Goal: Task Accomplishment & Management: Use online tool/utility

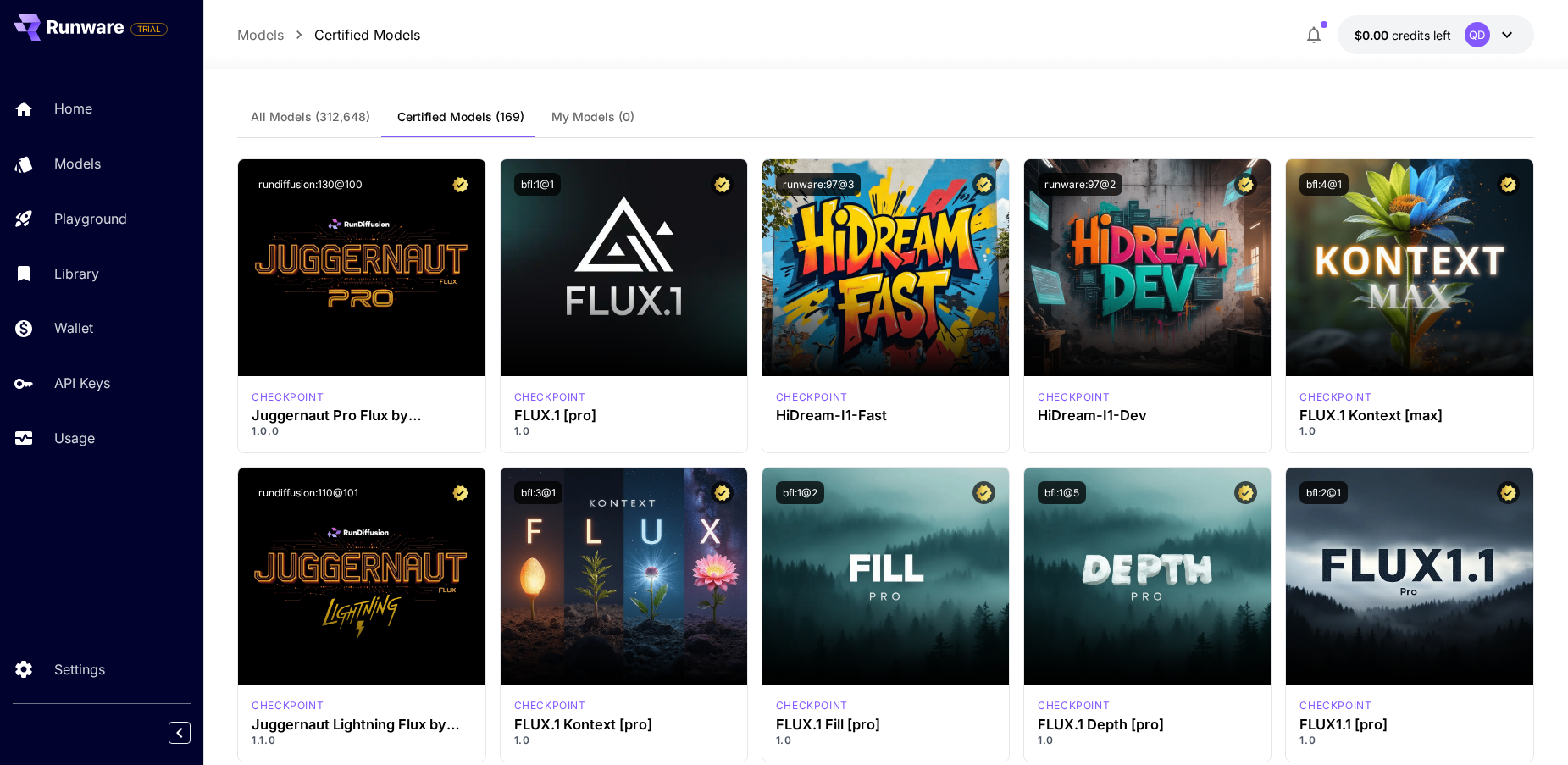
click at [325, 115] on span "All Models (312,648)" at bounding box center [310, 117] width 120 height 16
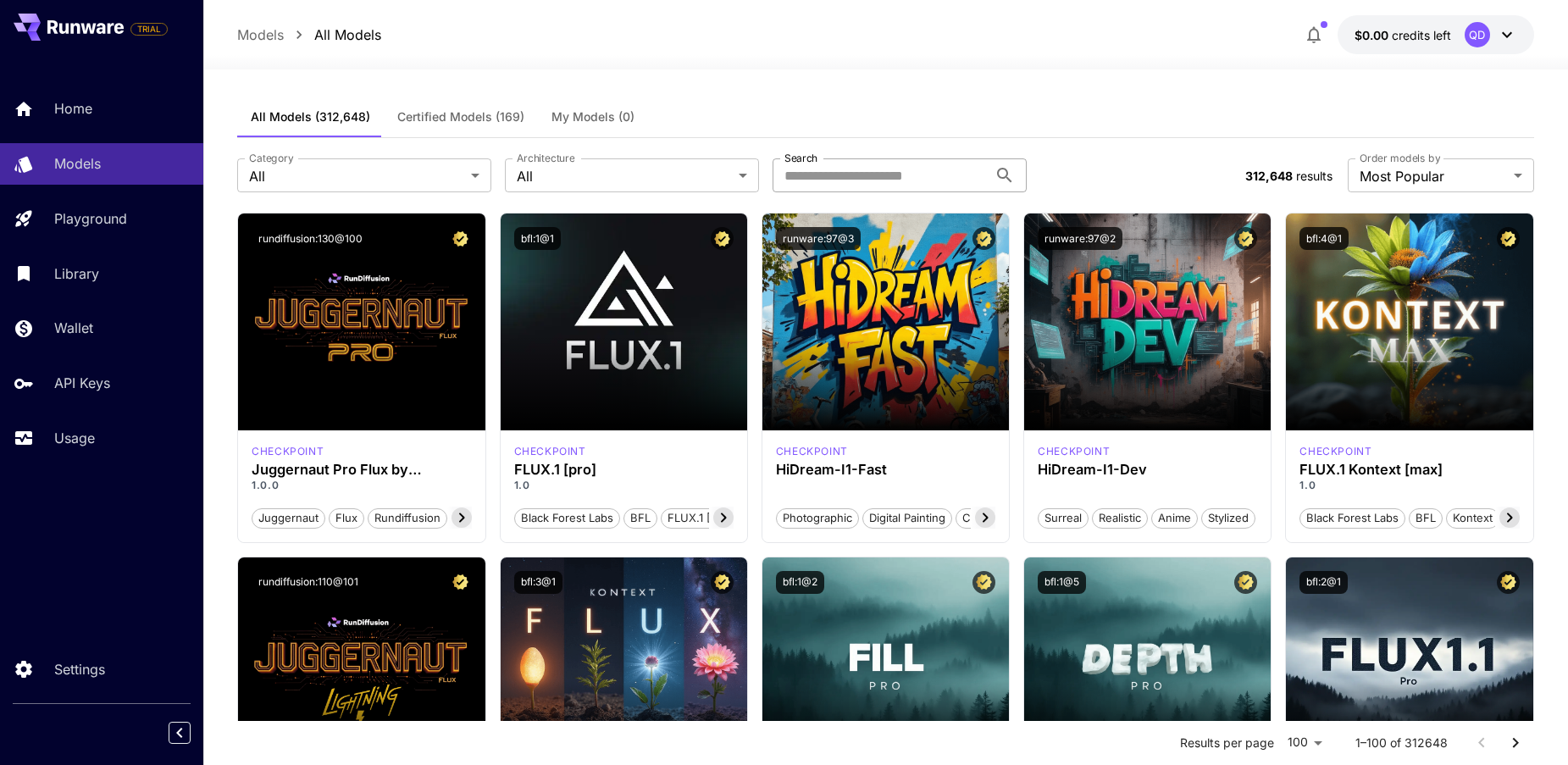
click at [837, 174] on input "Search" at bounding box center [879, 175] width 215 height 34
type input "****"
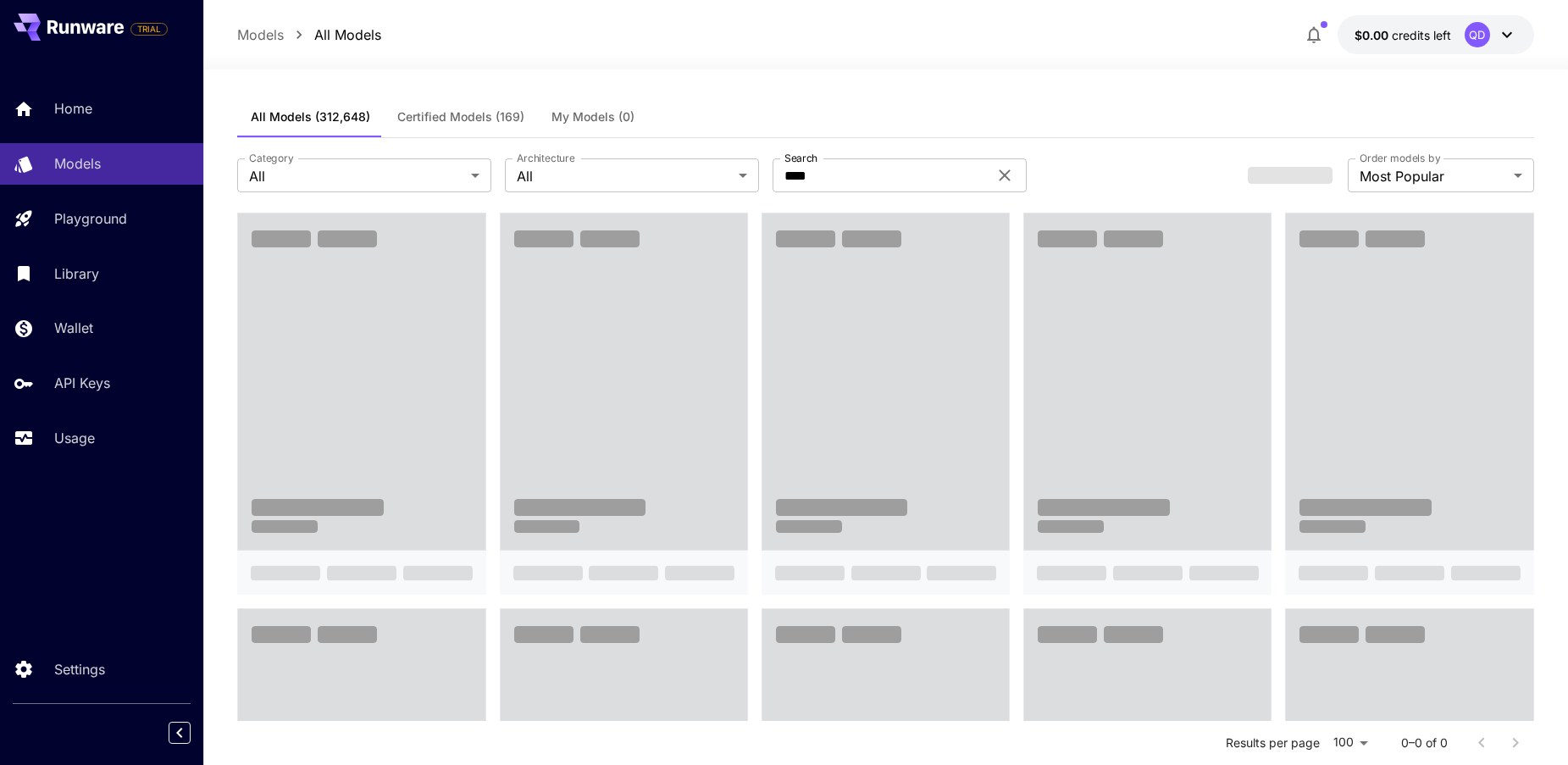
click at [1079, 181] on div "Category All *** Category Architecture All *** Architecture Search **** Search" at bounding box center [735, 175] width 997 height 34
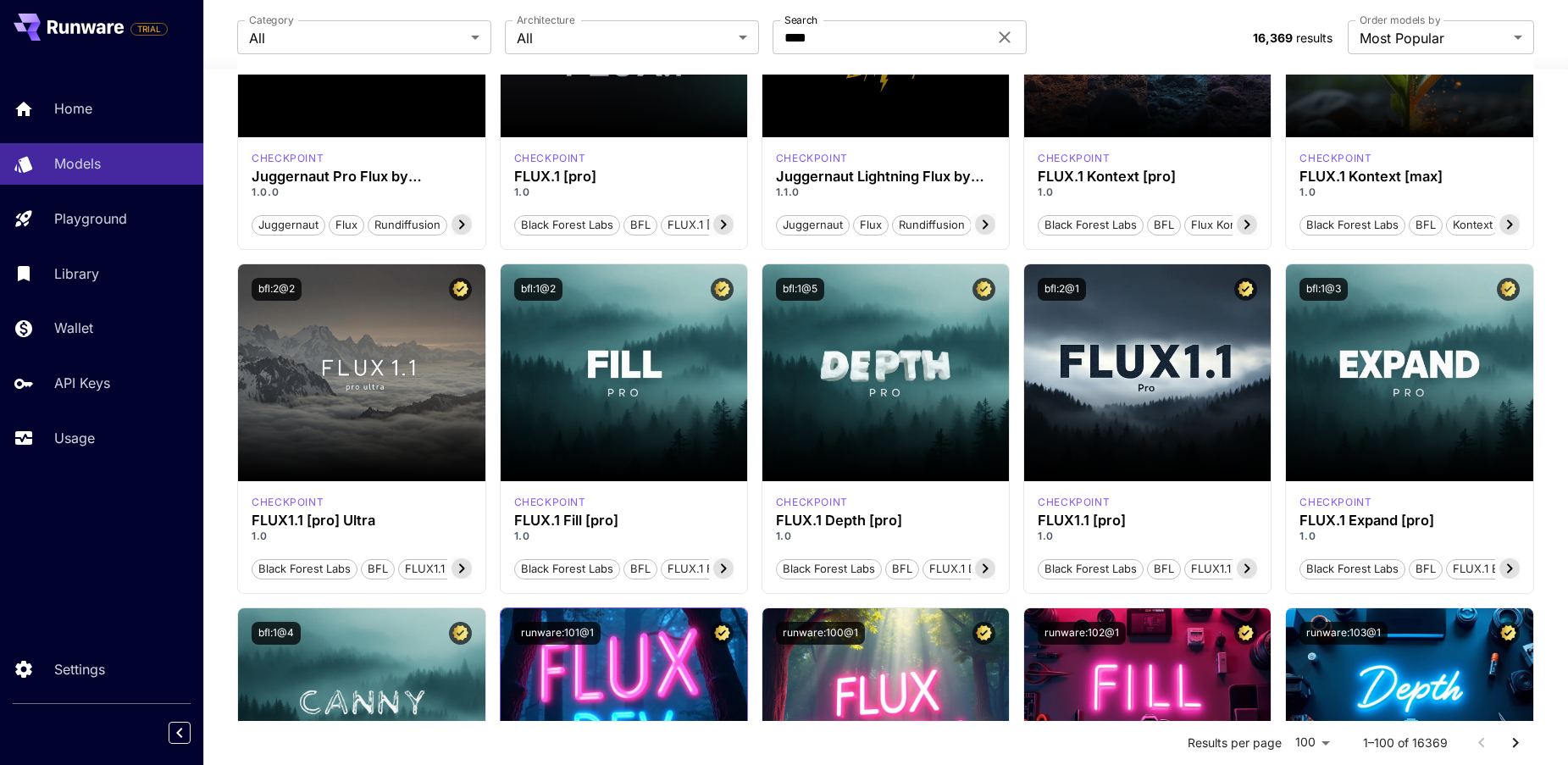
scroll to position [282, 0]
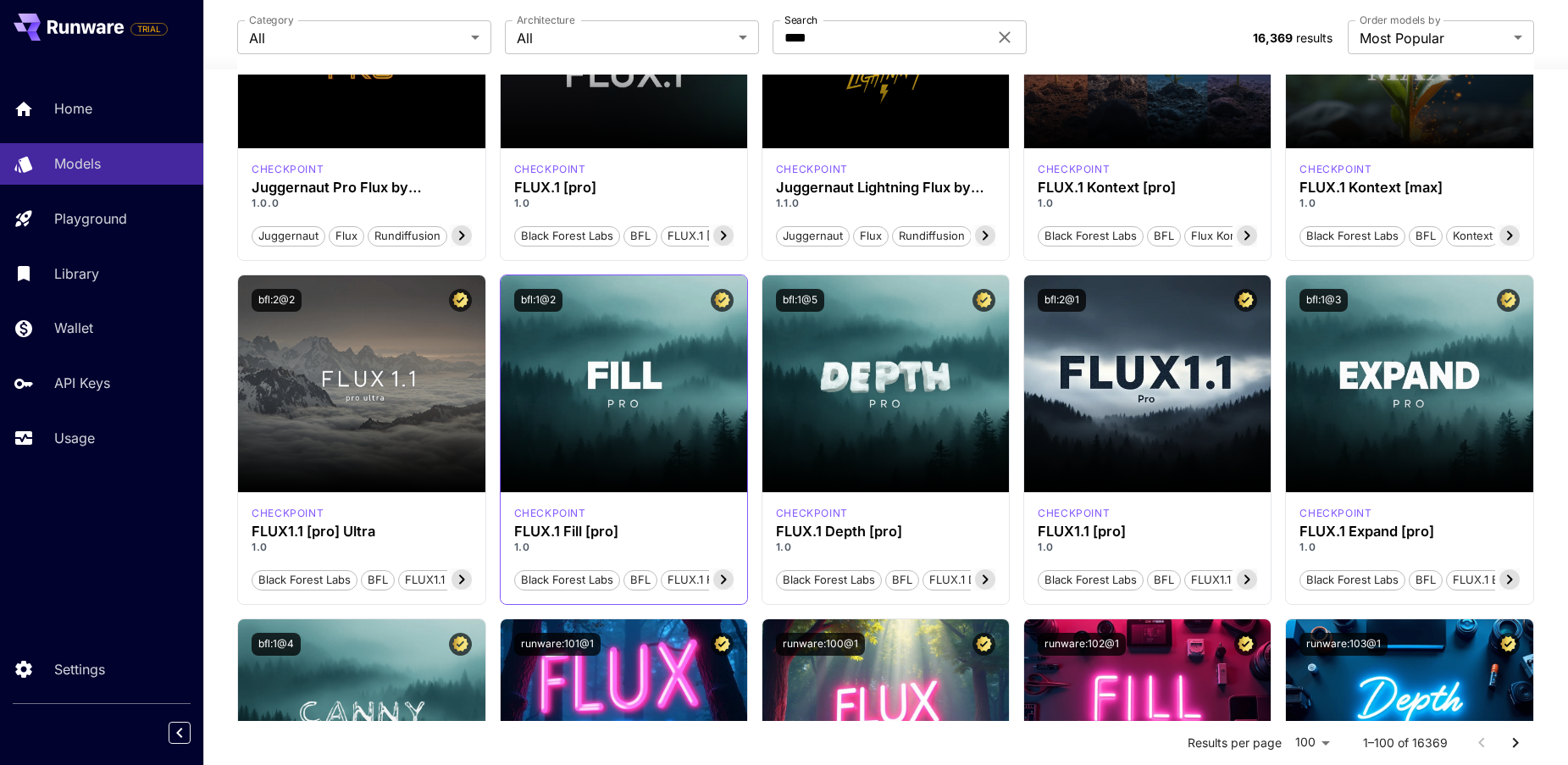
click at [719, 581] on icon at bounding box center [723, 579] width 20 height 20
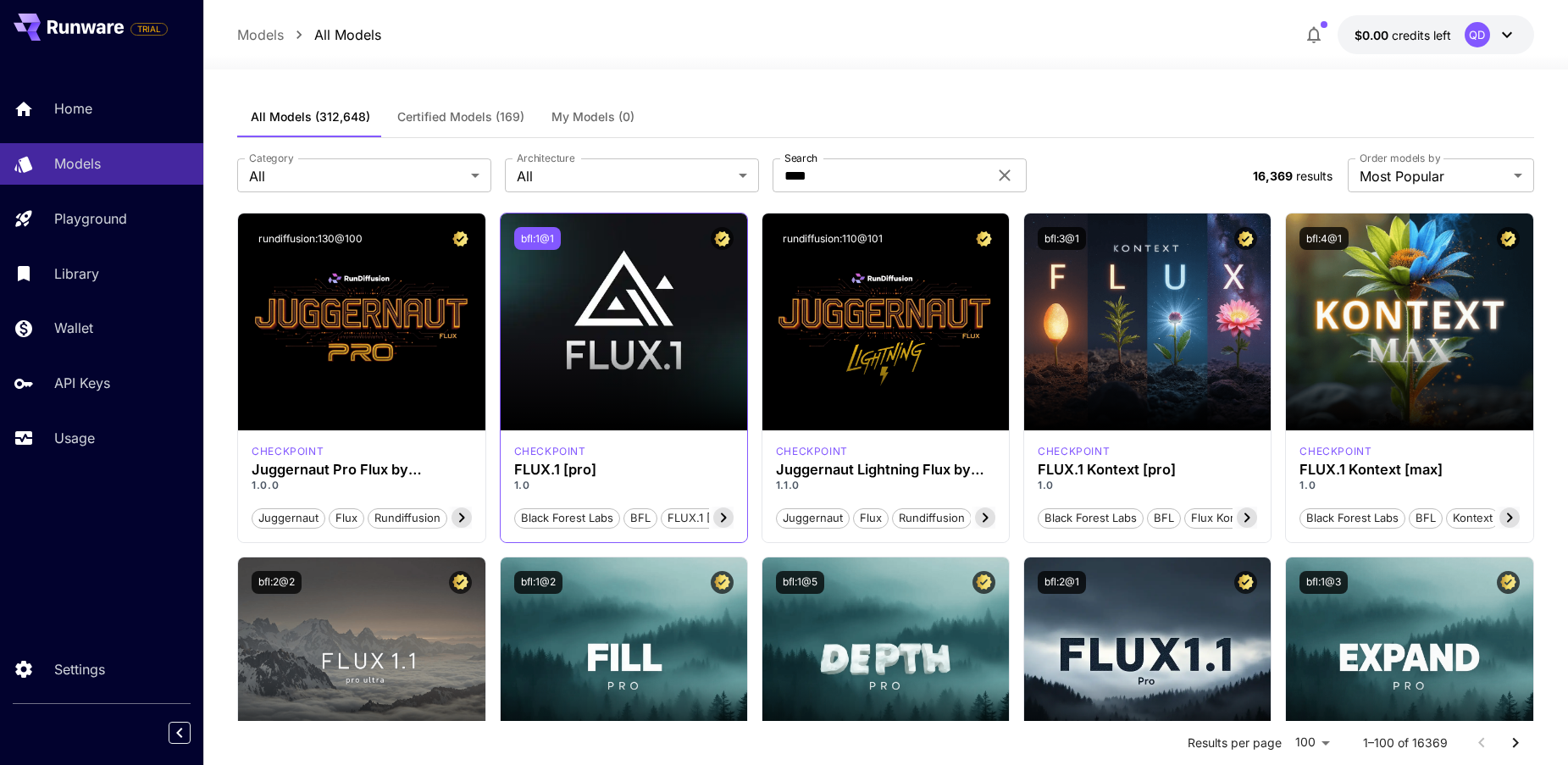
click at [537, 239] on button "bfl:1@1" at bounding box center [538, 238] width 47 height 23
click at [1005, 174] on icon at bounding box center [1005, 175] width 11 height 11
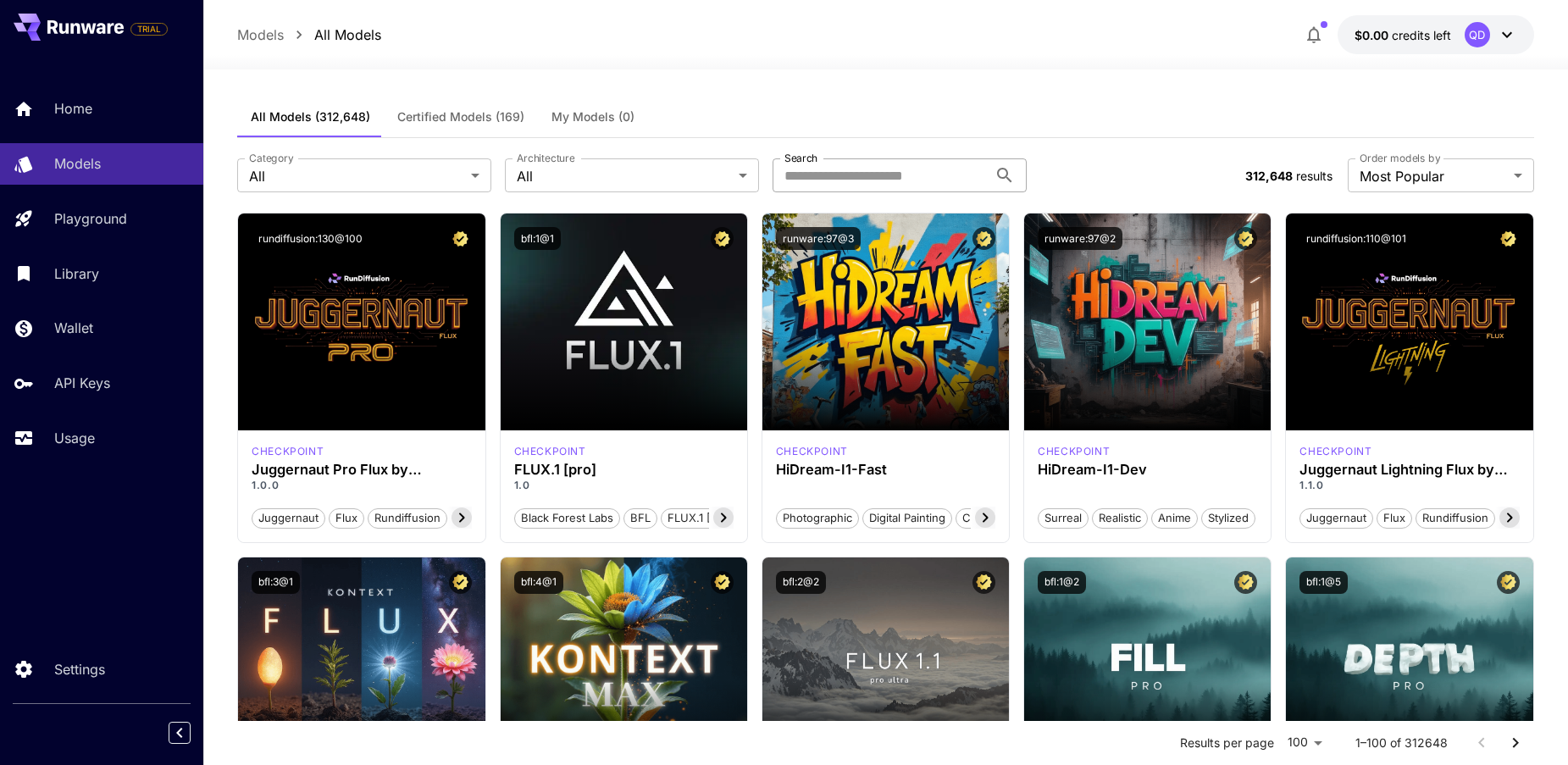
click at [271, 34] on p "Models" at bounding box center [261, 34] width 47 height 20
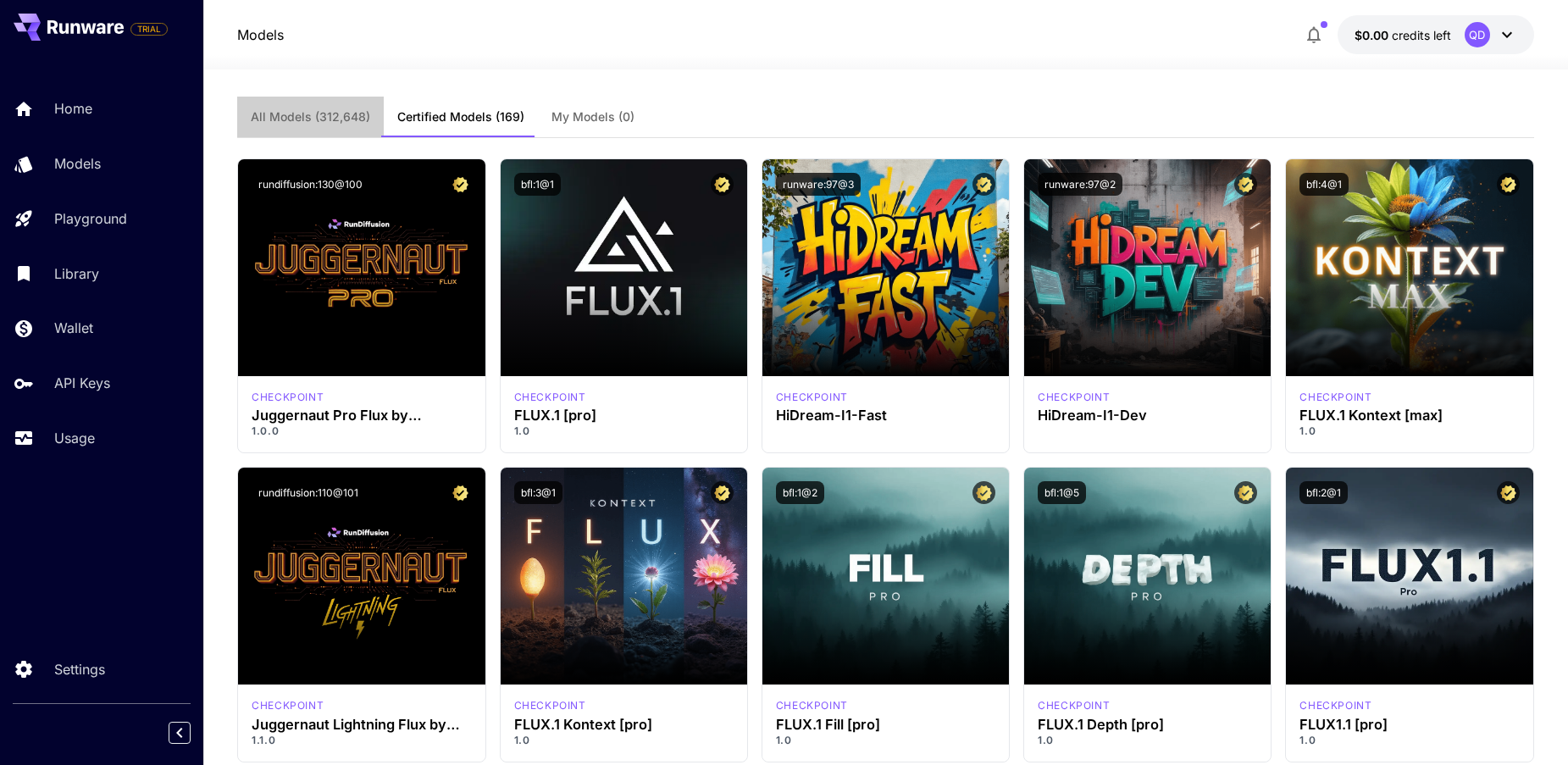
click at [335, 113] on span "All Models (312,648)" at bounding box center [310, 117] width 120 height 16
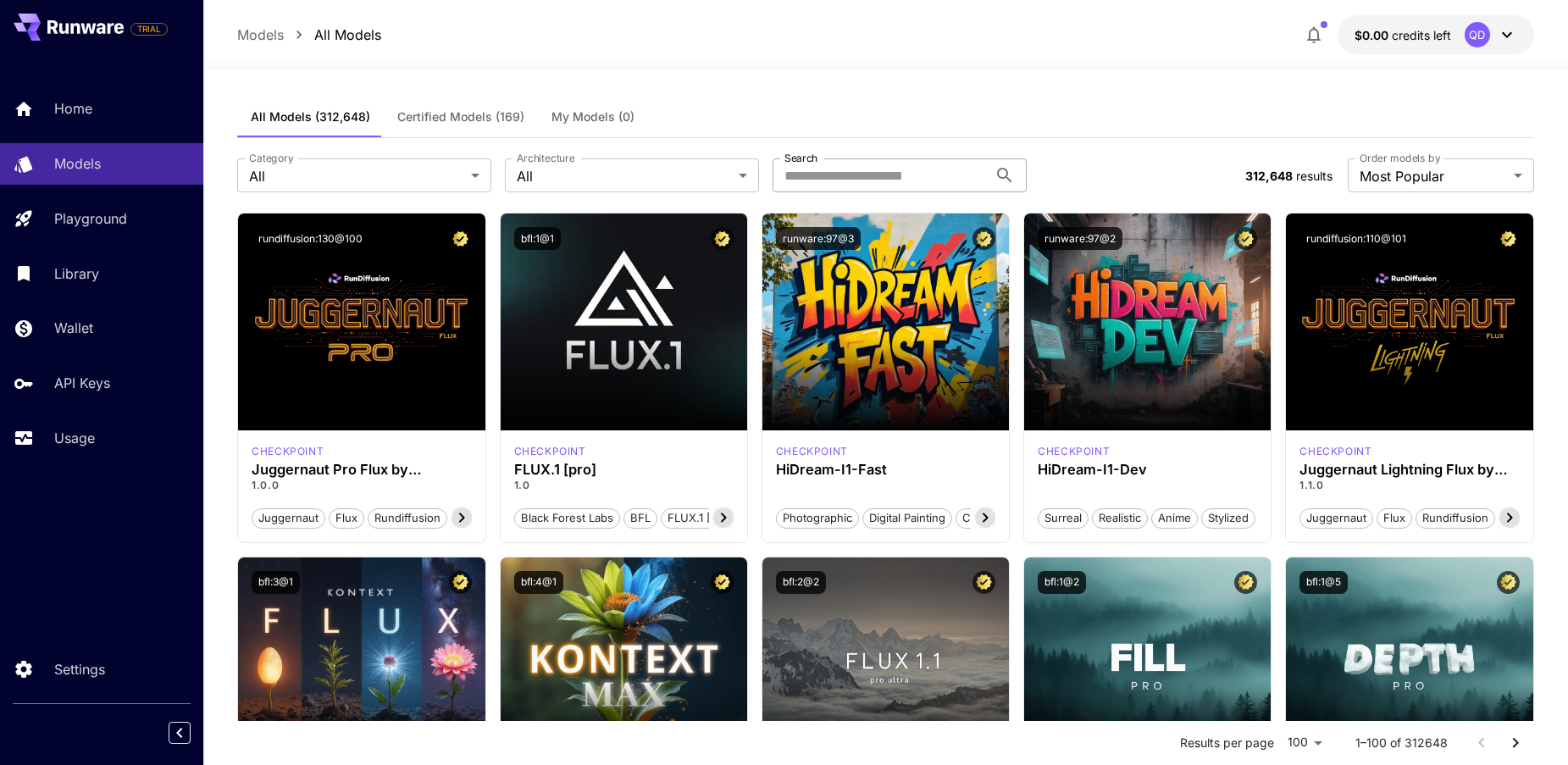
click at [821, 169] on input "Search" at bounding box center [879, 175] width 215 height 34
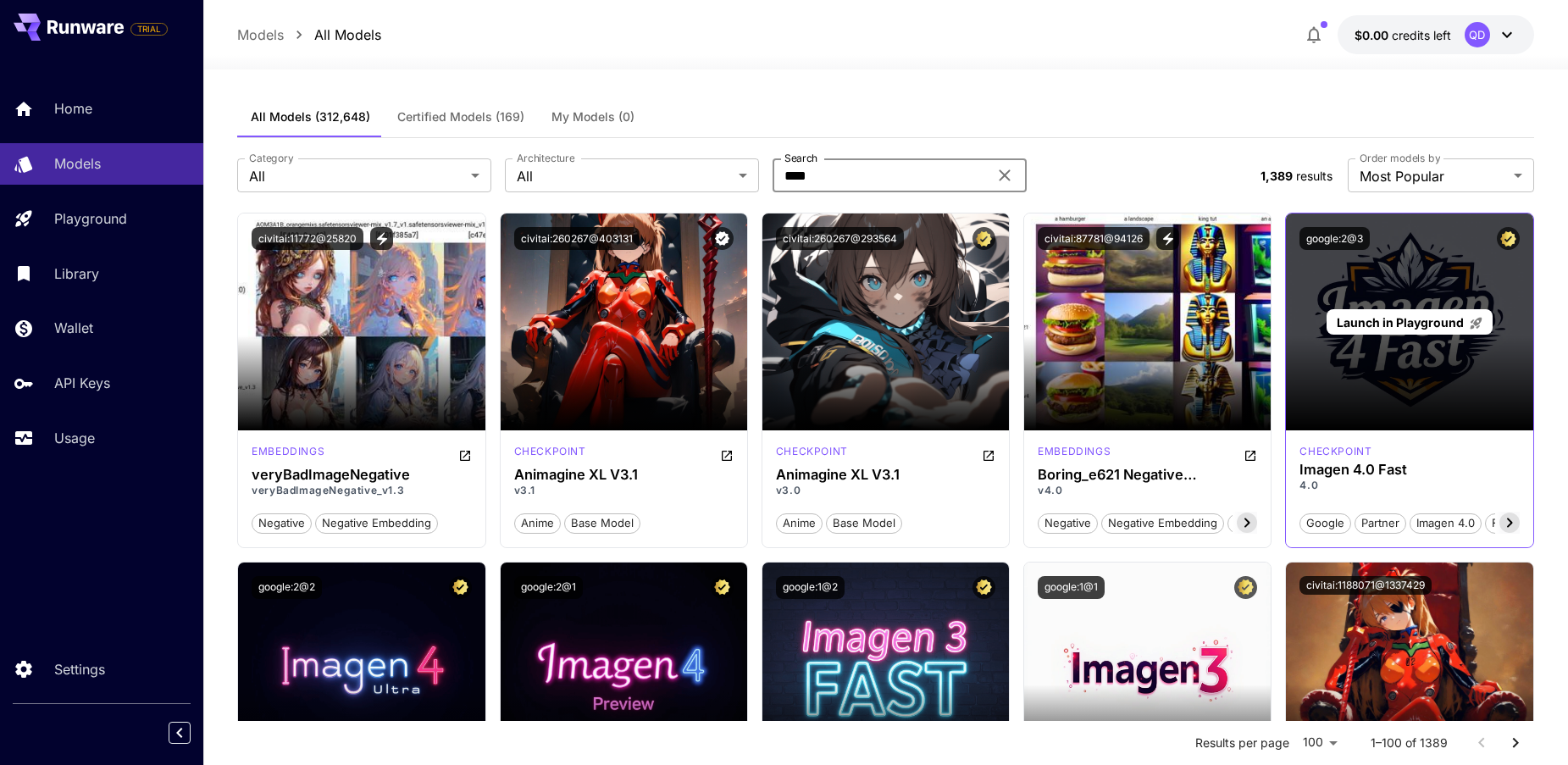
type input "****"
click at [1421, 324] on span "Launch in Playground" at bounding box center [1400, 322] width 127 height 15
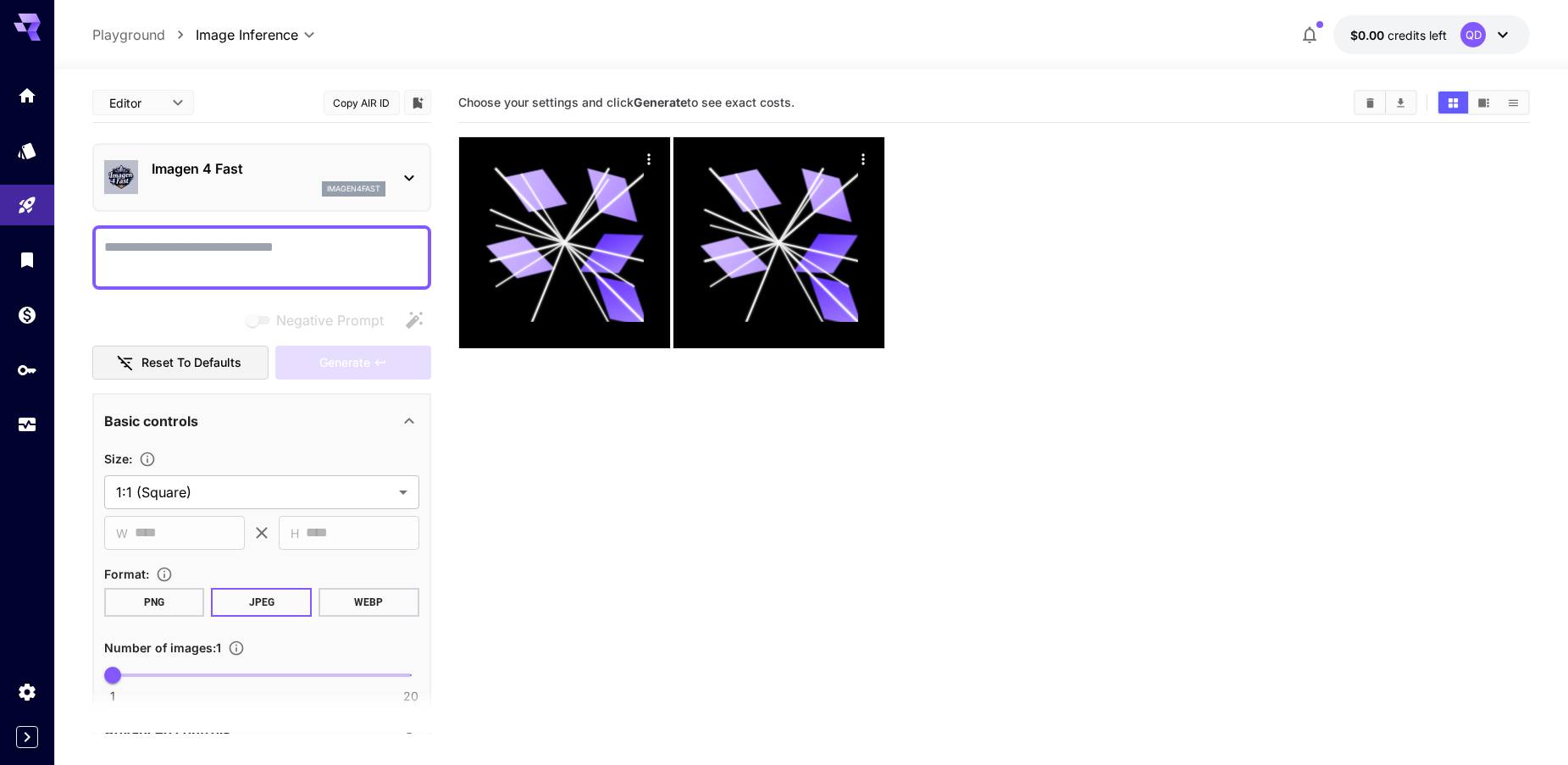
click at [255, 172] on p "Imagen 4 Fast" at bounding box center [268, 168] width 233 height 20
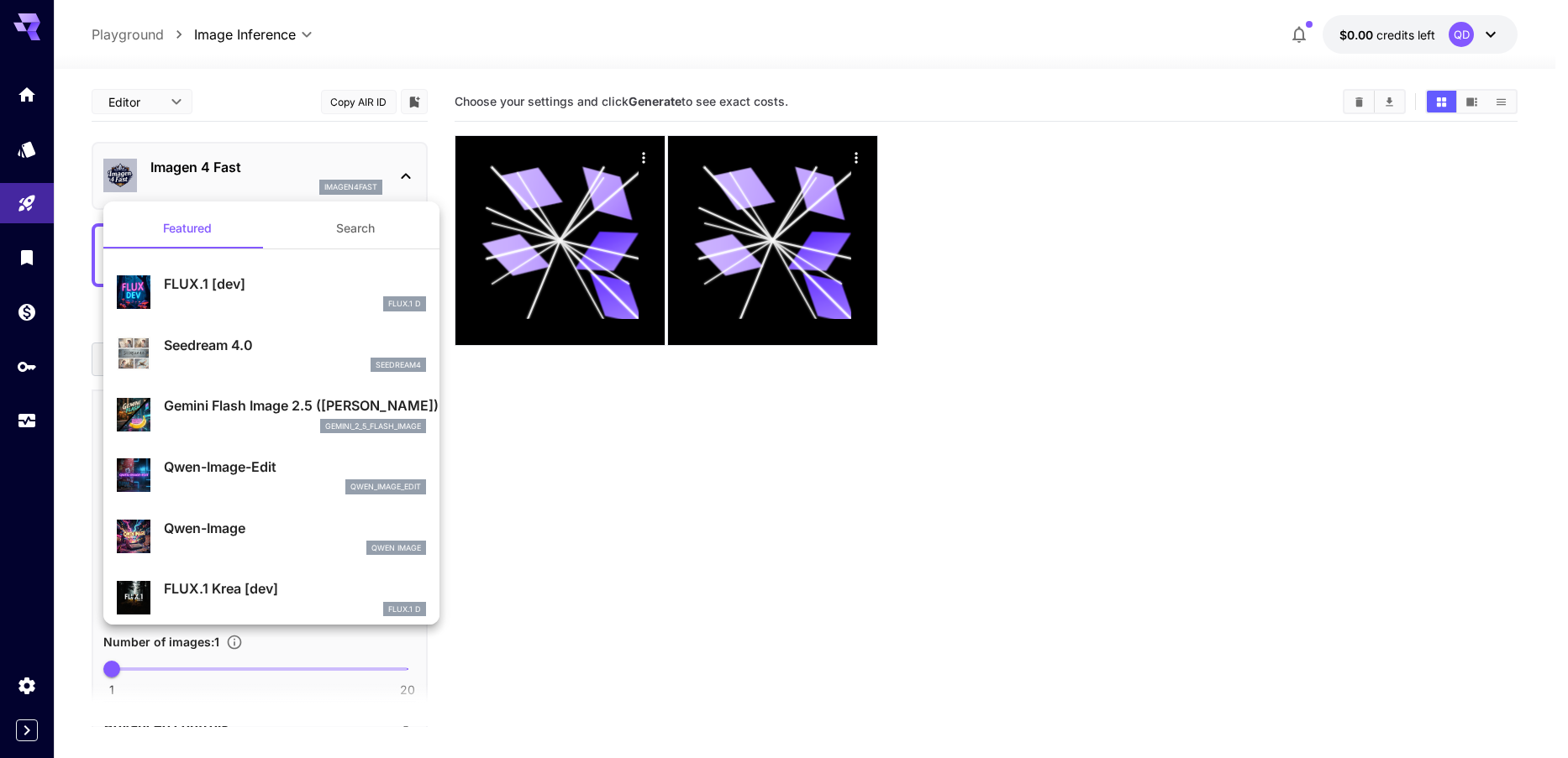
click at [658, 429] on div at bounding box center [784, 379] width 1568 height 758
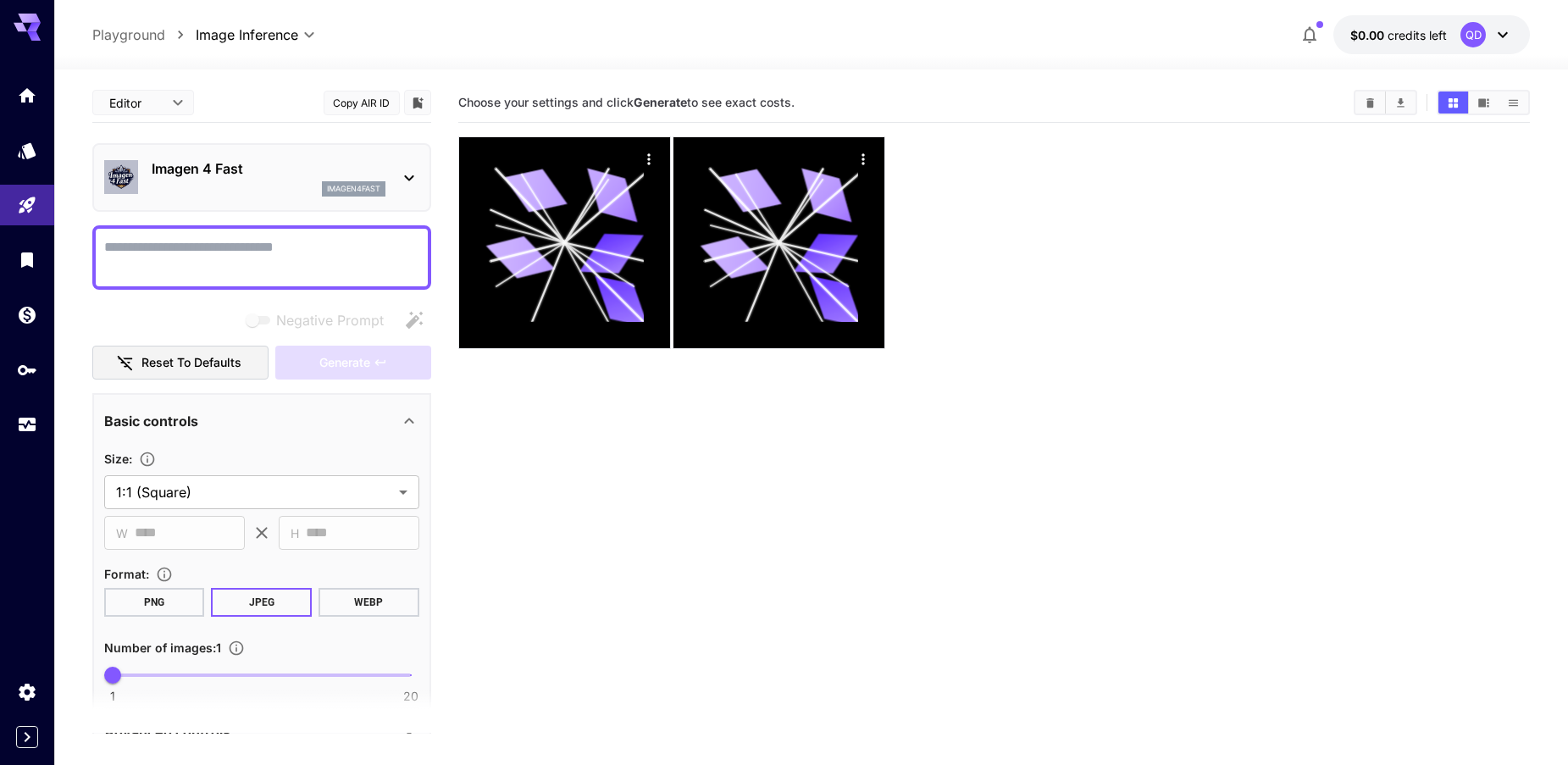
click at [141, 49] on div "**********" at bounding box center [811, 35] width 1439 height 39
click at [139, 36] on p "Playground" at bounding box center [128, 34] width 73 height 20
click at [25, 147] on icon "Models" at bounding box center [28, 145] width 18 height 17
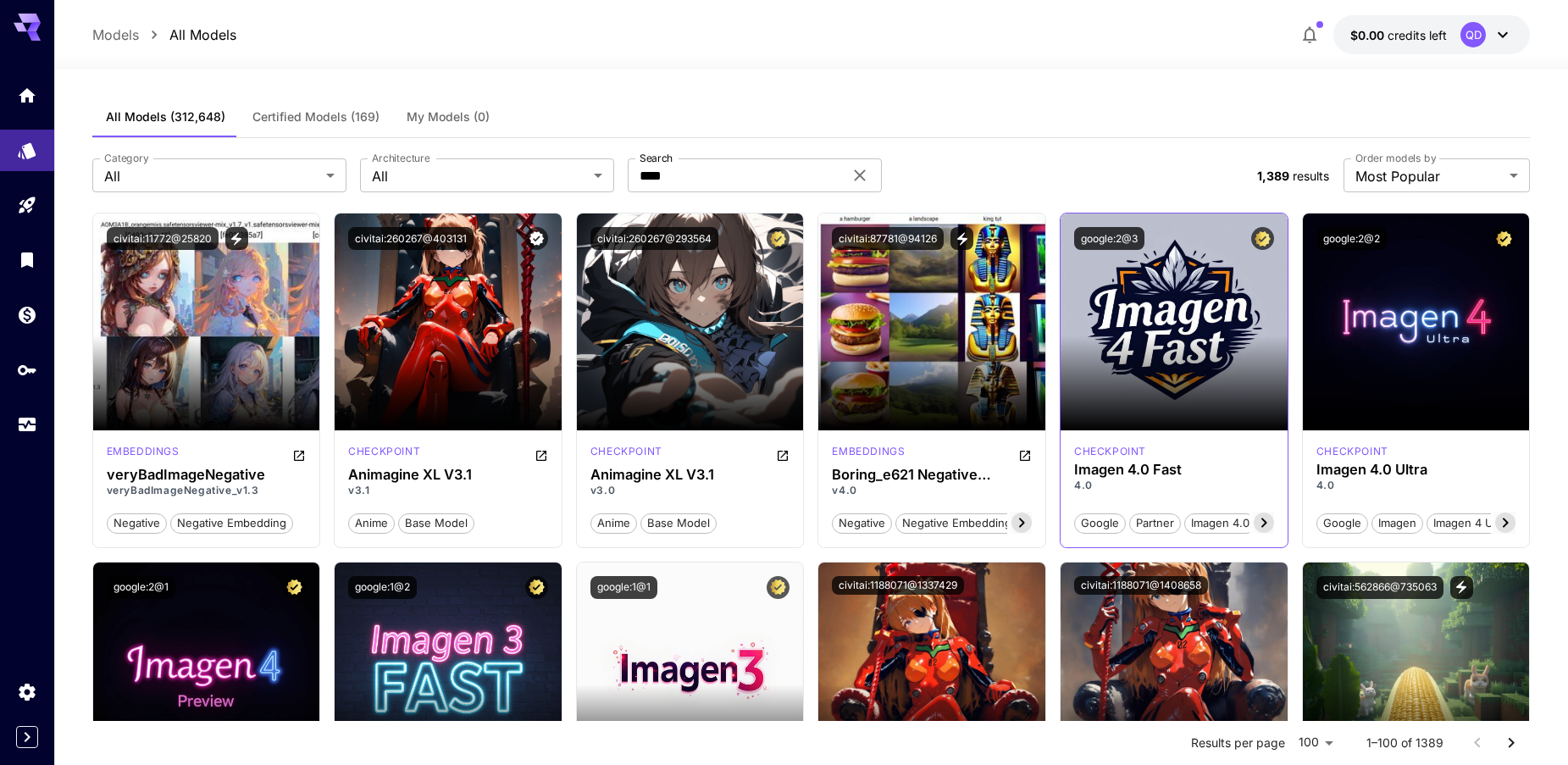
click at [1257, 524] on icon at bounding box center [1264, 523] width 20 height 20
click at [1088, 522] on icon at bounding box center [1084, 523] width 20 height 20
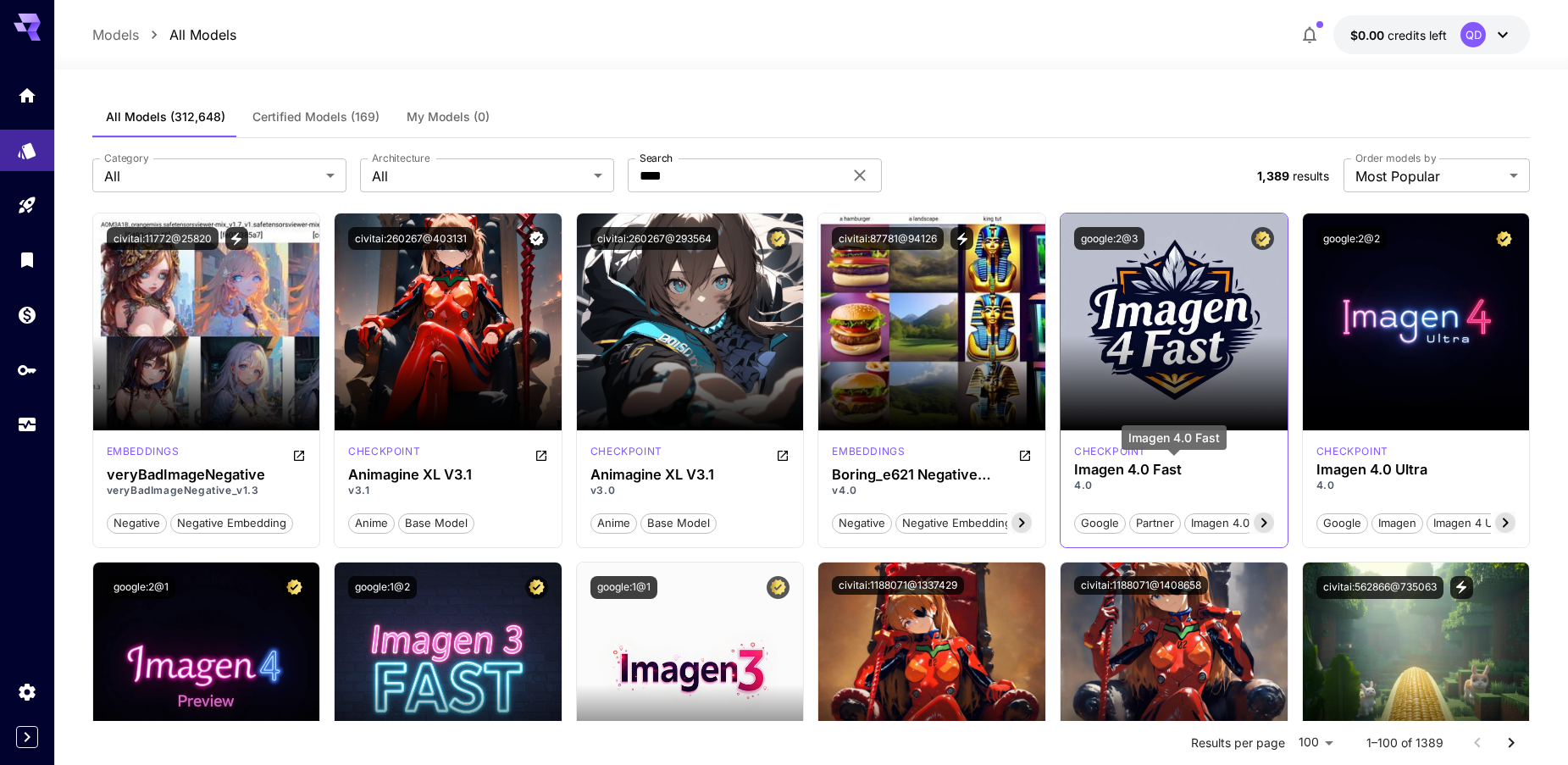
click at [1104, 476] on h3 "Imagen 4.0 Fast" at bounding box center [1174, 470] width 200 height 17
copy h3 "Imagen 4.0 Fast"
click at [1099, 237] on button "google:2@3" at bounding box center [1109, 238] width 70 height 23
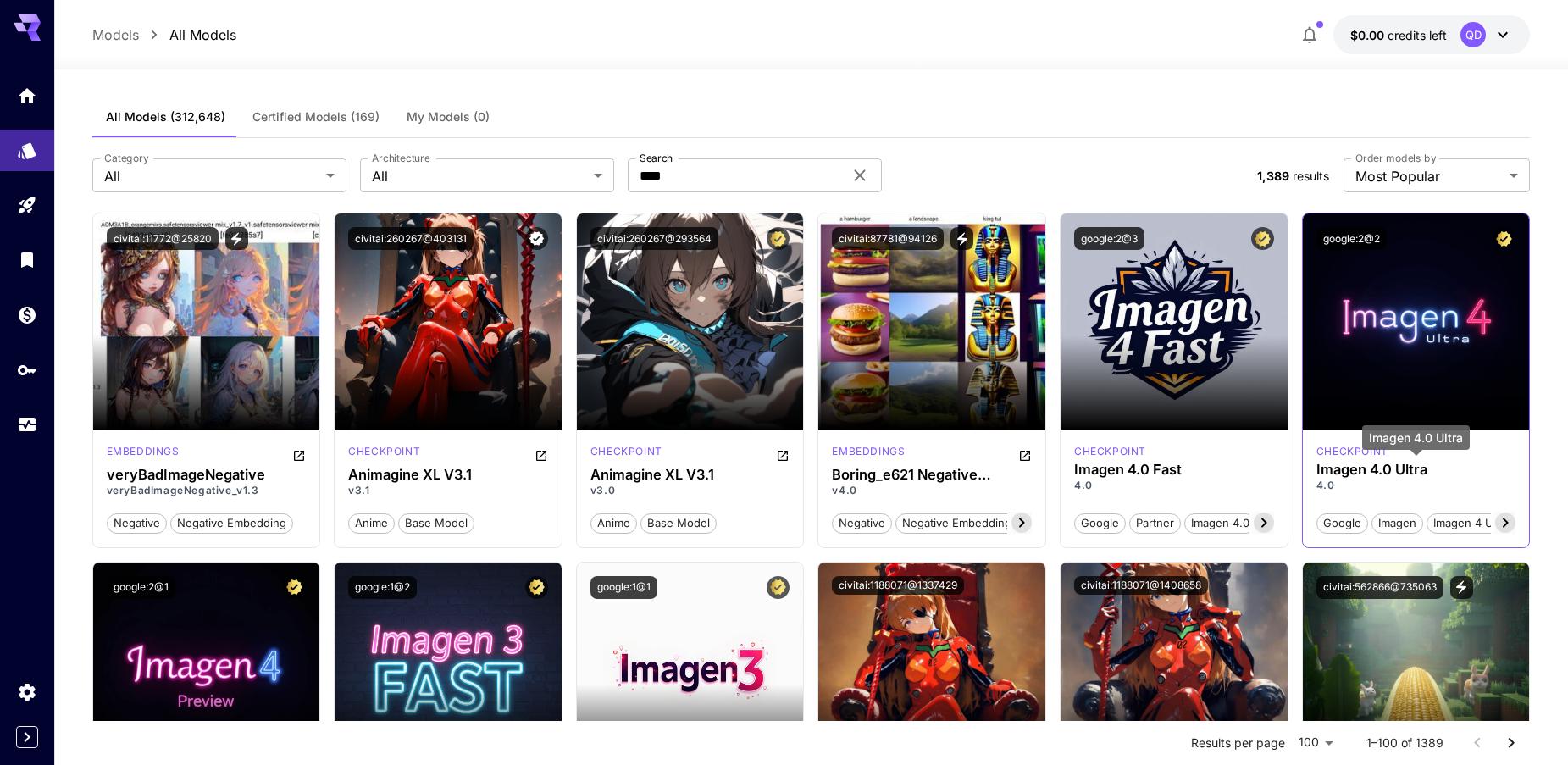
click at [1354, 472] on h3 "Imagen 4.0 Ultra" at bounding box center [1416, 470] width 200 height 17
click at [1134, 473] on h3 "Imagen 4.0 Fast" at bounding box center [1174, 470] width 200 height 17
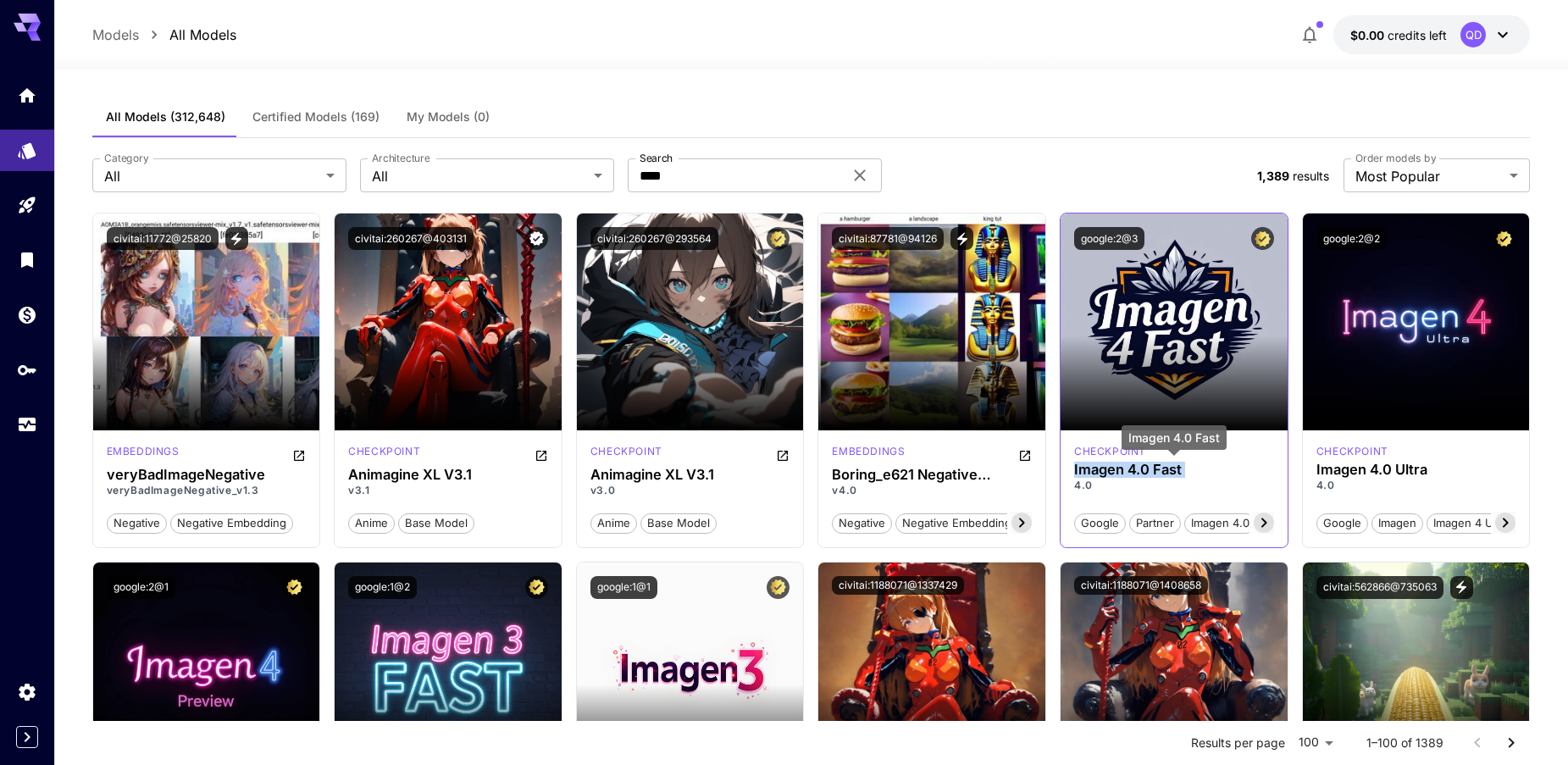
click at [1123, 474] on h3 "Imagen 4.0 Fast" at bounding box center [1174, 470] width 200 height 17
click at [957, 181] on div "Category All *** Category Architecture All *** Architecture Search **** Search" at bounding box center [668, 175] width 1152 height 34
click at [716, 174] on input "****" at bounding box center [734, 175] width 215 height 34
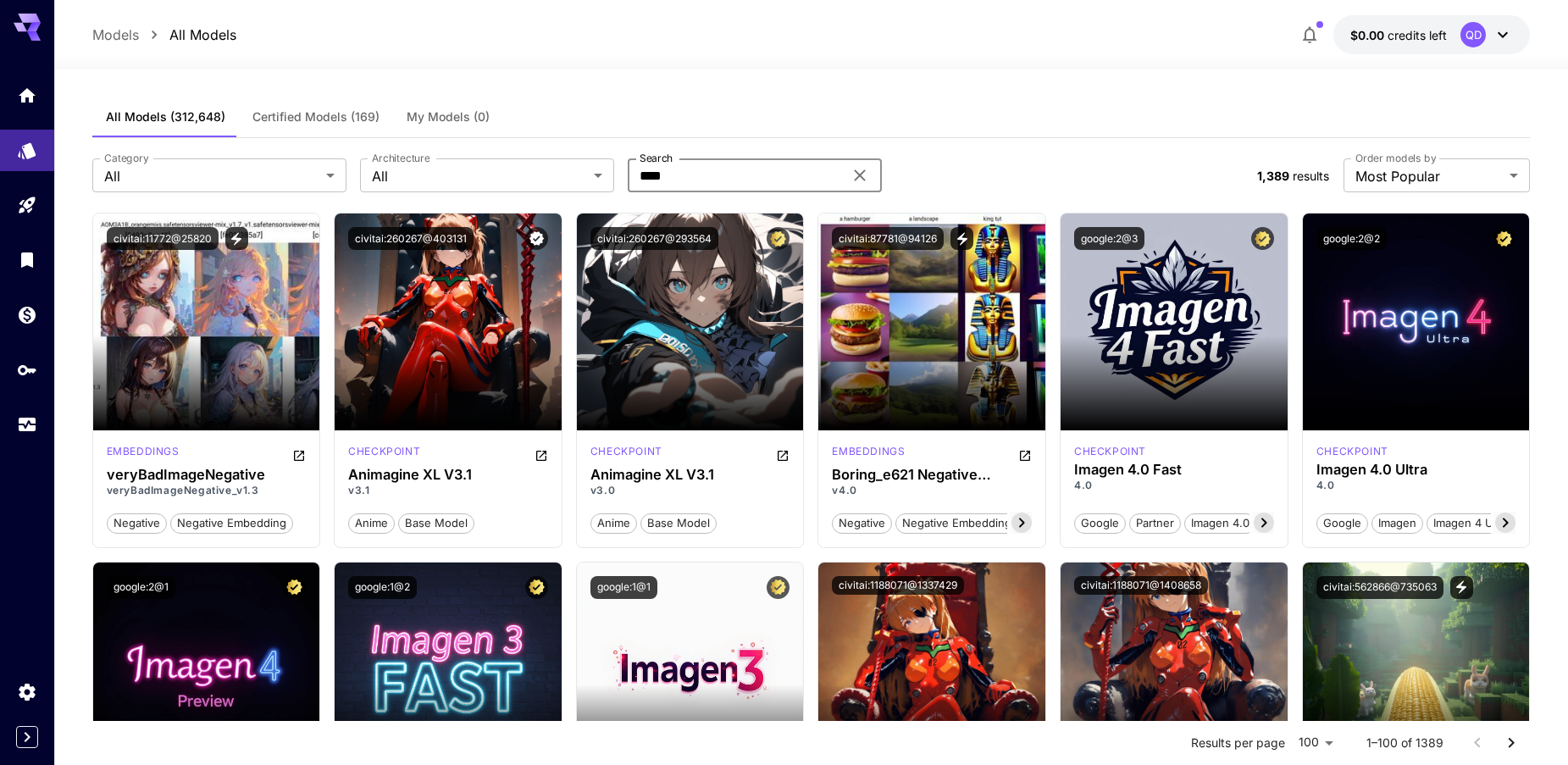
click at [716, 174] on input "****" at bounding box center [734, 175] width 215 height 34
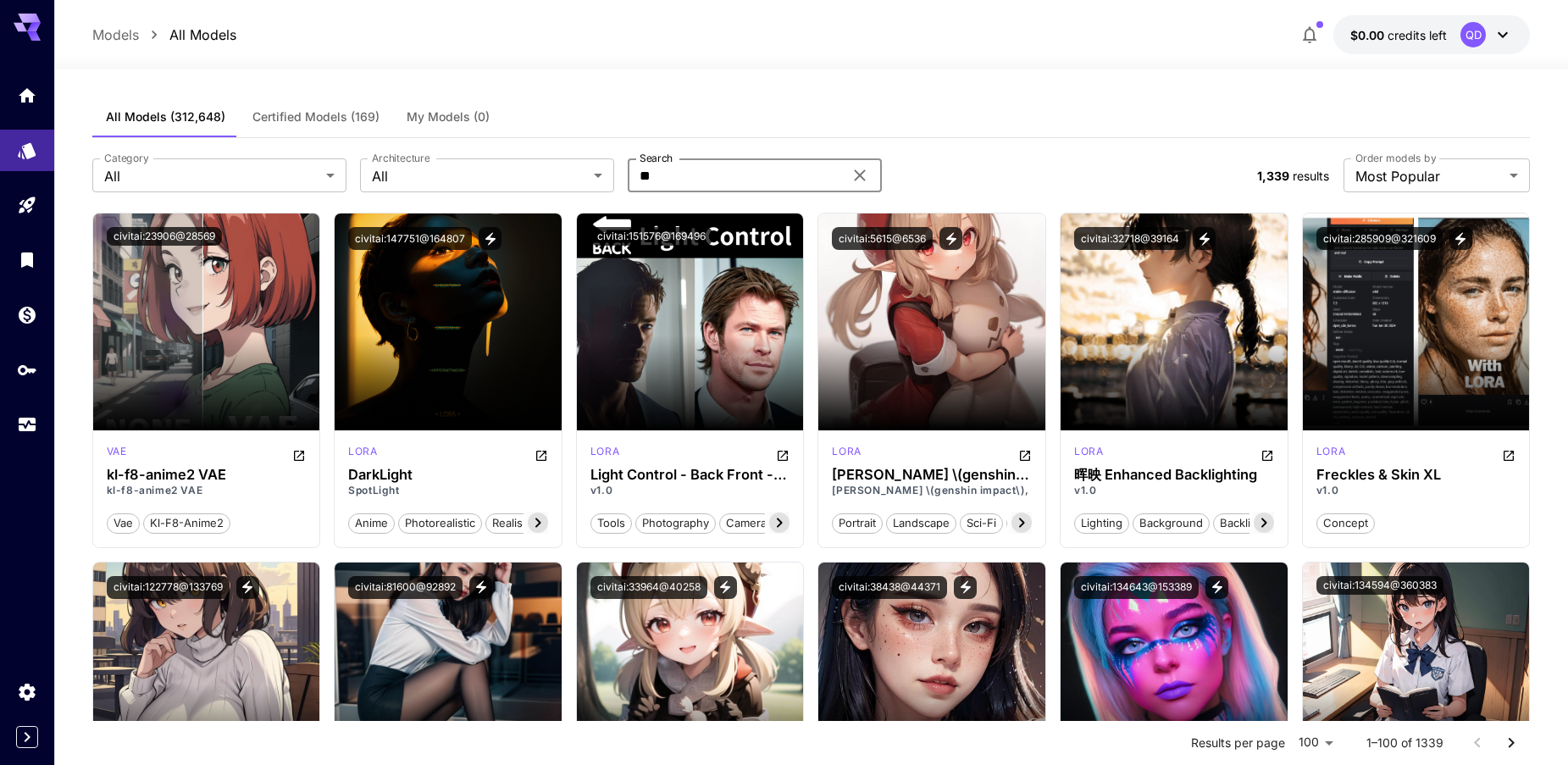
type input "**"
click at [332, 119] on span "Certified Models (169)" at bounding box center [316, 117] width 127 height 16
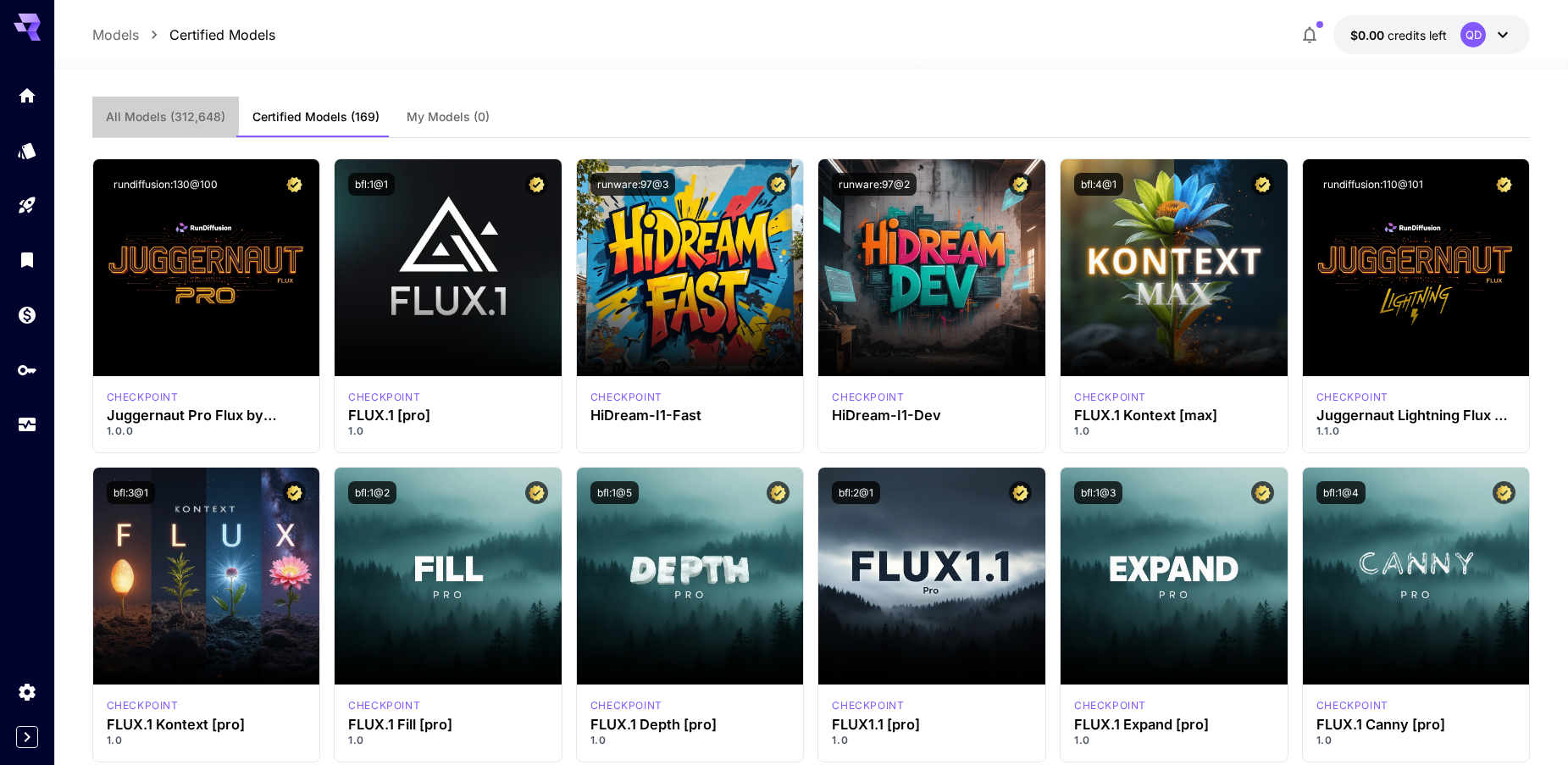
click at [160, 102] on button "All Models (312,648)" at bounding box center [165, 117] width 147 height 41
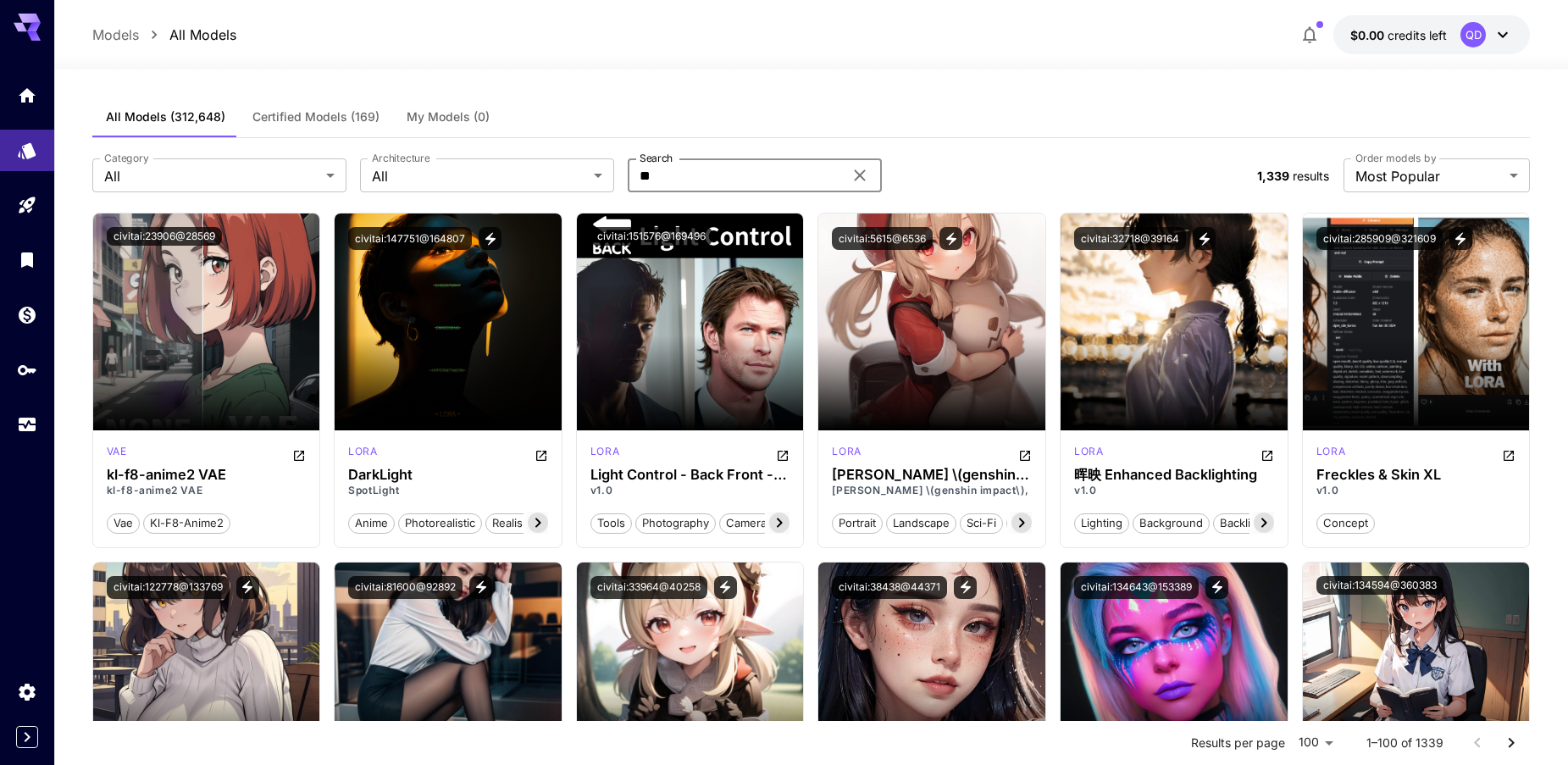
click at [679, 181] on input "**" at bounding box center [734, 175] width 215 height 34
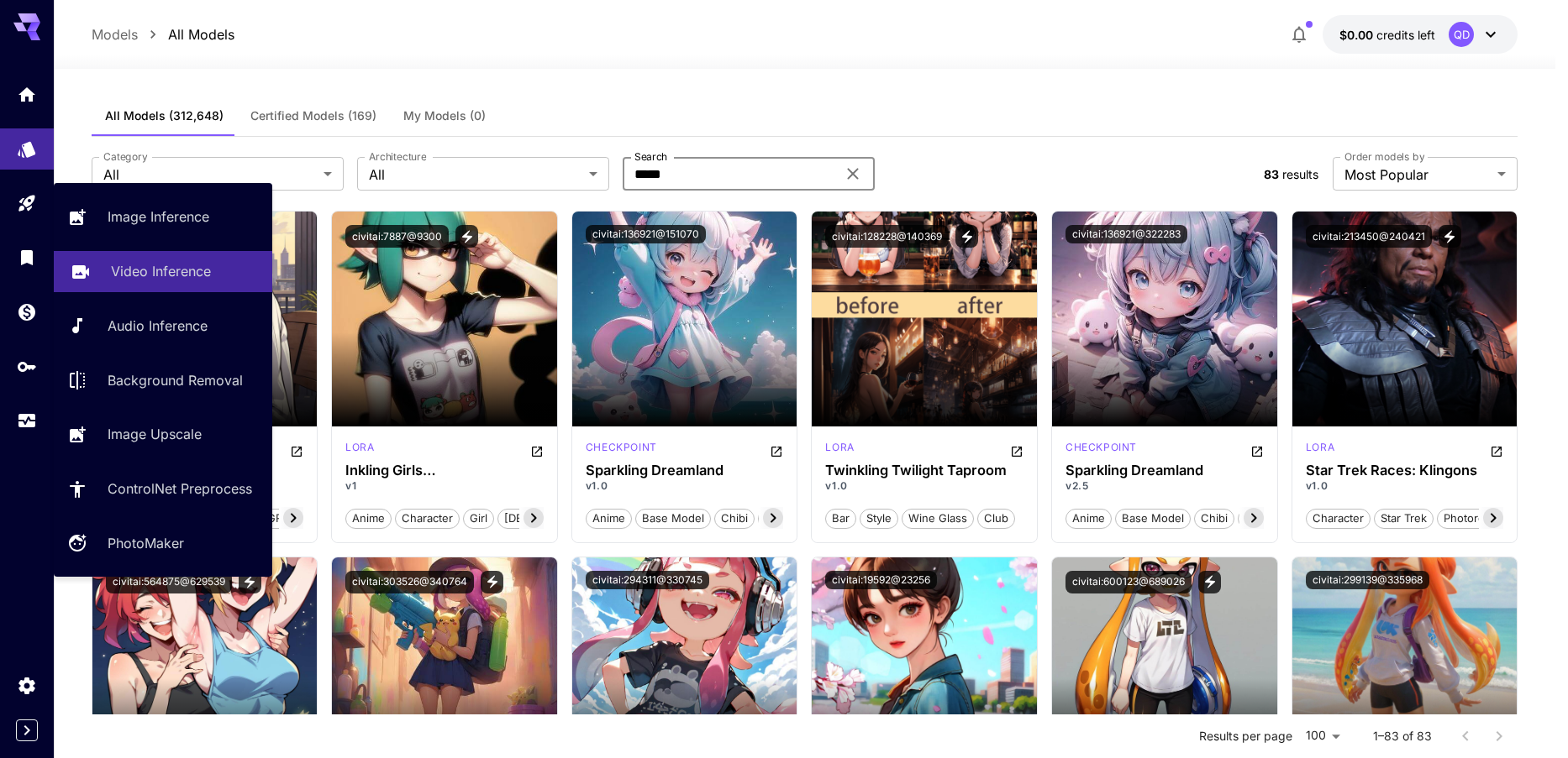
type input "*****"
click at [126, 268] on p "Video Inference" at bounding box center [161, 271] width 100 height 20
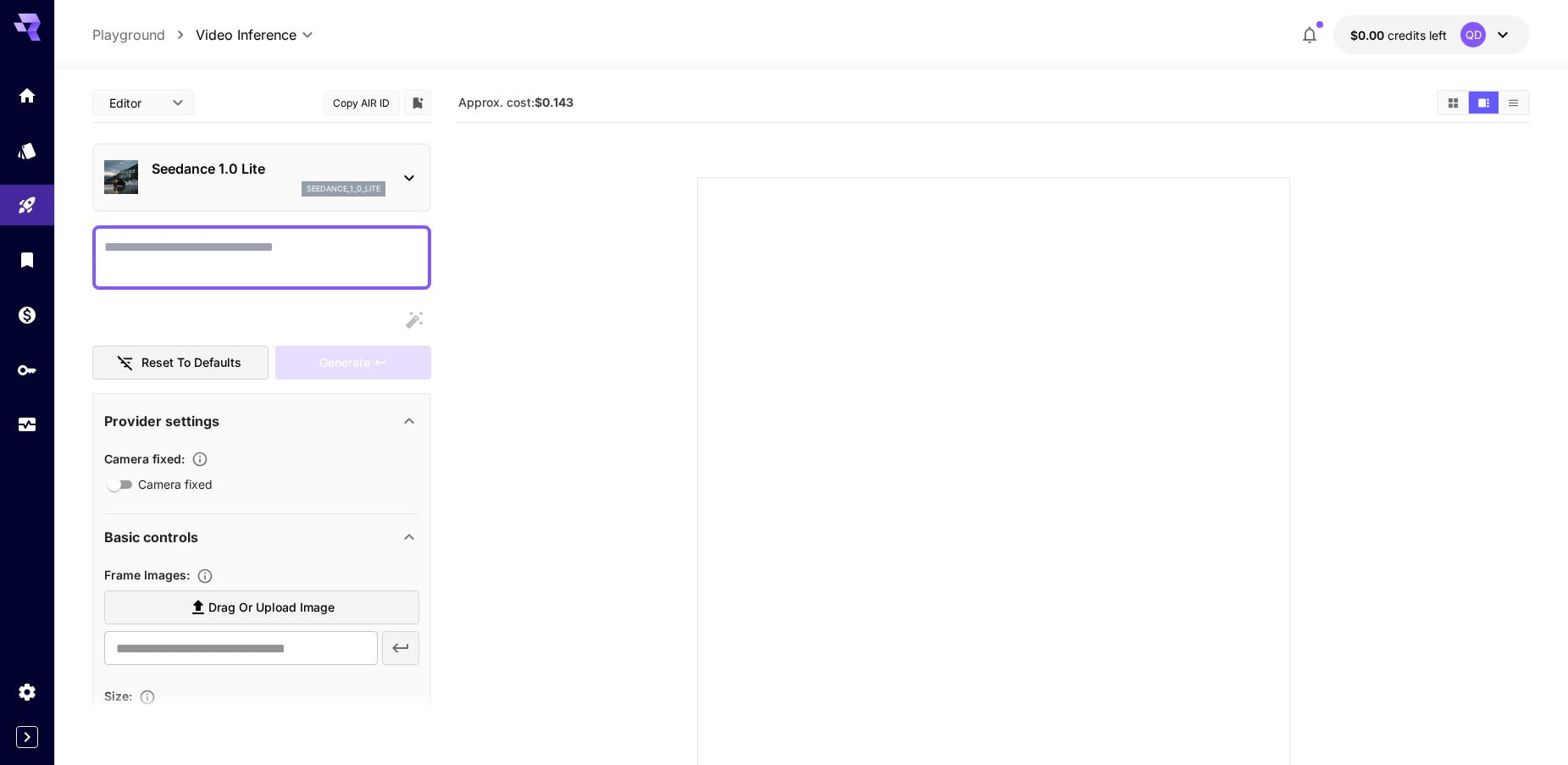
click at [270, 180] on div "Seedance 1.0 Lite seedance_1_0_lite" at bounding box center [268, 177] width 233 height 38
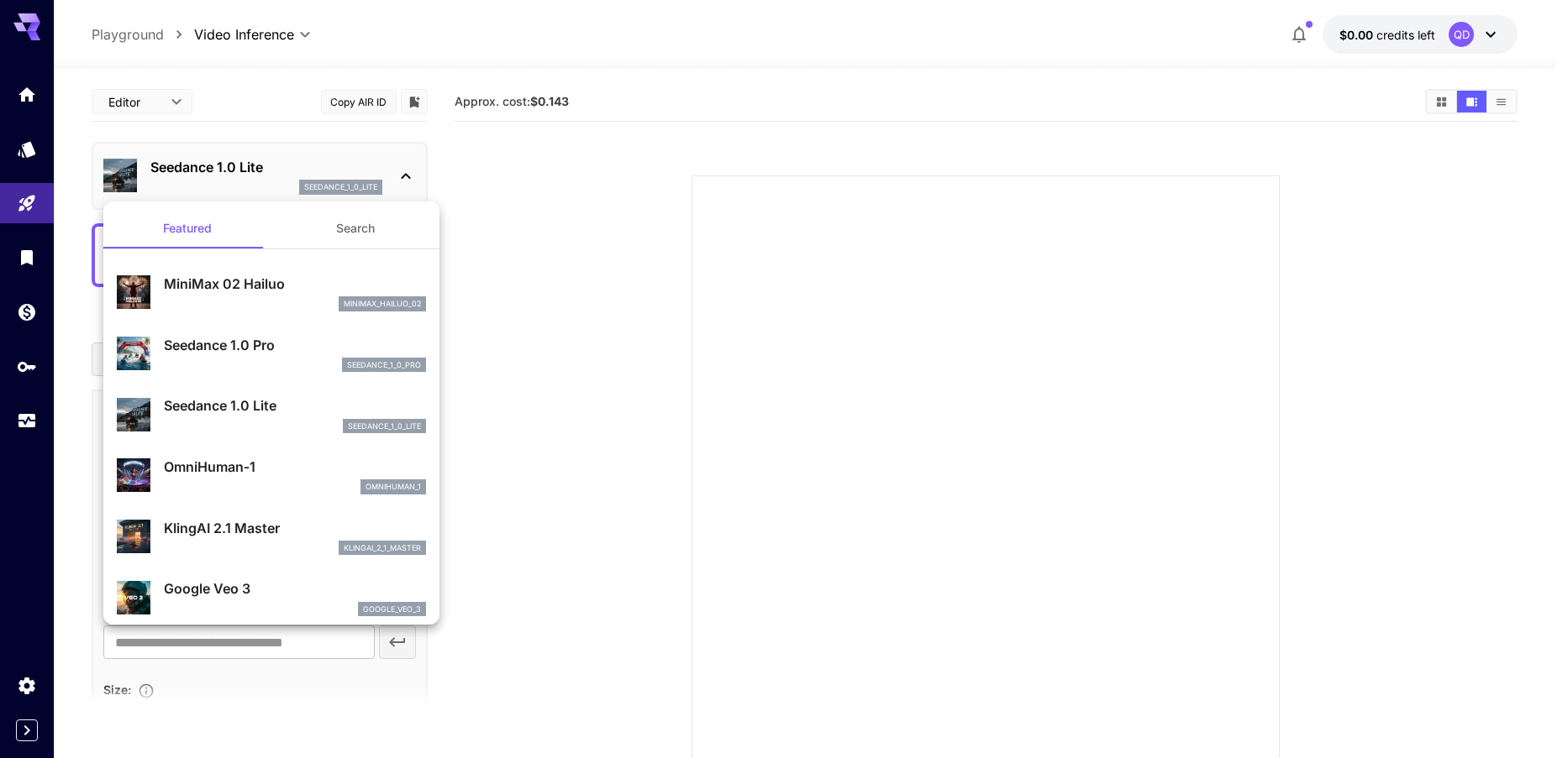
click at [328, 231] on button "Search" at bounding box center [355, 229] width 168 height 41
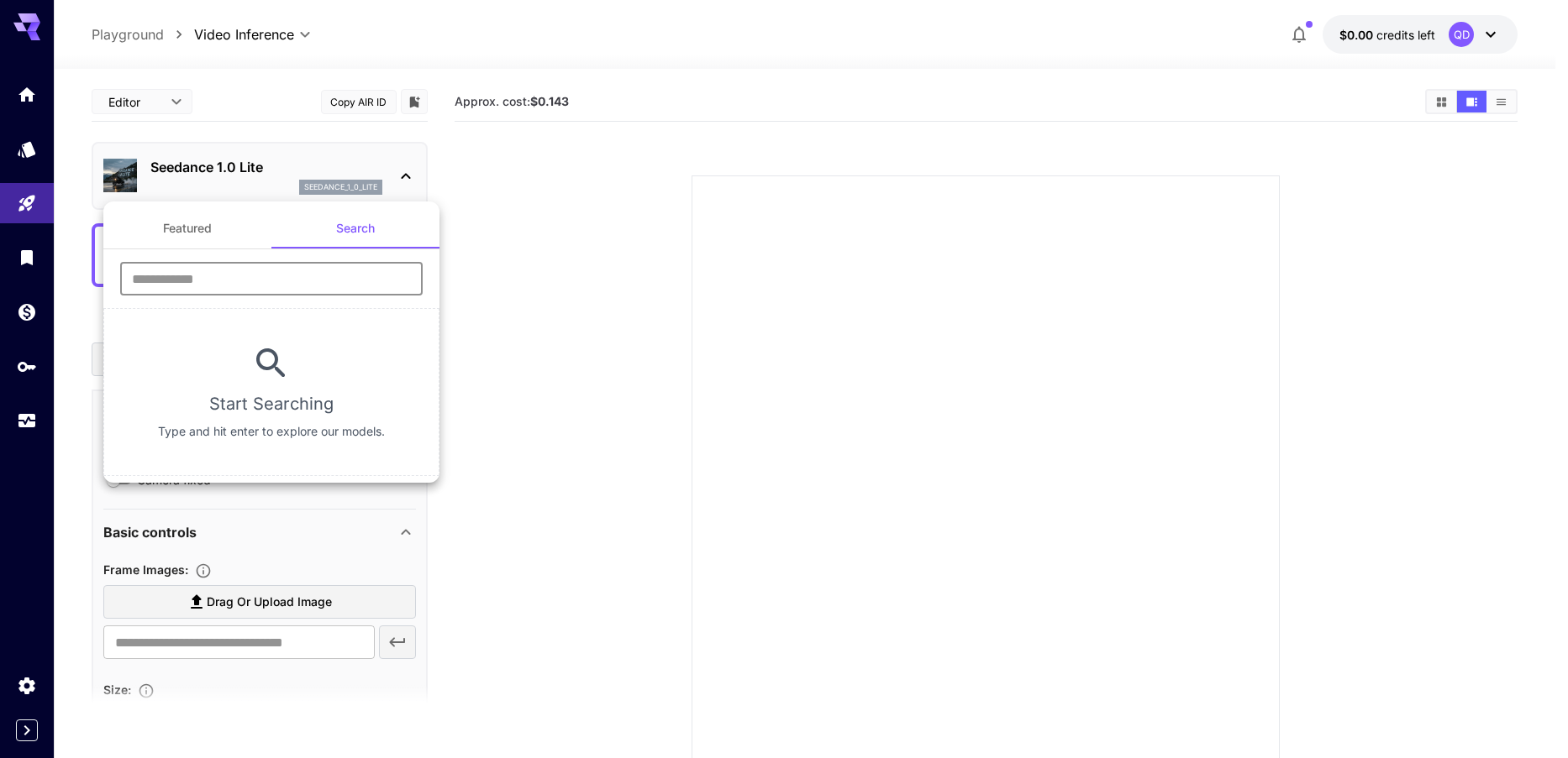
click at [296, 275] on input "text" at bounding box center [272, 279] width 303 height 34
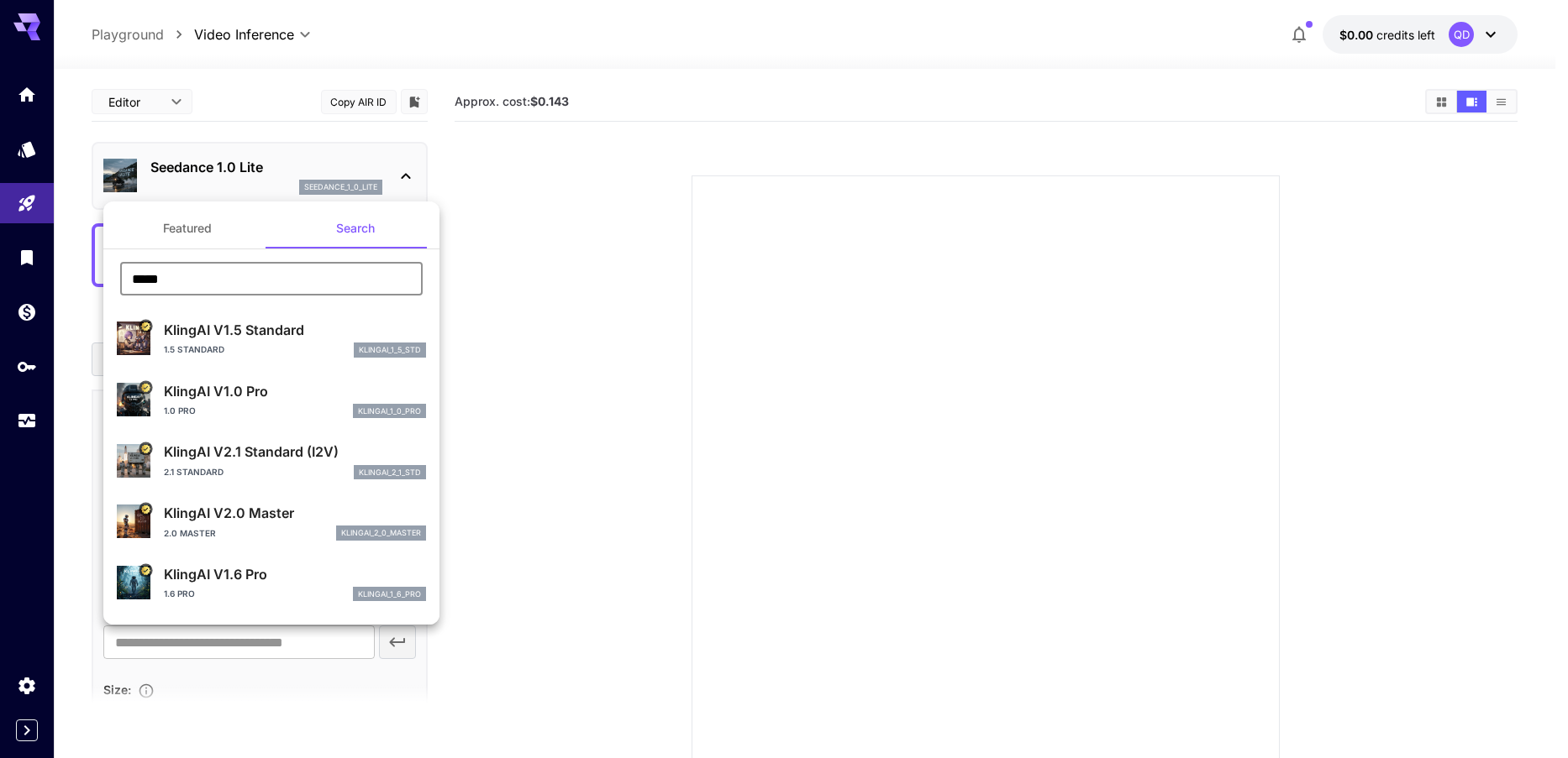
scroll to position [280, 0]
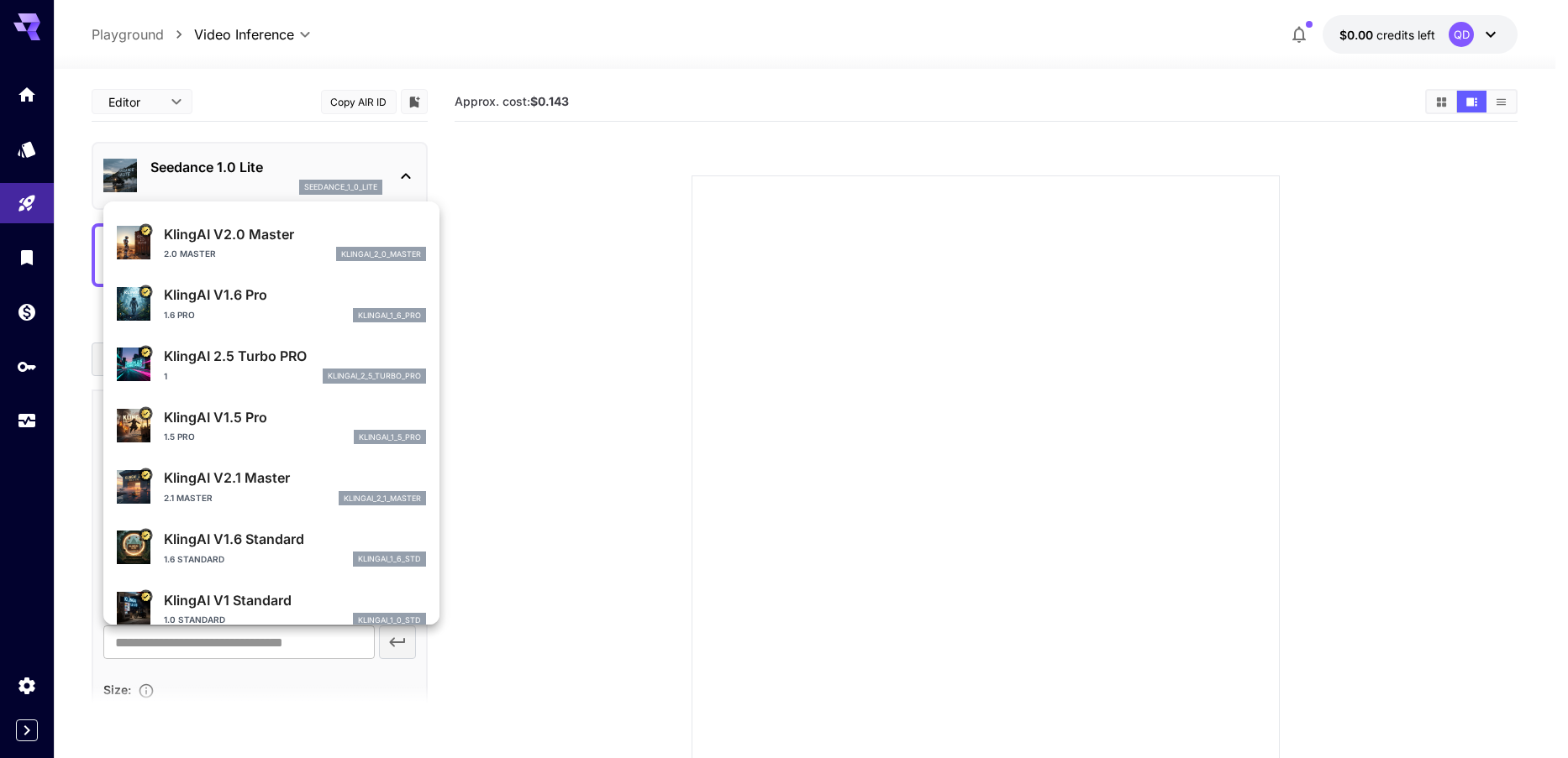
type input "*****"
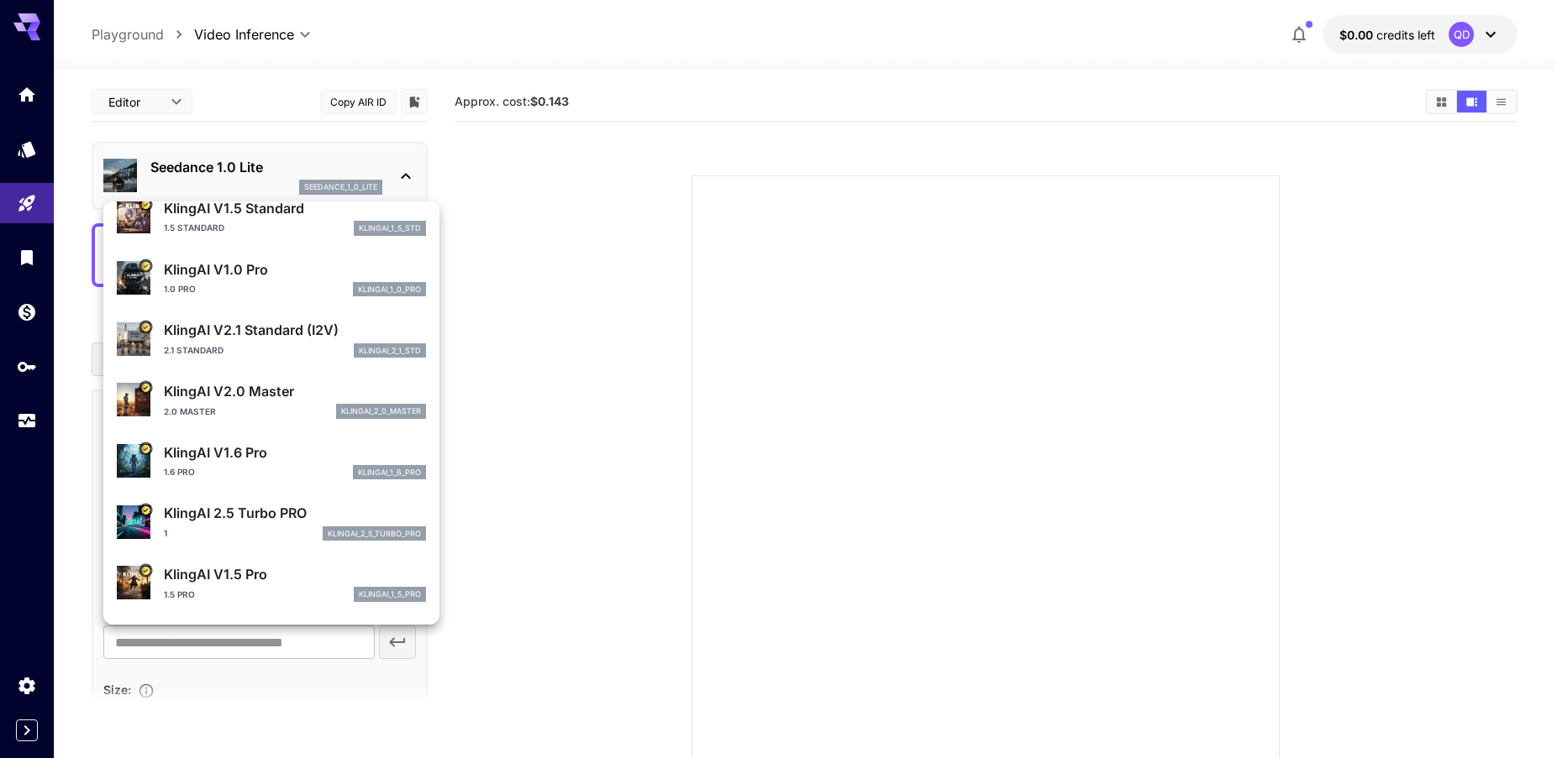
scroll to position [130, 0]
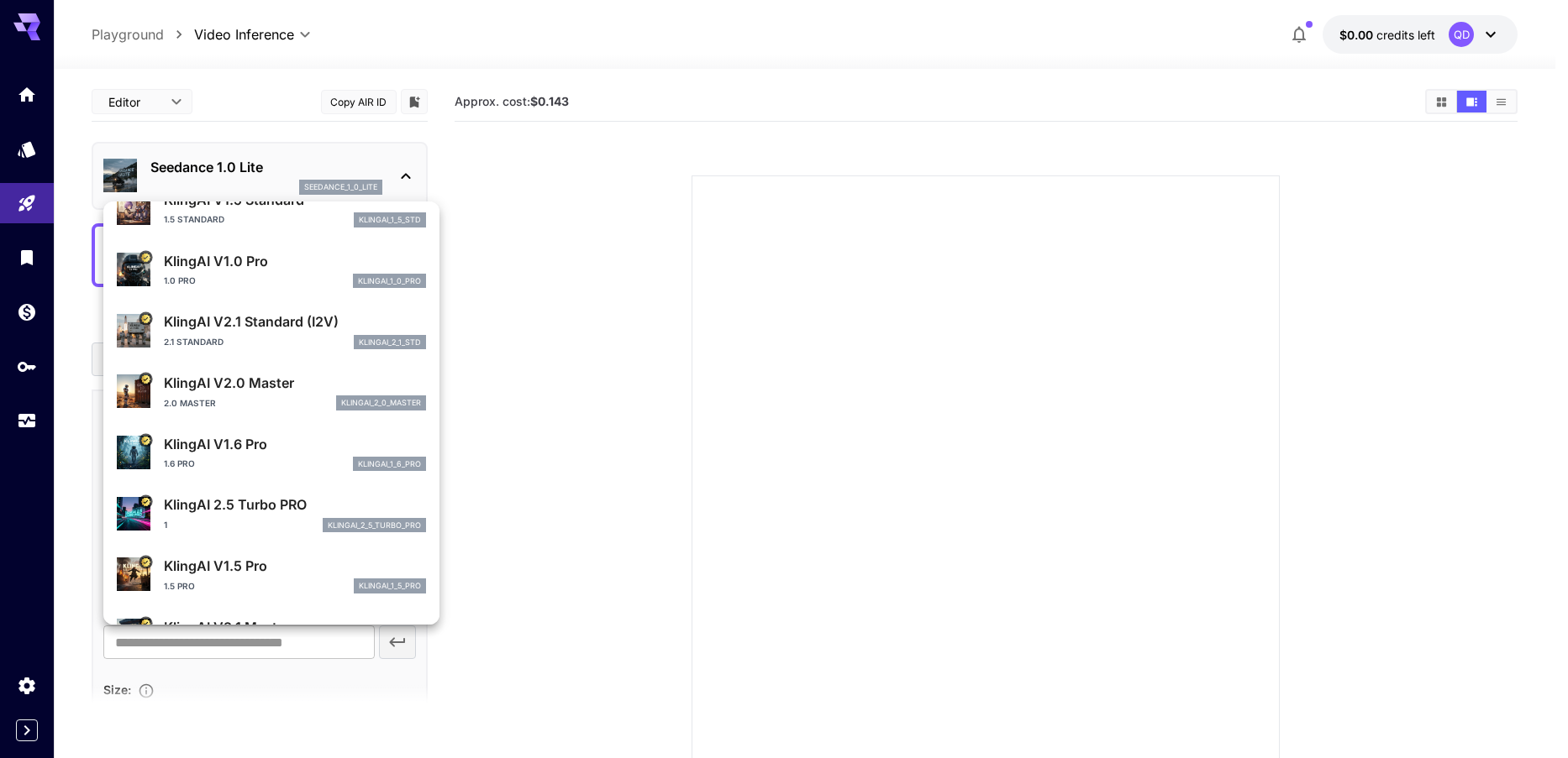
click at [240, 511] on p "KlingAI 2.5 Turbo PRO" at bounding box center [295, 504] width 262 height 20
type input "**********"
type input "****"
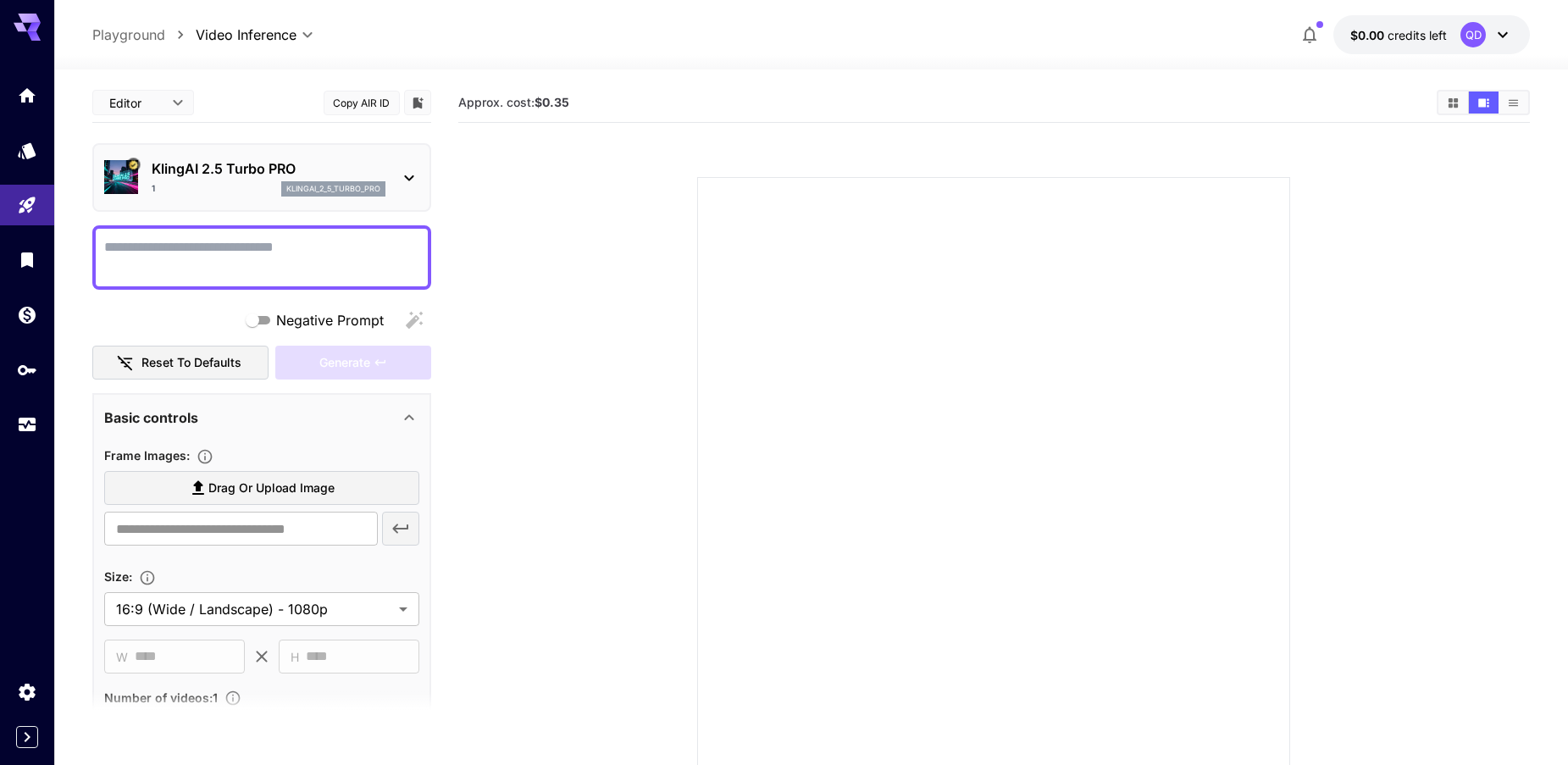
click at [355, 102] on button "Copy AIR ID" at bounding box center [362, 102] width 76 height 24
click at [239, 186] on div "1 klingai_2_5_turbo_pro" at bounding box center [268, 189] width 233 height 16
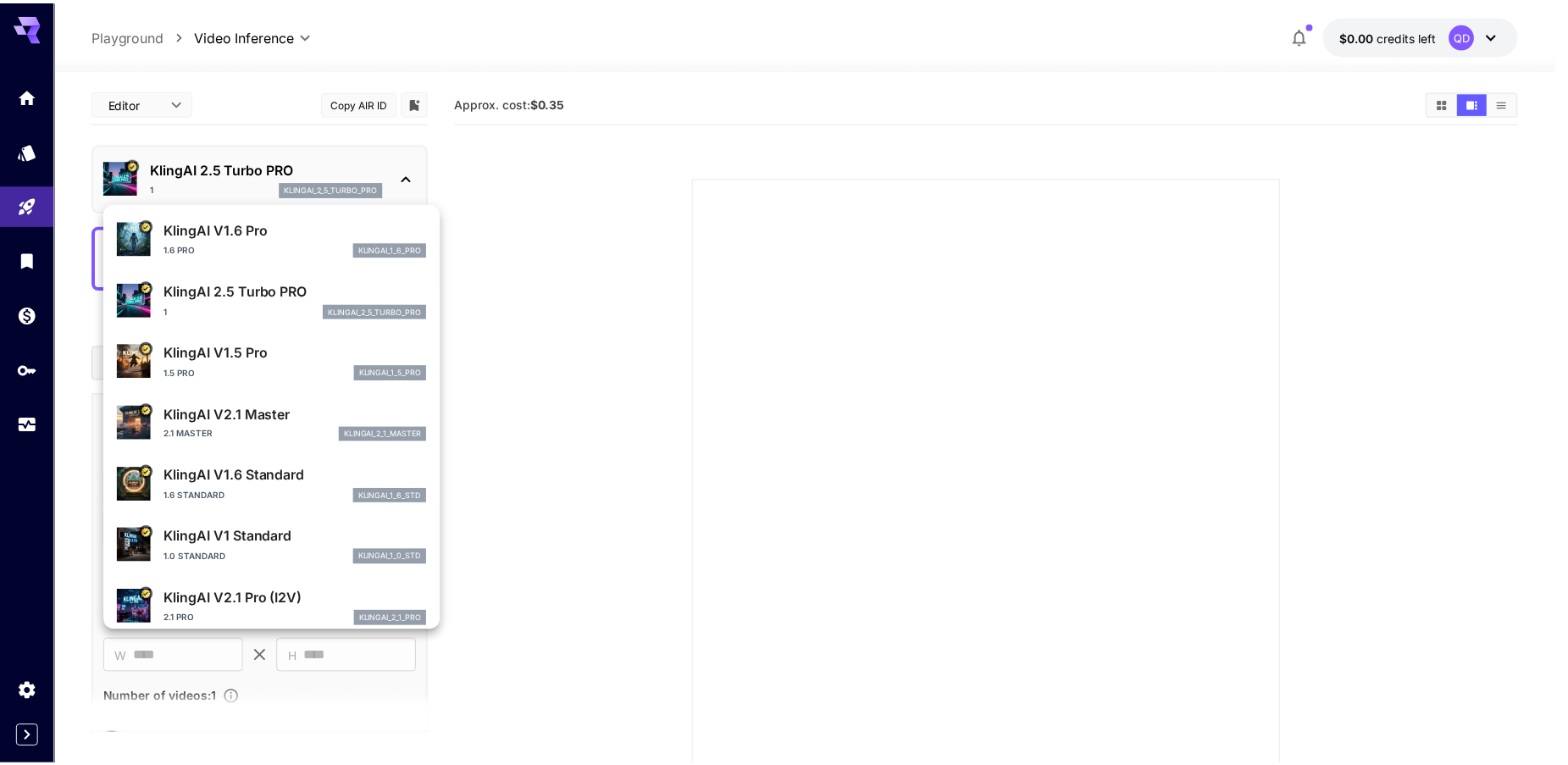
scroll to position [366, 0]
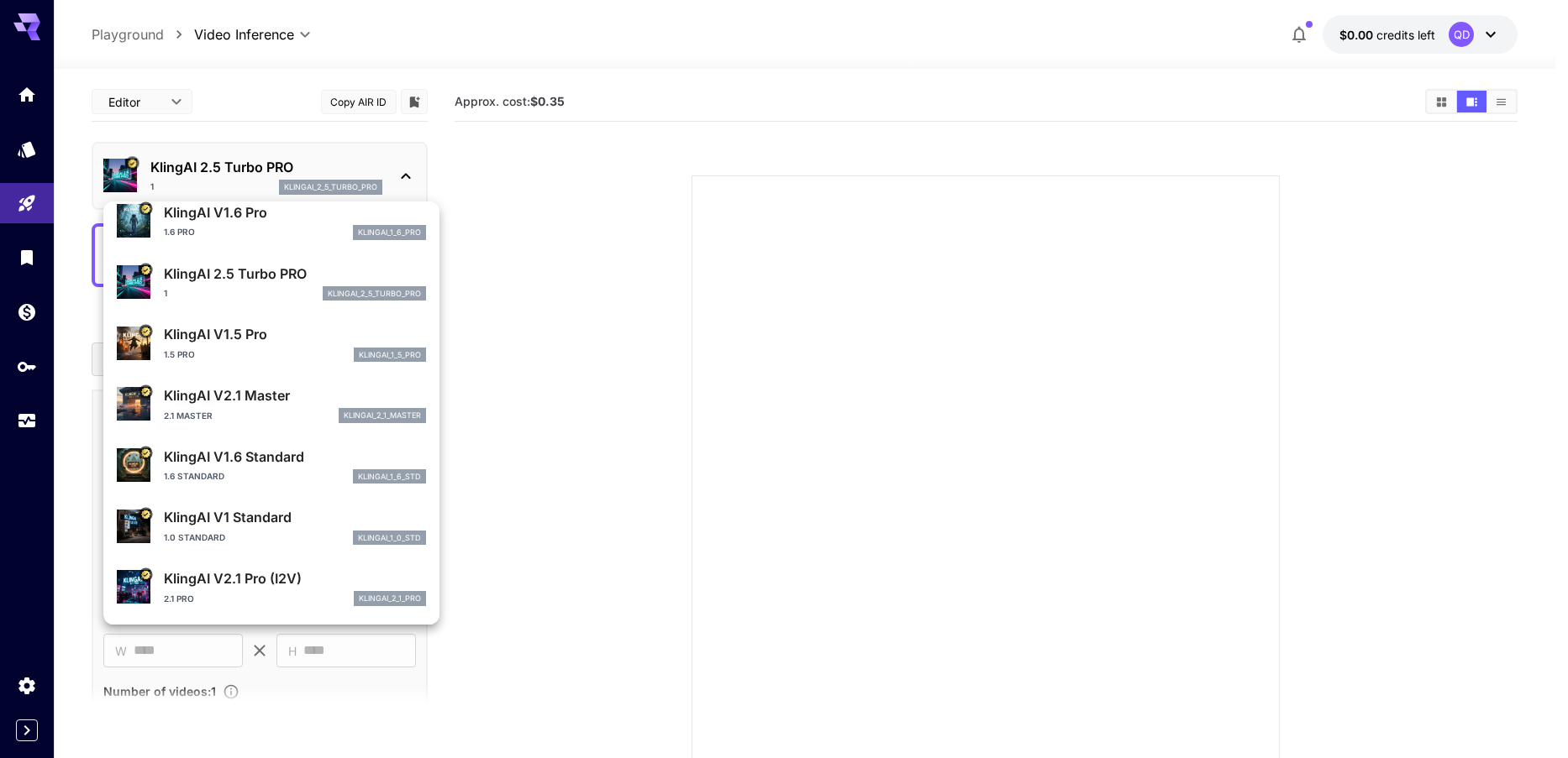
click at [240, 582] on p "KlingAI V2.1 Pro (I2V)" at bounding box center [295, 579] width 262 height 20
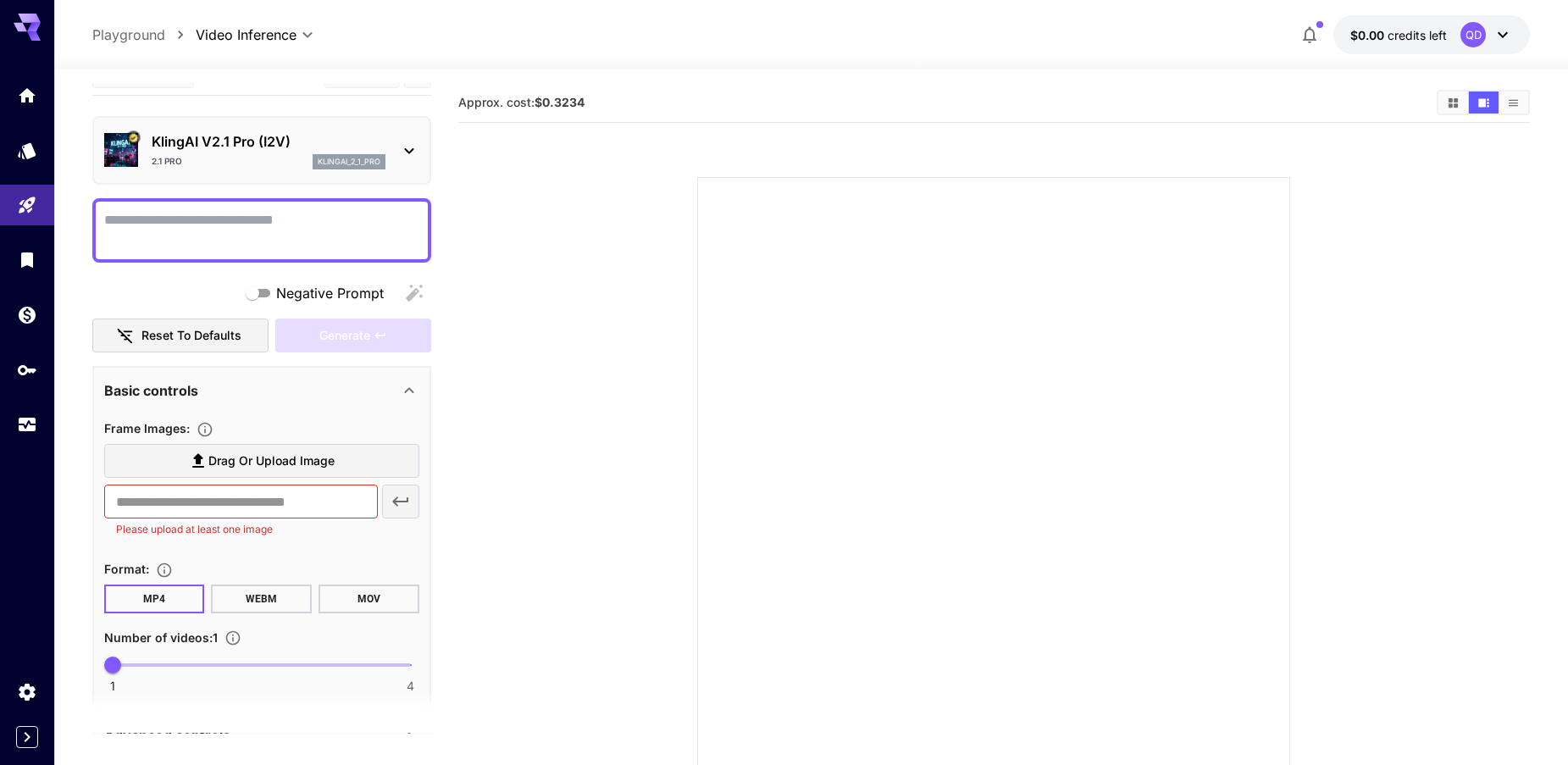
scroll to position [21, 0]
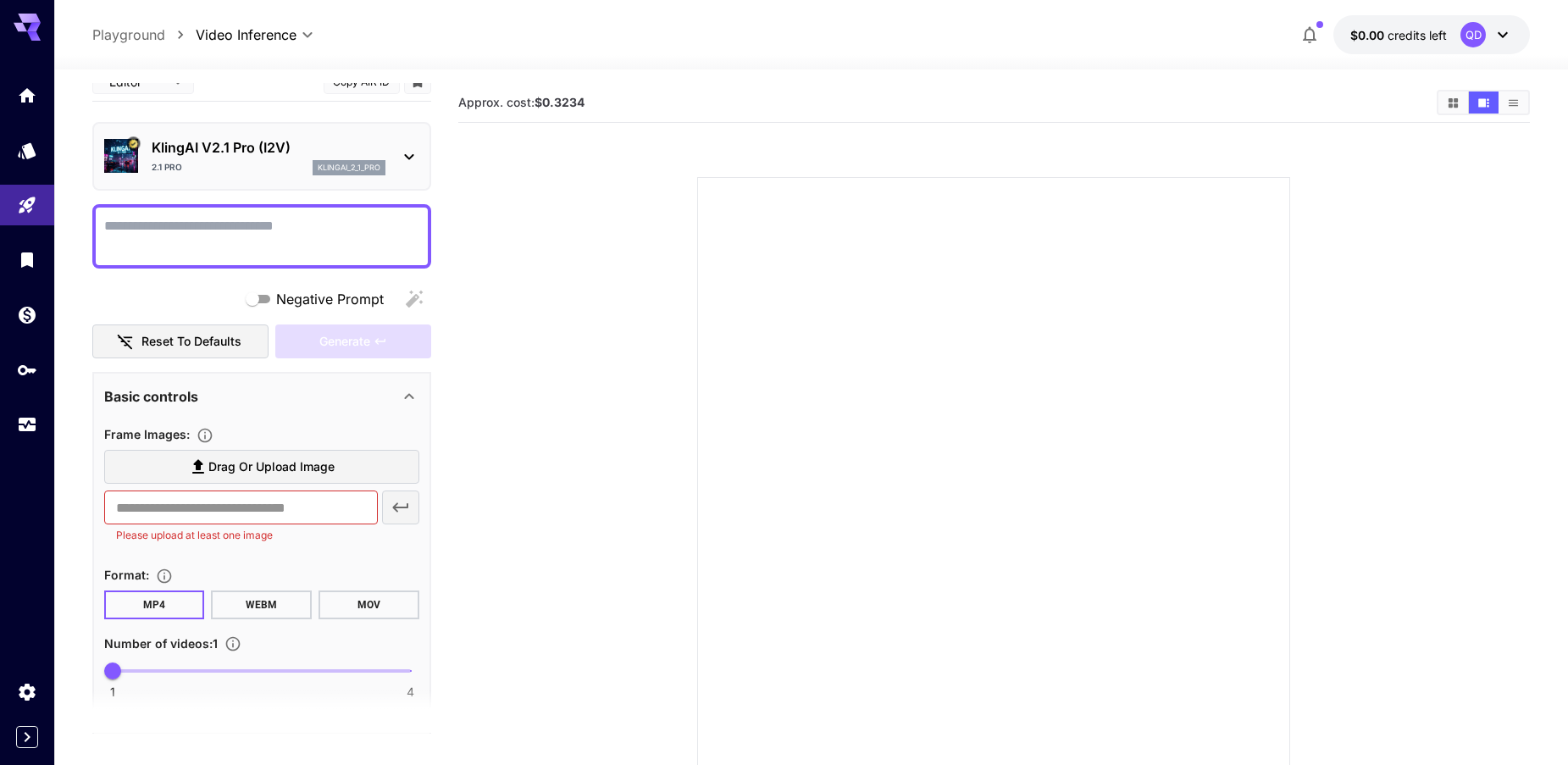
click at [200, 398] on div "Basic controls" at bounding box center [251, 396] width 295 height 20
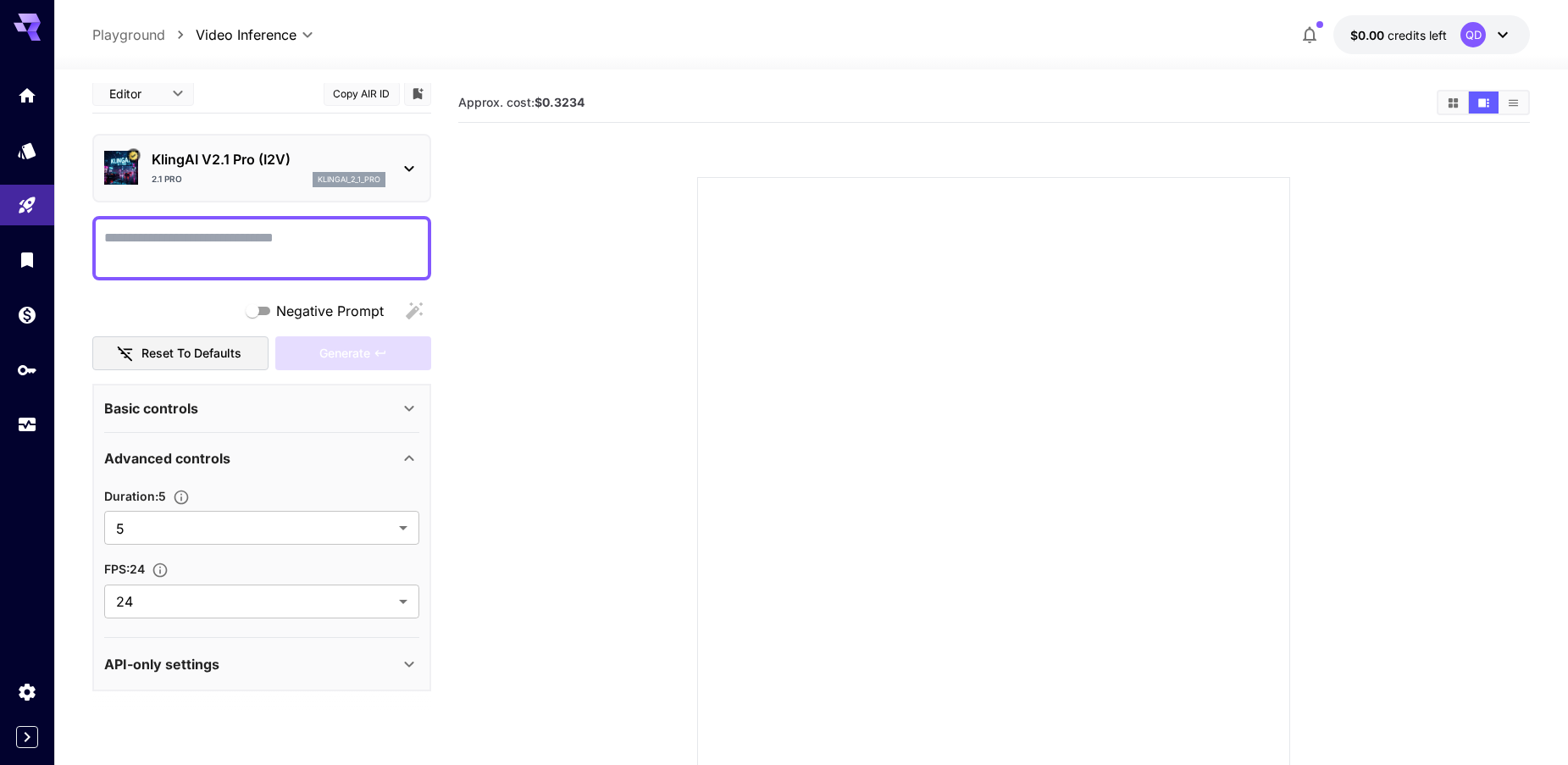
click at [197, 412] on p "Basic controls" at bounding box center [151, 408] width 94 height 20
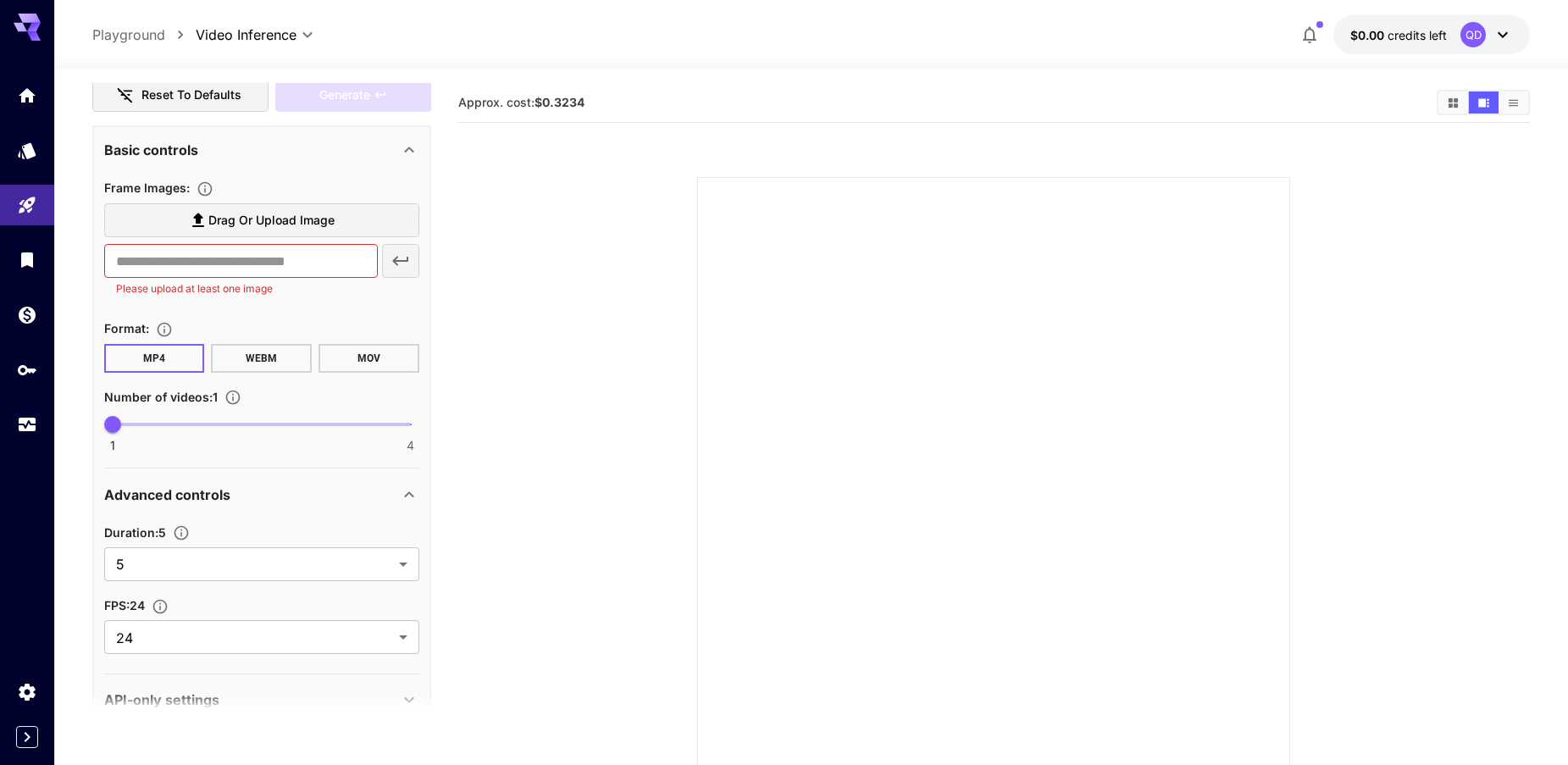
scroll to position [304, 0]
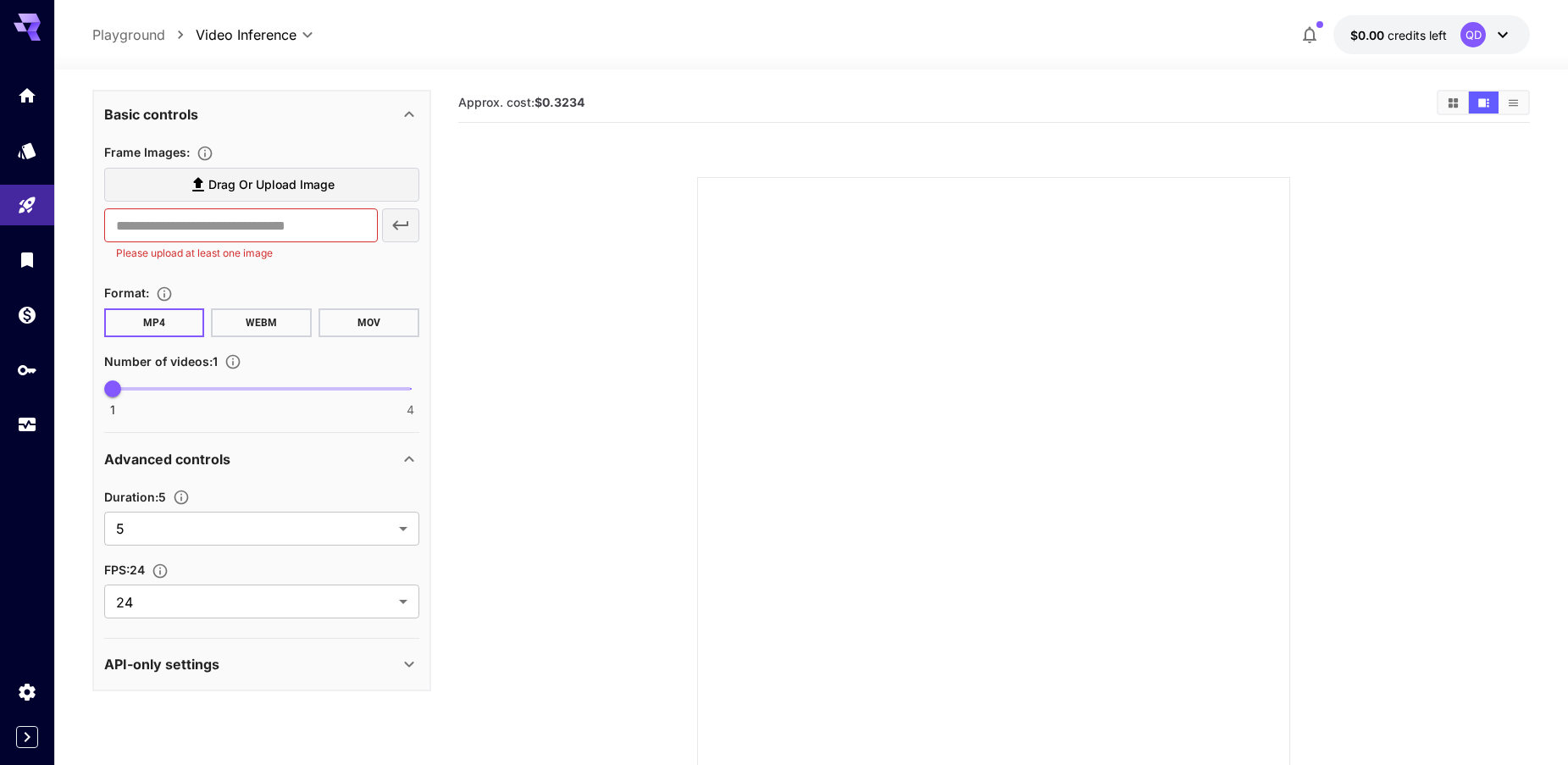
click at [180, 660] on p "API-only settings" at bounding box center [161, 664] width 115 height 20
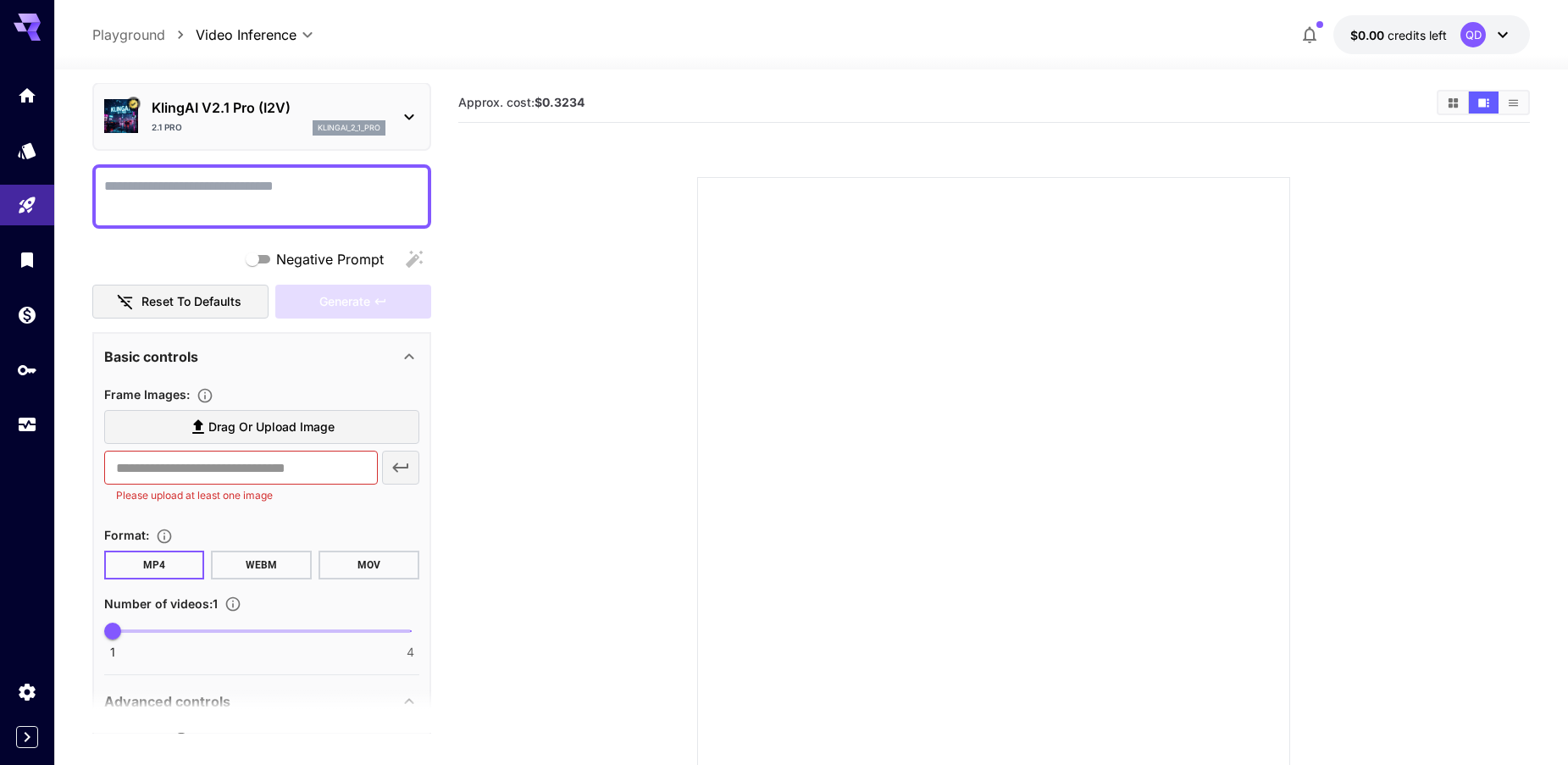
scroll to position [0, 0]
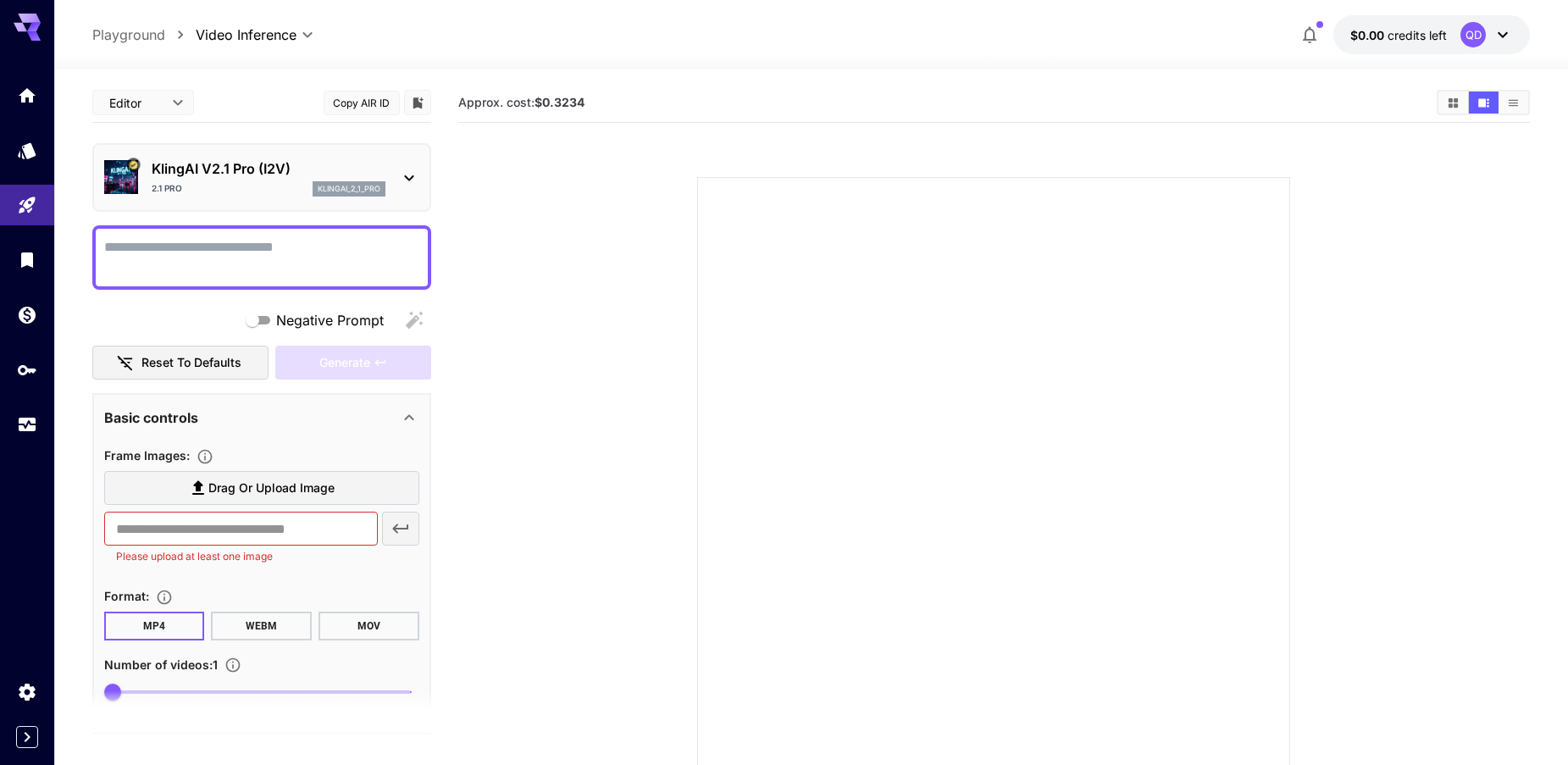
click at [325, 183] on p "klingai_2_1_pro" at bounding box center [349, 189] width 62 height 12
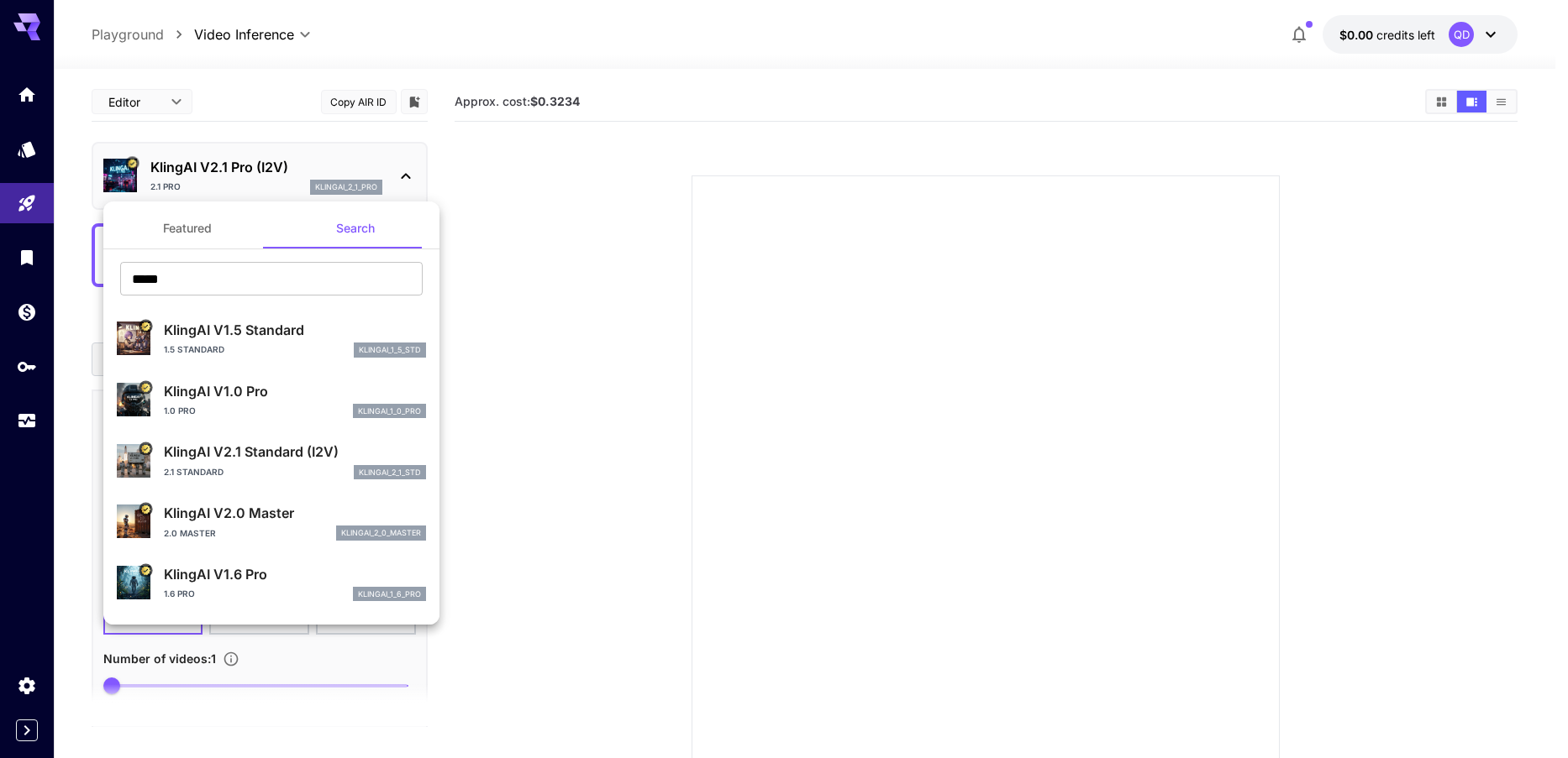
click at [266, 455] on p "KlingAI V2.1 Standard (I2V)" at bounding box center [295, 451] width 262 height 20
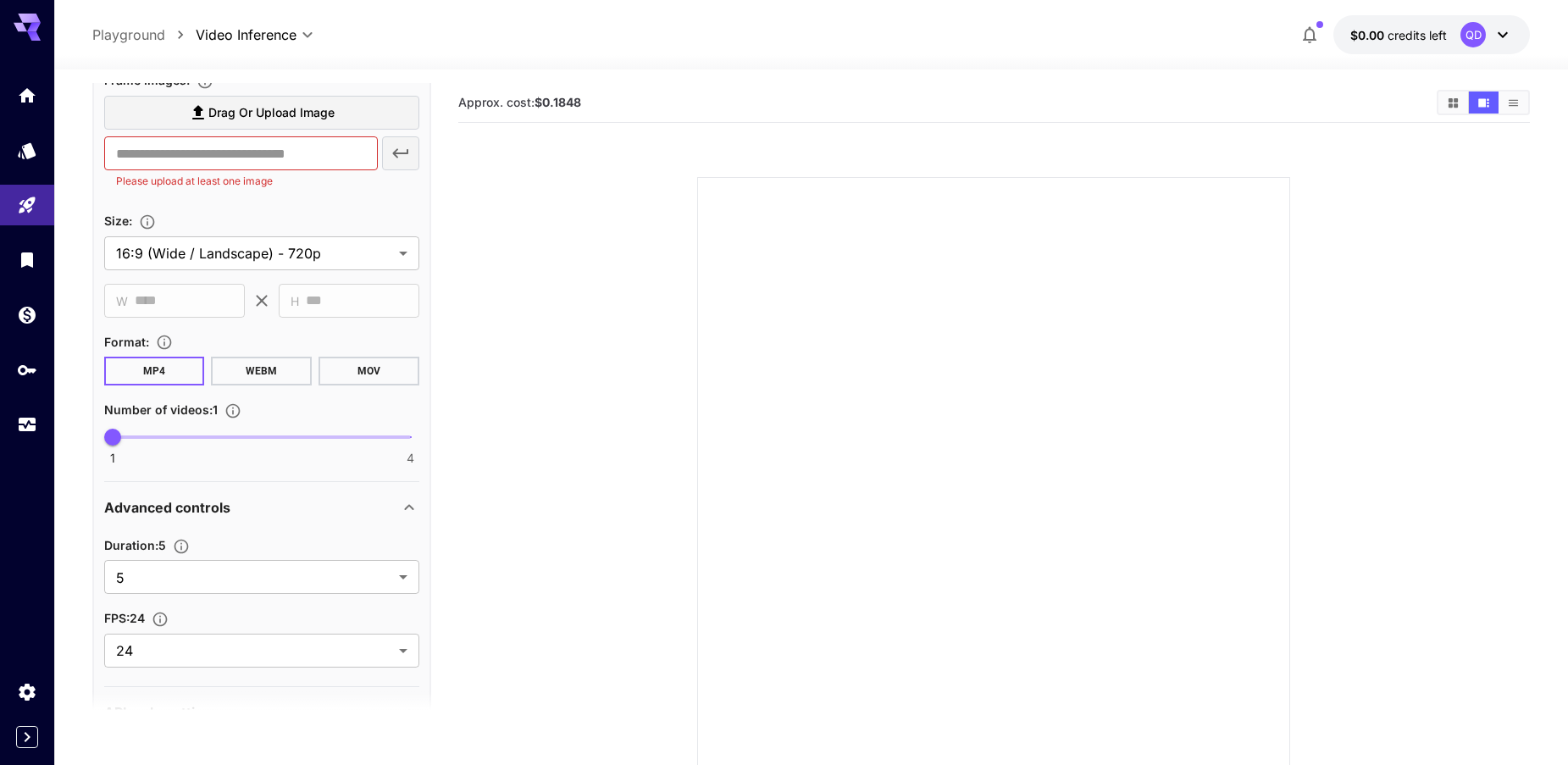
scroll to position [92, 0]
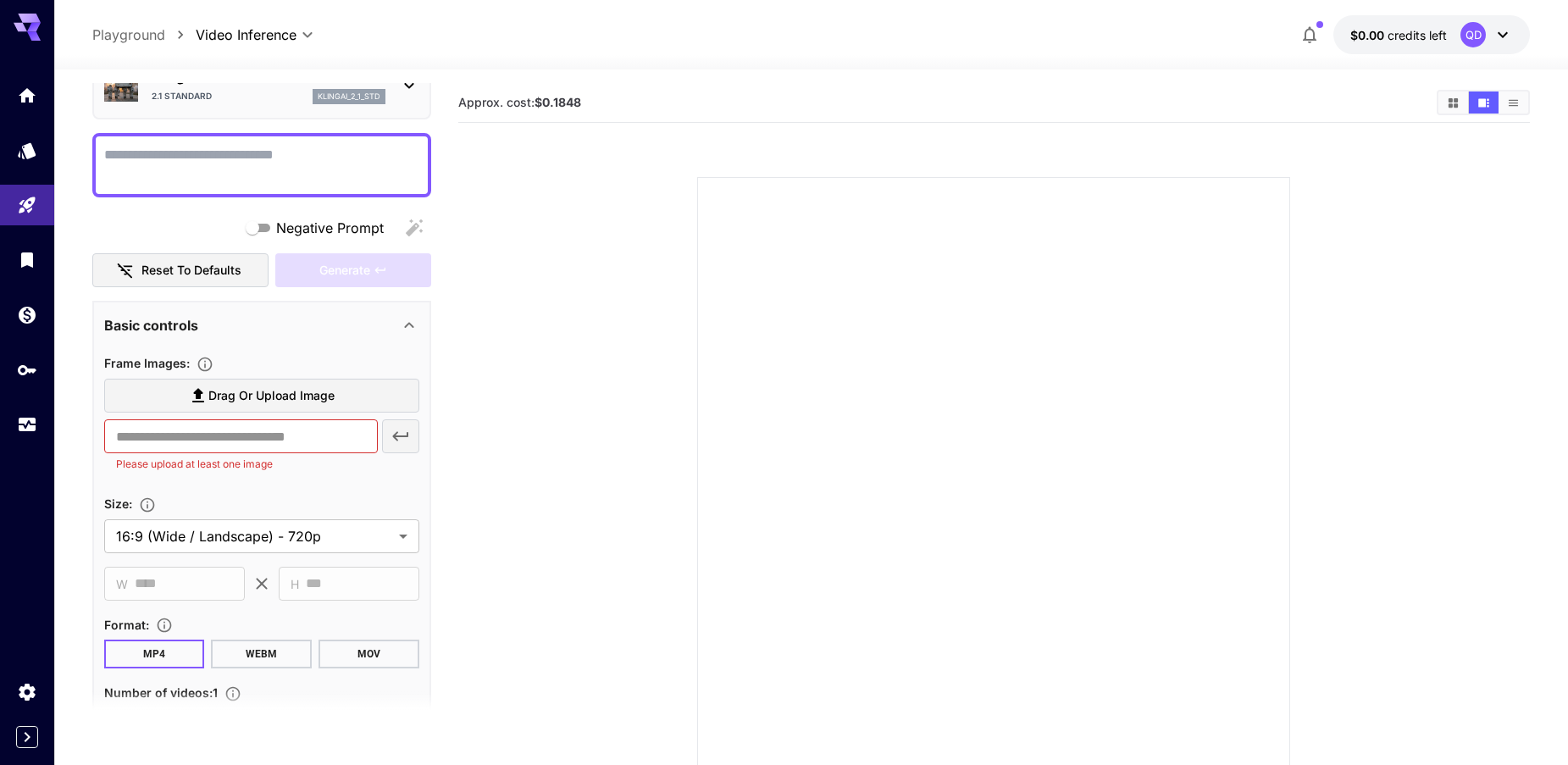
click at [143, 364] on span "Frame Images :" at bounding box center [147, 363] width 86 height 15
click at [116, 364] on span "Frame Images :" at bounding box center [147, 363] width 86 height 15
click at [140, 364] on span "Frame Images :" at bounding box center [147, 363] width 86 height 15
click at [159, 364] on span "Frame Images :" at bounding box center [147, 363] width 86 height 15
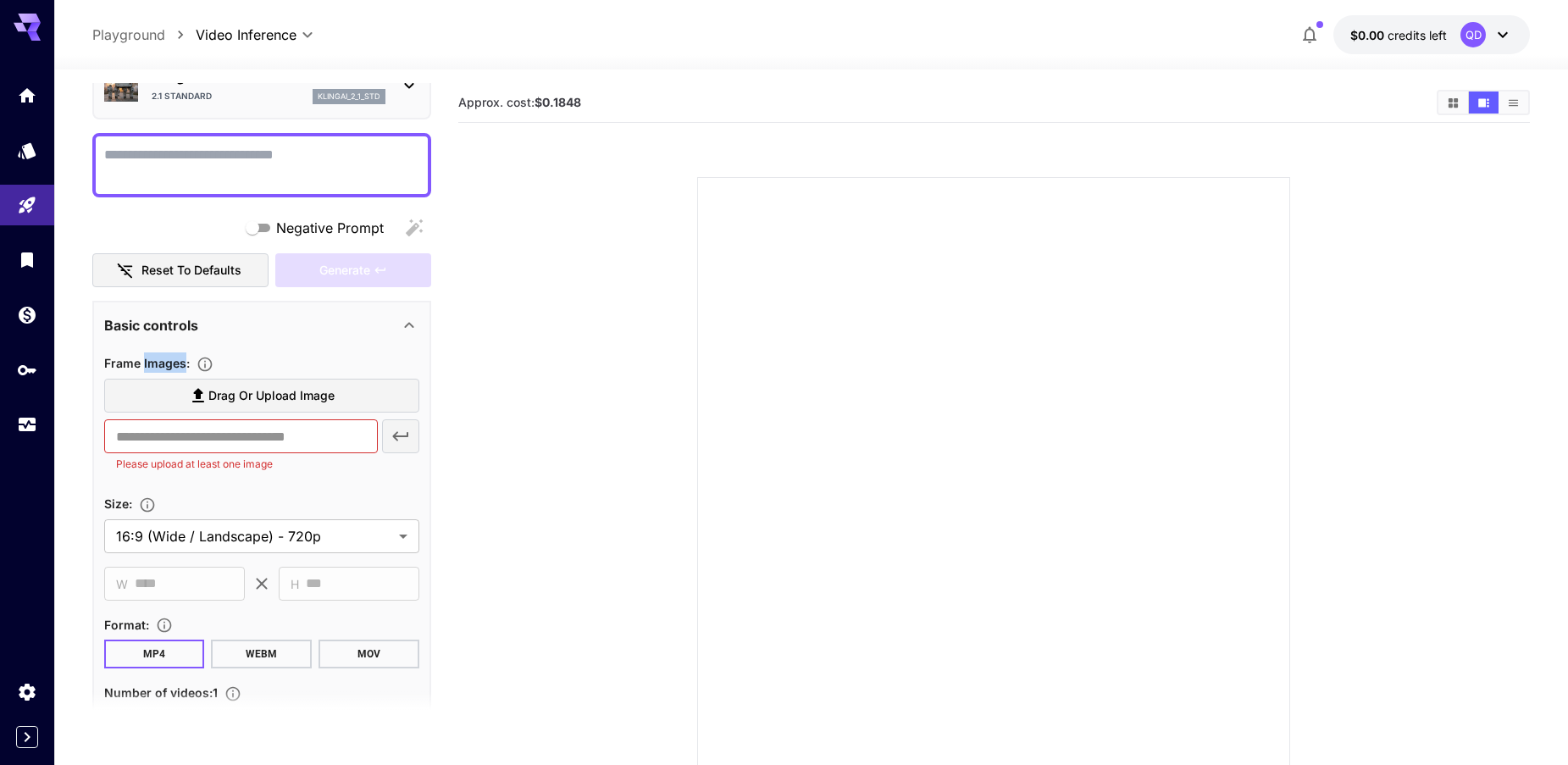
click at [159, 364] on span "Frame Images :" at bounding box center [147, 363] width 86 height 15
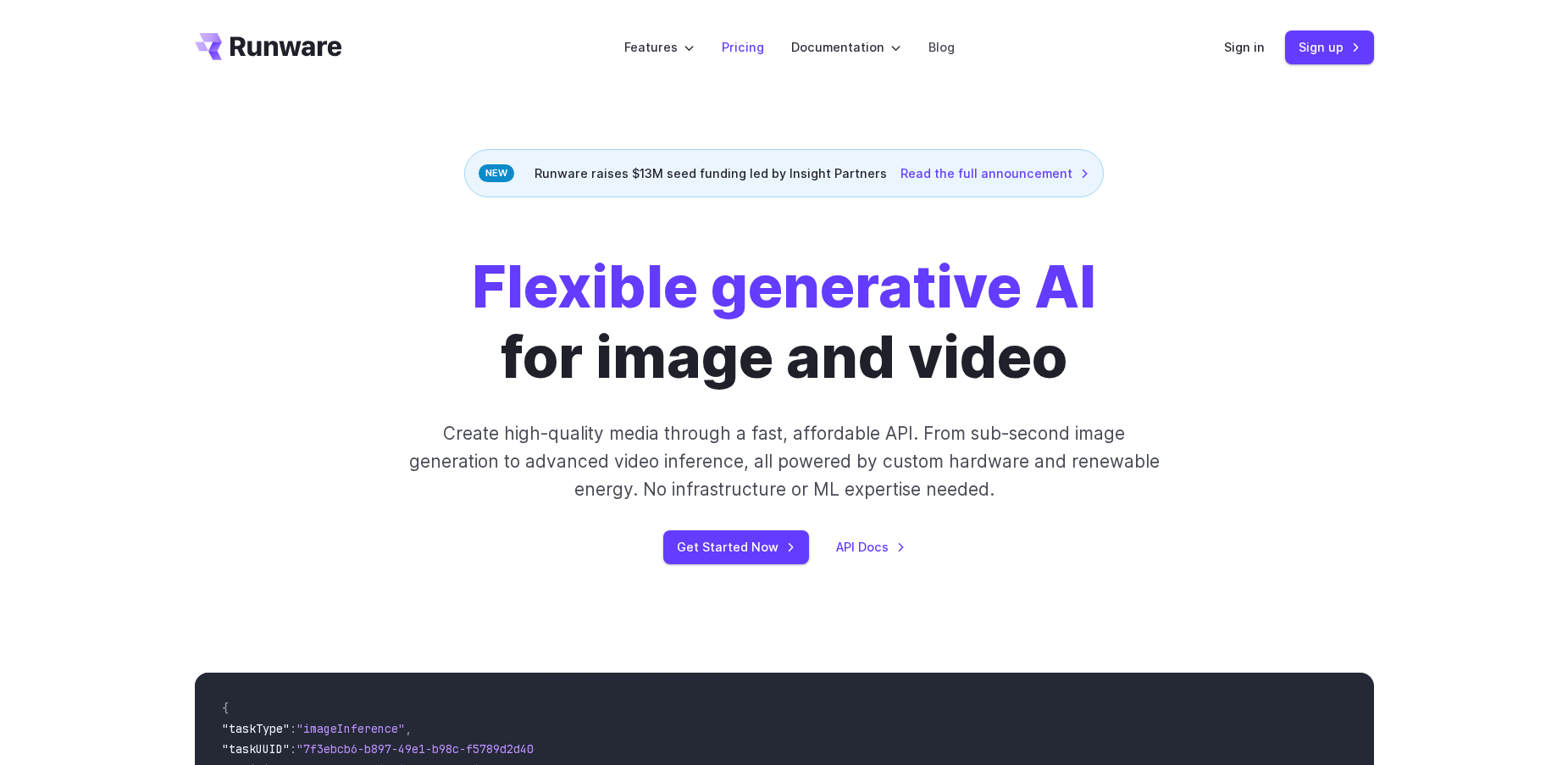
click at [740, 50] on link "Pricing" at bounding box center [743, 47] width 43 height 19
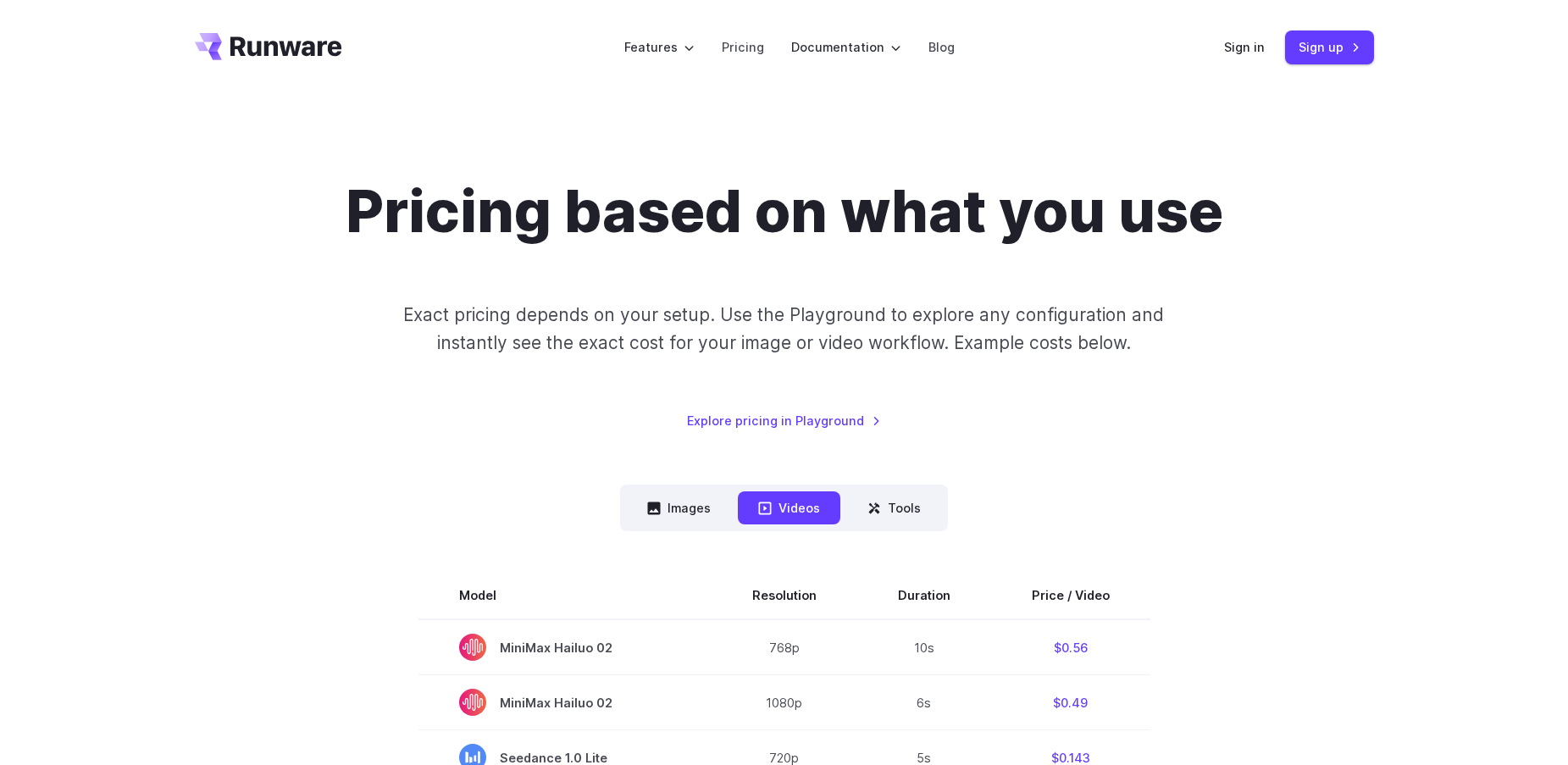
click at [1060, 369] on div "Pricing based on what you use Exact pricing depends on your setup. Use the Play…" at bounding box center [784, 303] width 1179 height 254
click at [691, 507] on button "Images" at bounding box center [678, 508] width 104 height 33
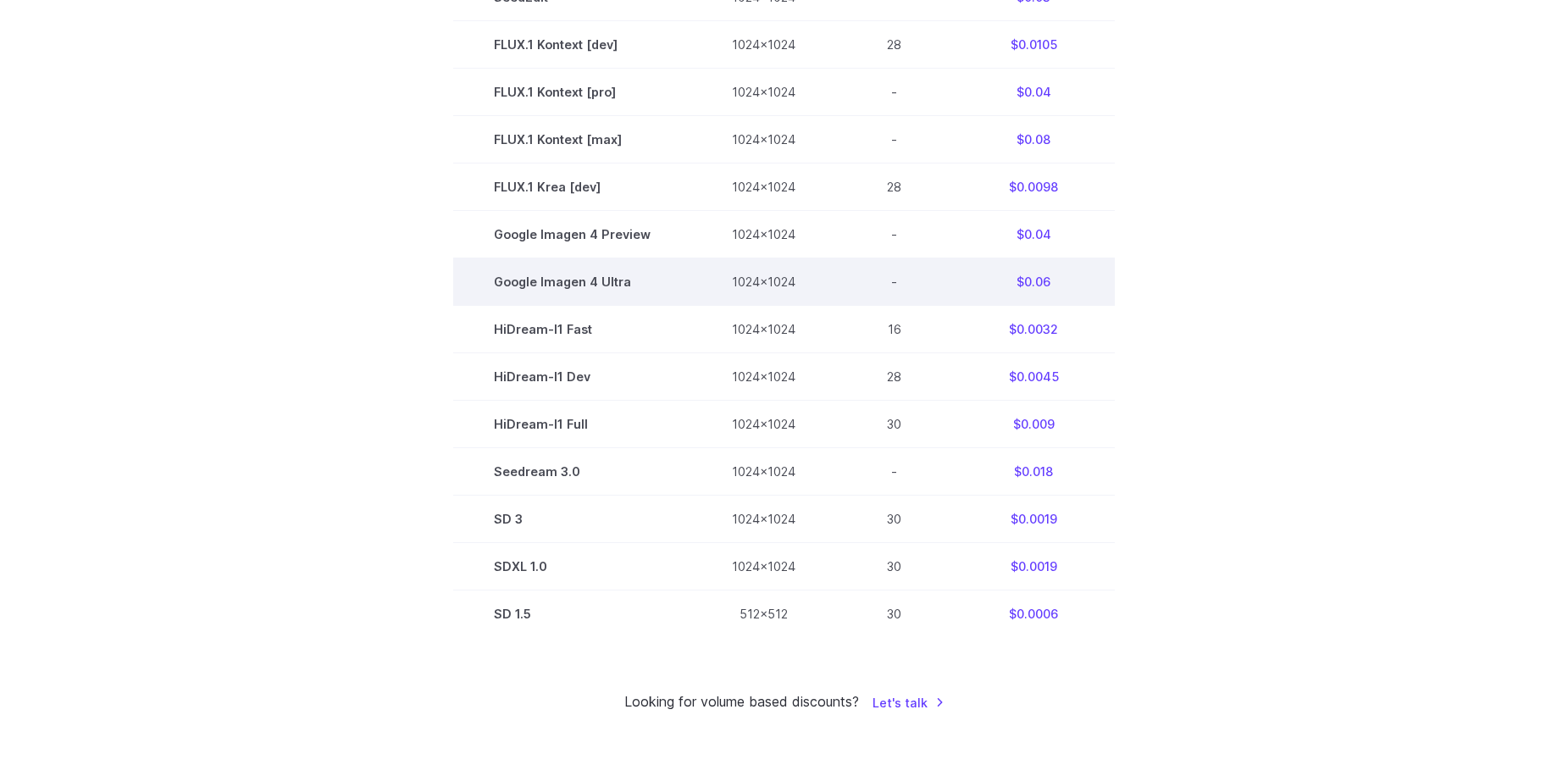
scroll to position [848, 0]
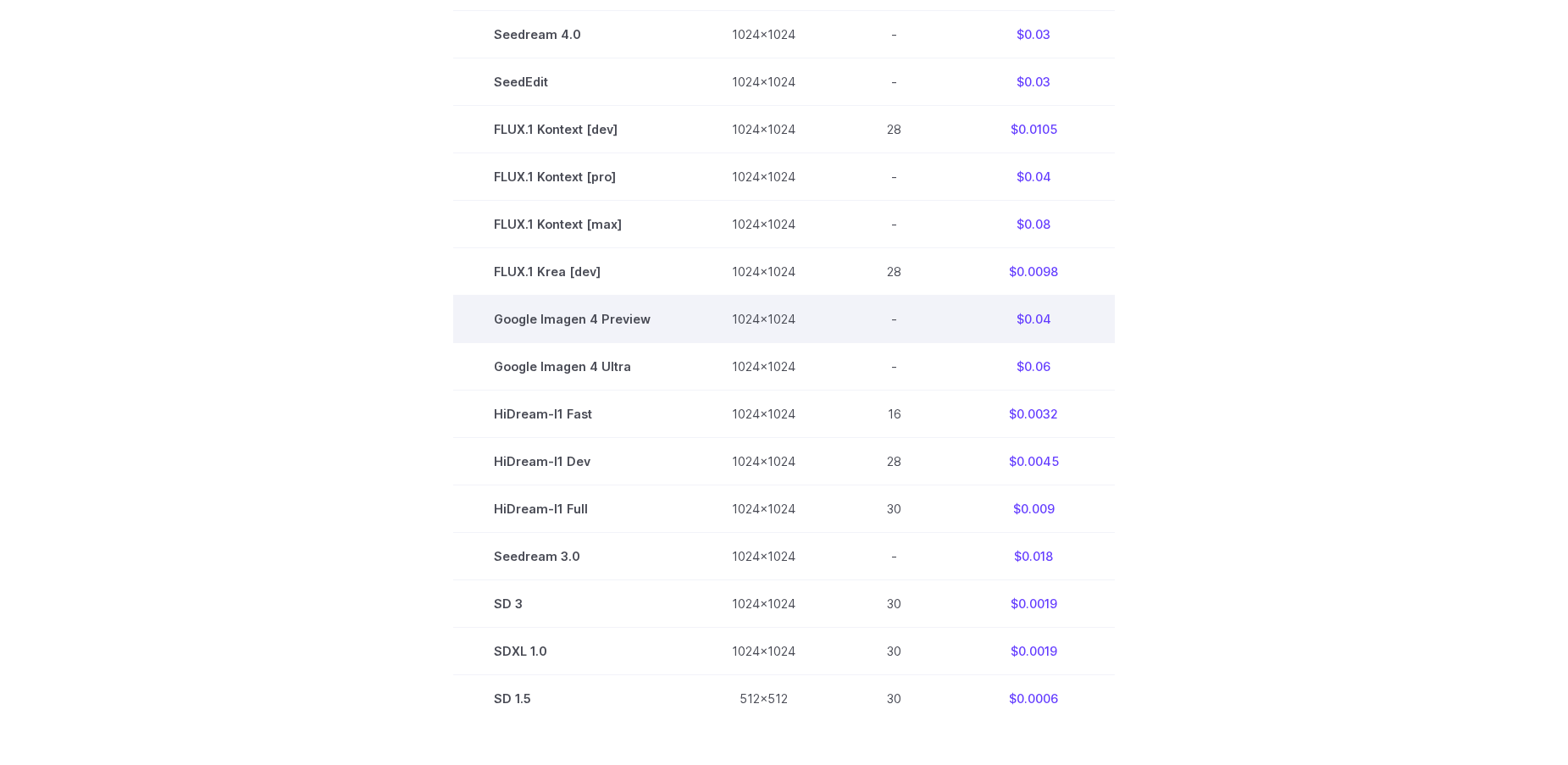
click at [624, 323] on td "Google Imagen 4 Preview" at bounding box center [572, 319] width 238 height 48
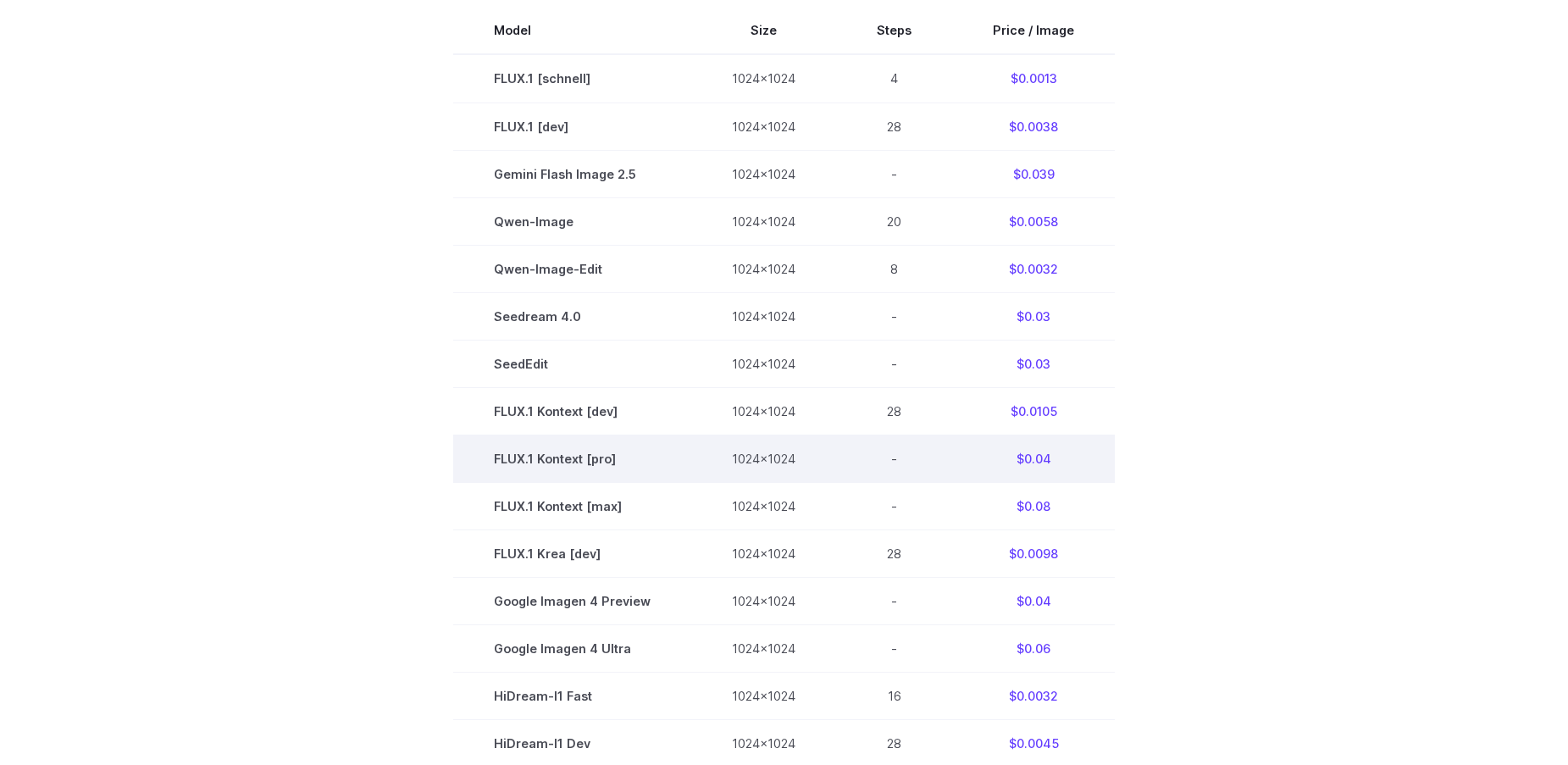
scroll to position [0, 0]
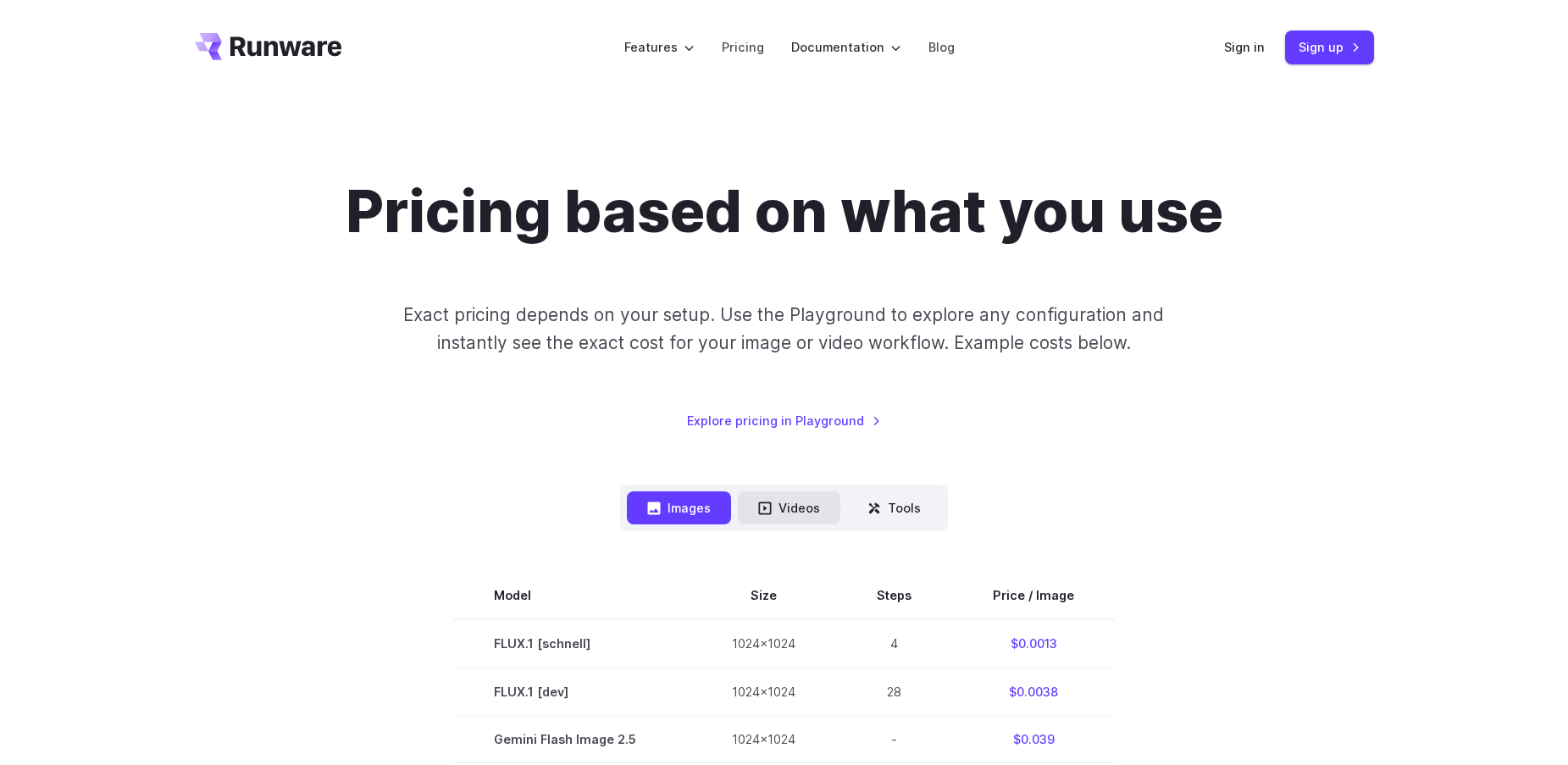
click at [780, 515] on button "Videos" at bounding box center [789, 508] width 102 height 33
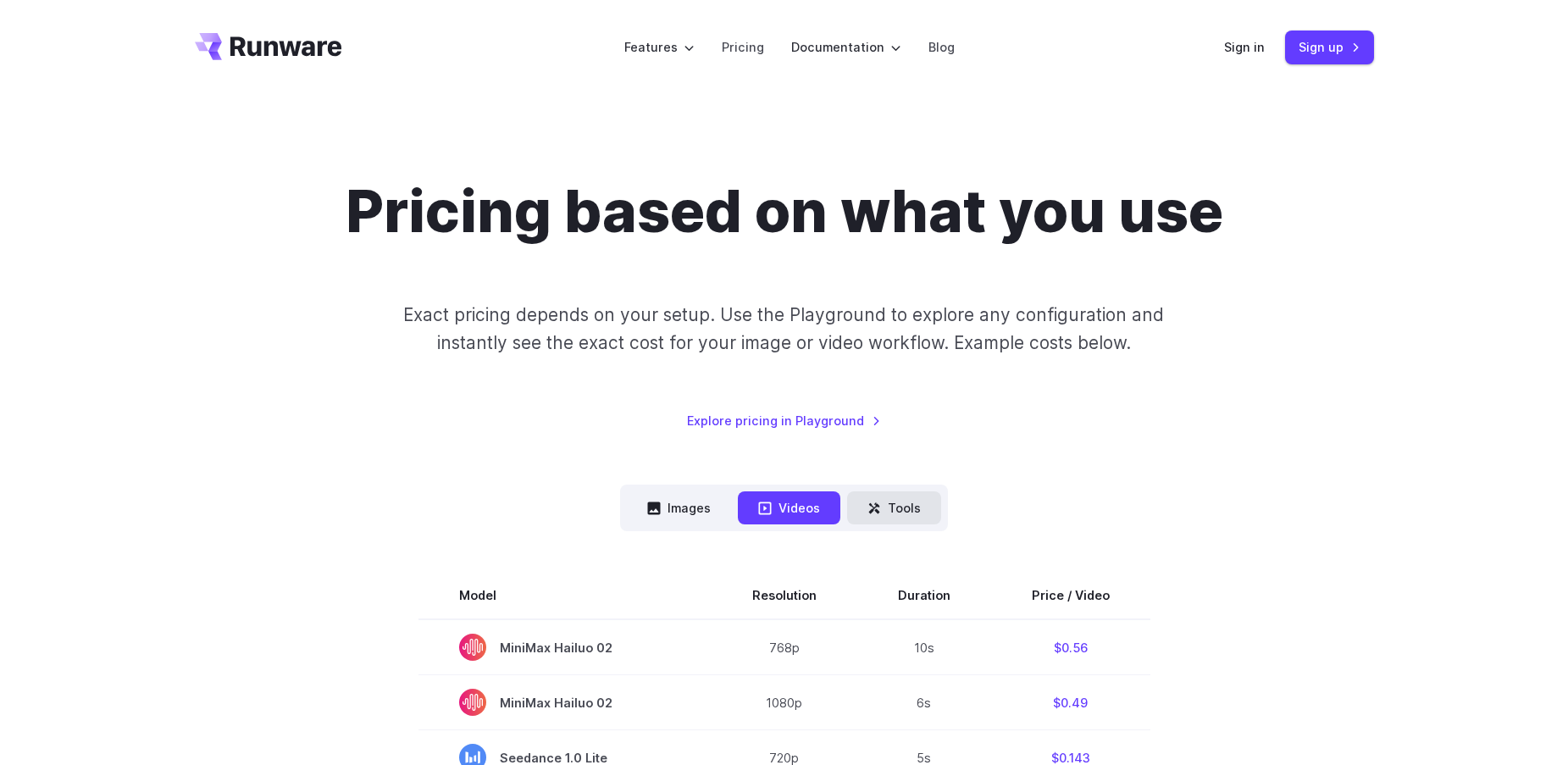
click at [915, 509] on button "Tools" at bounding box center [894, 508] width 94 height 33
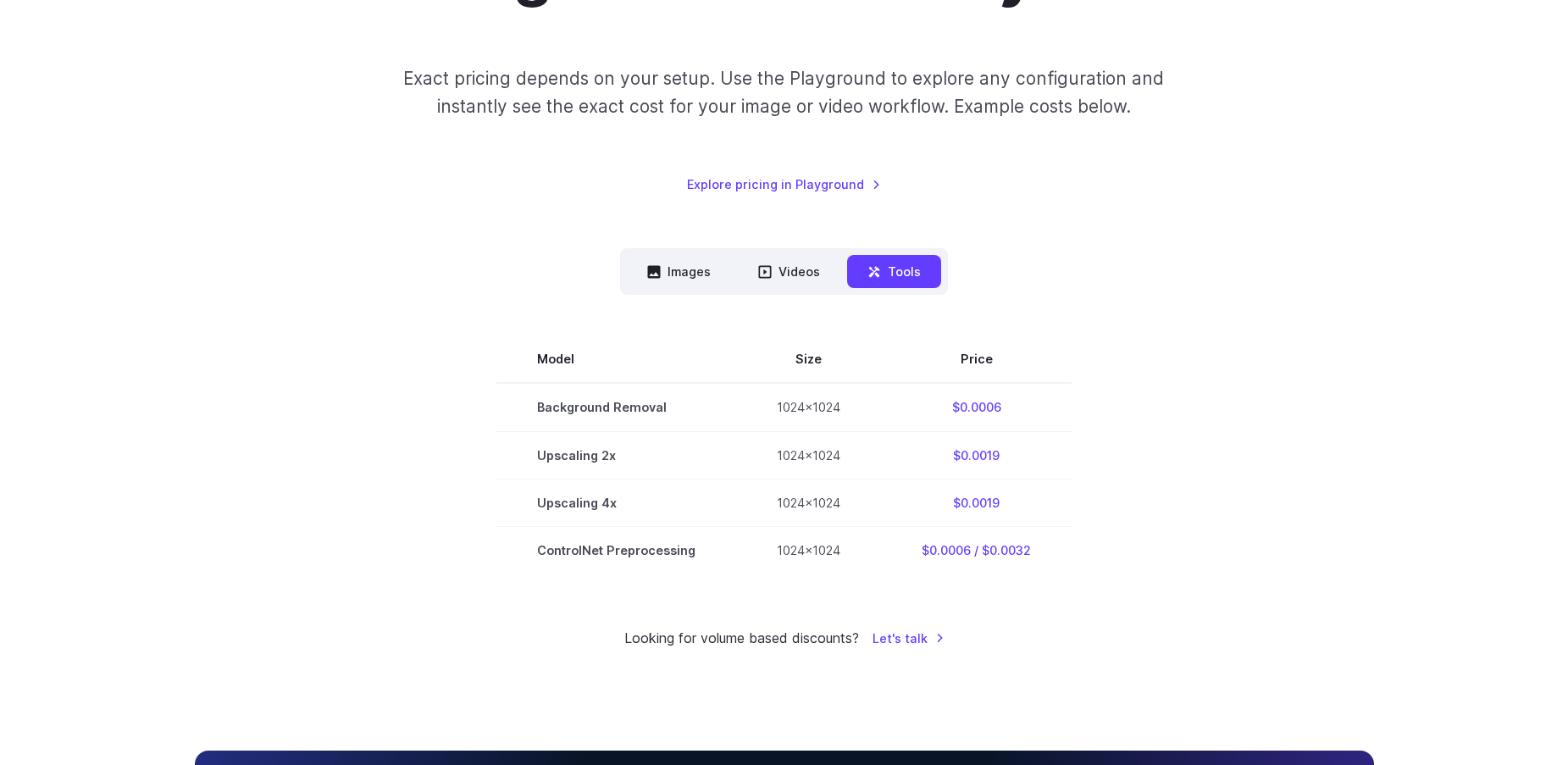
scroll to position [282, 0]
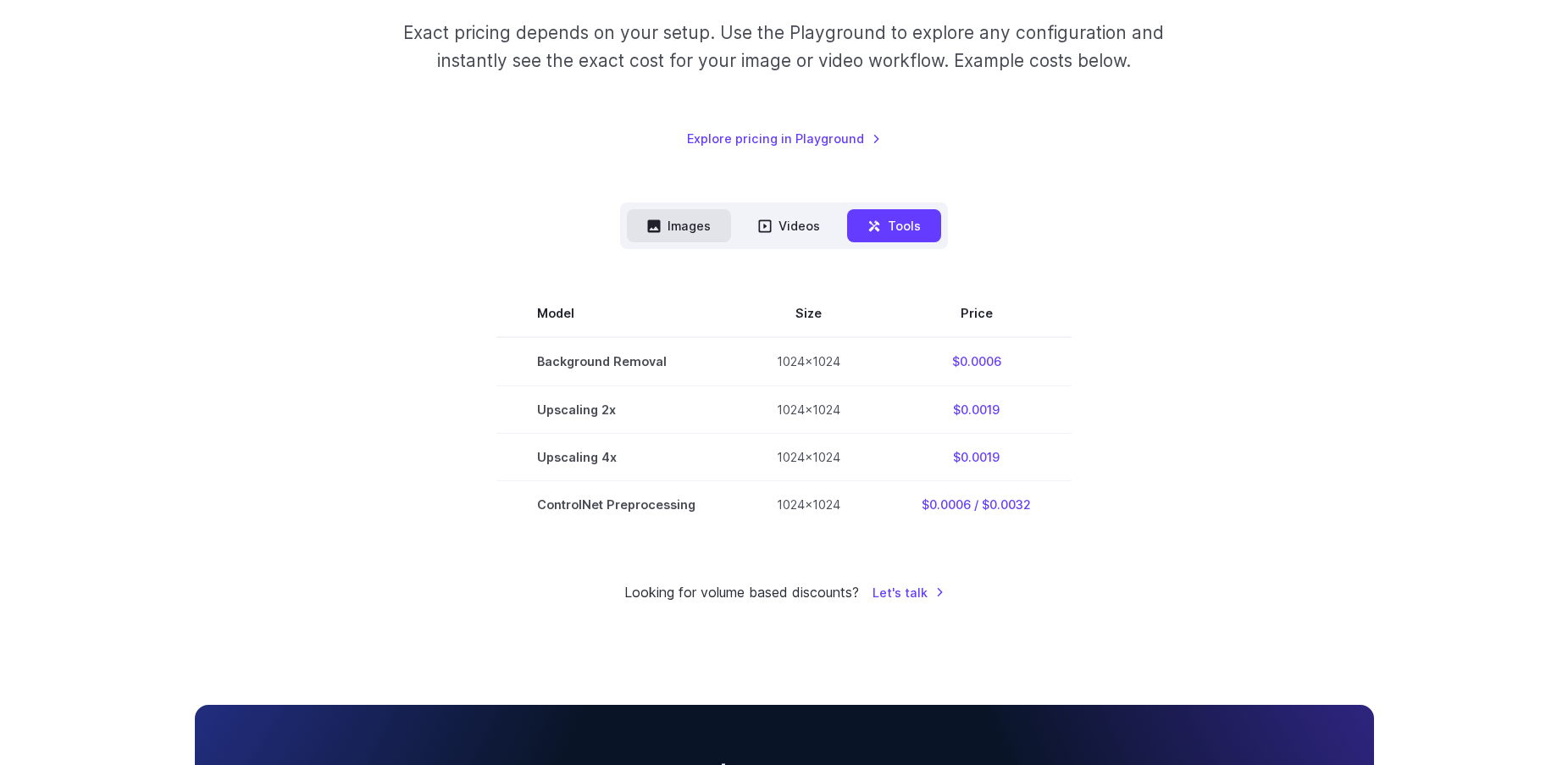
click at [679, 219] on button "Images" at bounding box center [678, 226] width 104 height 33
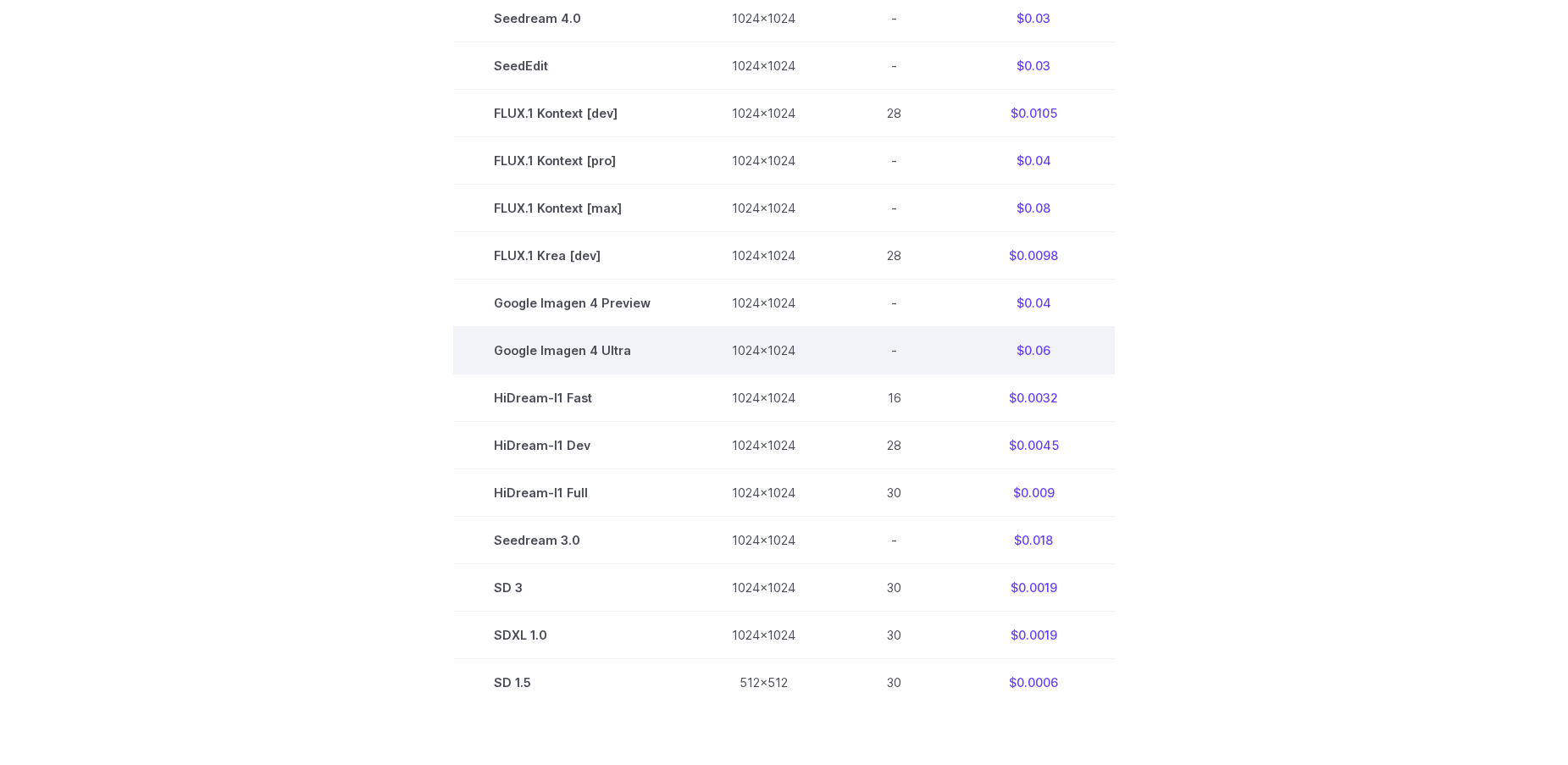
scroll to position [848, 0]
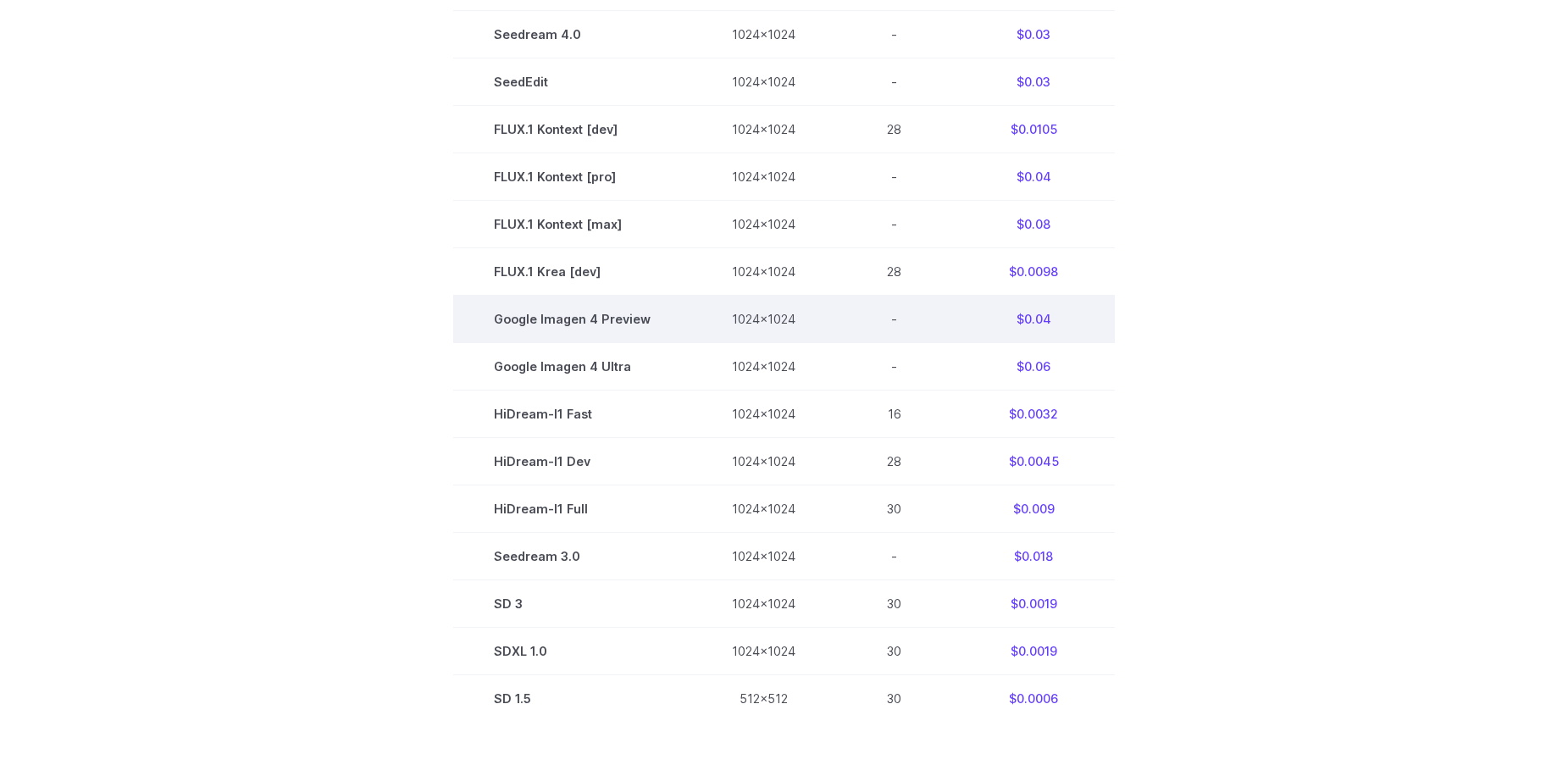
click at [561, 319] on td "Google Imagen 4 Preview" at bounding box center [572, 319] width 238 height 48
click at [556, 337] on td "Google Imagen 4 Preview" at bounding box center [572, 319] width 238 height 48
click at [585, 325] on td "Google Imagen 4 Preview" at bounding box center [572, 319] width 238 height 48
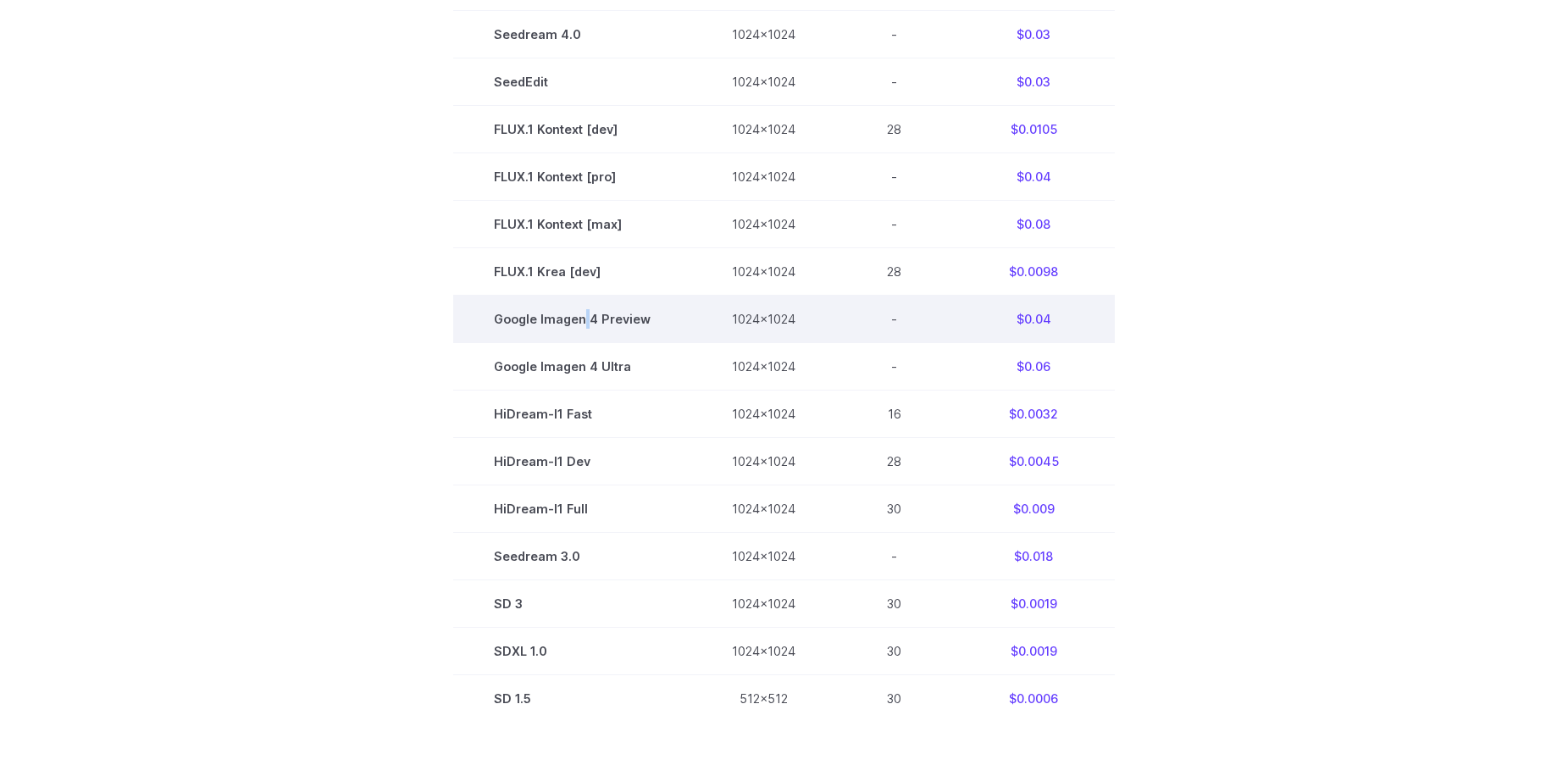
click at [585, 325] on td "Google Imagen 4 Preview" at bounding box center [572, 319] width 238 height 48
click at [609, 320] on td "Google Imagen 4 Preview" at bounding box center [572, 319] width 238 height 48
click at [551, 322] on td "Google Imagen 4 Preview" at bounding box center [572, 319] width 238 height 48
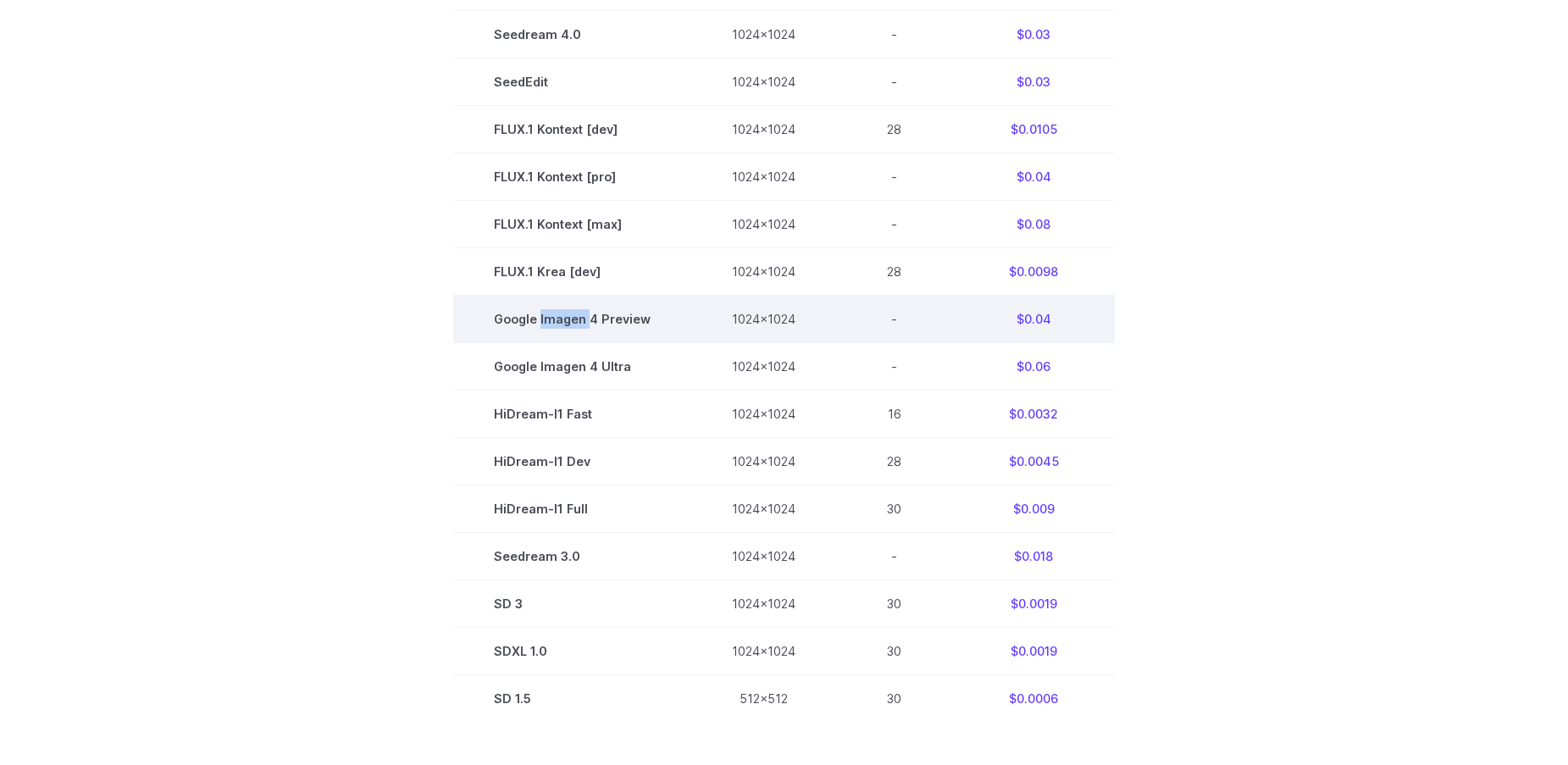
click at [551, 322] on td "Google Imagen 4 Preview" at bounding box center [572, 319] width 238 height 48
click at [556, 325] on td "Google Imagen 4 Preview" at bounding box center [572, 319] width 238 height 48
click at [600, 321] on td "Google Imagen 4 Preview" at bounding box center [572, 319] width 238 height 48
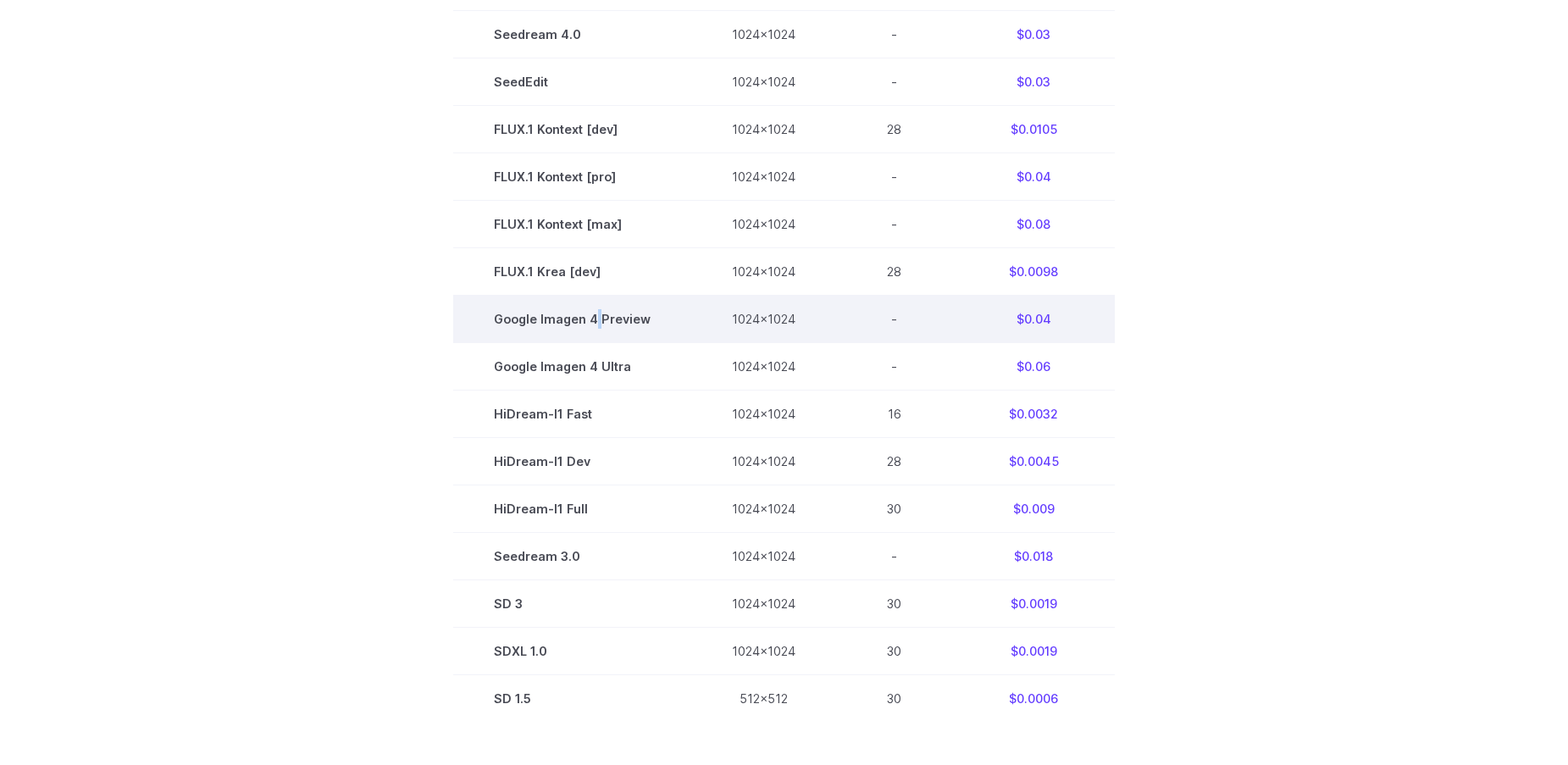
click at [600, 321] on td "Google Imagen 4 Preview" at bounding box center [572, 319] width 238 height 48
click at [626, 321] on td "Google Imagen 4 Preview" at bounding box center [572, 319] width 238 height 48
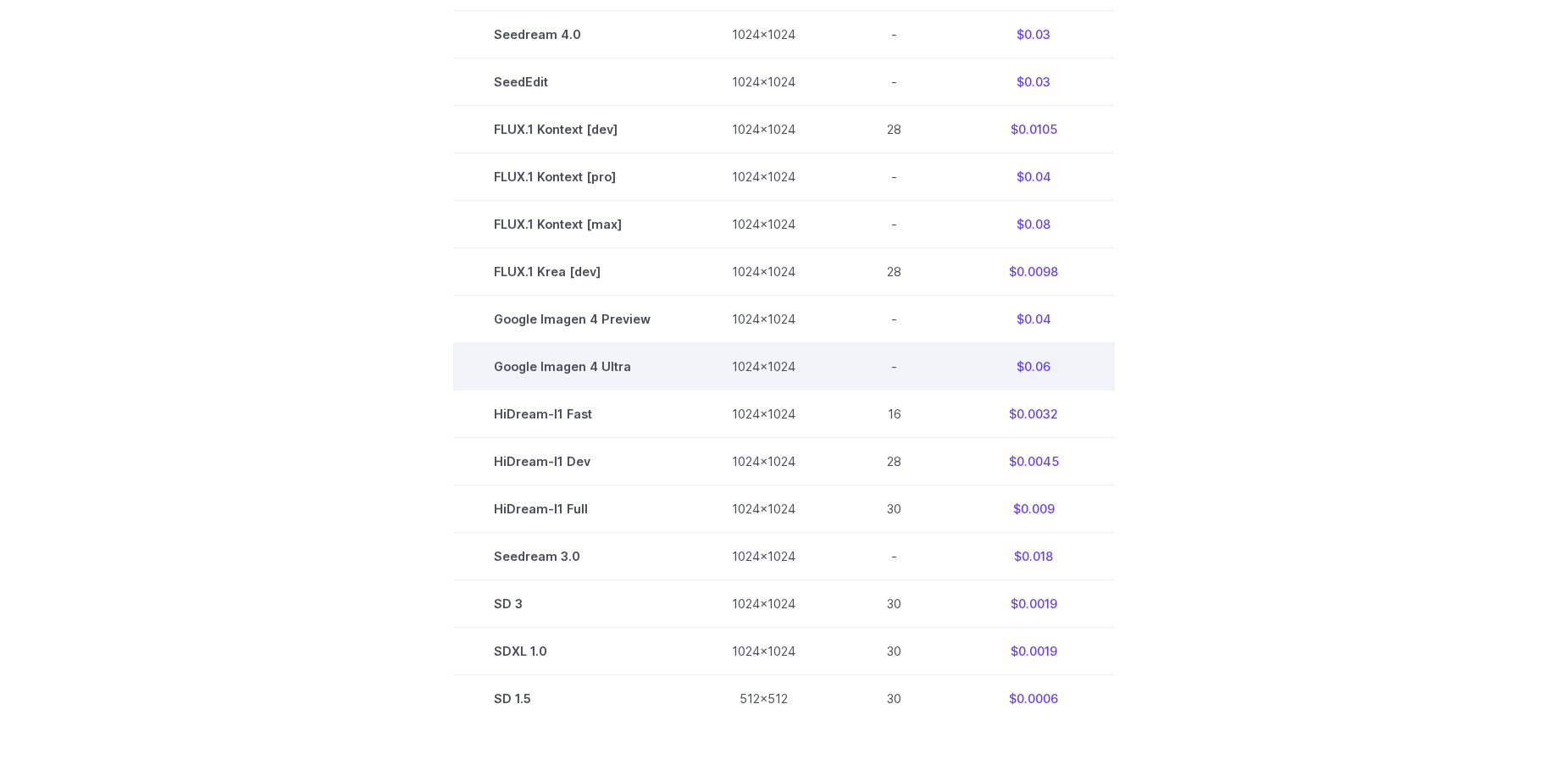
click at [609, 368] on td "Google Imagen 4 Ultra" at bounding box center [572, 367] width 238 height 48
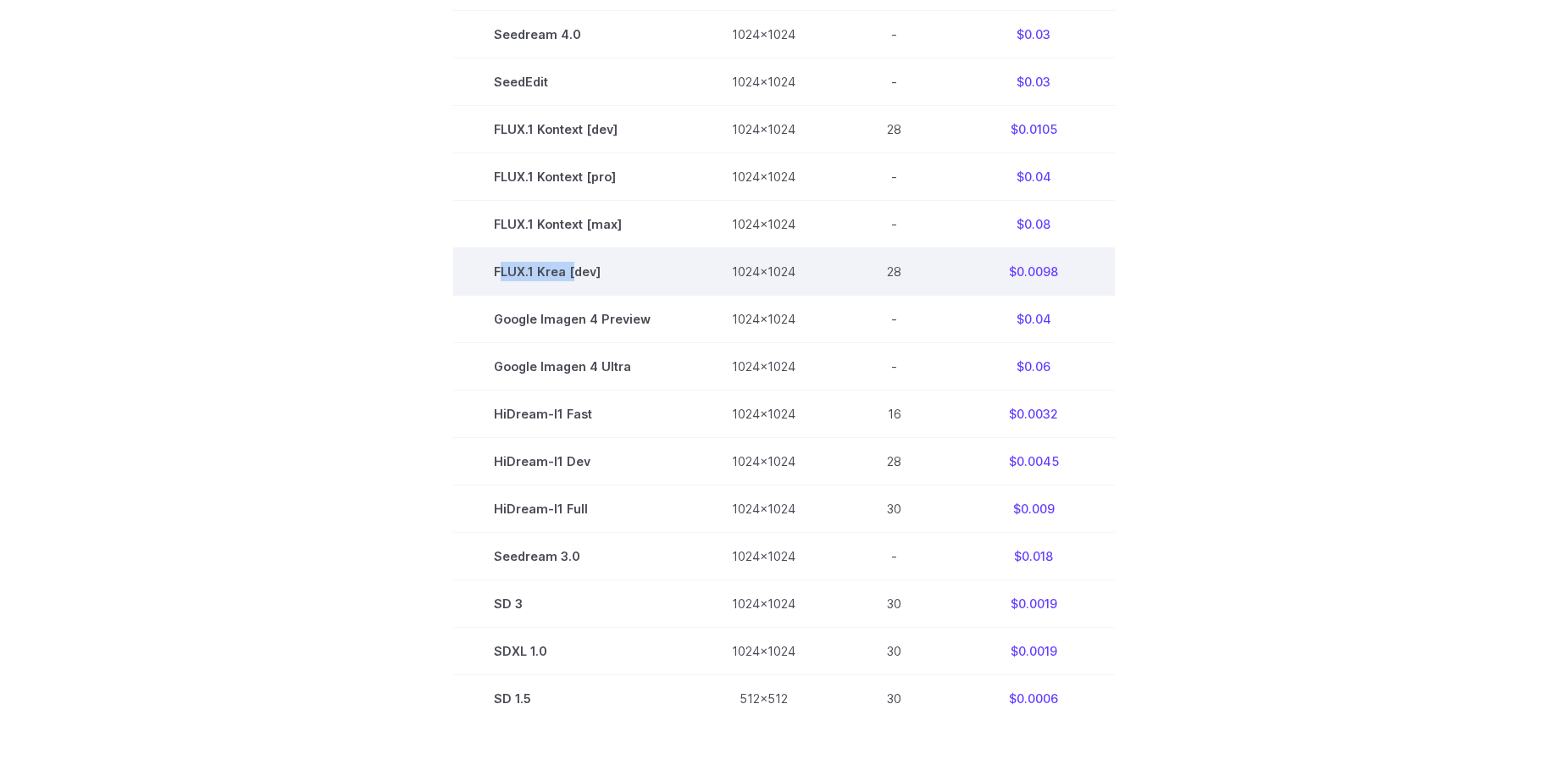
drag, startPoint x: 504, startPoint y: 269, endPoint x: 576, endPoint y: 265, distance: 72.1
click at [576, 265] on td "FLUX.1 Krea [dev]" at bounding box center [572, 271] width 238 height 48
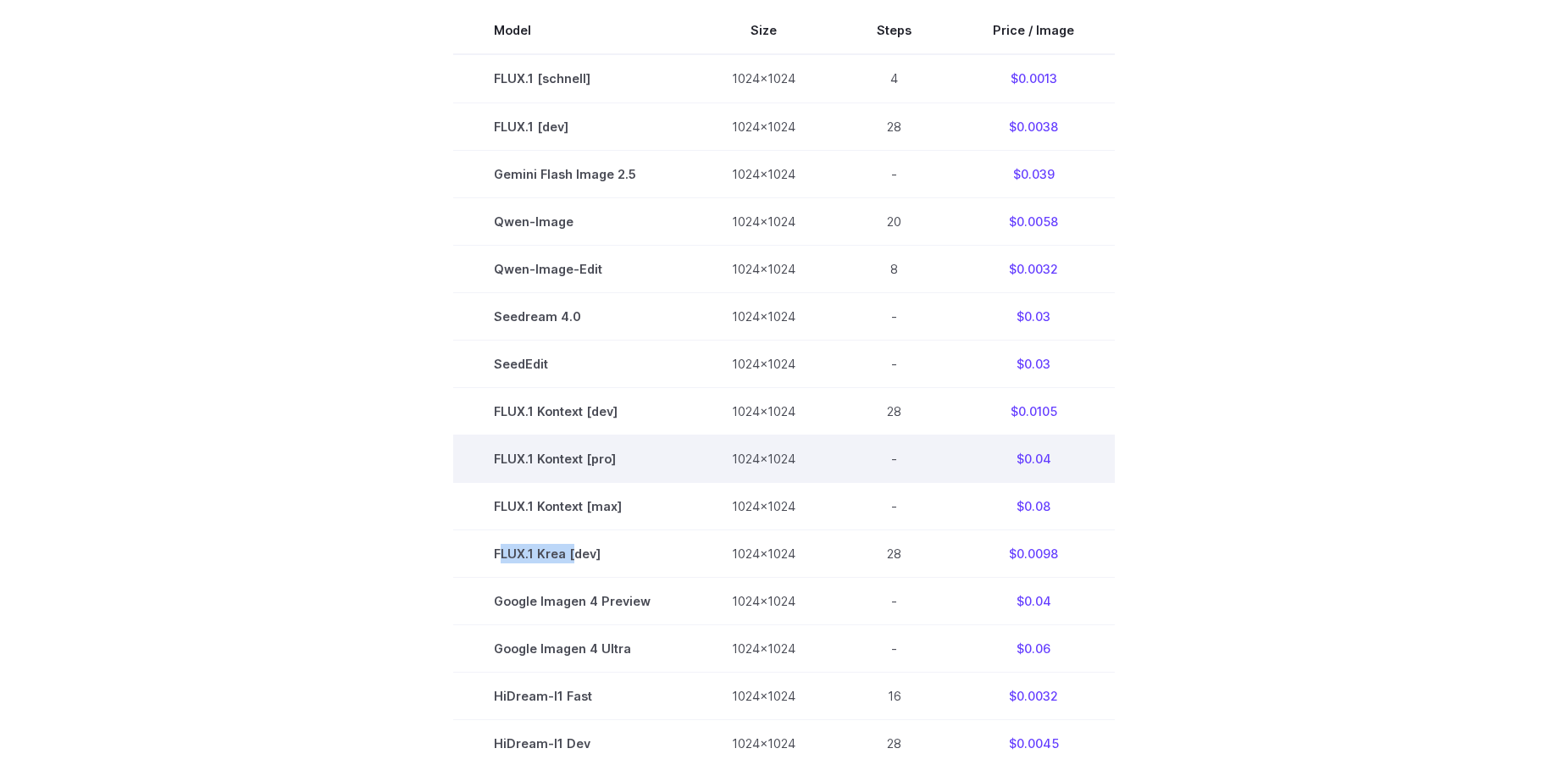
scroll to position [0, 0]
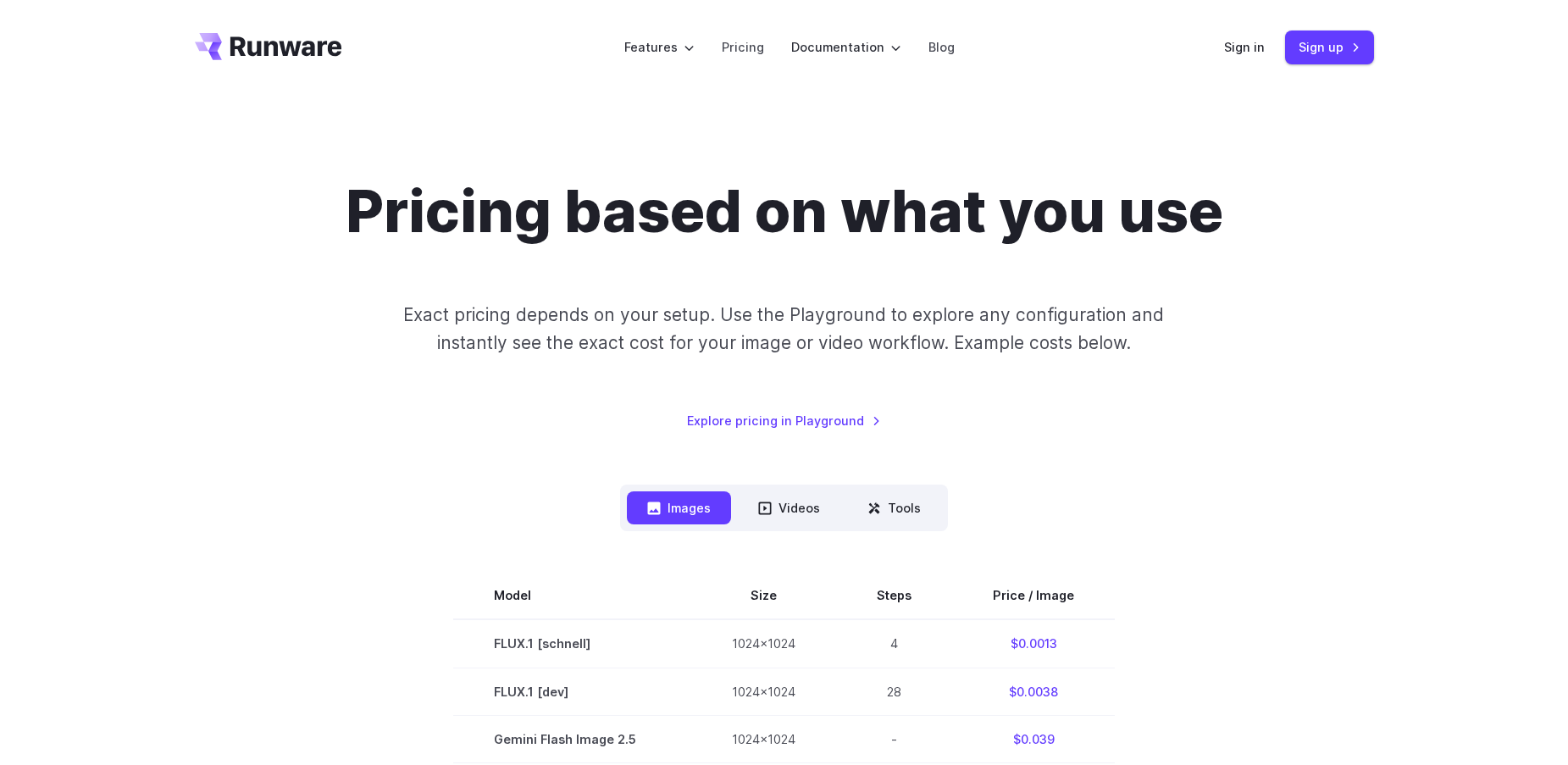
click at [1099, 407] on div "Pricing based on what you use Exact pricing depends on your setup. Use the Play…" at bounding box center [784, 303] width 1179 height 254
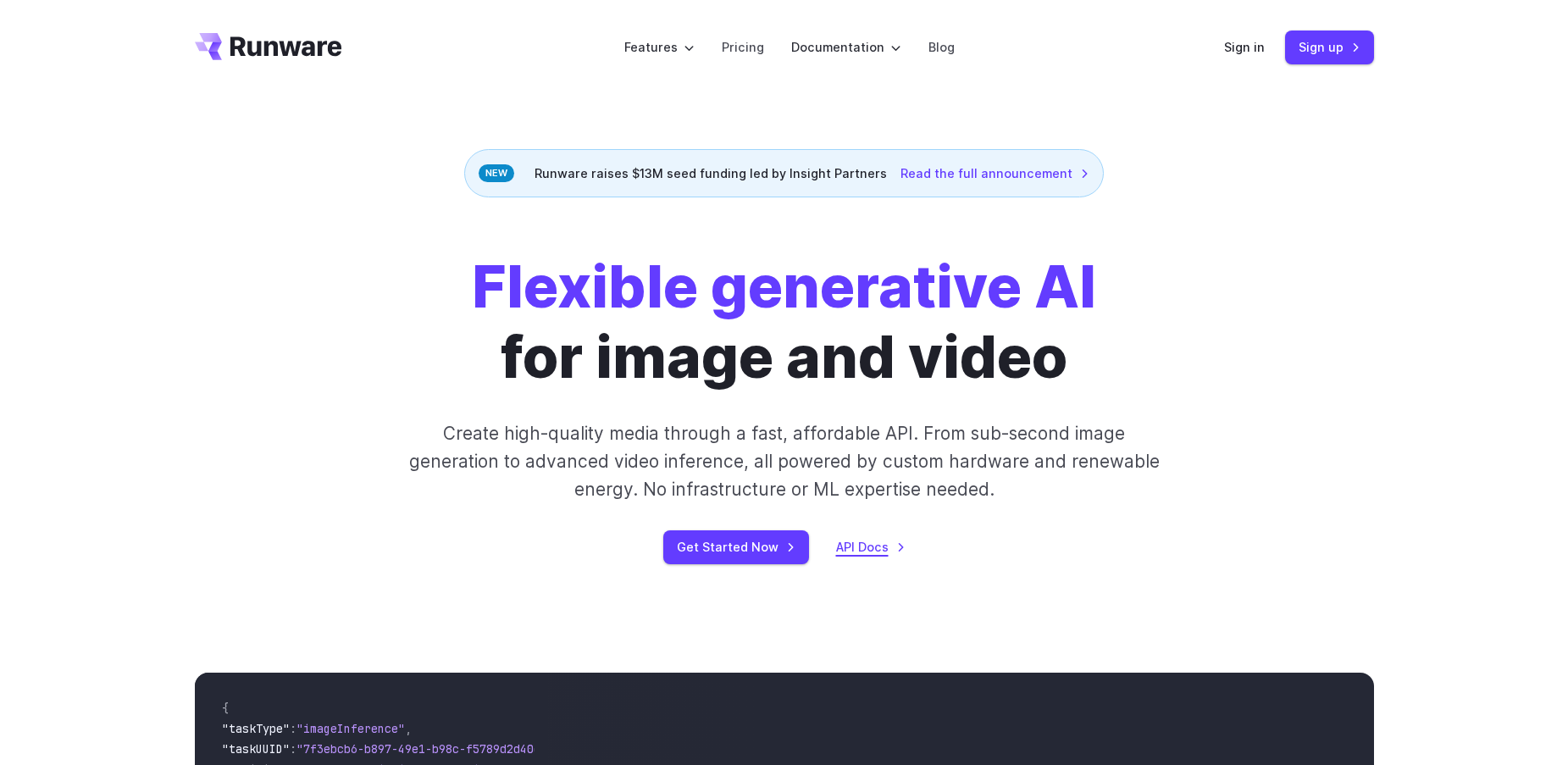
click at [873, 542] on link "API Docs" at bounding box center [871, 547] width 69 height 19
click at [1233, 50] on link "Sign in" at bounding box center [1244, 47] width 41 height 19
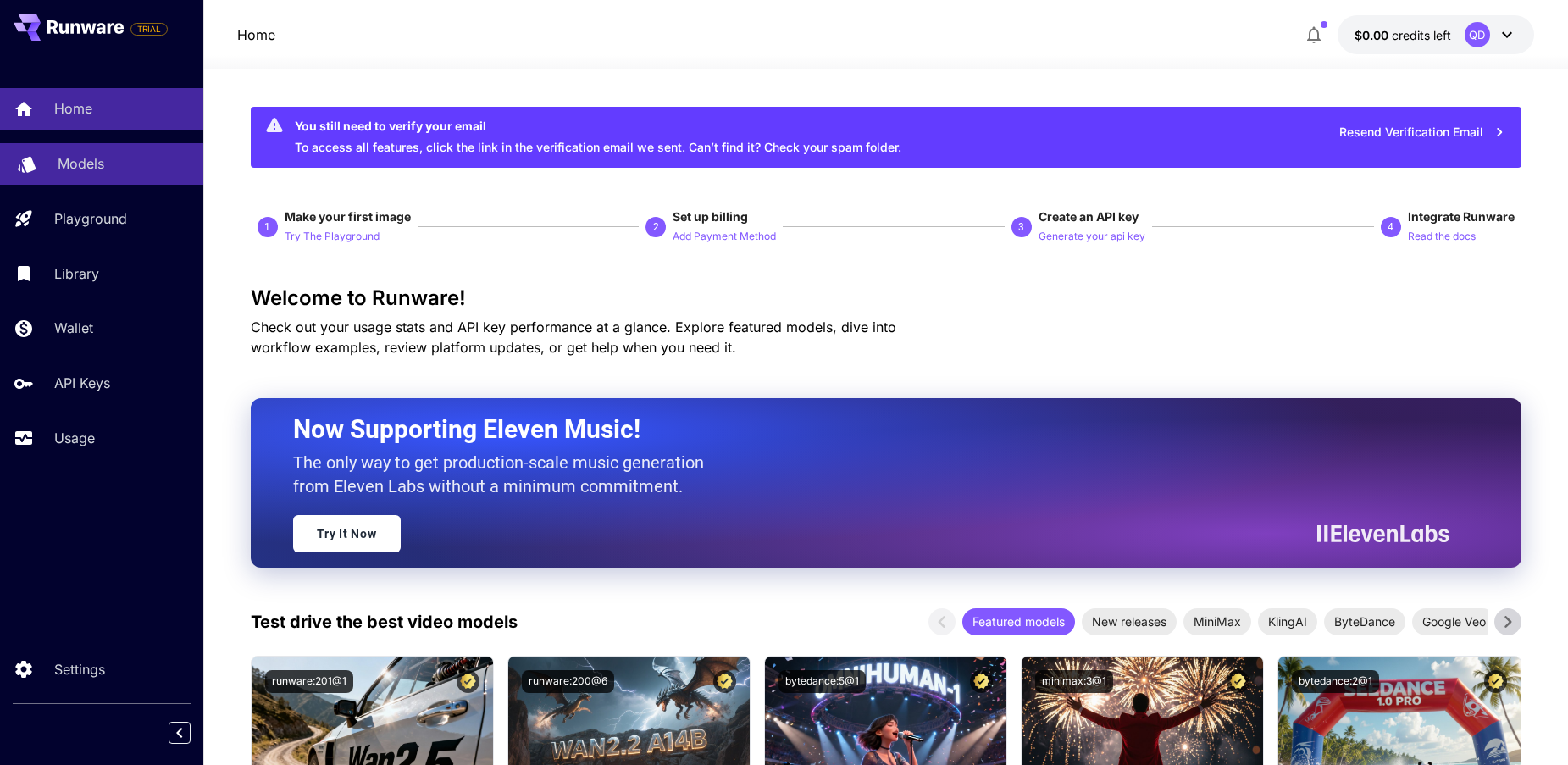
click at [69, 156] on p "Models" at bounding box center [81, 164] width 47 height 20
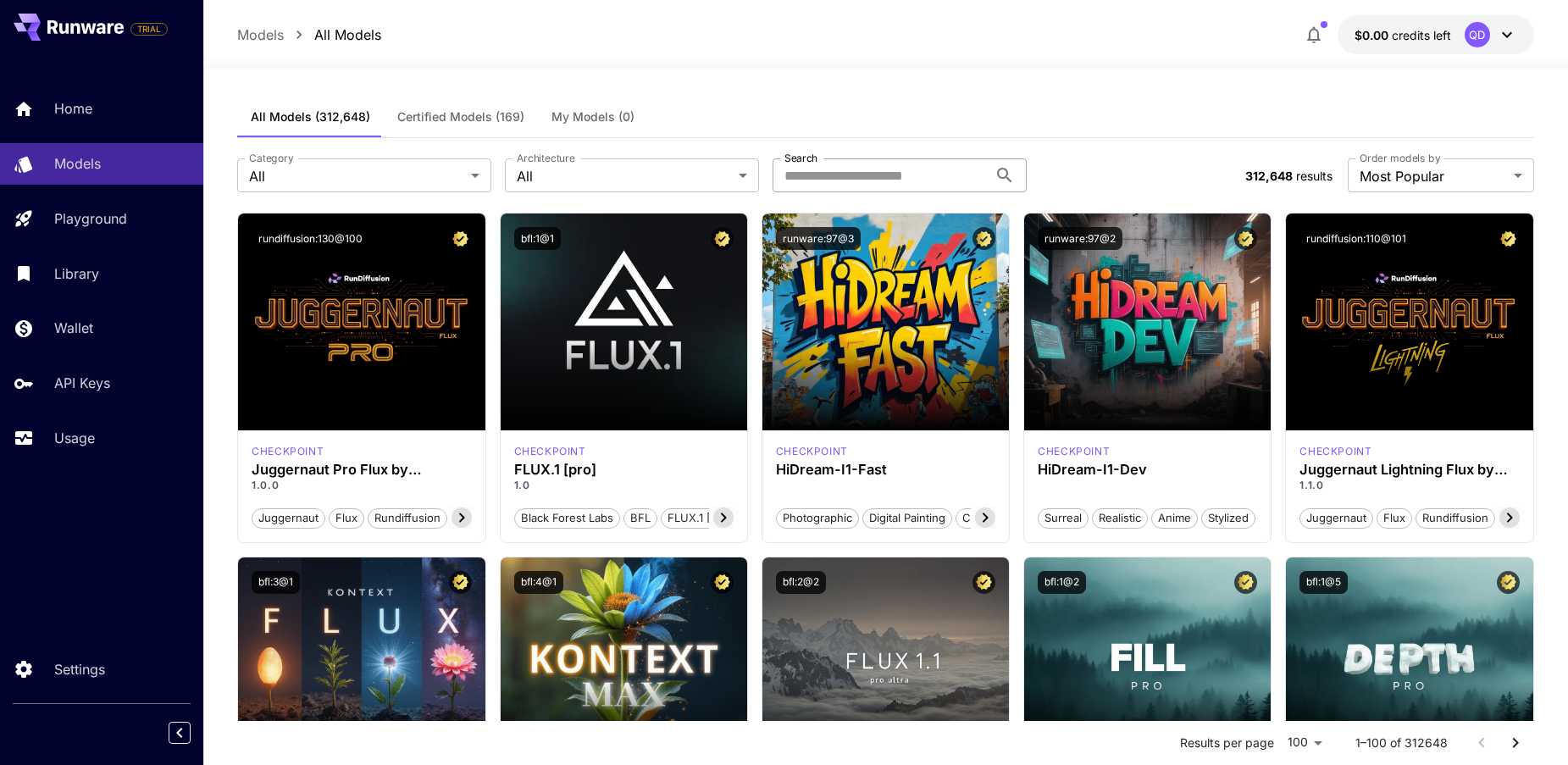
click at [870, 174] on input "Search" at bounding box center [879, 175] width 215 height 34
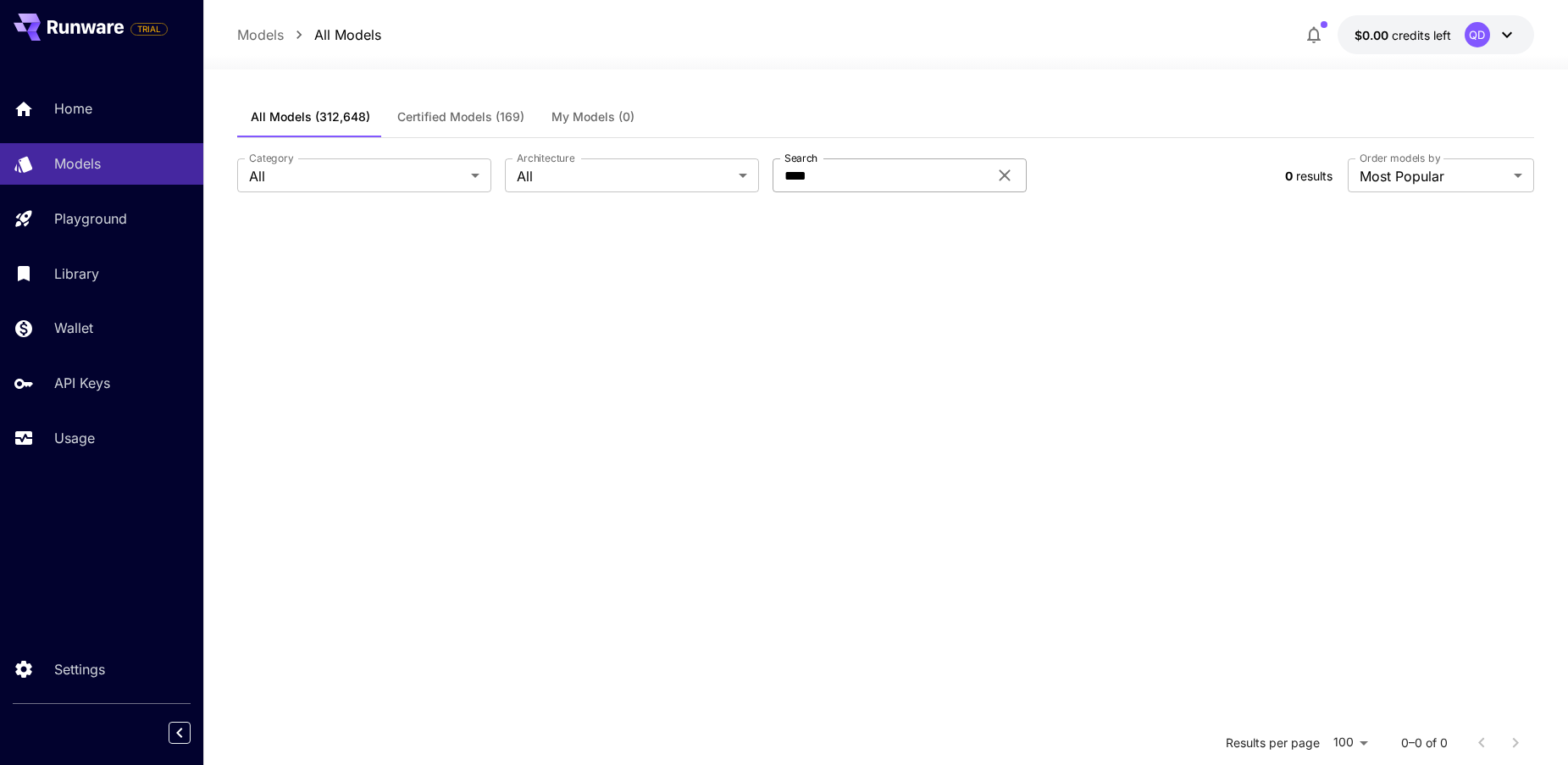
click at [892, 177] on input "****" at bounding box center [879, 175] width 215 height 34
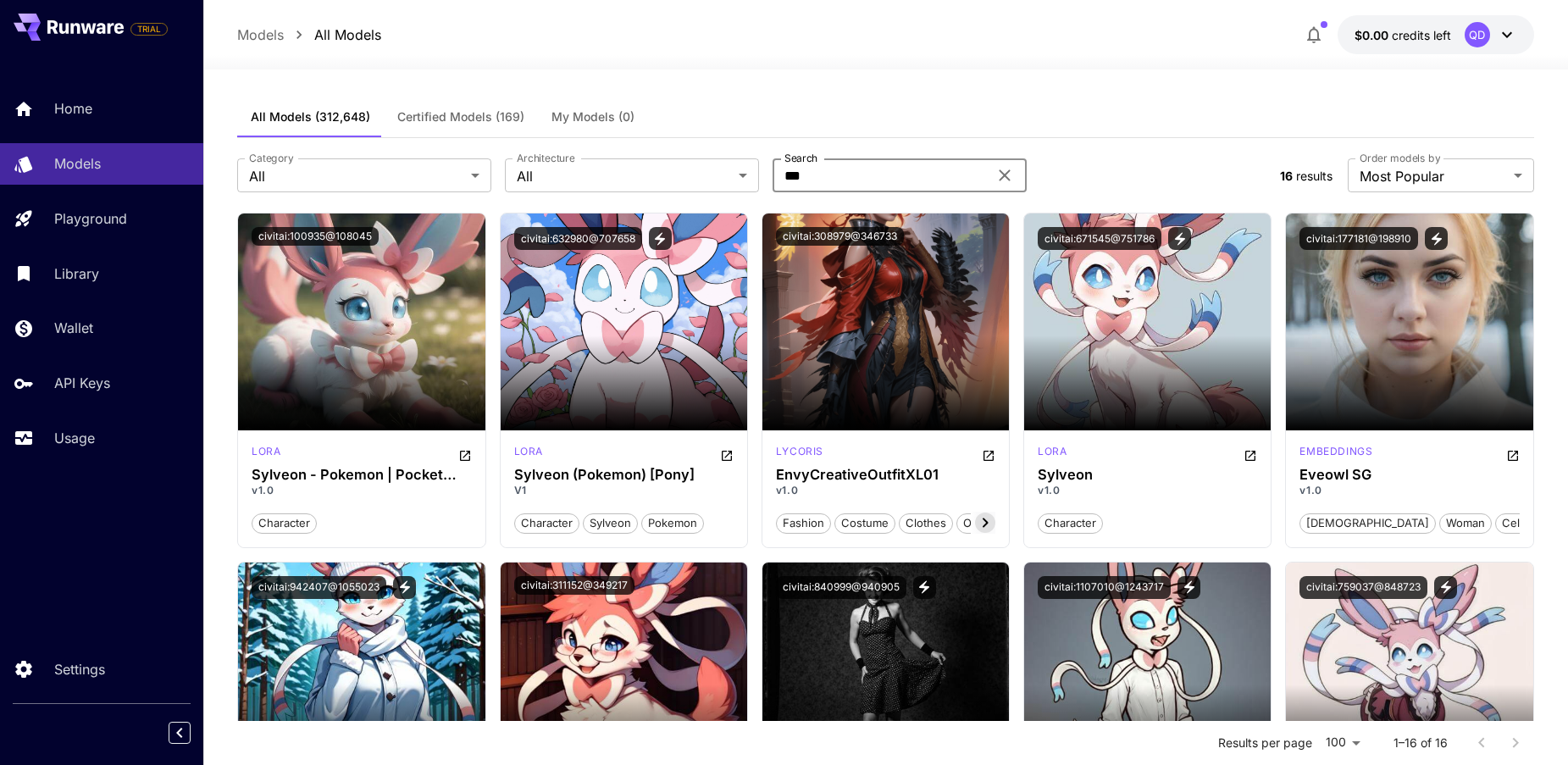
type input "***"
click at [269, 37] on p "Models" at bounding box center [261, 34] width 47 height 20
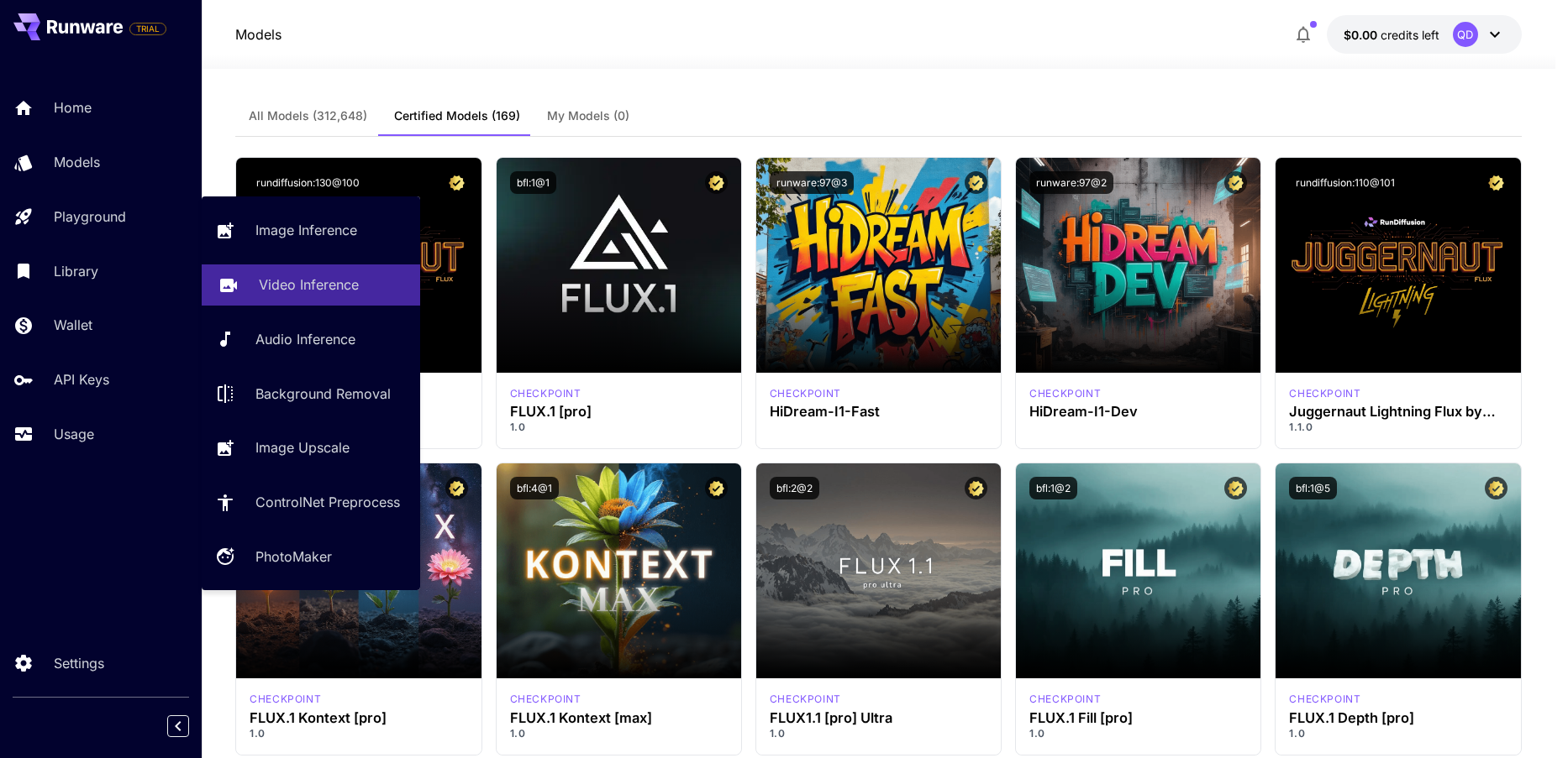
click at [303, 290] on p "Video Inference" at bounding box center [309, 284] width 100 height 20
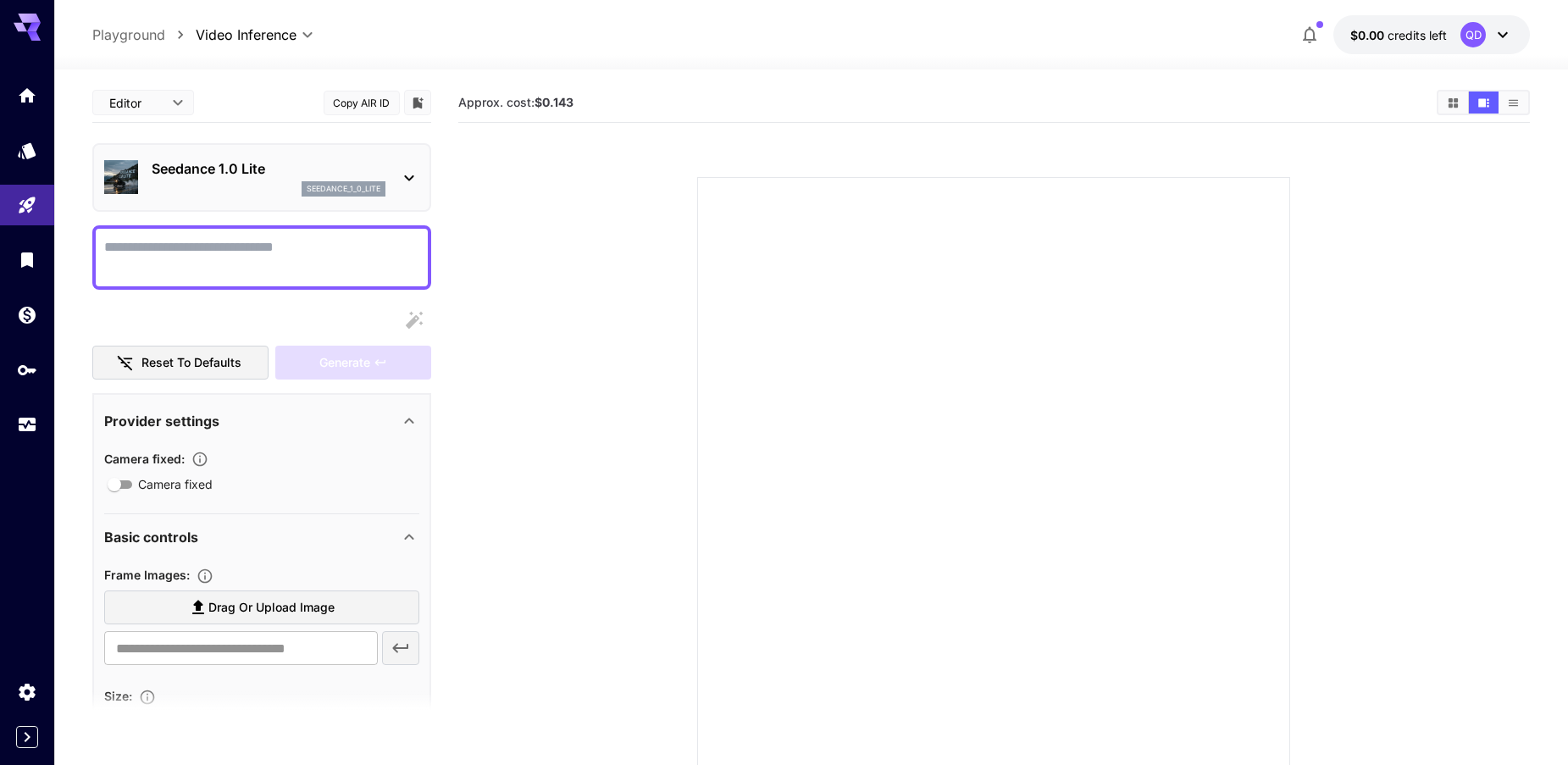
click at [305, 174] on p "Seedance 1.0 Lite" at bounding box center [268, 168] width 233 height 20
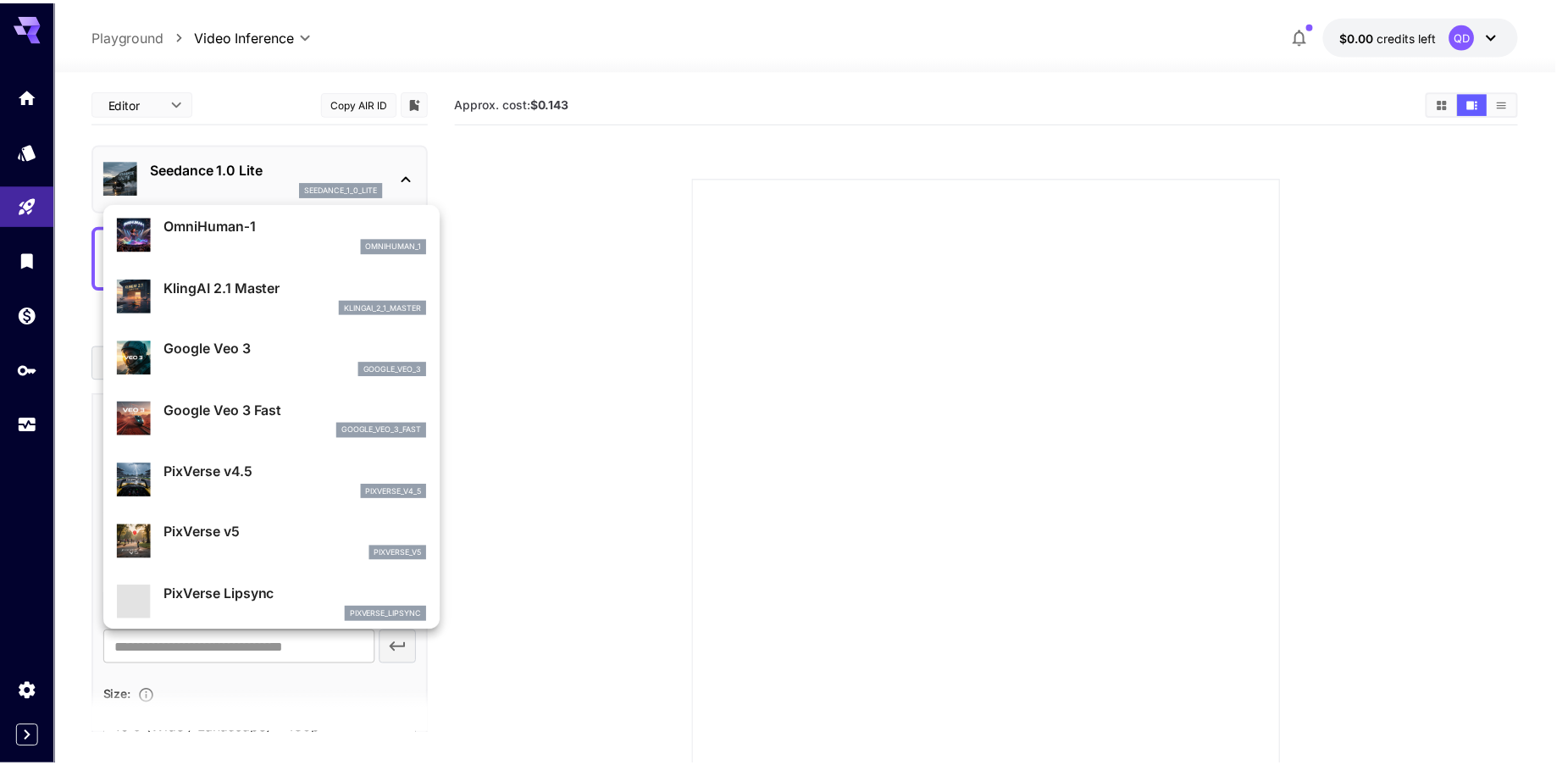
scroll to position [283, 0]
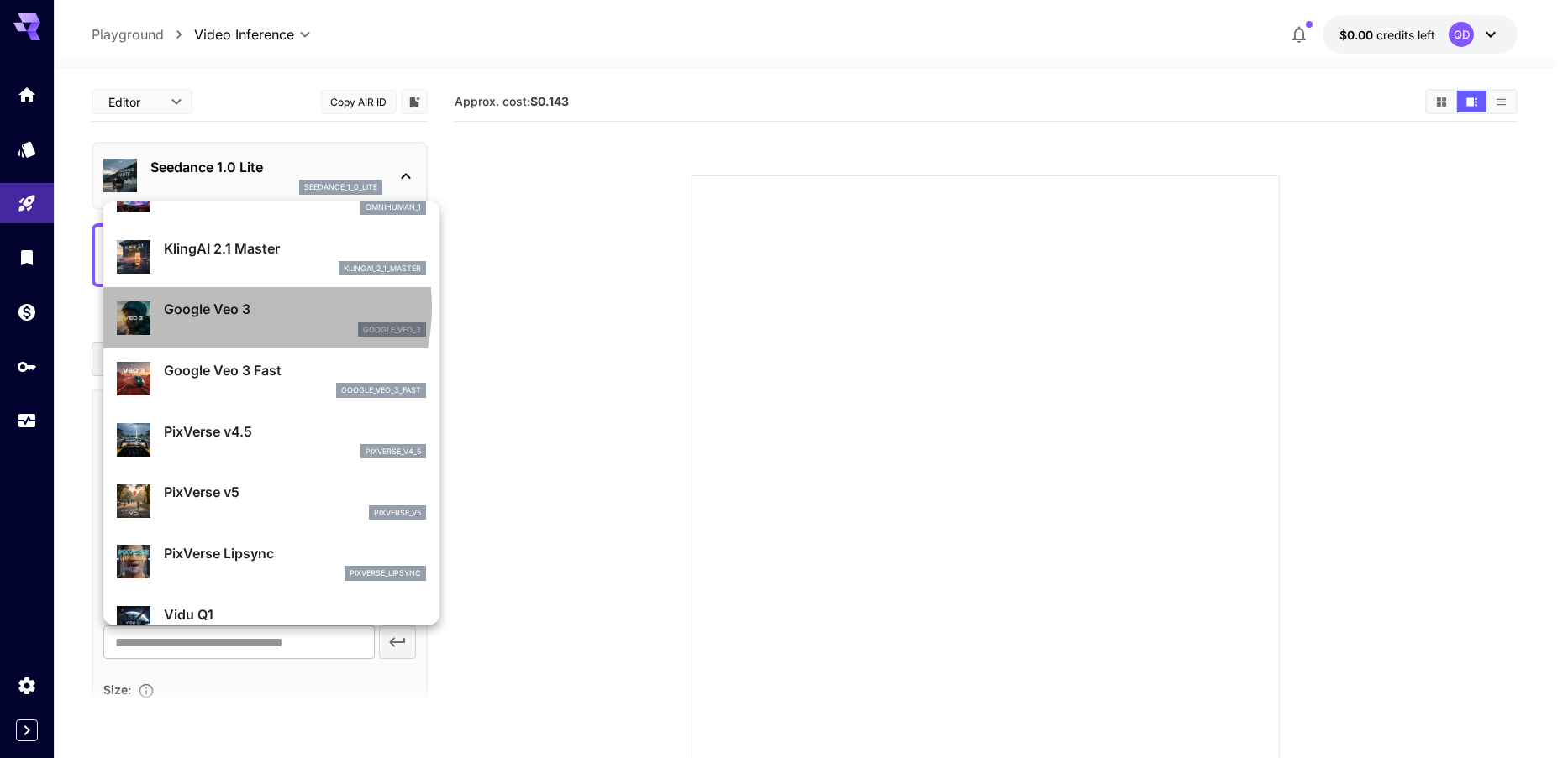
click at [224, 308] on p "Google Veo 3" at bounding box center [295, 309] width 262 height 20
type input "**********"
type input "****"
type input "***"
type input "*"
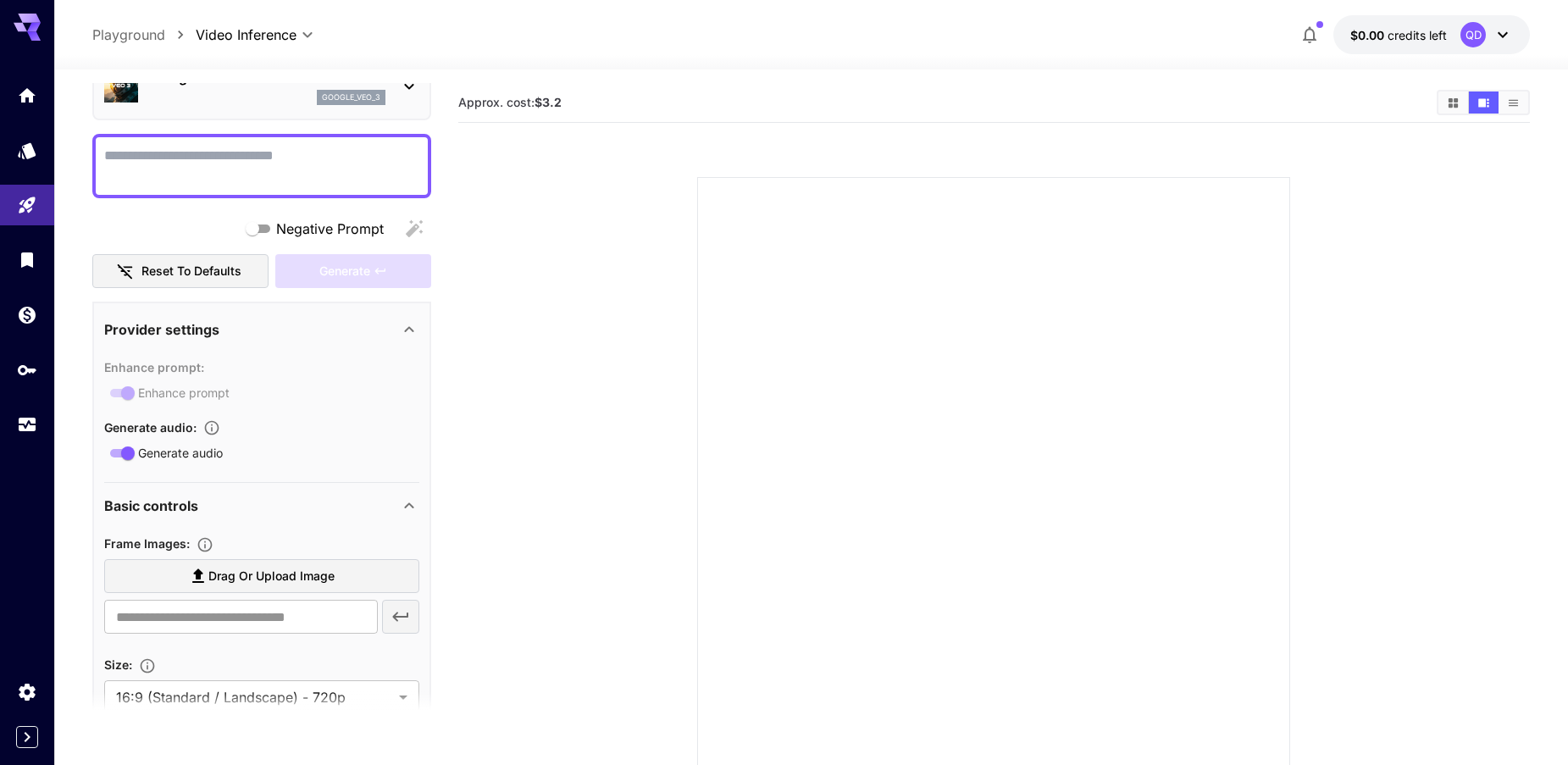
scroll to position [657, 0]
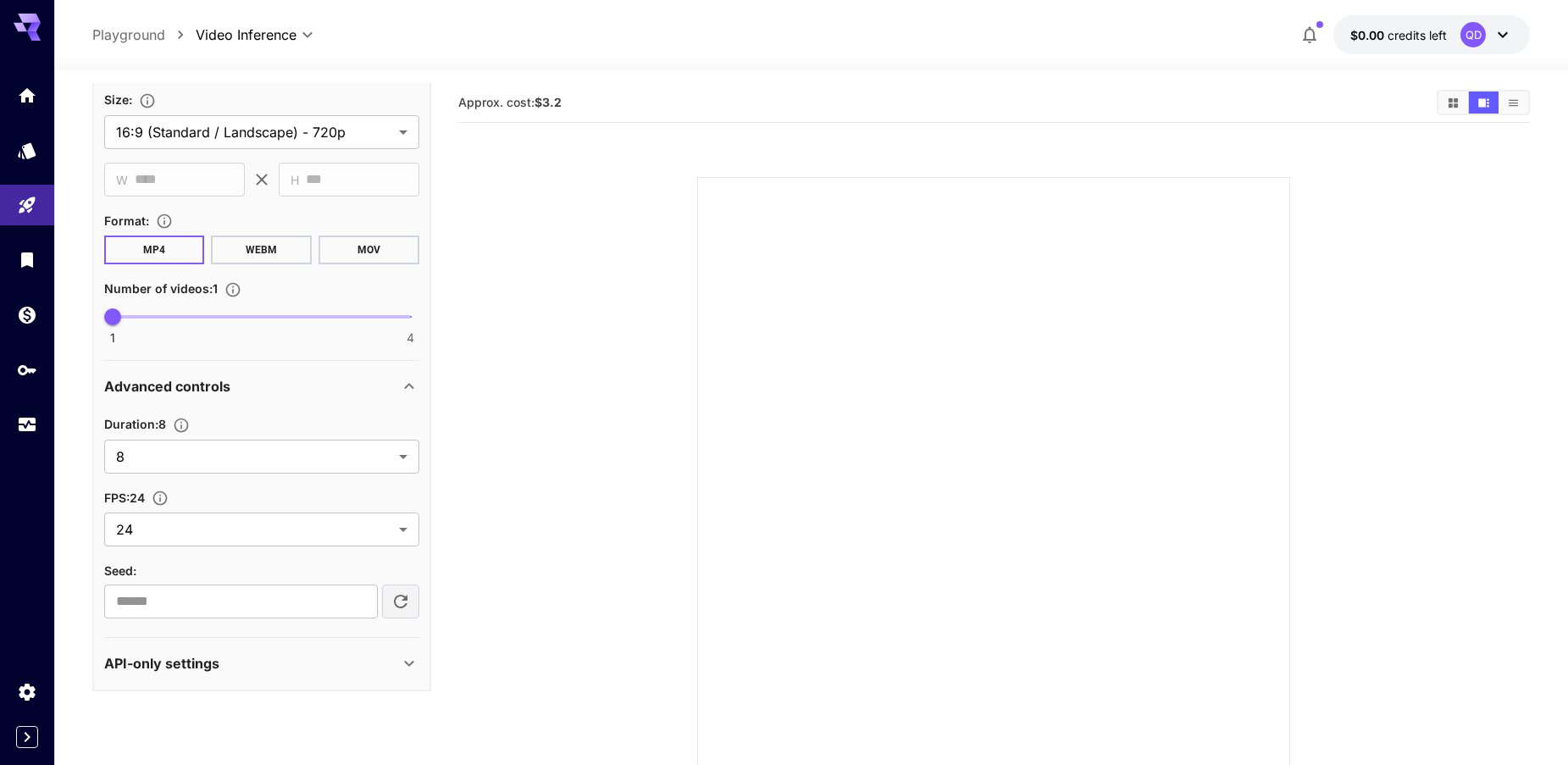
click at [233, 671] on div "API-only settings" at bounding box center [251, 663] width 295 height 20
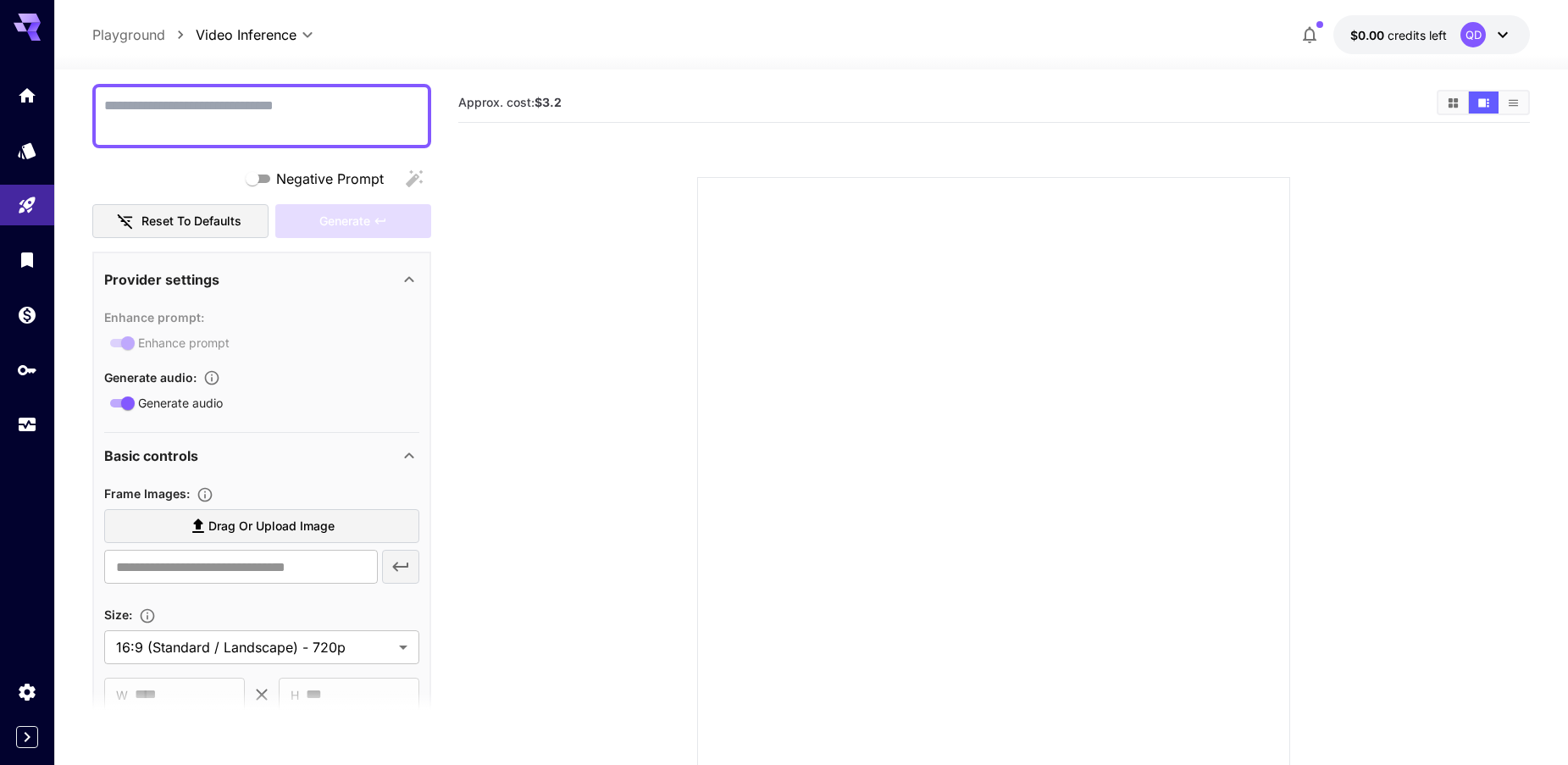
scroll to position [0, 0]
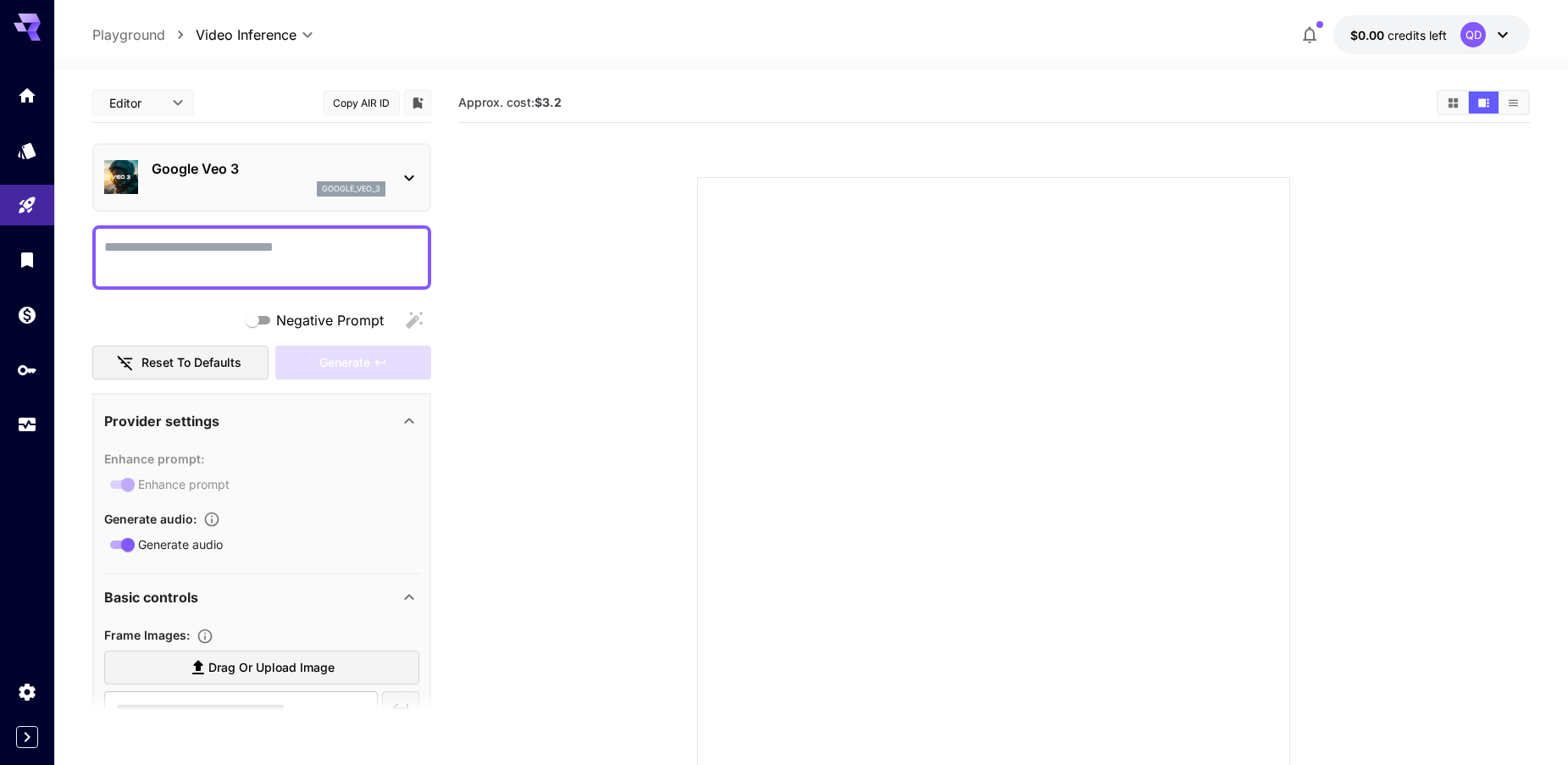
click at [188, 164] on p "Google Veo 3" at bounding box center [268, 168] width 233 height 20
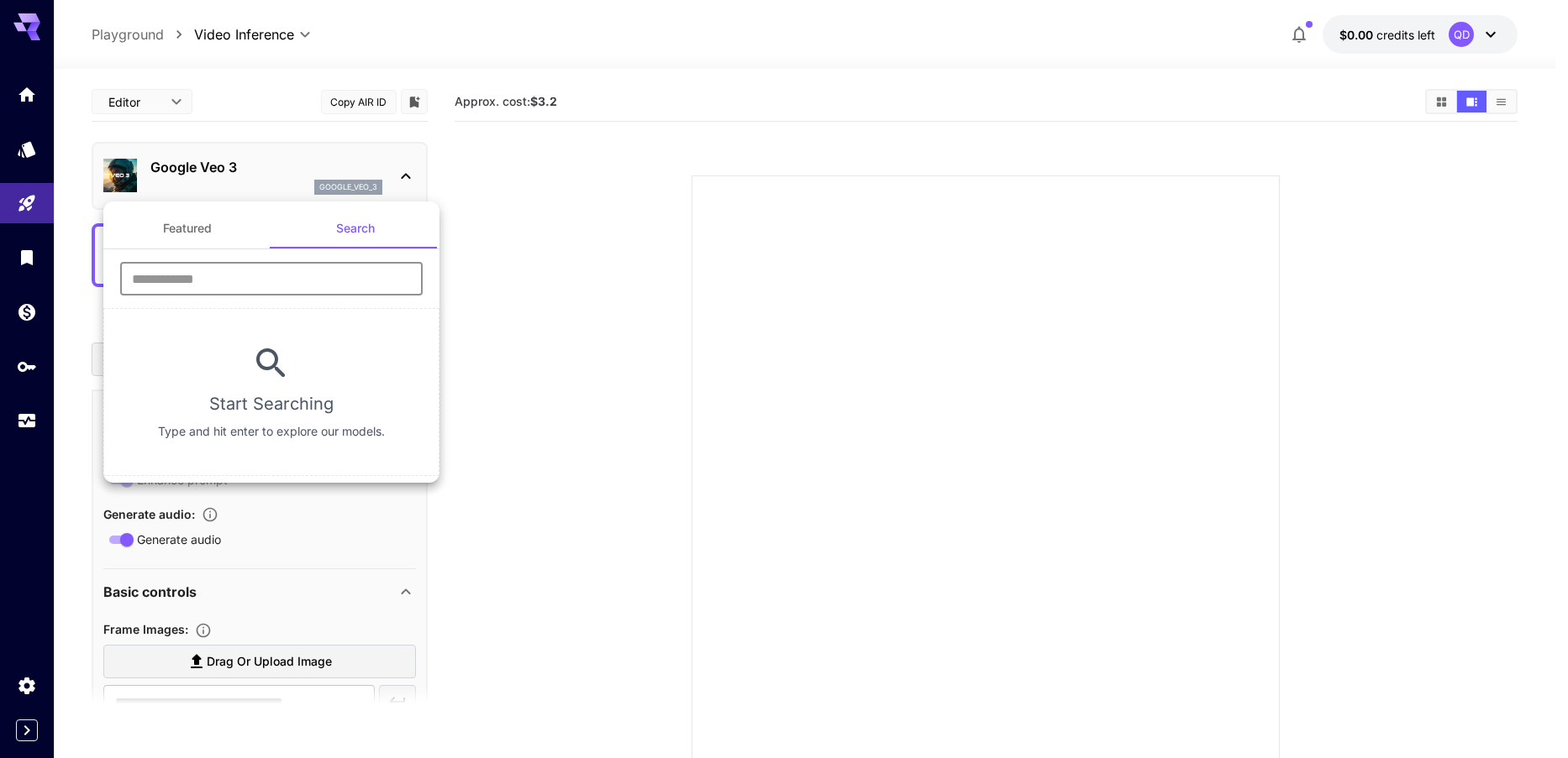
click at [258, 274] on input "text" at bounding box center [272, 279] width 303 height 34
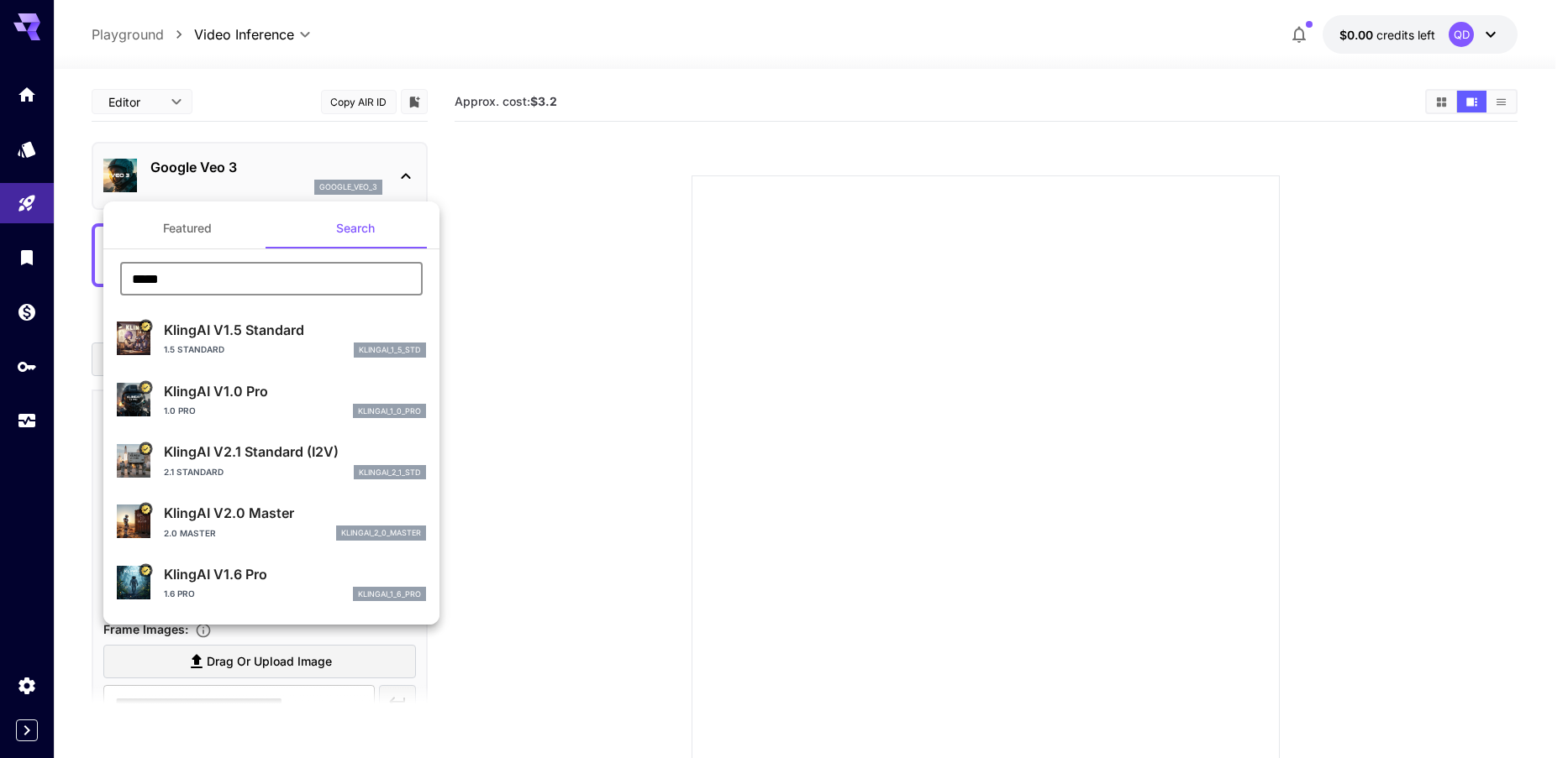
type input "*****"
click at [271, 456] on p "KlingAI V2.1 Standard (I2V)" at bounding box center [295, 451] width 262 height 20
type input "**********"
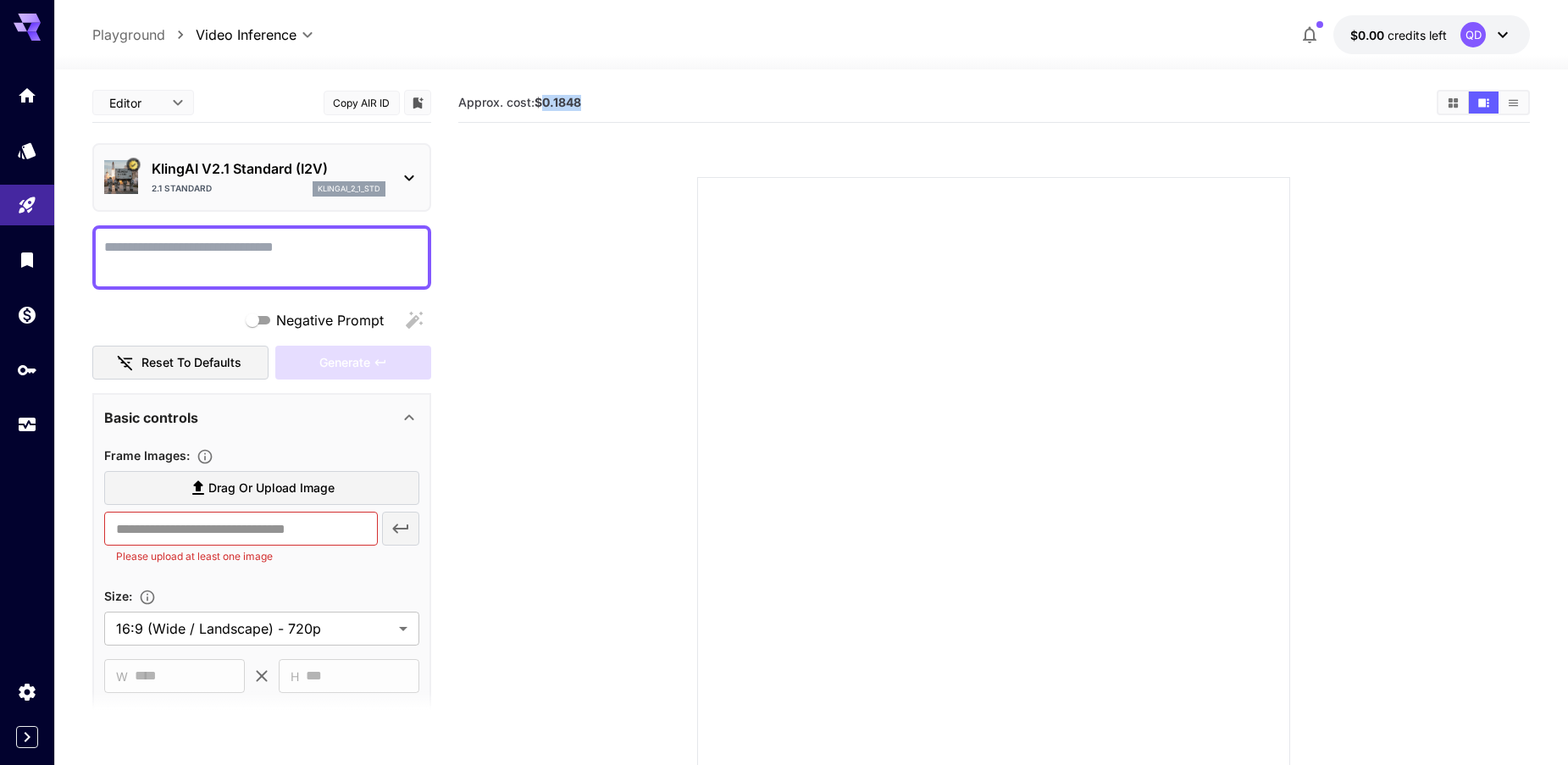
drag, startPoint x: 545, startPoint y: 103, endPoint x: 589, endPoint y: 103, distance: 44.0
click at [589, 103] on section "Approx. cost: $0.1848" at bounding box center [941, 103] width 966 height 17
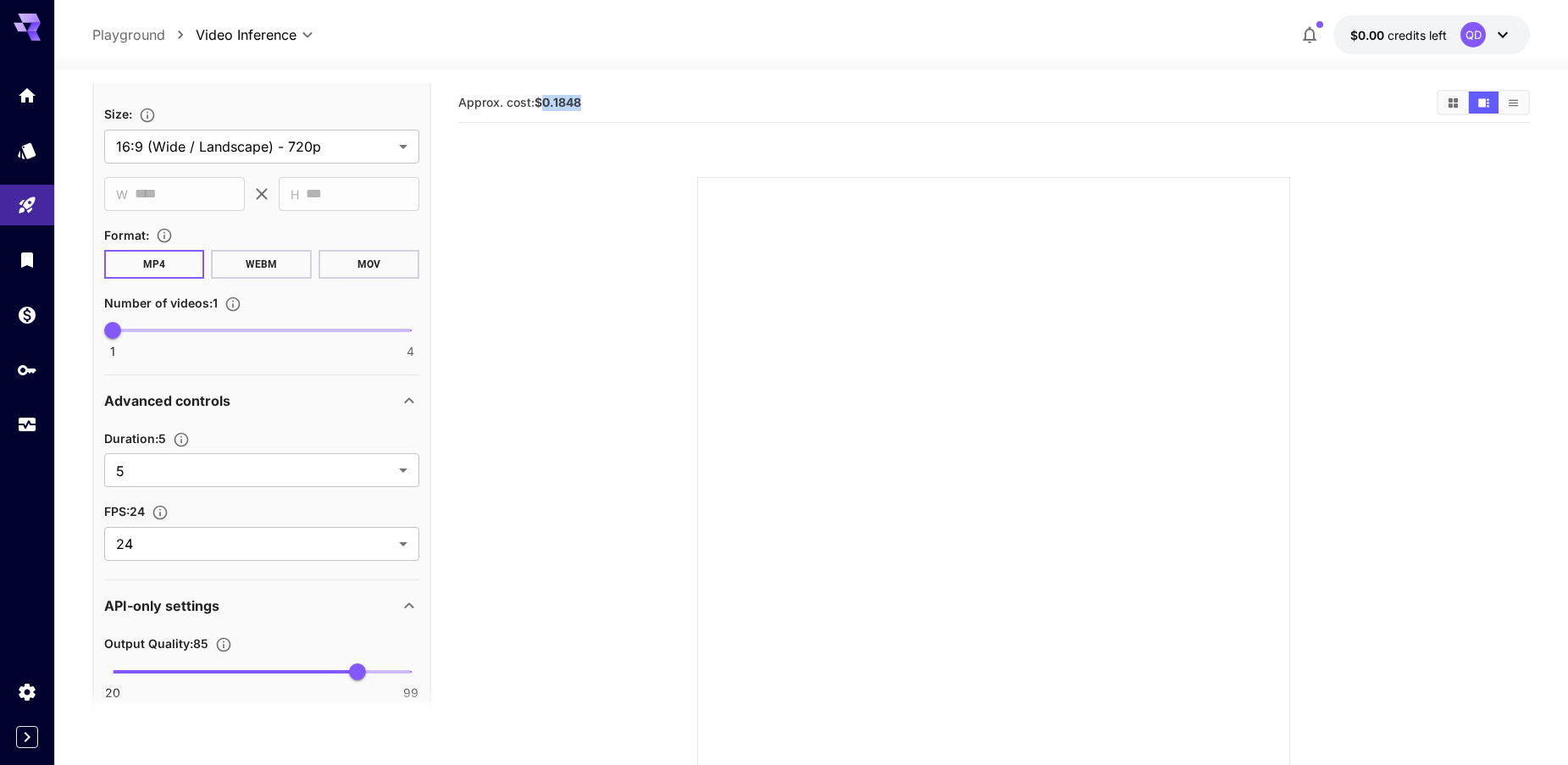
scroll to position [565, 0]
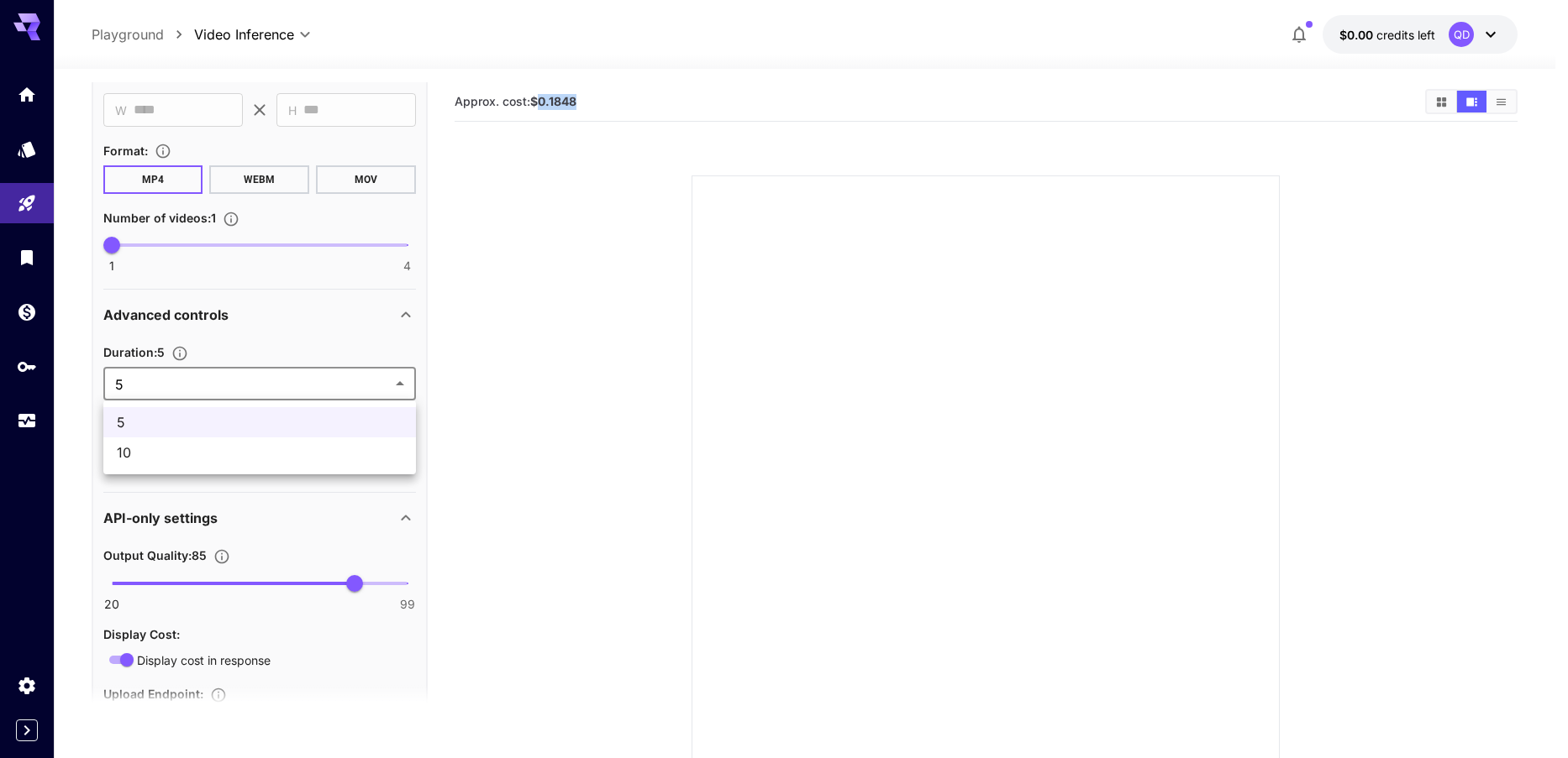
click at [158, 377] on body "**********" at bounding box center [784, 446] width 1568 height 891
click at [144, 451] on span "10" at bounding box center [260, 452] width 286 height 20
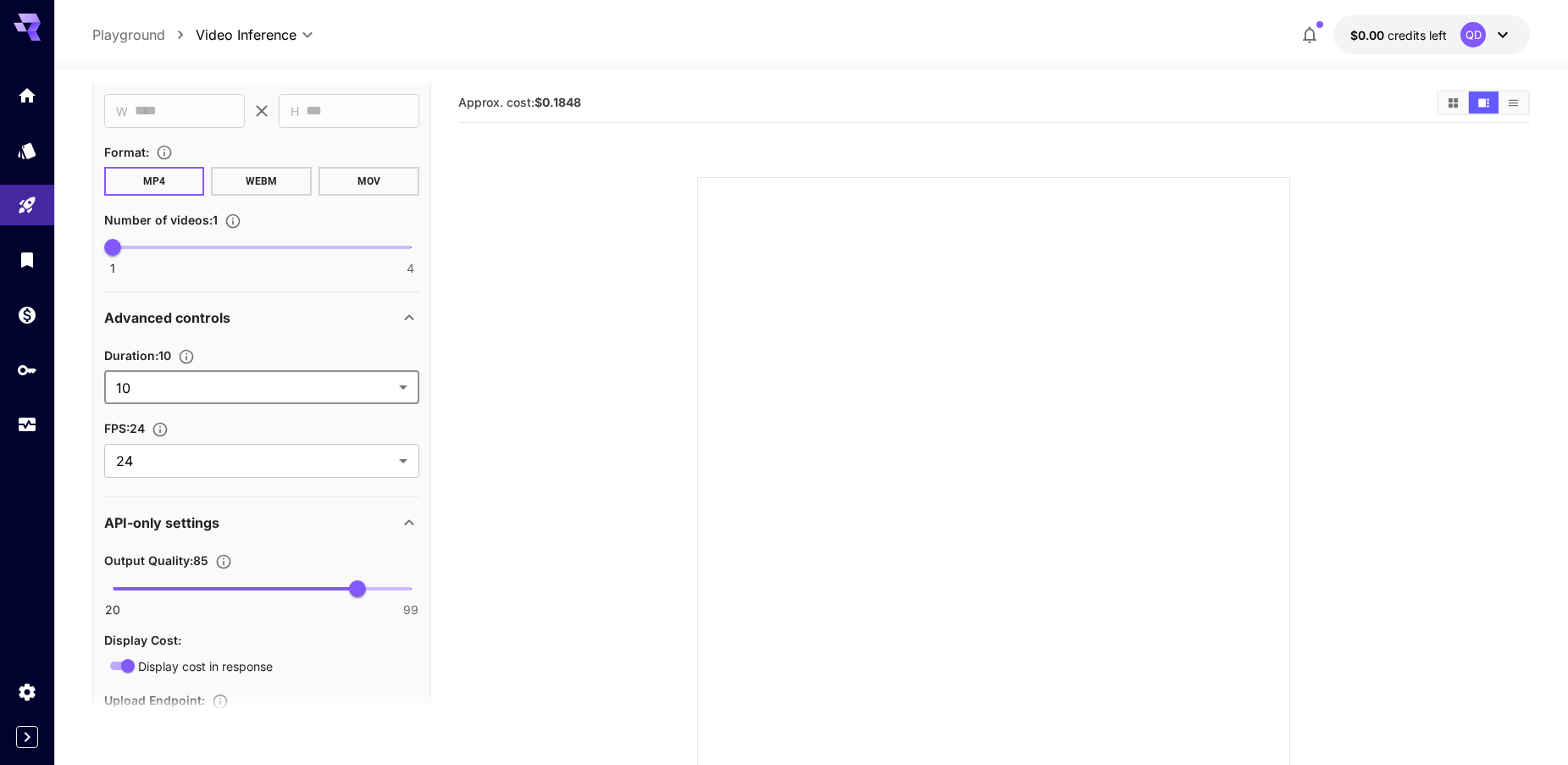
click at [609, 313] on section at bounding box center [994, 453] width 942 height 634
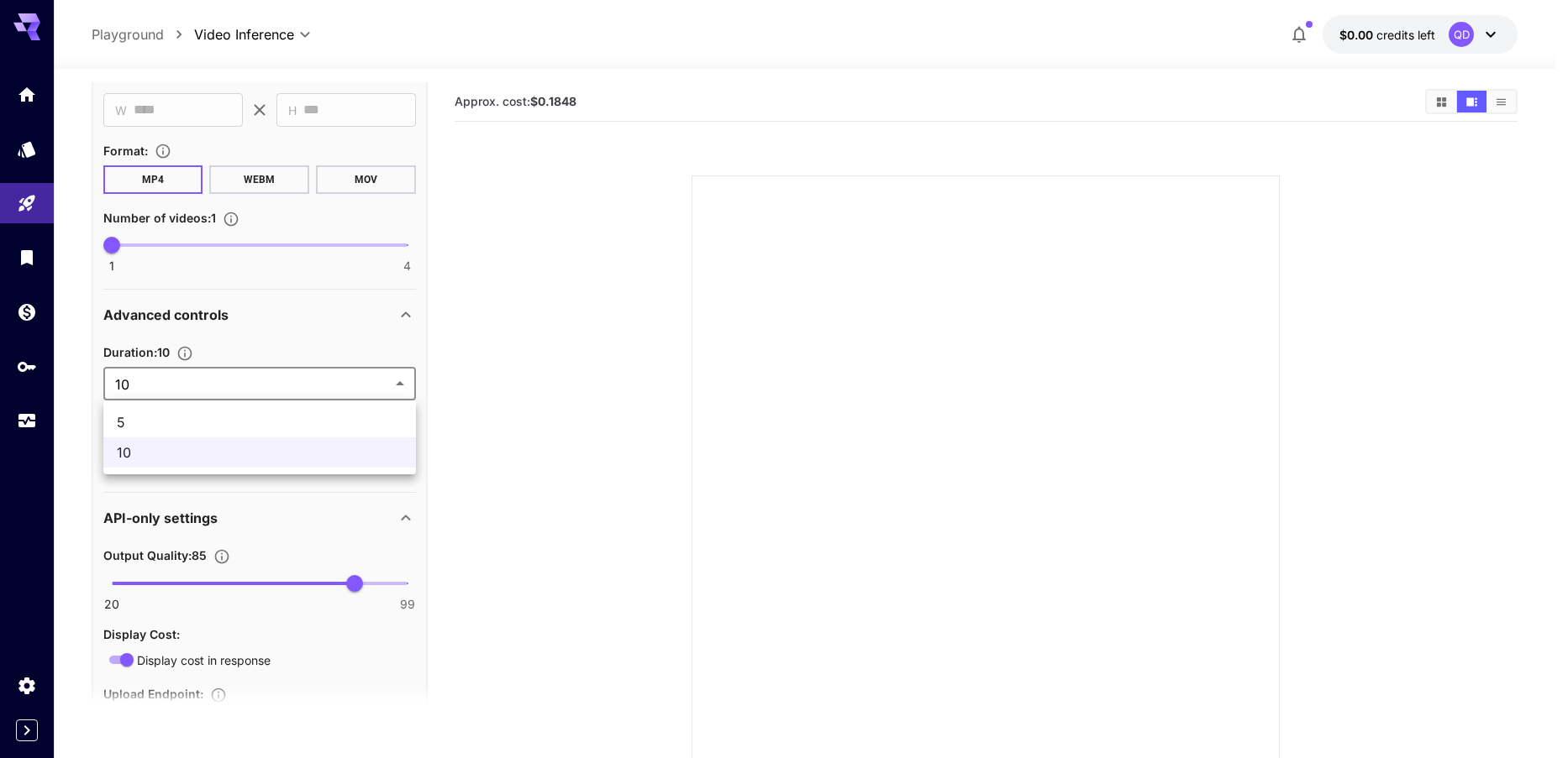
click at [167, 375] on body "**********" at bounding box center [784, 446] width 1568 height 891
click at [174, 420] on span "5" at bounding box center [260, 422] width 286 height 20
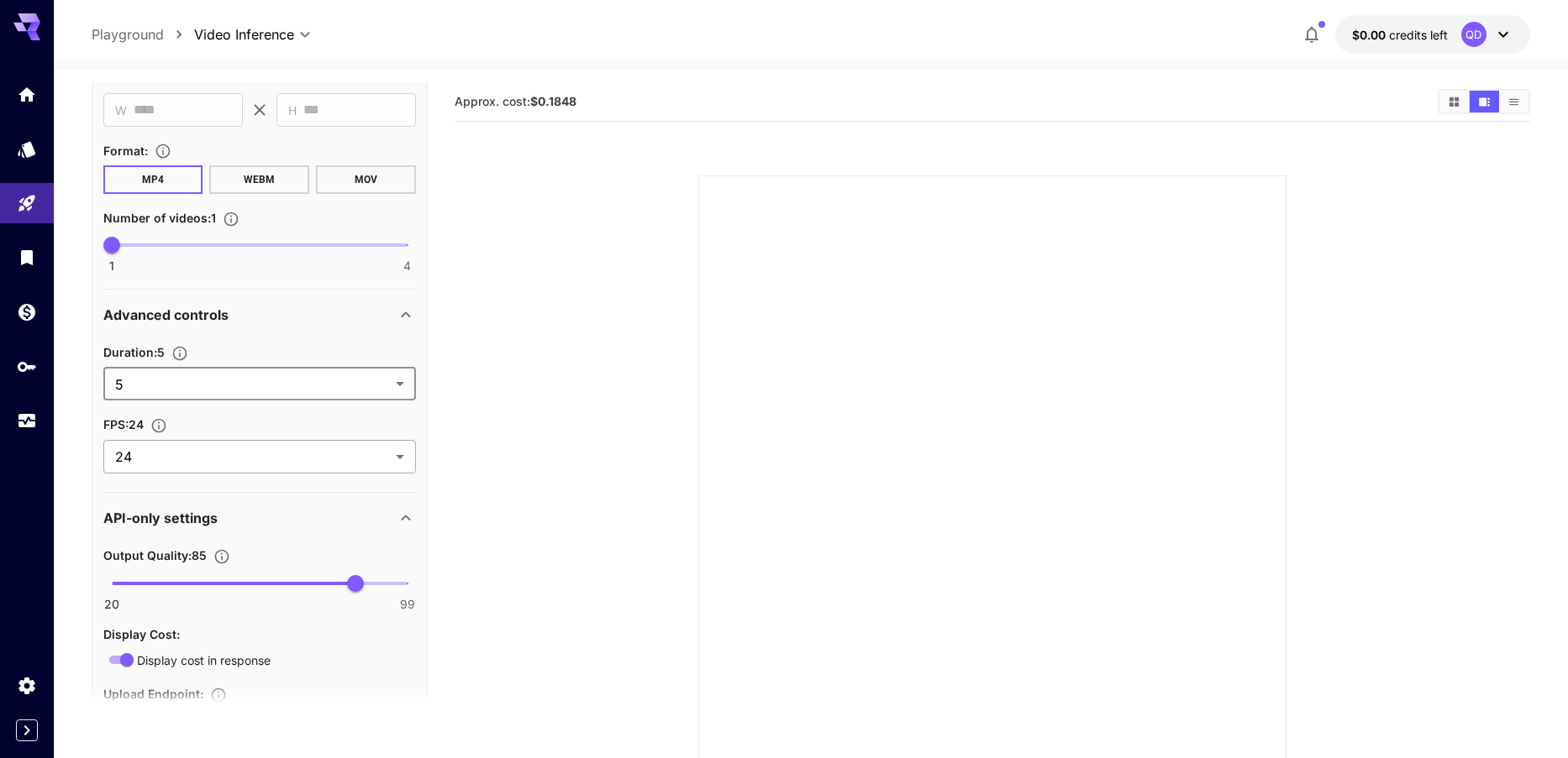
click at [159, 456] on body "**********" at bounding box center [784, 446] width 1568 height 891
click at [159, 456] on div at bounding box center [784, 379] width 1568 height 758
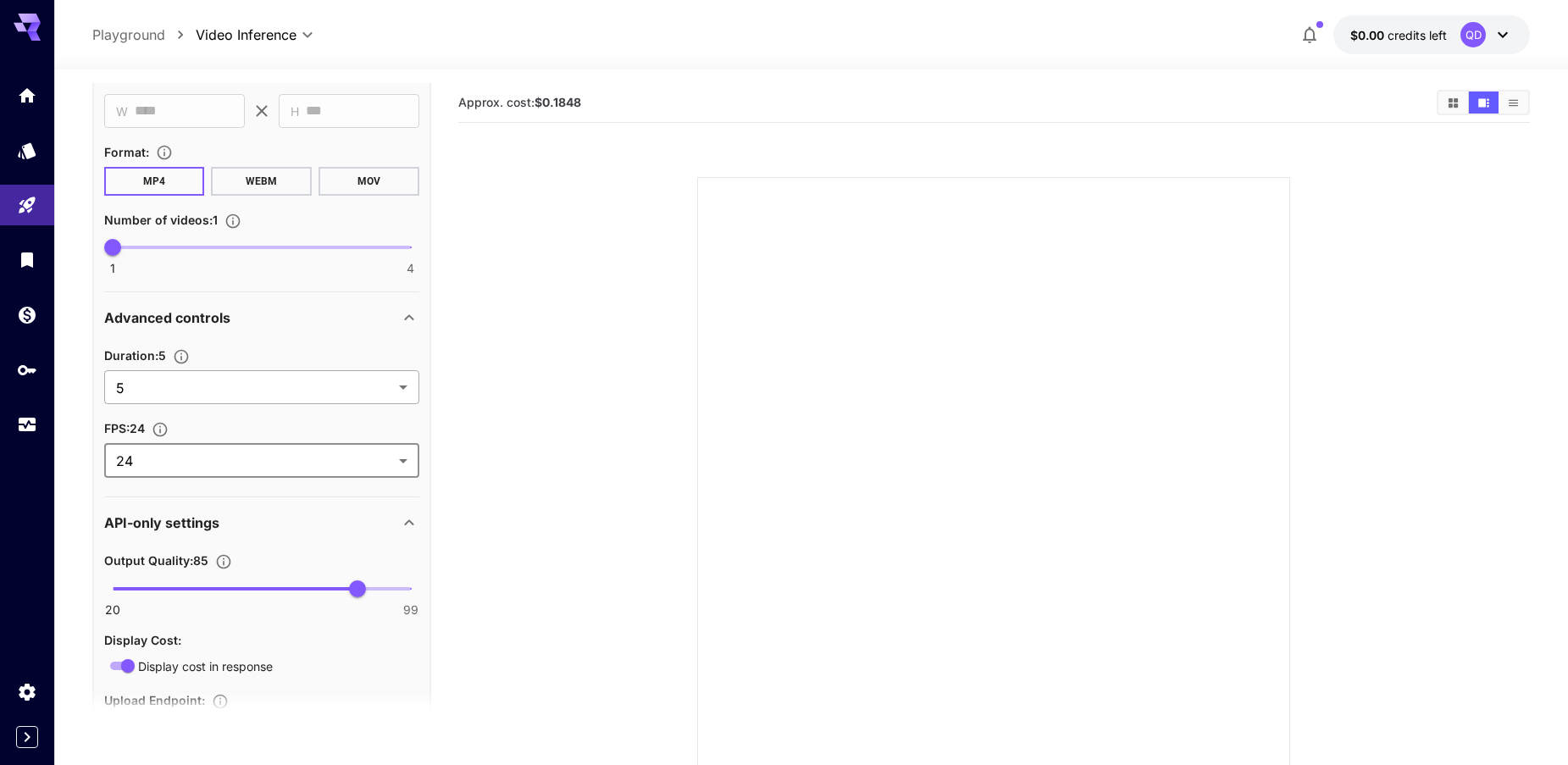
click at [156, 391] on body "**********" at bounding box center [784, 450] width 1568 height 899
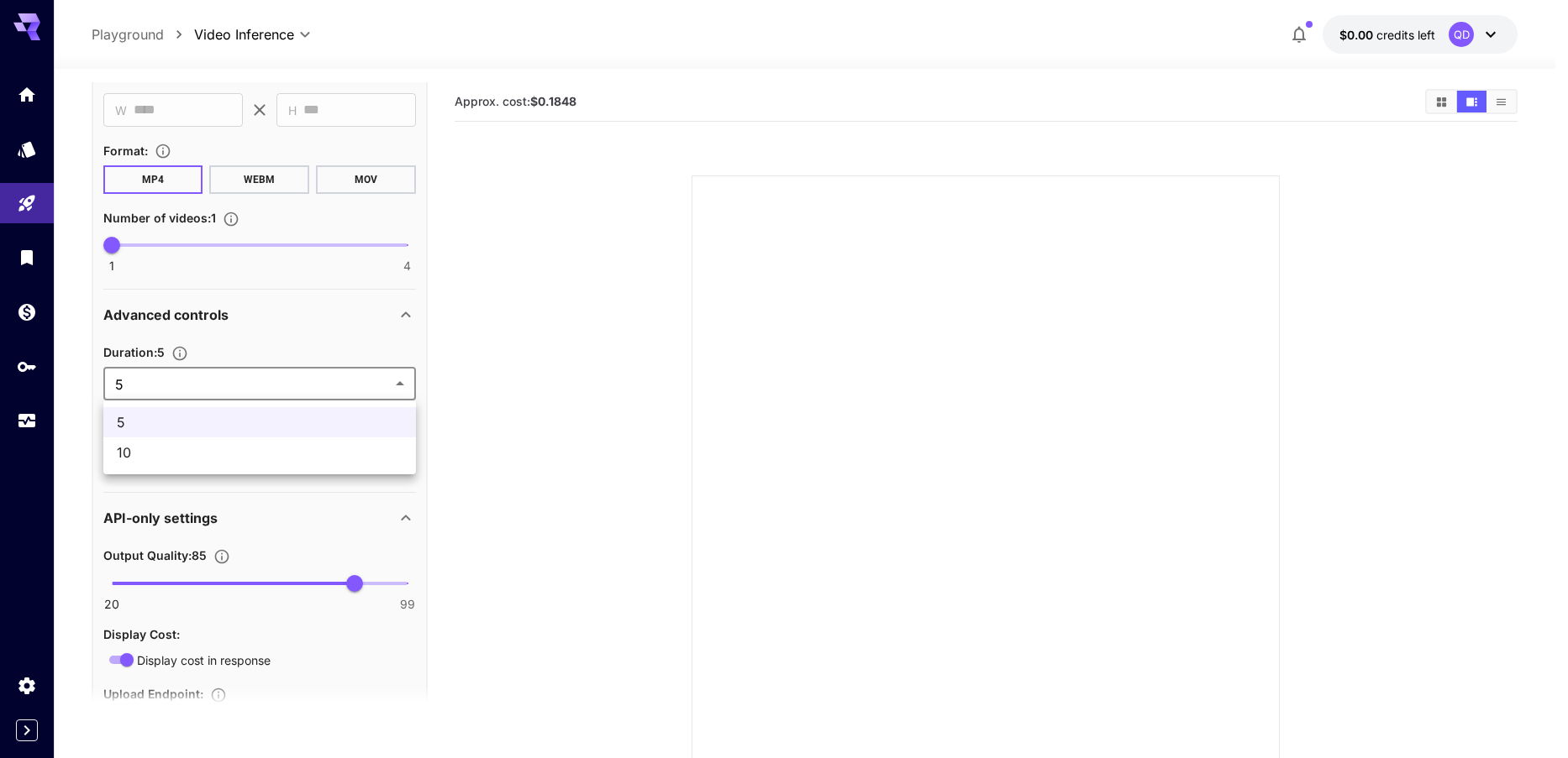
click at [154, 388] on div at bounding box center [784, 379] width 1568 height 758
click at [262, 461] on body "**********" at bounding box center [784, 446] width 1568 height 891
click at [262, 461] on div at bounding box center [784, 379] width 1568 height 758
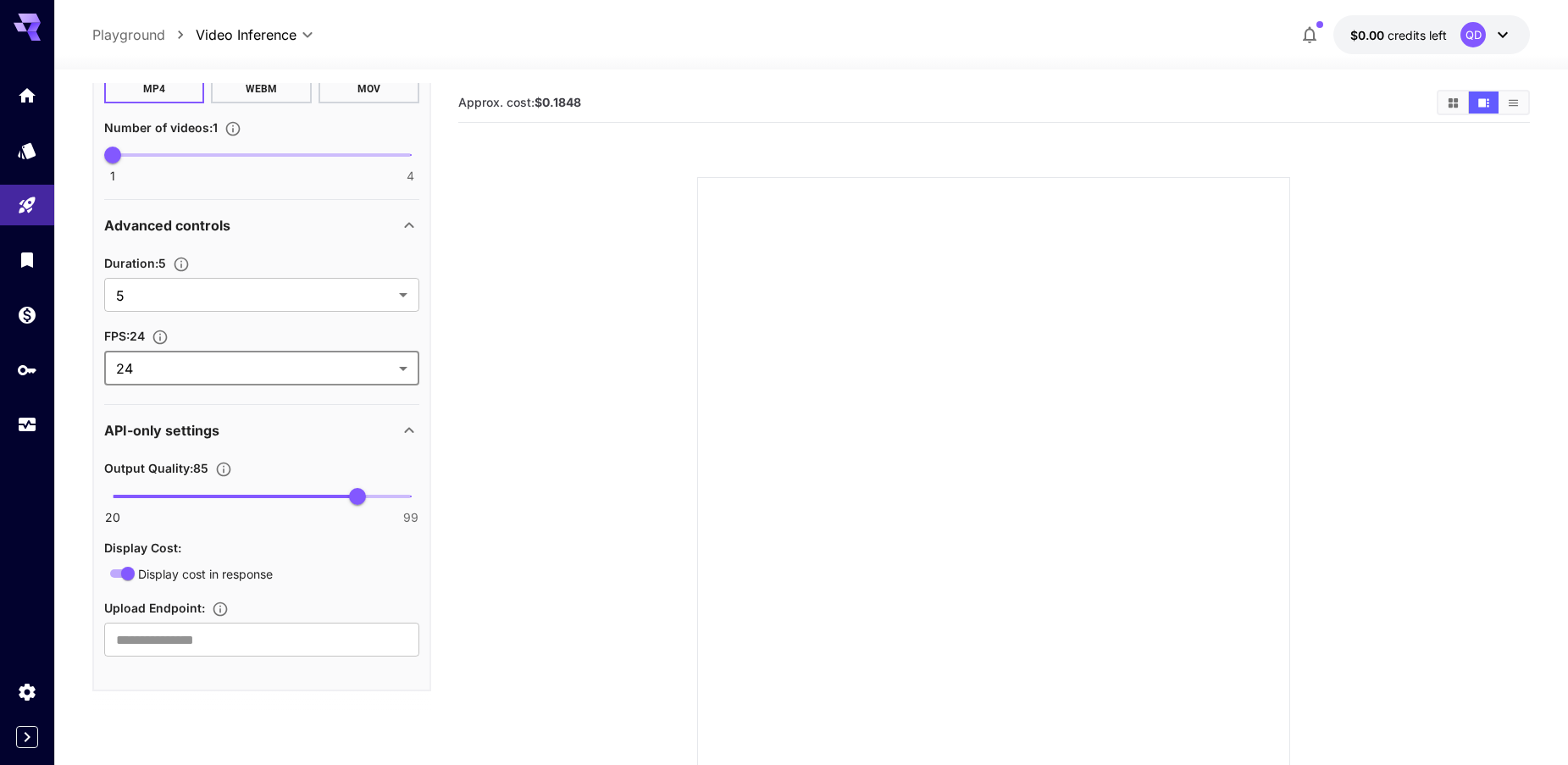
scroll to position [376, 0]
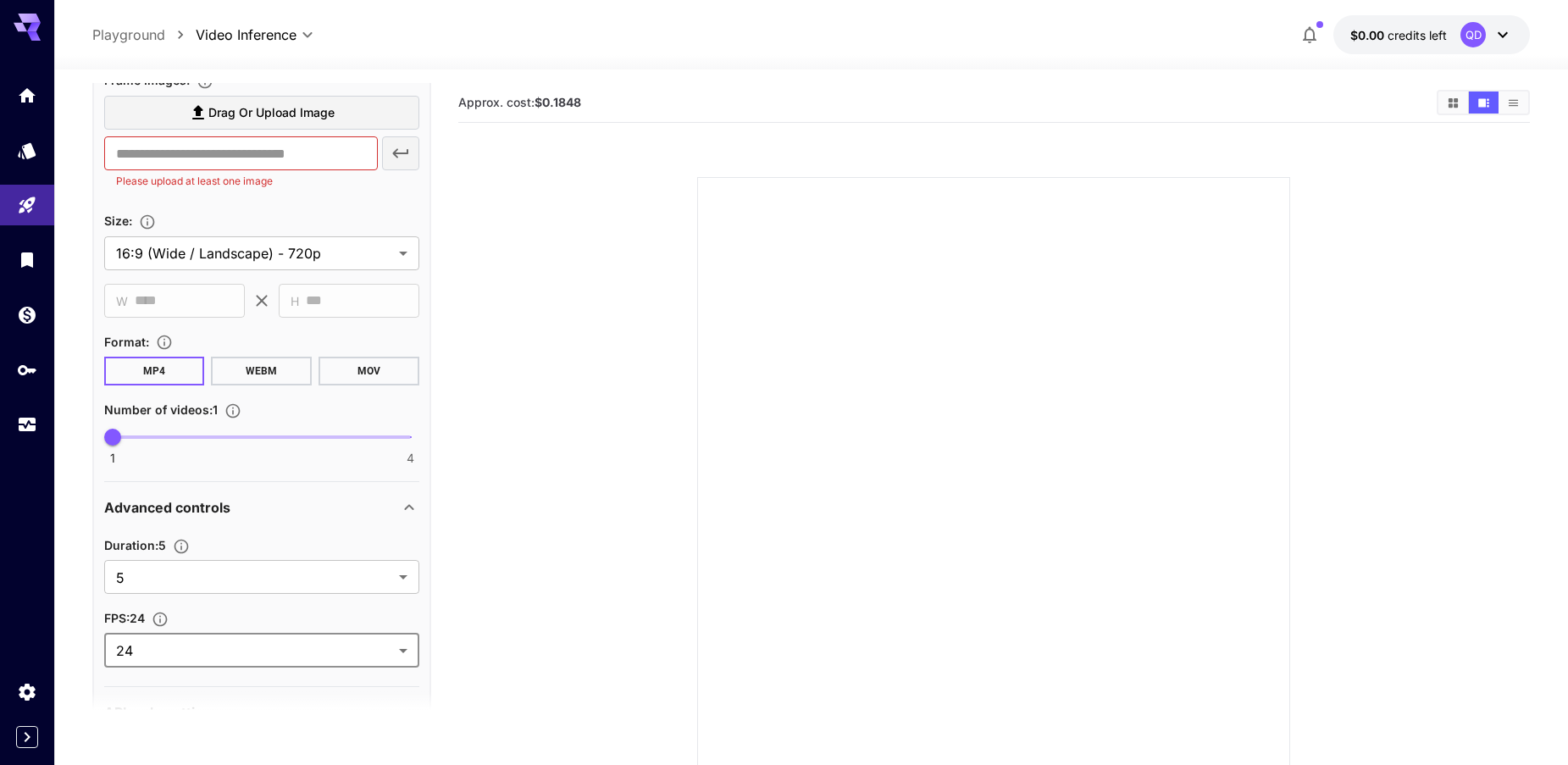
click at [173, 554] on button "Set the number of duration" at bounding box center [181, 546] width 30 height 17
drag, startPoint x: 184, startPoint y: 550, endPoint x: 187, endPoint y: 538, distance: 12.4
click at [184, 549] on icon "Set the number of duration" at bounding box center [181, 546] width 17 height 17
click at [187, 510] on p "Advanced controls" at bounding box center [167, 507] width 126 height 20
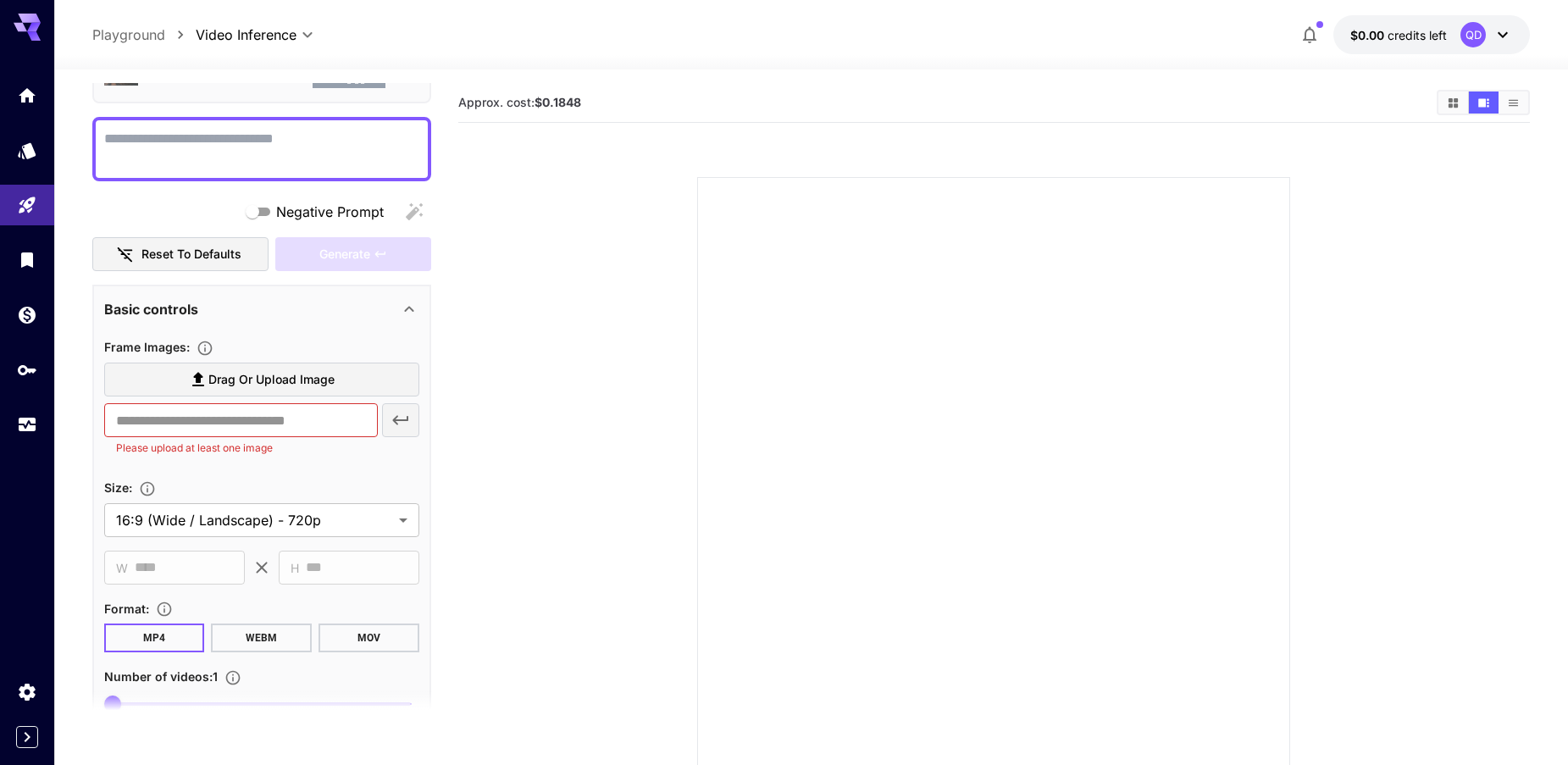
scroll to position [92, 0]
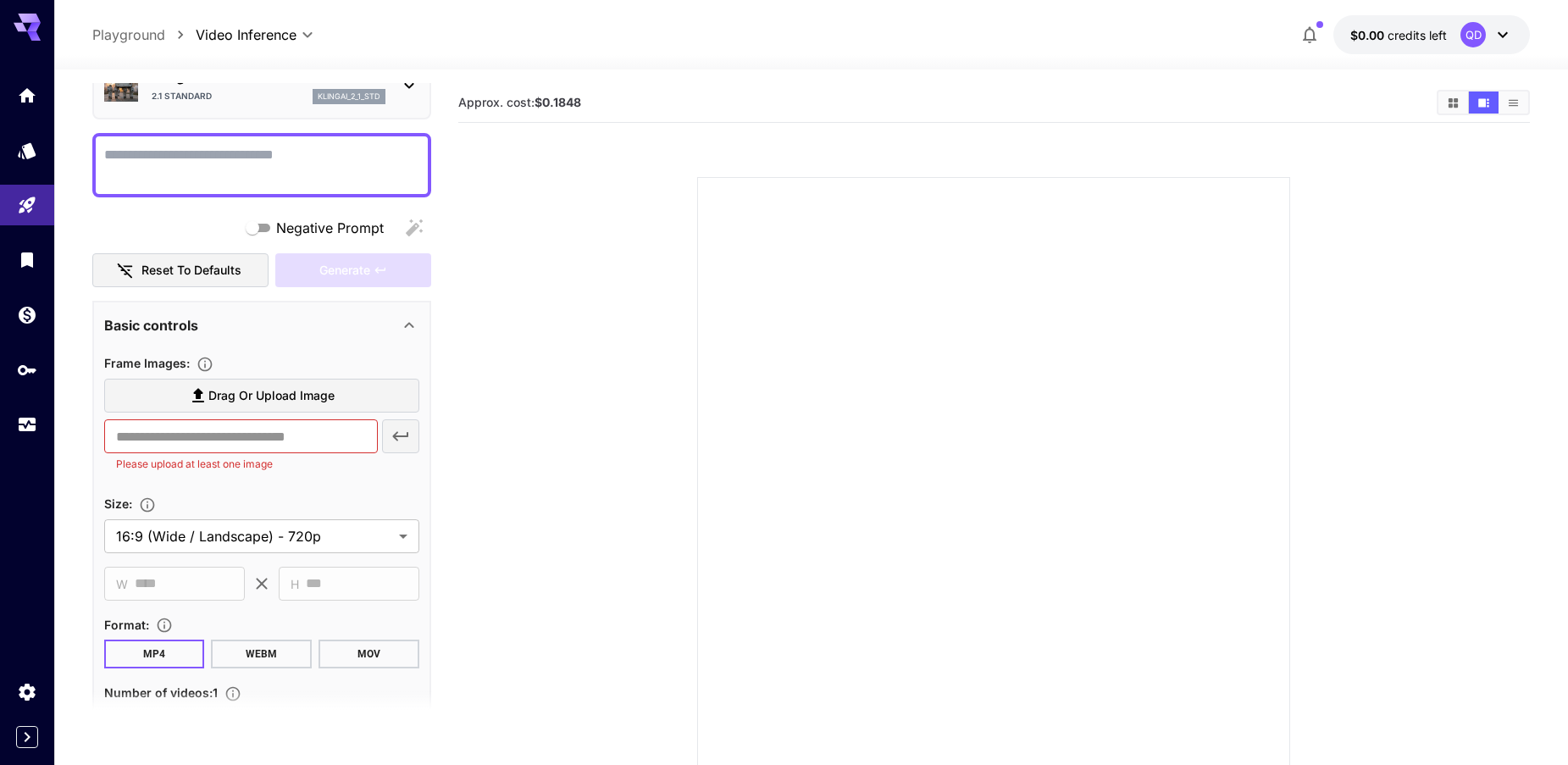
click at [561, 99] on b "$0.1848" at bounding box center [558, 102] width 47 height 15
click at [534, 227] on section at bounding box center [994, 453] width 942 height 634
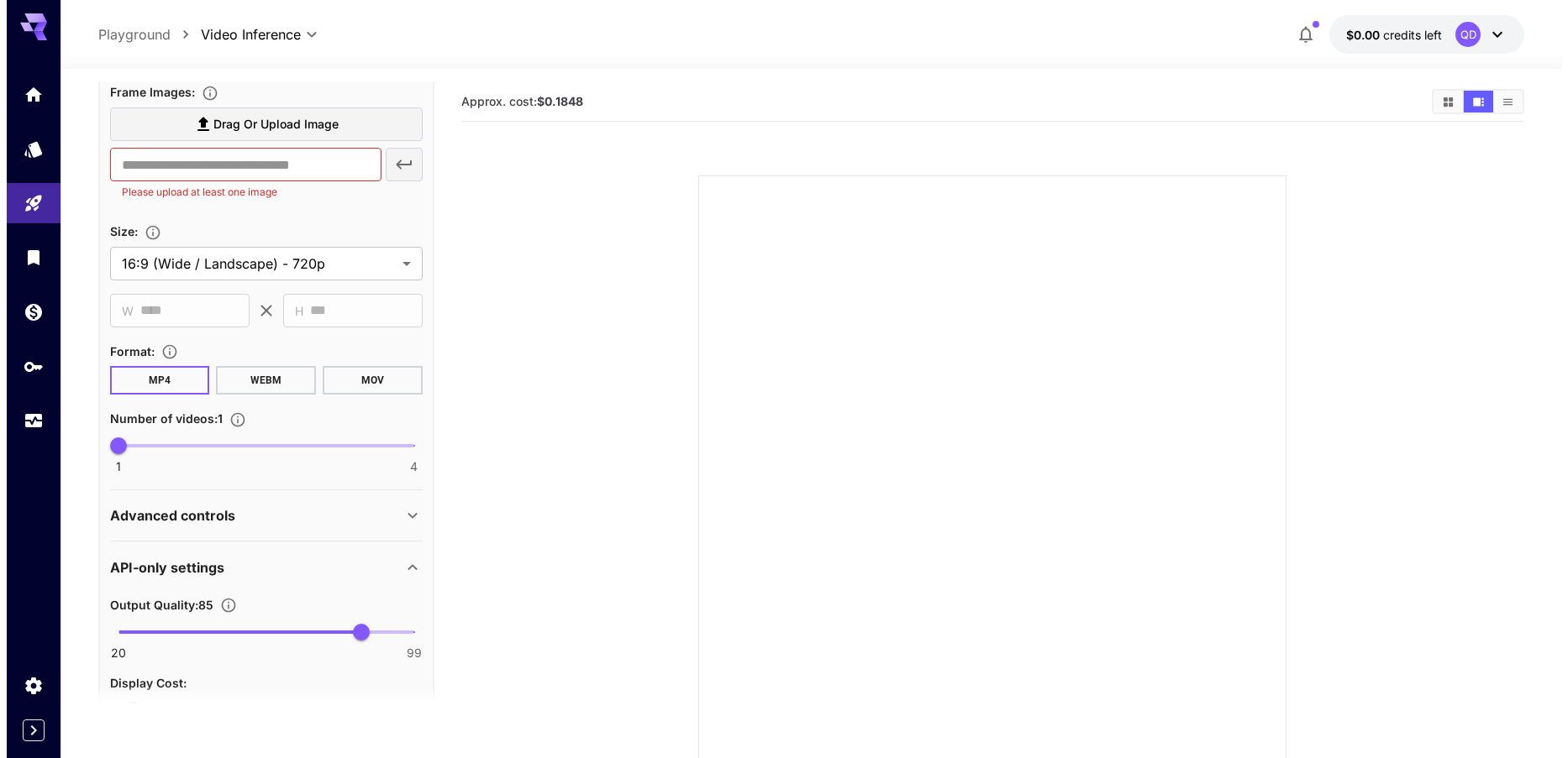
scroll to position [372, 0]
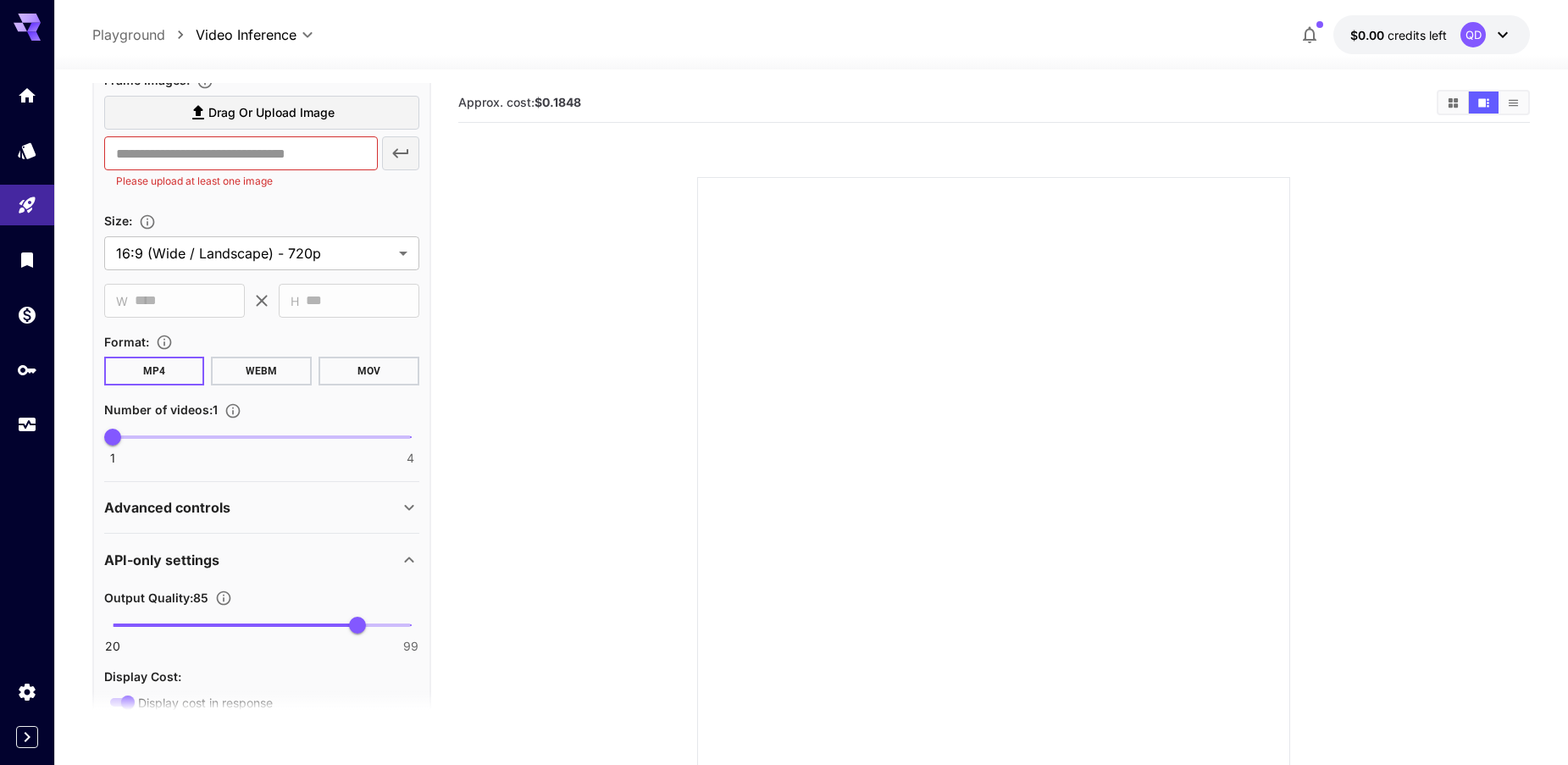
click at [209, 510] on p "Advanced controls" at bounding box center [167, 507] width 126 height 20
click at [175, 576] on body "**********" at bounding box center [784, 450] width 1568 height 899
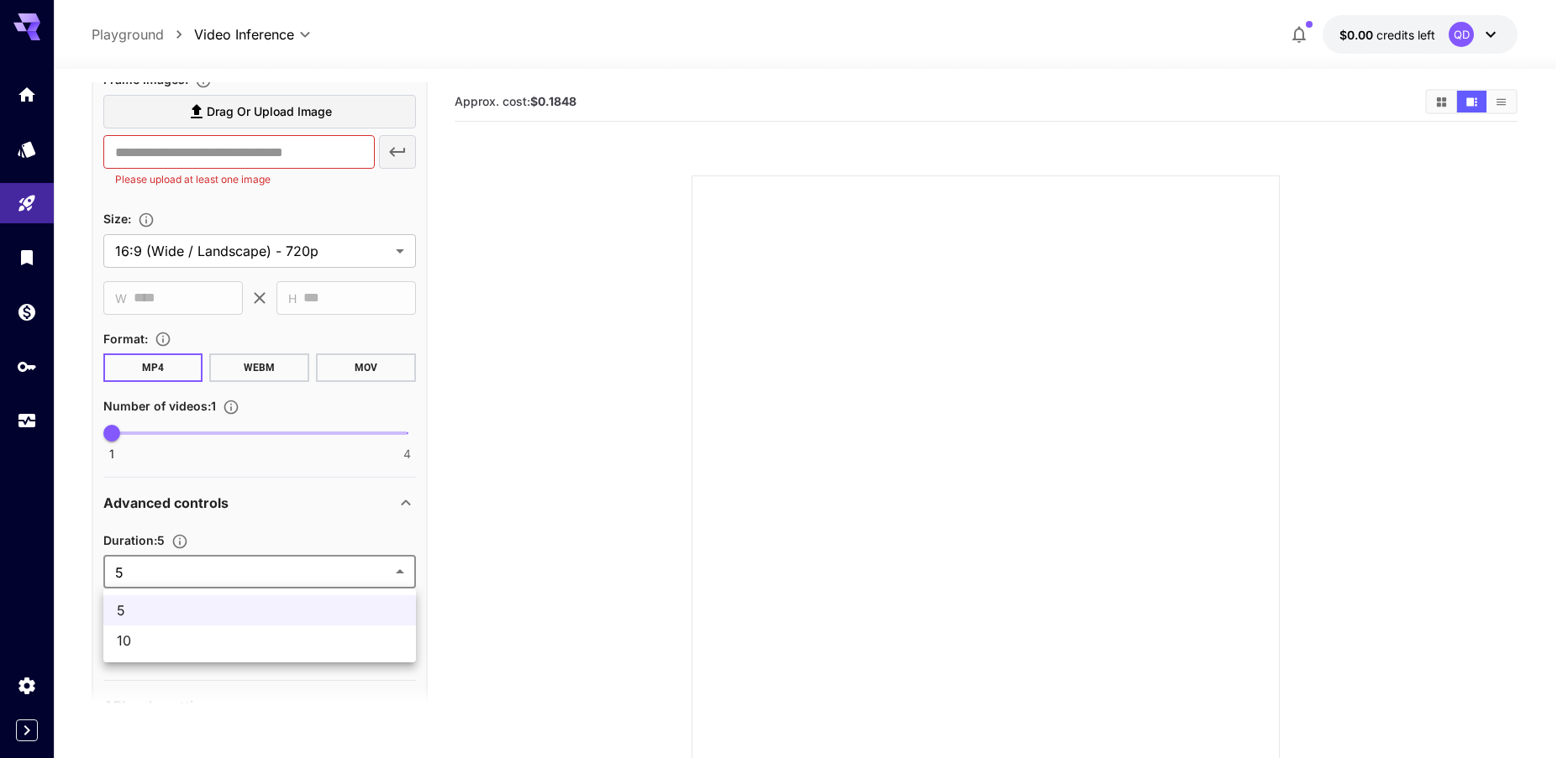
click at [149, 646] on span "10" at bounding box center [260, 640] width 286 height 20
type input "**"
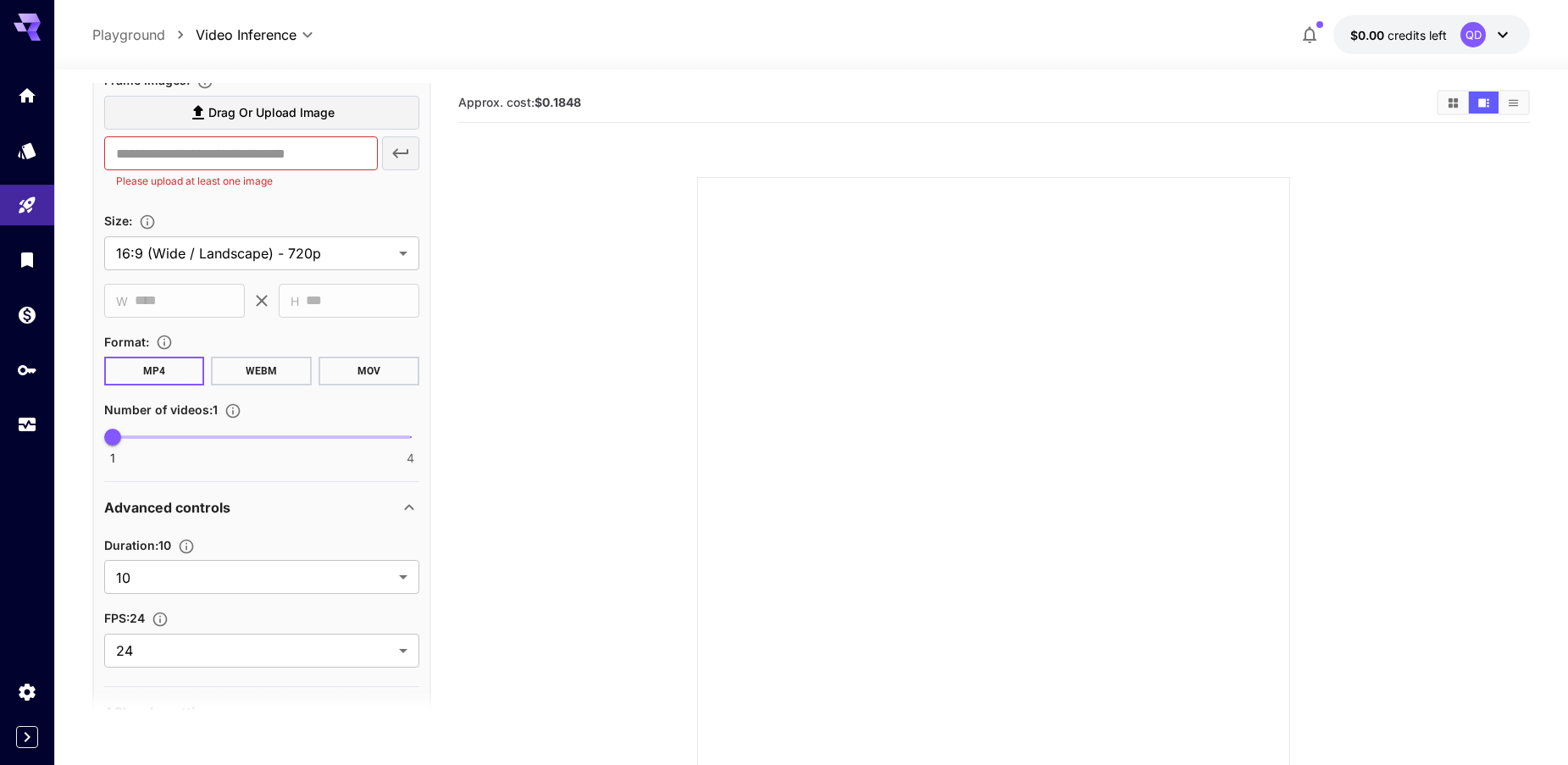
click at [556, 387] on section at bounding box center [994, 453] width 942 height 634
click at [554, 108] on b "$0.1848" at bounding box center [558, 102] width 47 height 15
click at [1397, 30] on span "credits left" at bounding box center [1417, 35] width 59 height 15
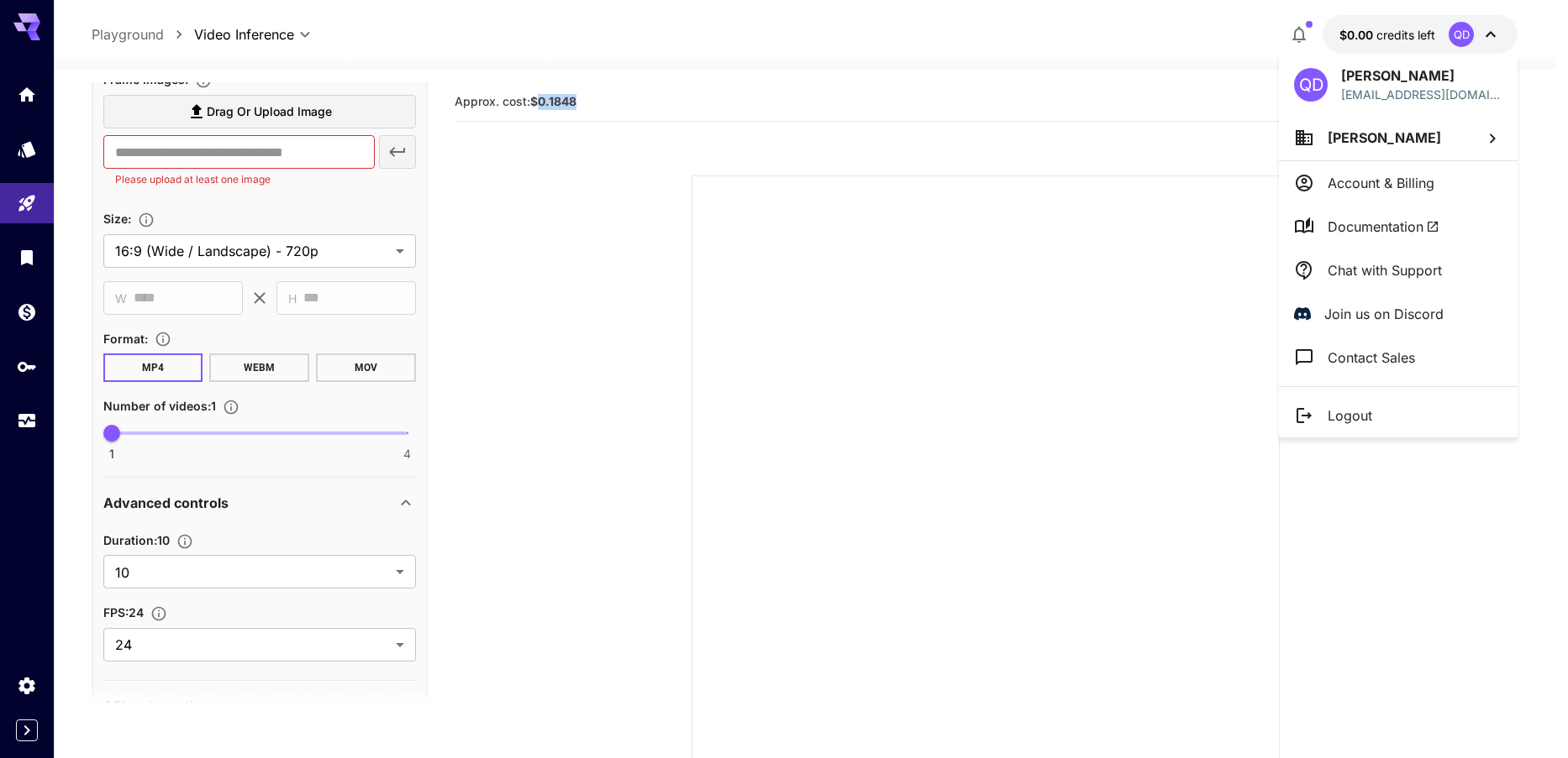
click at [1344, 415] on p "Logout" at bounding box center [1350, 416] width 44 height 20
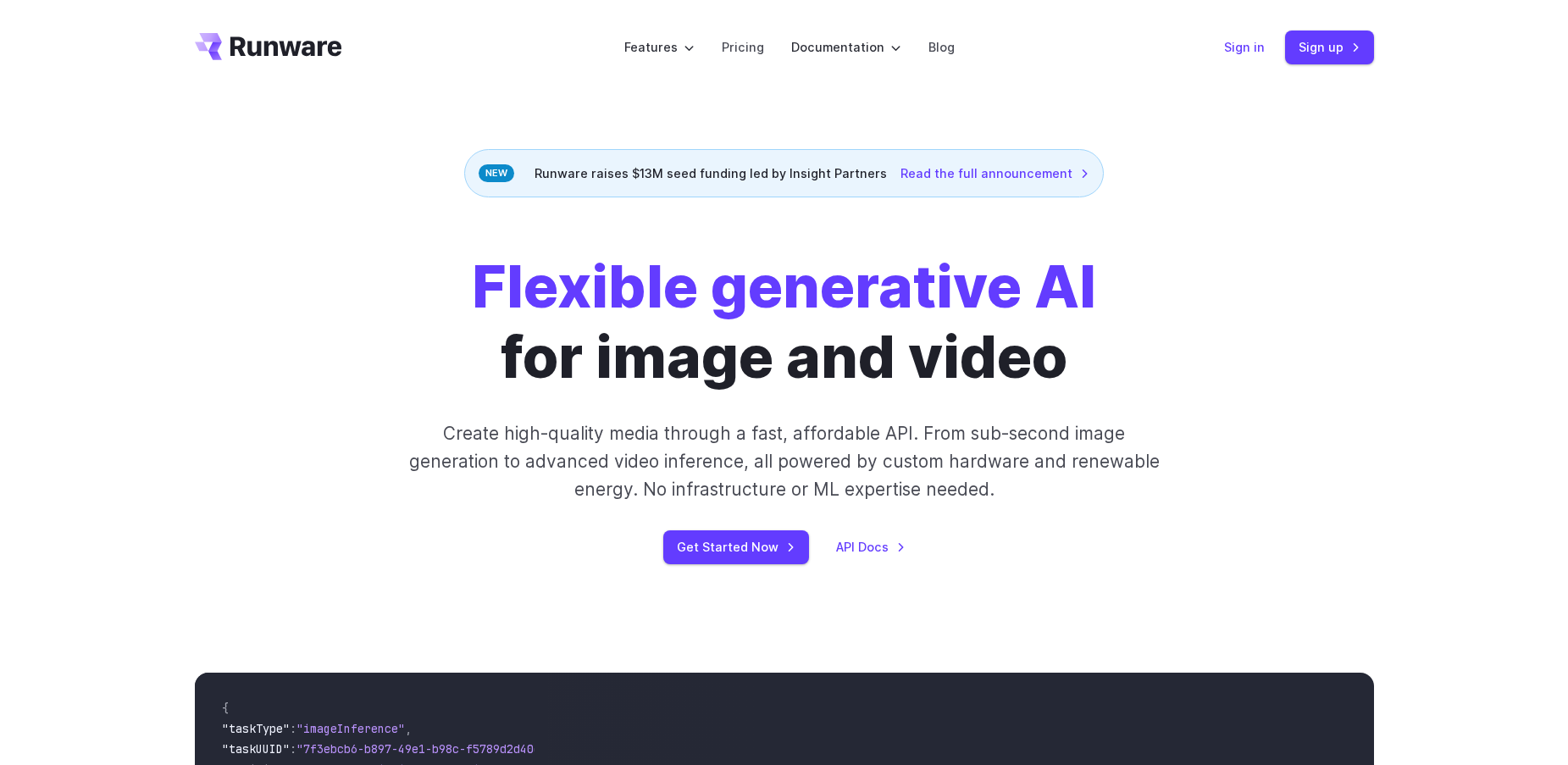
click at [1243, 50] on link "Sign in" at bounding box center [1244, 47] width 41 height 19
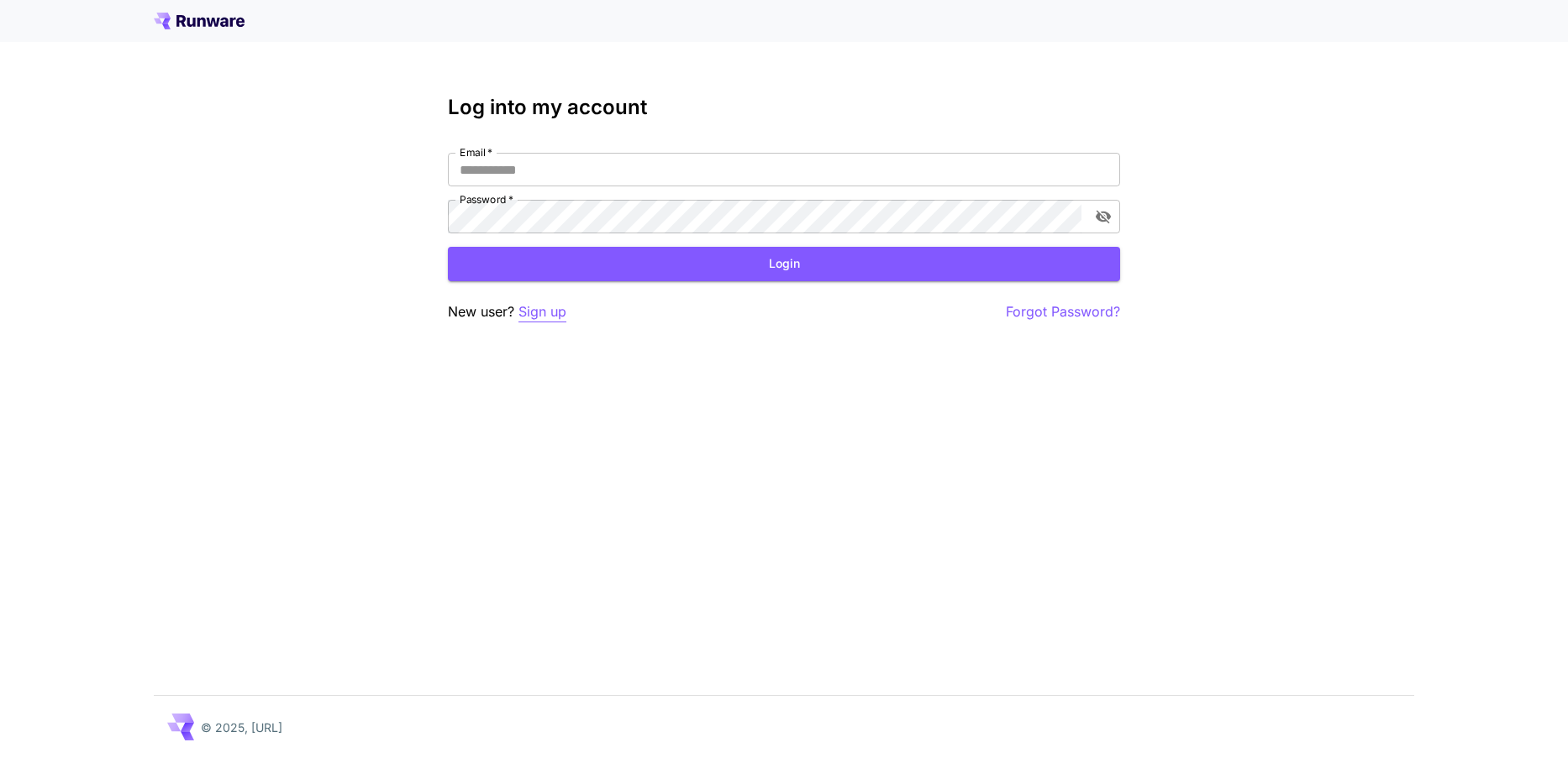
type input "**********"
click at [539, 312] on p "Sign up" at bounding box center [542, 312] width 48 height 21
type input "**********"
click at [214, 24] on icon at bounding box center [213, 22] width 14 height 10
type input "**********"
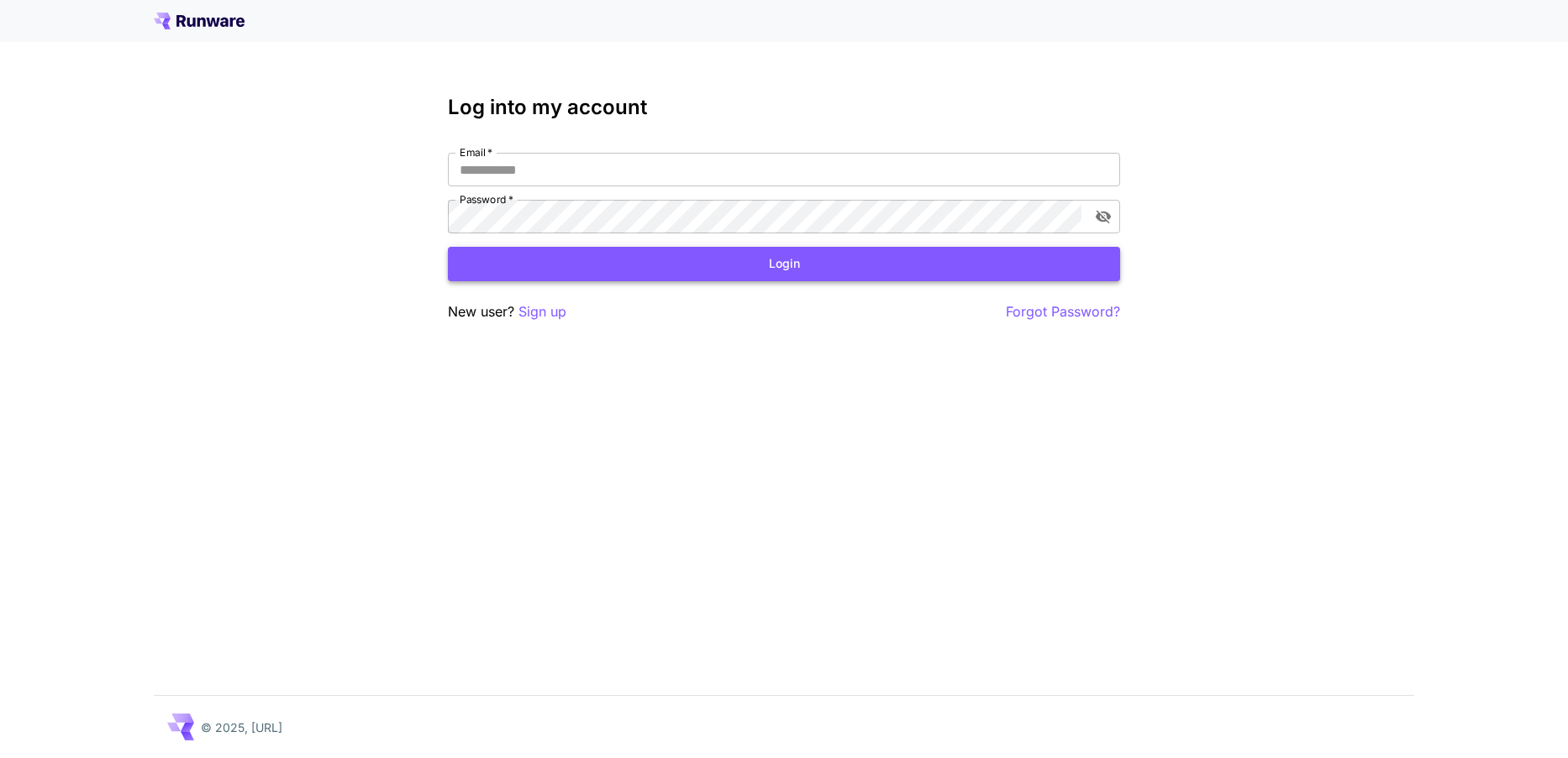
type input "**********"
click at [680, 264] on button "Login" at bounding box center [784, 264] width 673 height 35
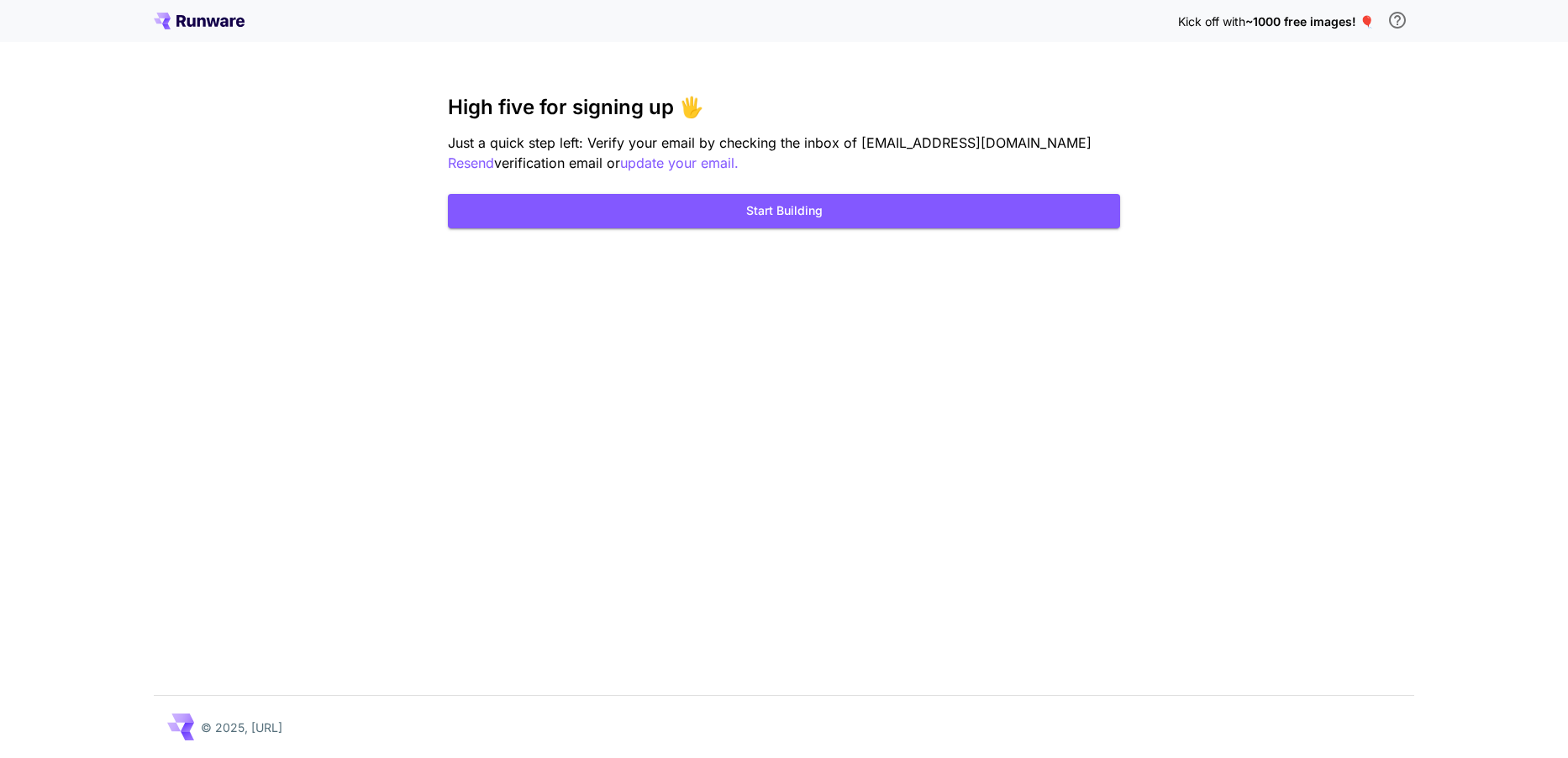
click at [807, 145] on span "Just a quick step left: Verify your email by checking the inbox of [EMAIL_ADDRE…" at bounding box center [769, 142] width 644 height 16
click at [218, 22] on icon at bounding box center [213, 22] width 14 height 10
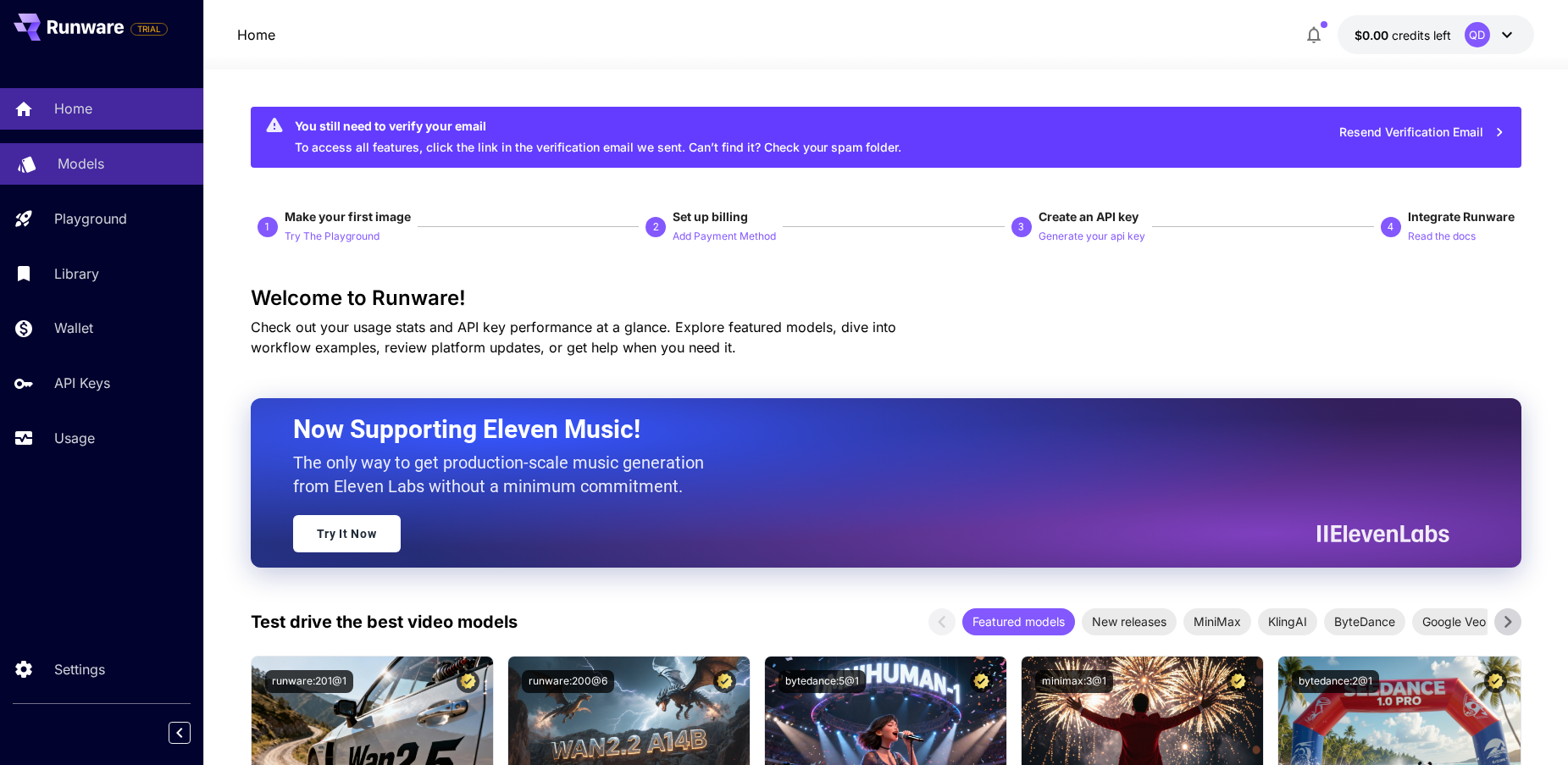
click at [67, 162] on p "Models" at bounding box center [81, 164] width 47 height 20
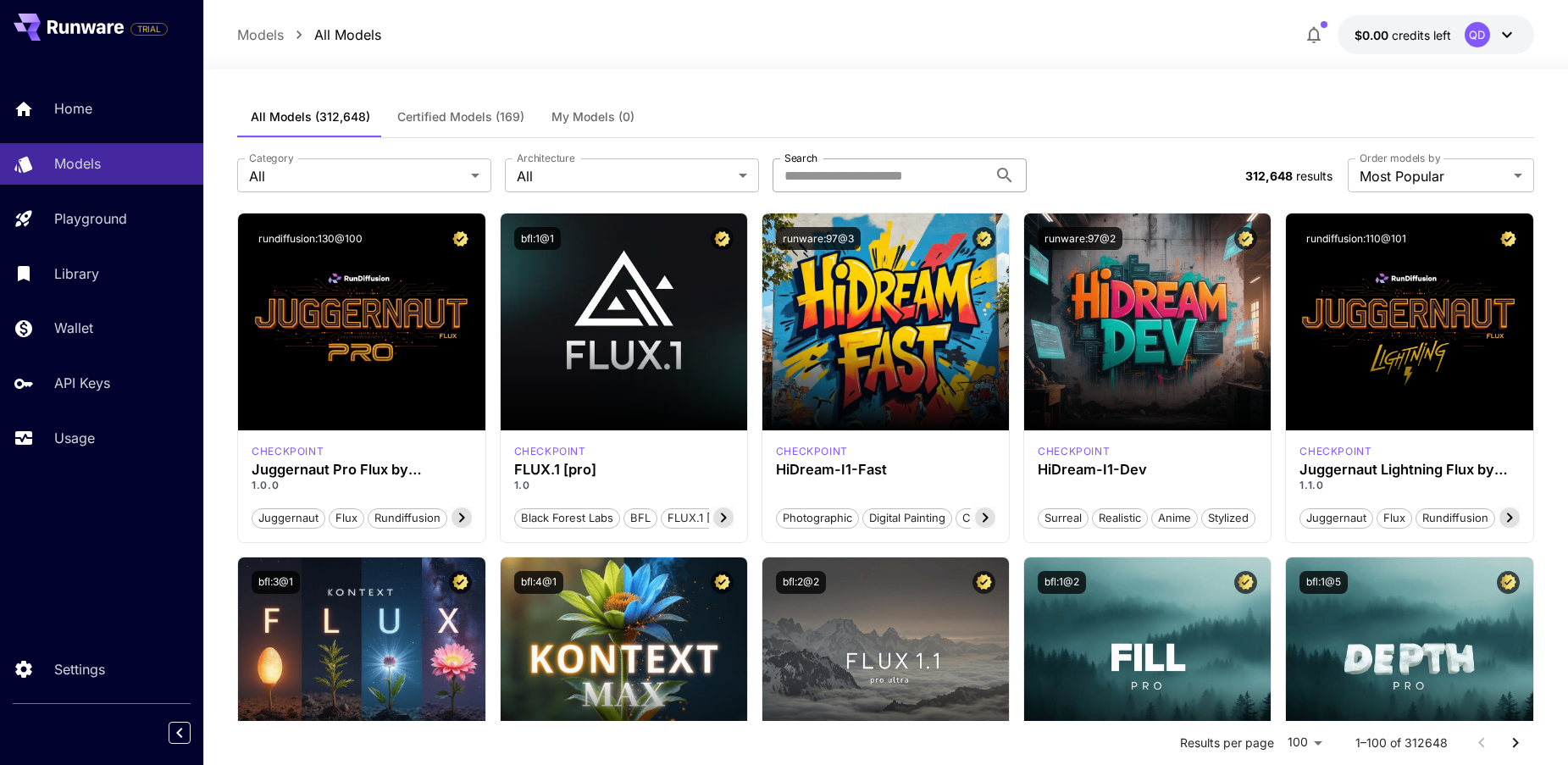
click at [826, 176] on input "Search" at bounding box center [879, 175] width 215 height 34
click at [745, 119] on div "All Models (312,648) Certified Models (169) My Models (0)" at bounding box center [885, 117] width 1296 height 42
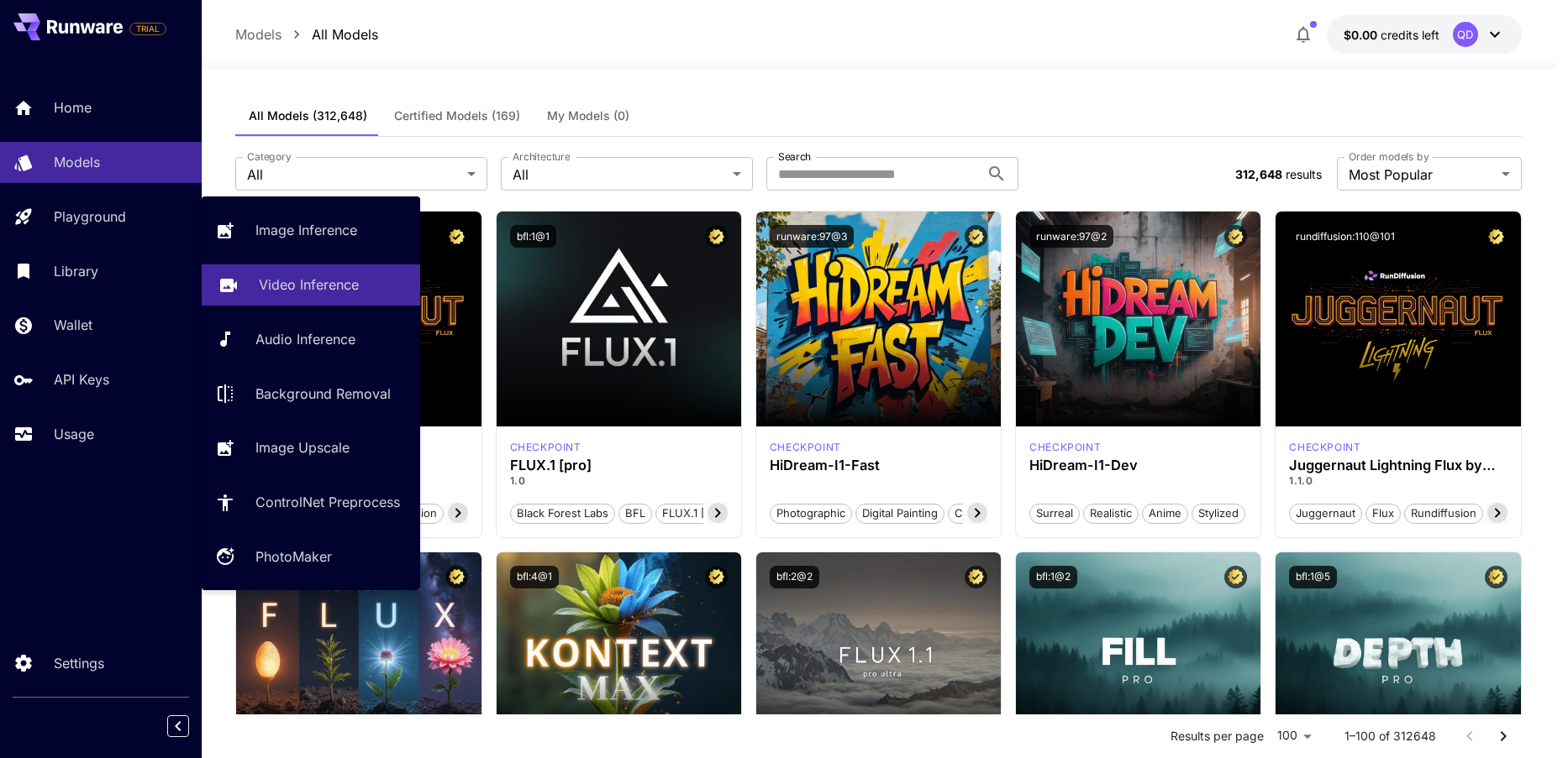
click at [318, 289] on p "Video Inference" at bounding box center [309, 284] width 100 height 20
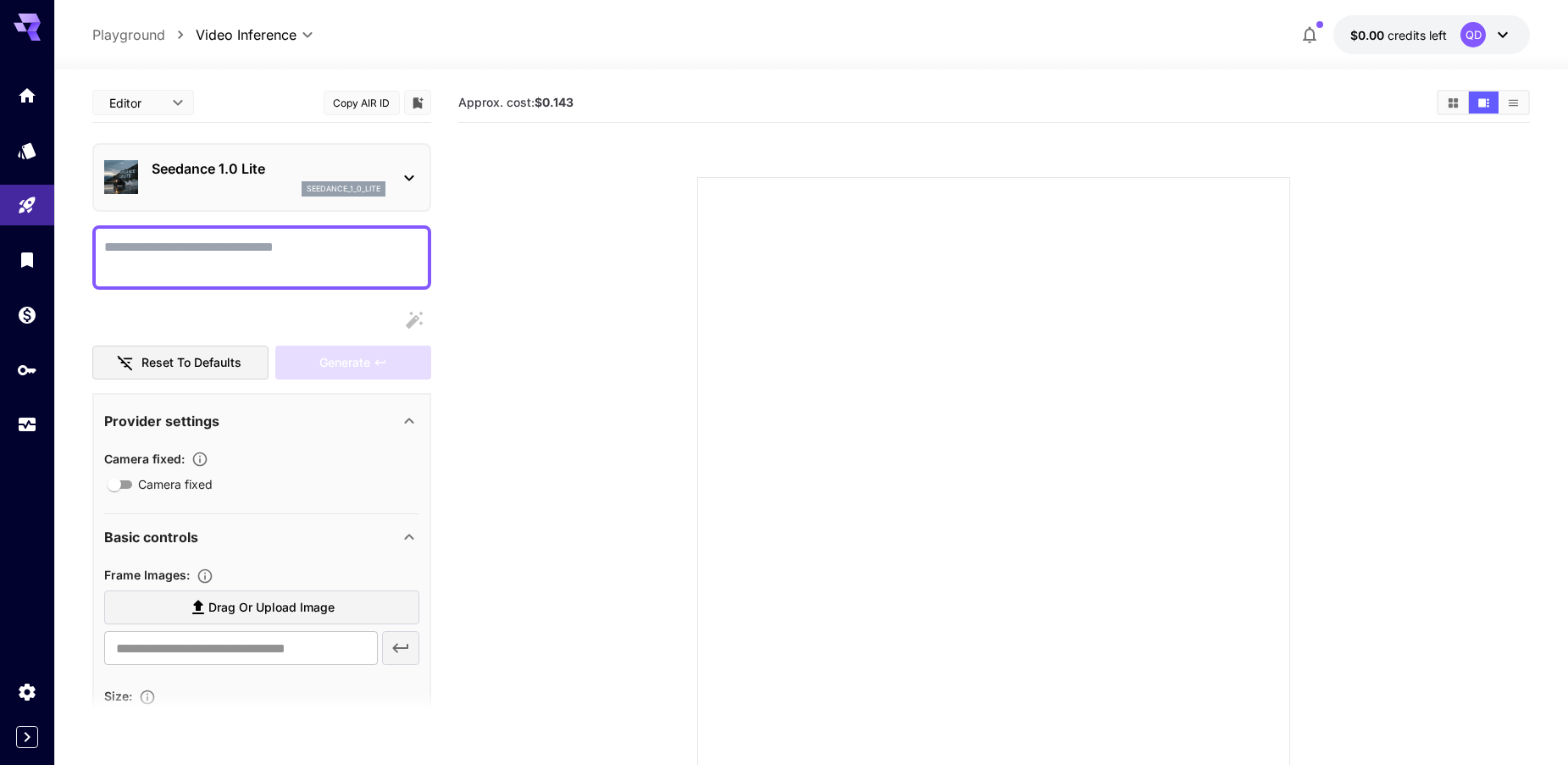
click at [341, 186] on p "seedance_1_0_lite" at bounding box center [343, 189] width 74 height 12
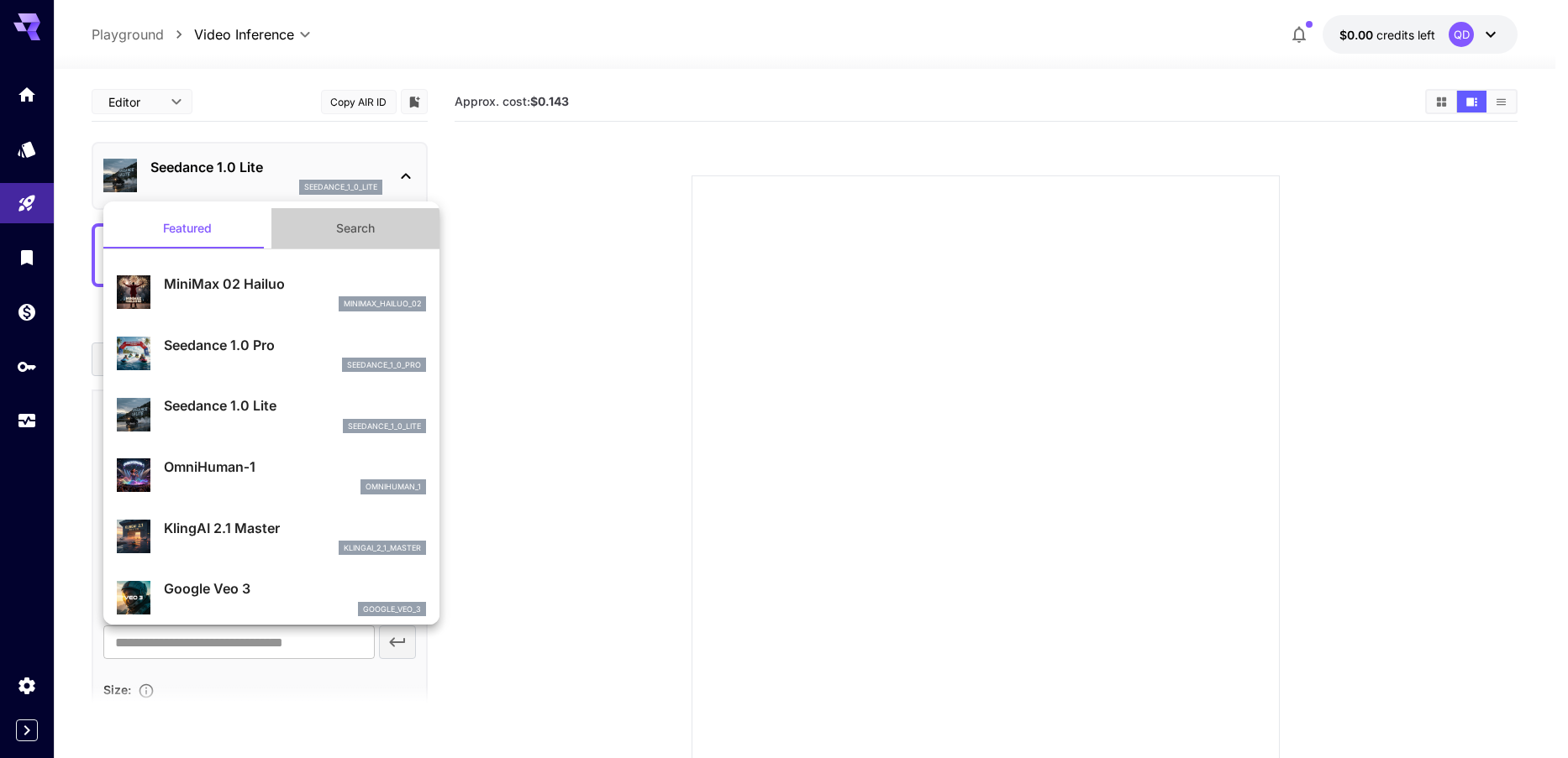
click at [355, 241] on button "Search" at bounding box center [355, 229] width 168 height 41
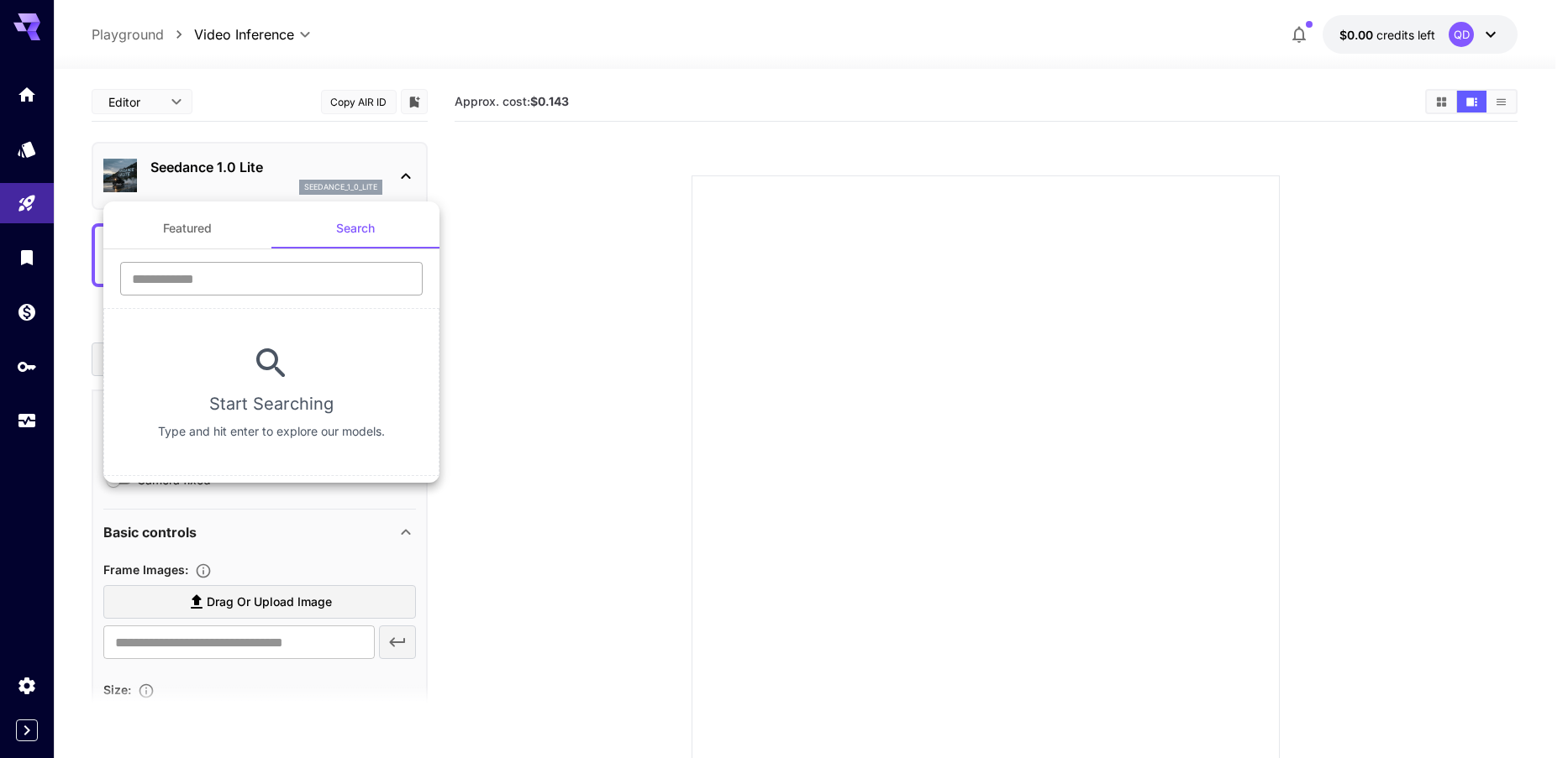
click at [246, 283] on input "text" at bounding box center [272, 279] width 303 height 34
click at [196, 231] on button "Featured" at bounding box center [187, 229] width 168 height 41
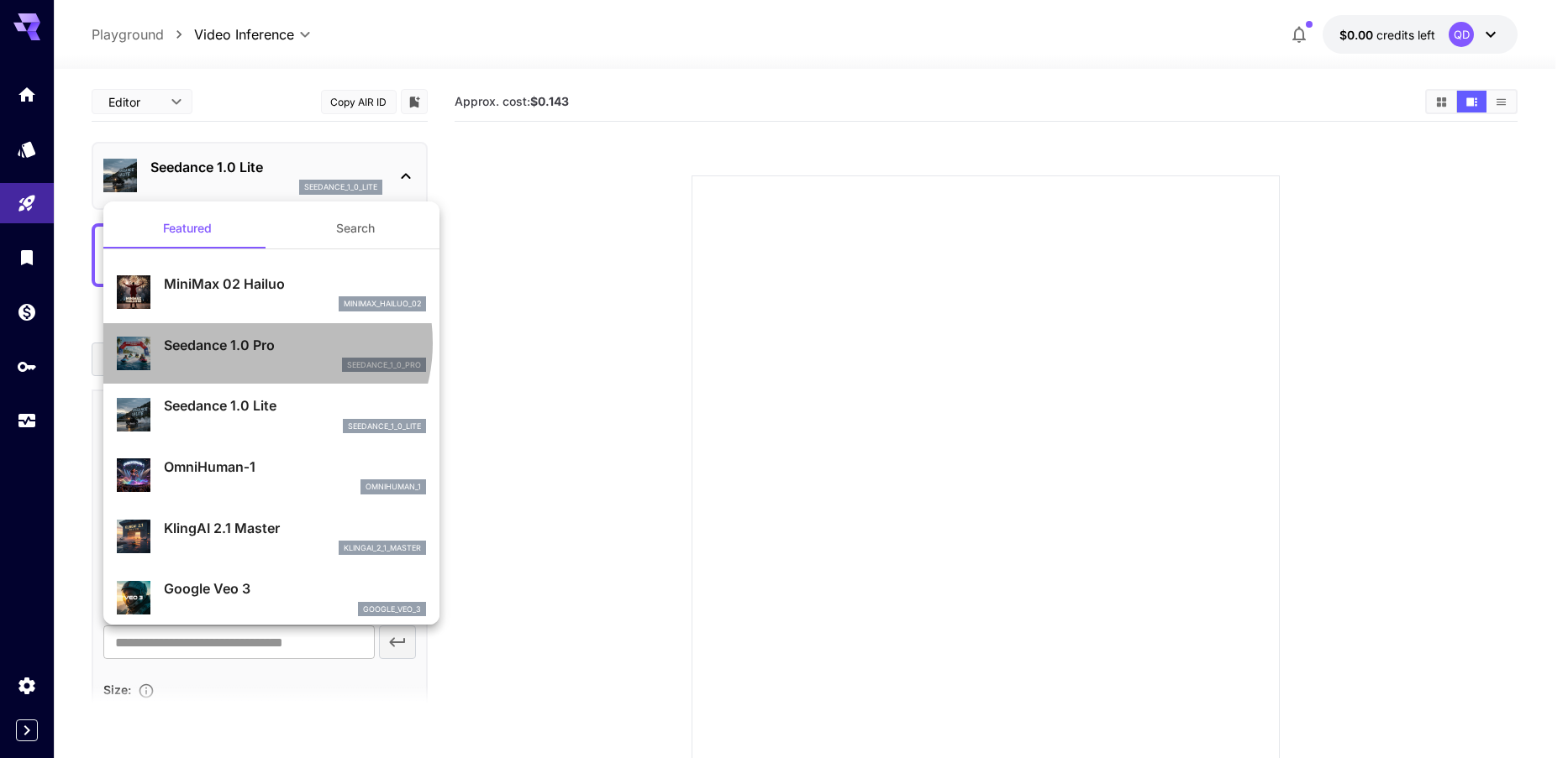
click at [262, 343] on p "Seedance 1.0 Pro" at bounding box center [295, 344] width 262 height 20
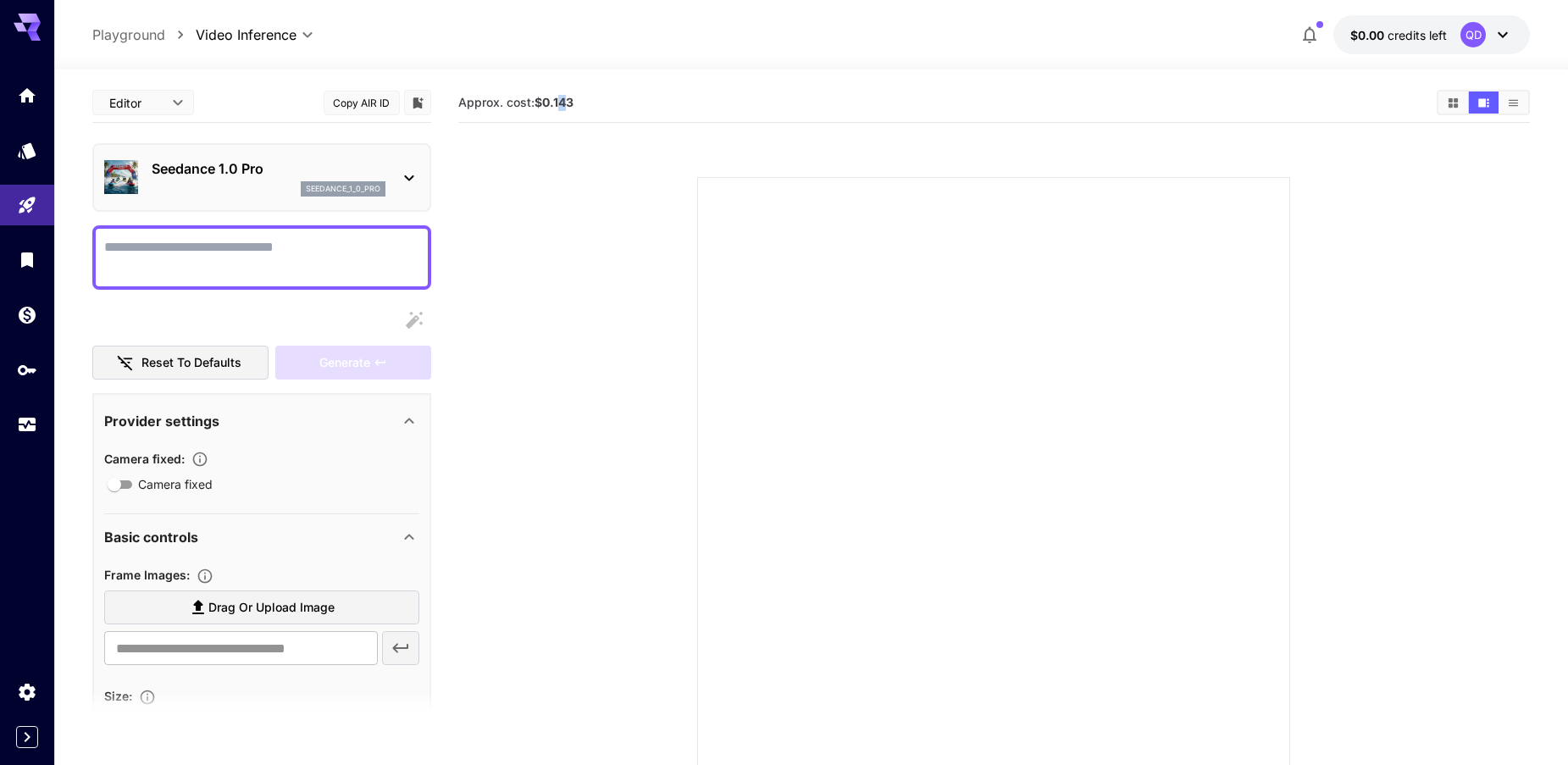
drag, startPoint x: 561, startPoint y: 107, endPoint x: 570, endPoint y: 106, distance: 9.1
click at [570, 106] on b "$0.143" at bounding box center [554, 102] width 39 height 15
click at [279, 161] on p "Seedance 1.0 Pro" at bounding box center [268, 168] width 233 height 20
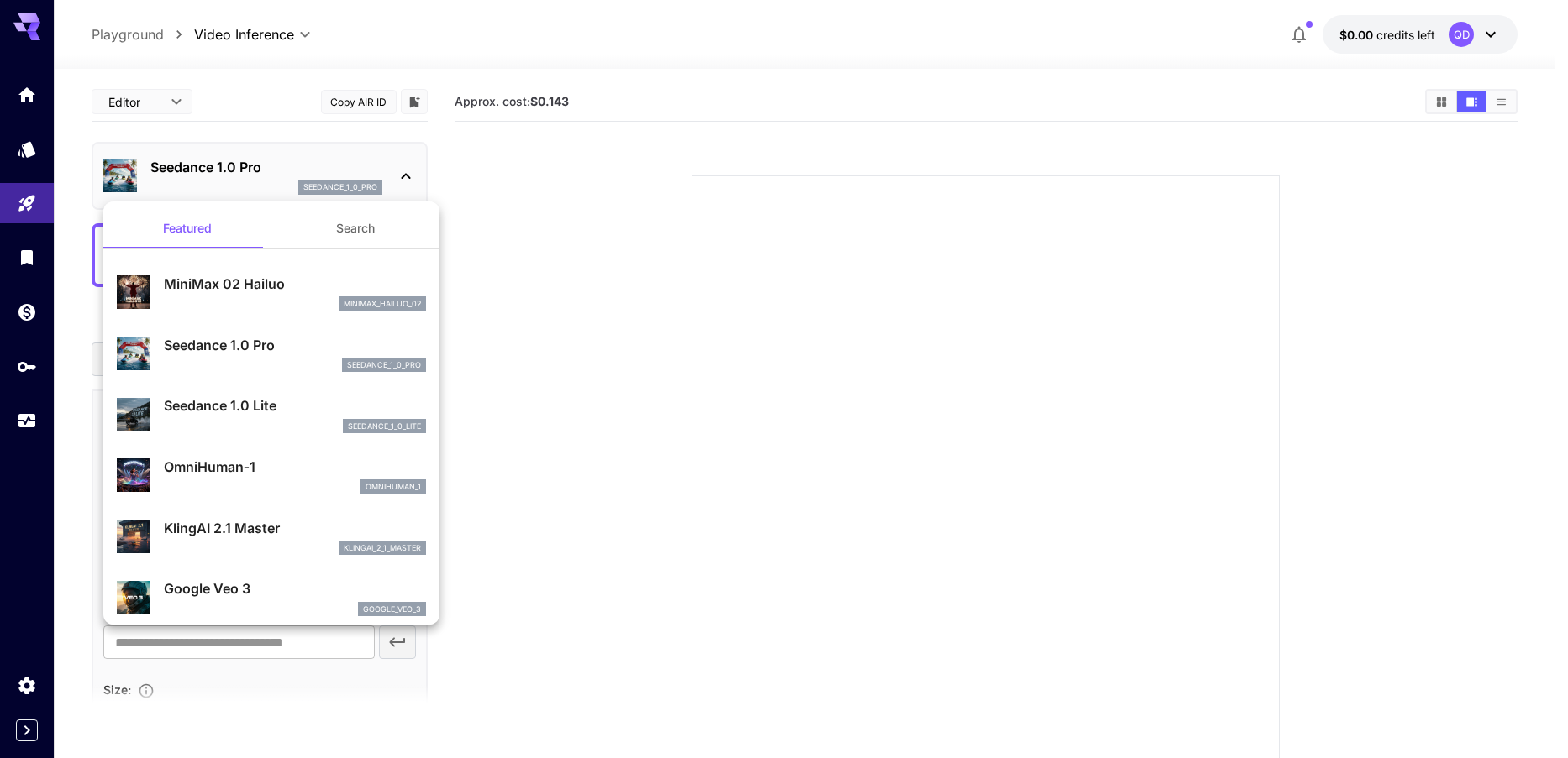
click at [245, 407] on p "Seedance 1.0 Lite" at bounding box center [295, 405] width 262 height 20
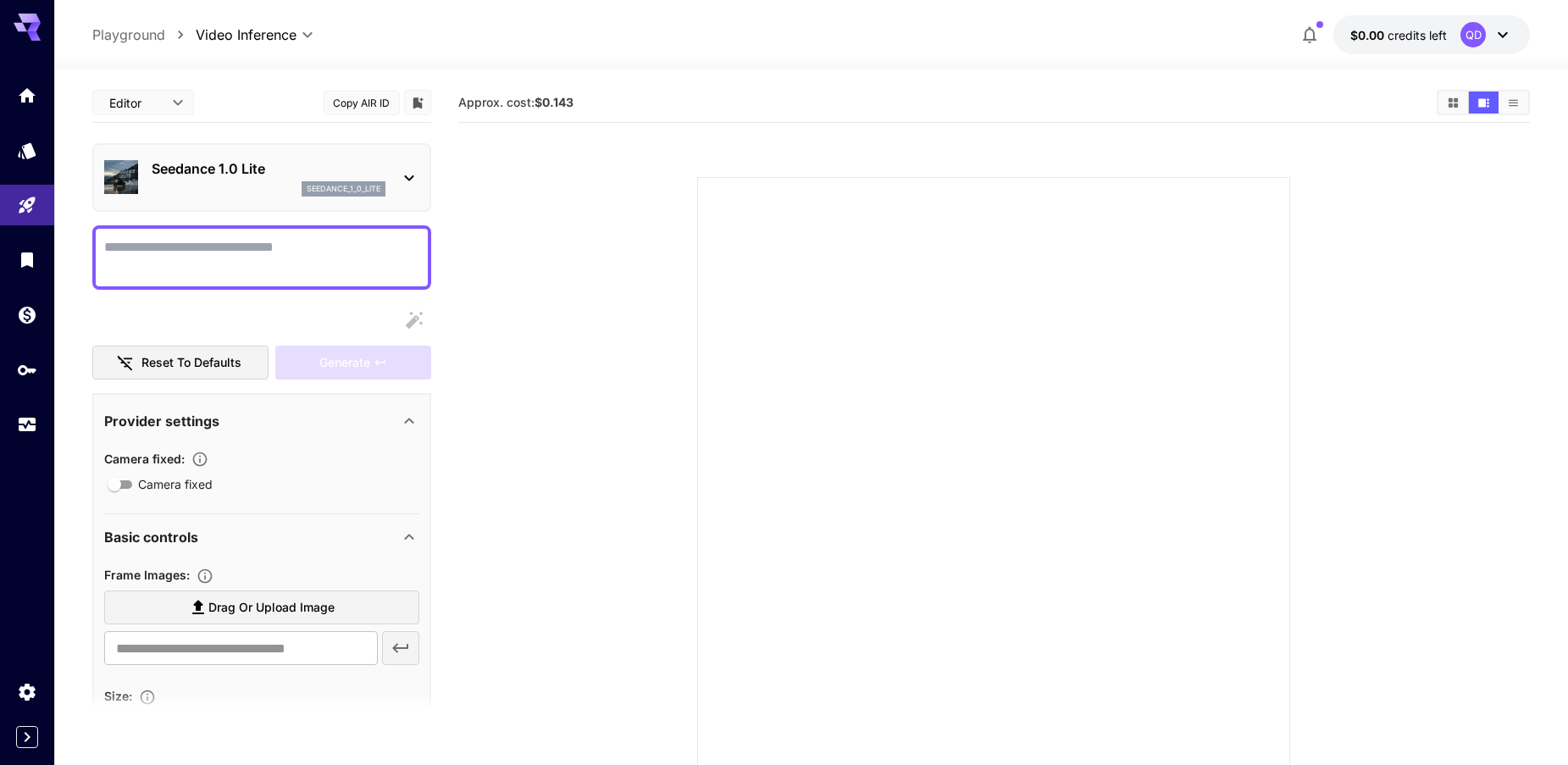
click at [179, 173] on p "Seedance 1.0 Lite" at bounding box center [268, 168] width 233 height 20
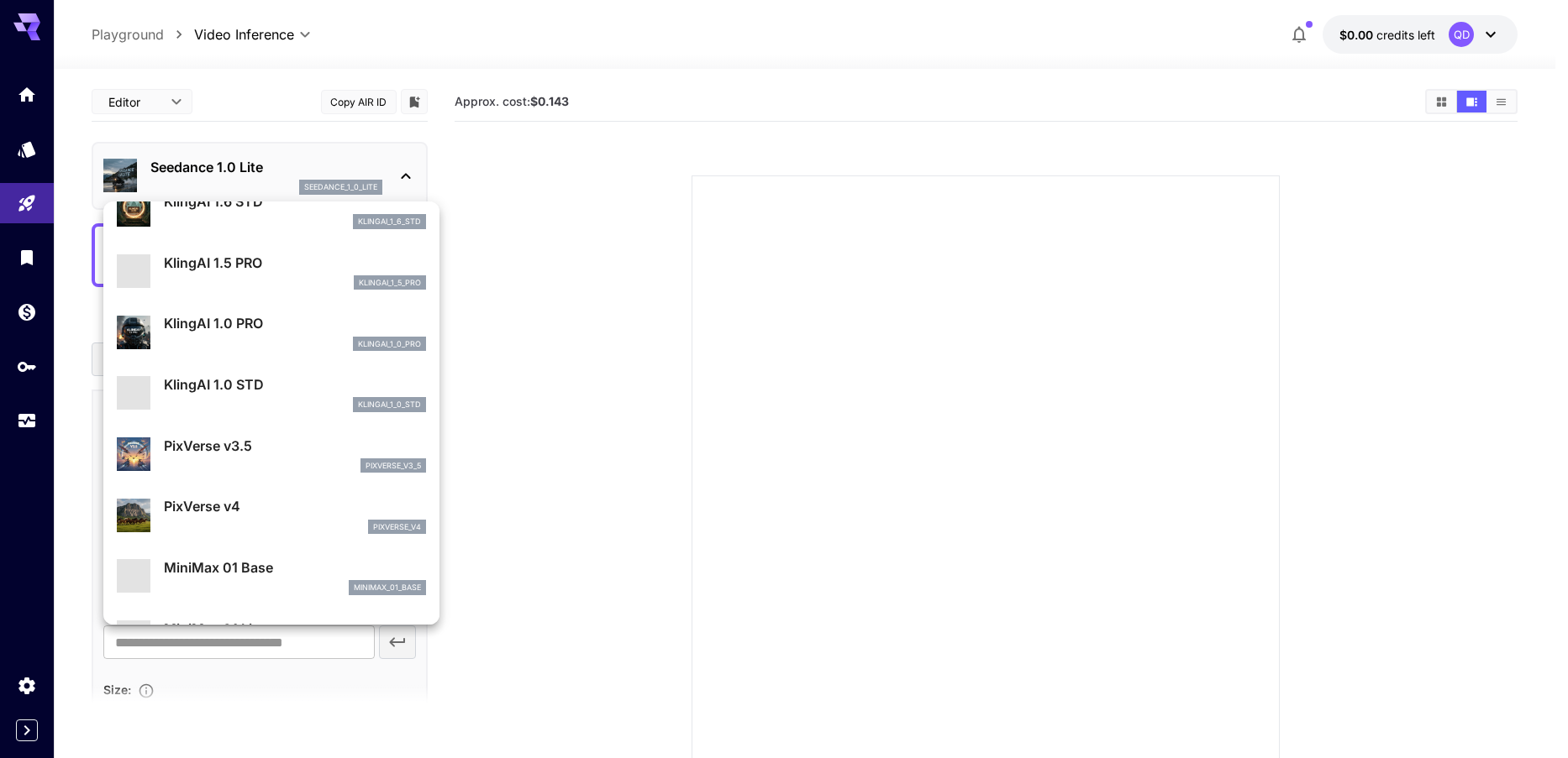
scroll to position [1406, 0]
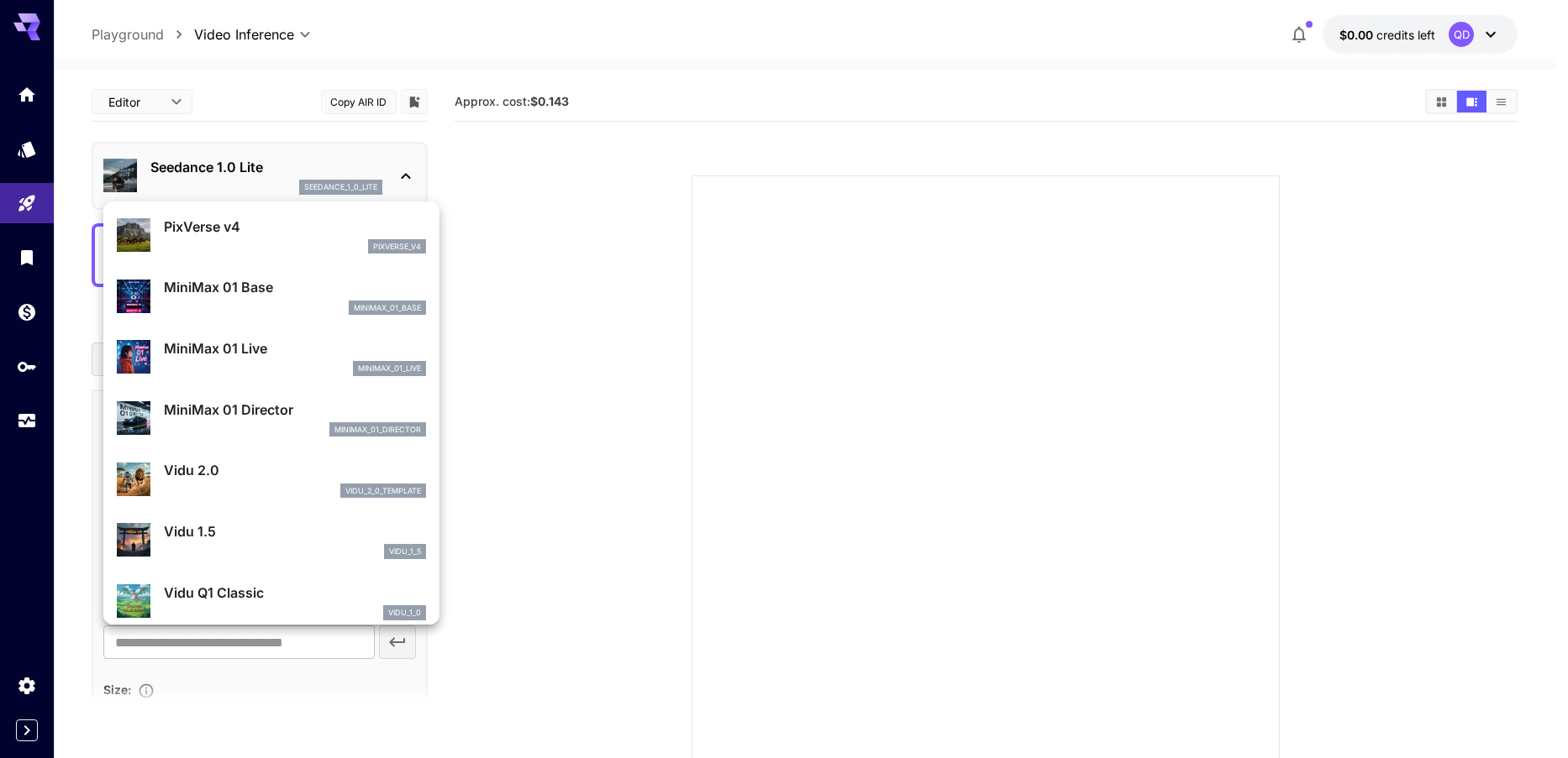
click at [372, 176] on div at bounding box center [784, 379] width 1568 height 758
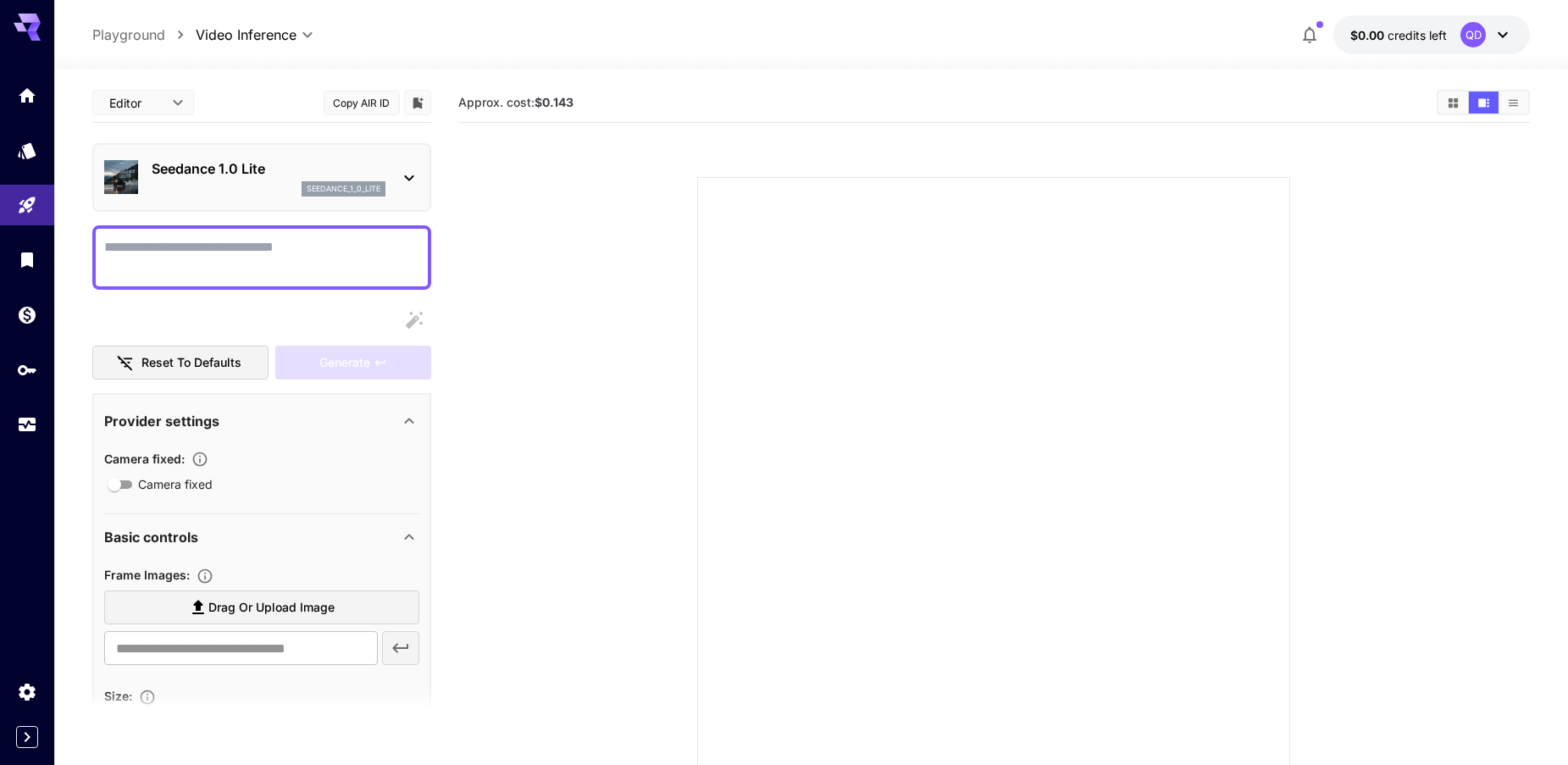
click at [278, 187] on div "seedance_1_0_lite" at bounding box center [268, 189] width 233 height 16
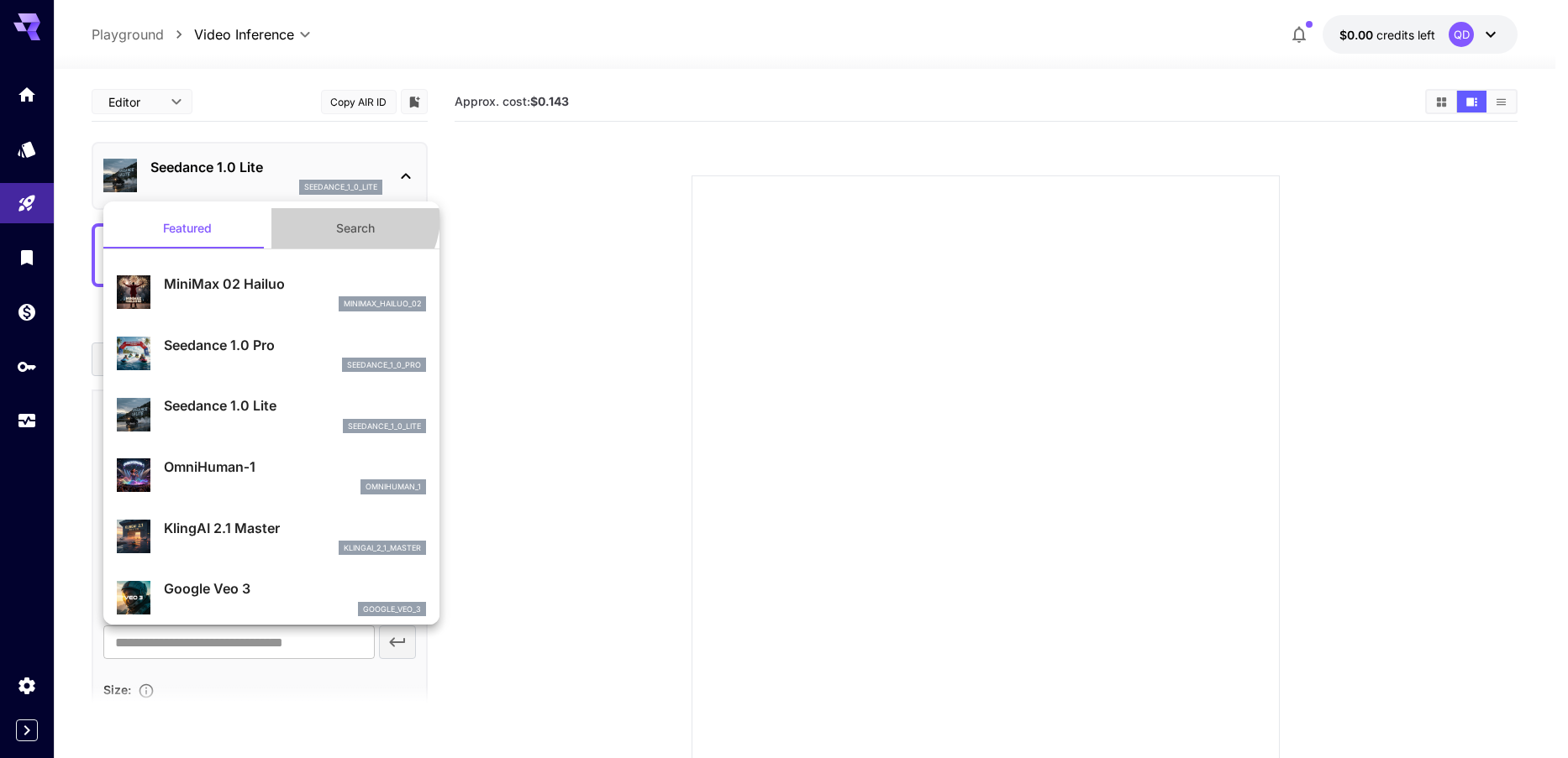
click at [343, 217] on button "Search" at bounding box center [355, 229] width 168 height 41
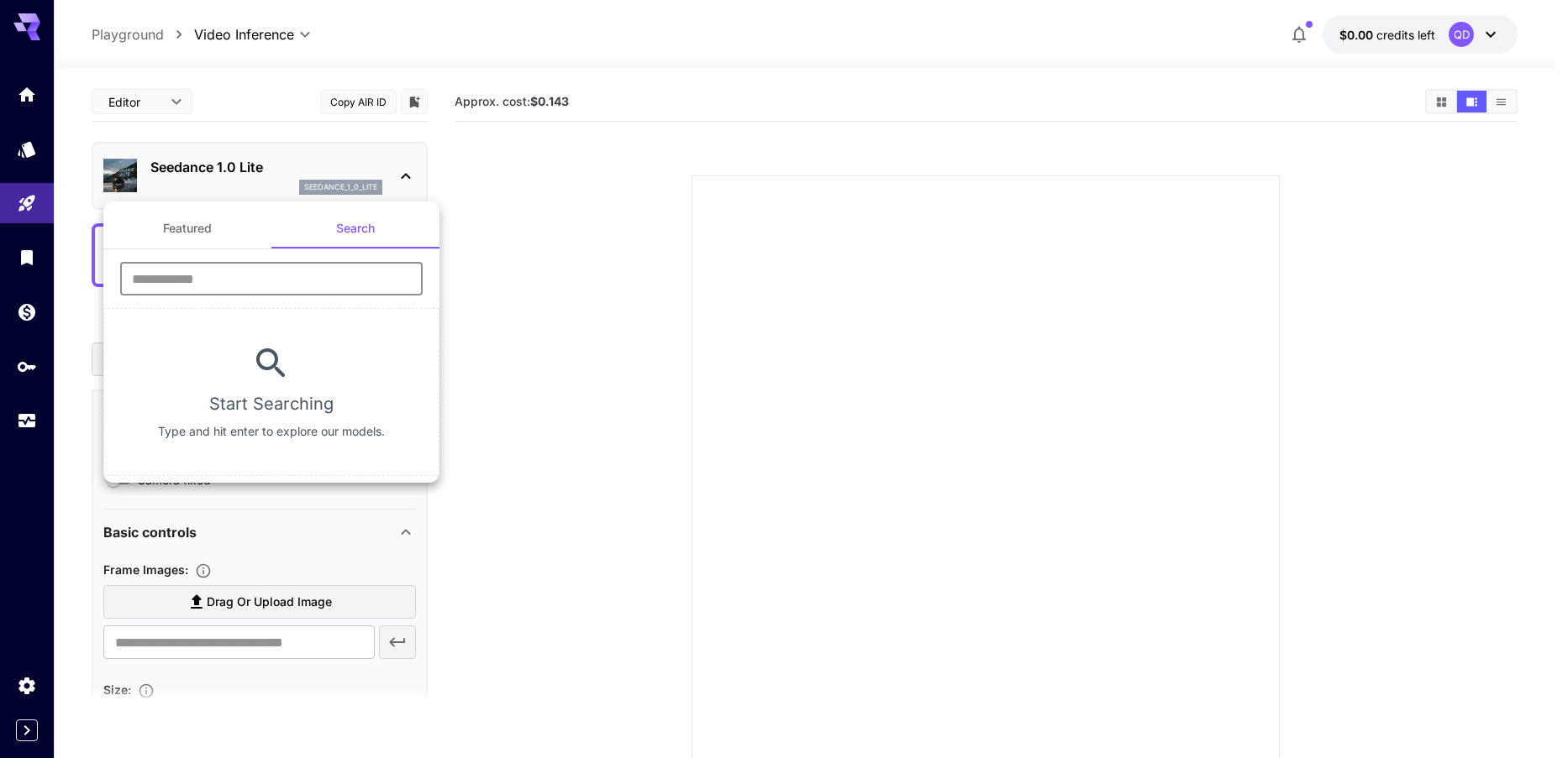
click at [231, 289] on input "text" at bounding box center [272, 279] width 303 height 34
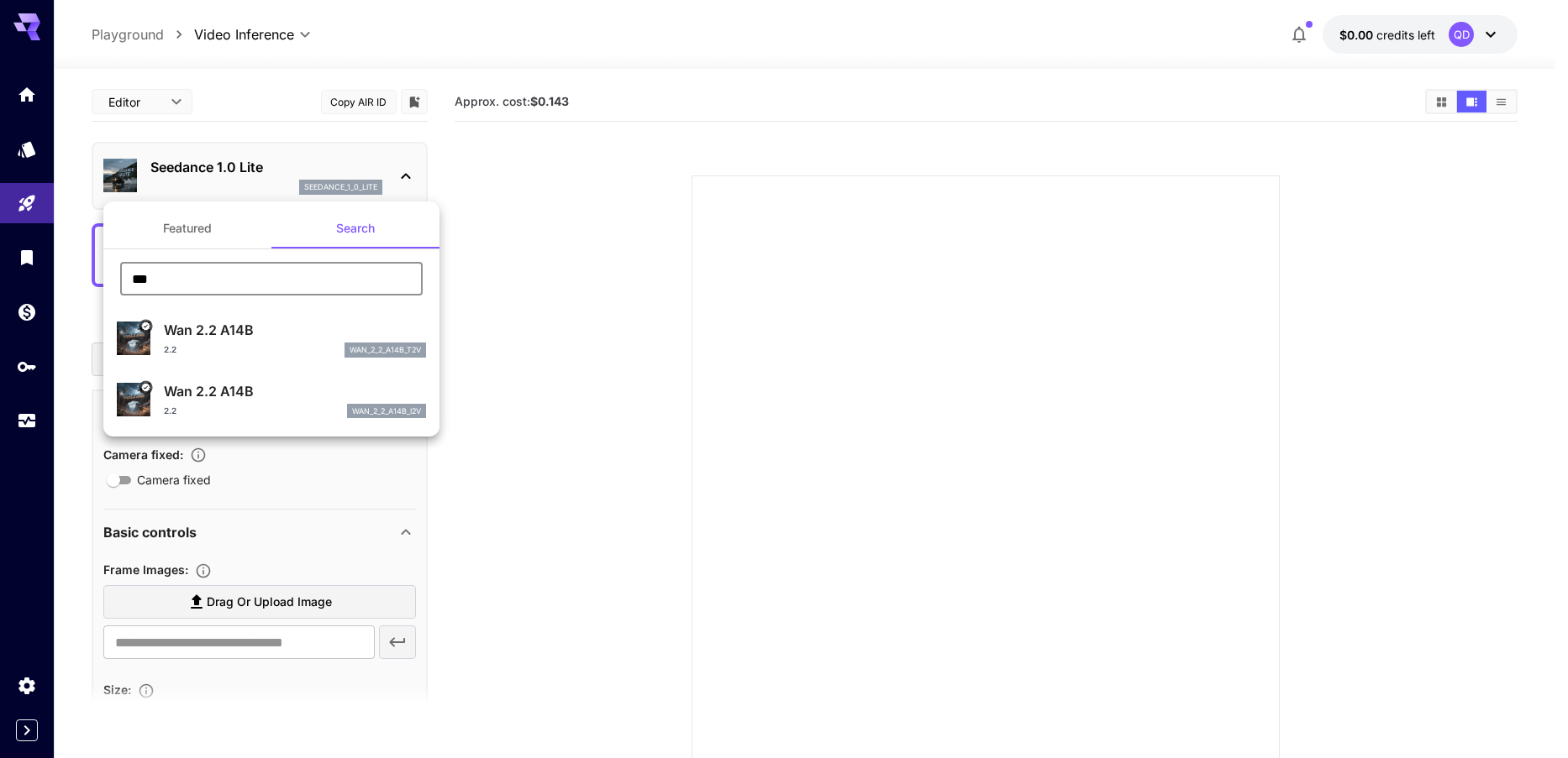
type input "***"
click at [187, 225] on button "Featured" at bounding box center [187, 229] width 168 height 41
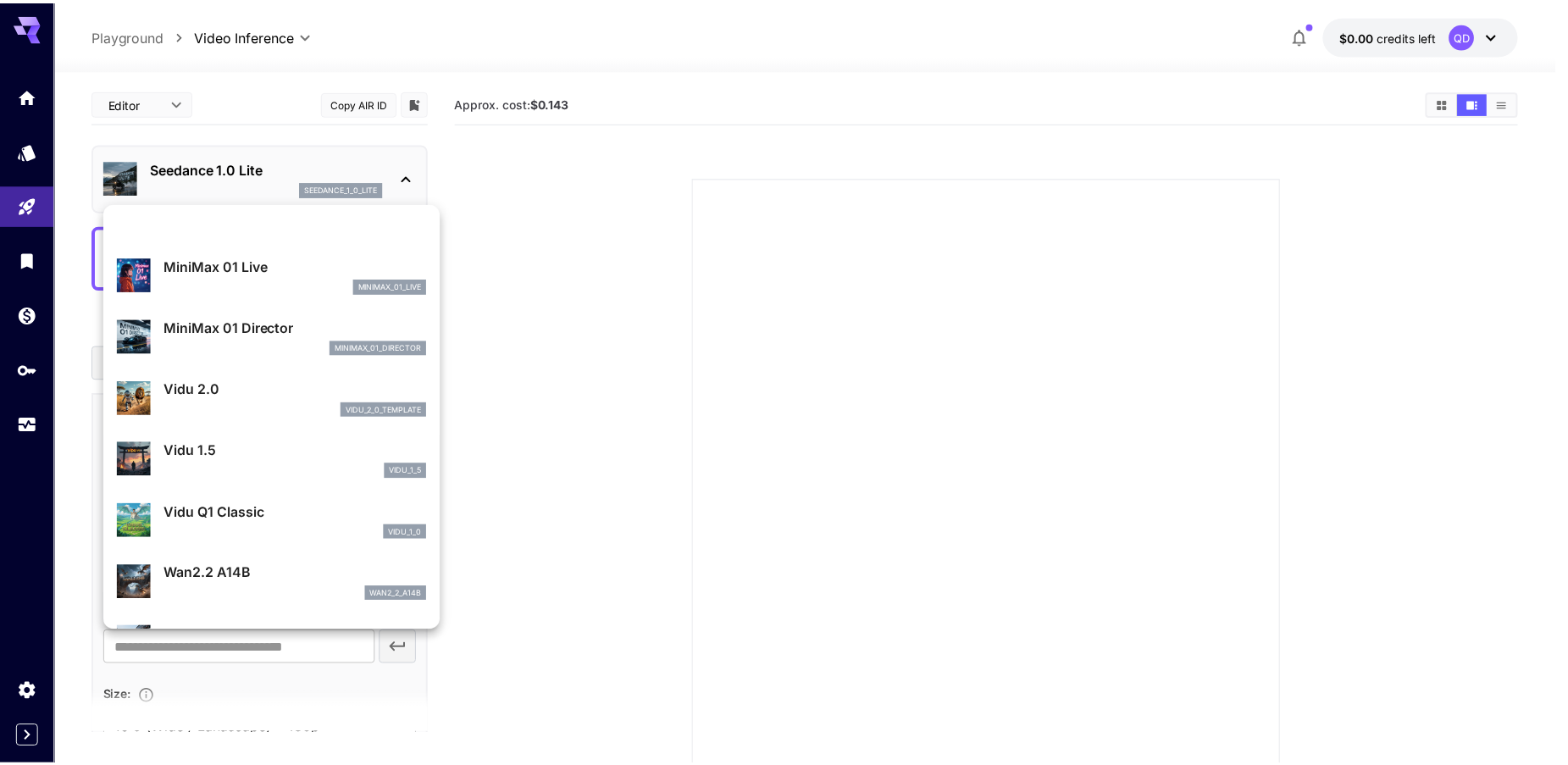
scroll to position [1557, 0]
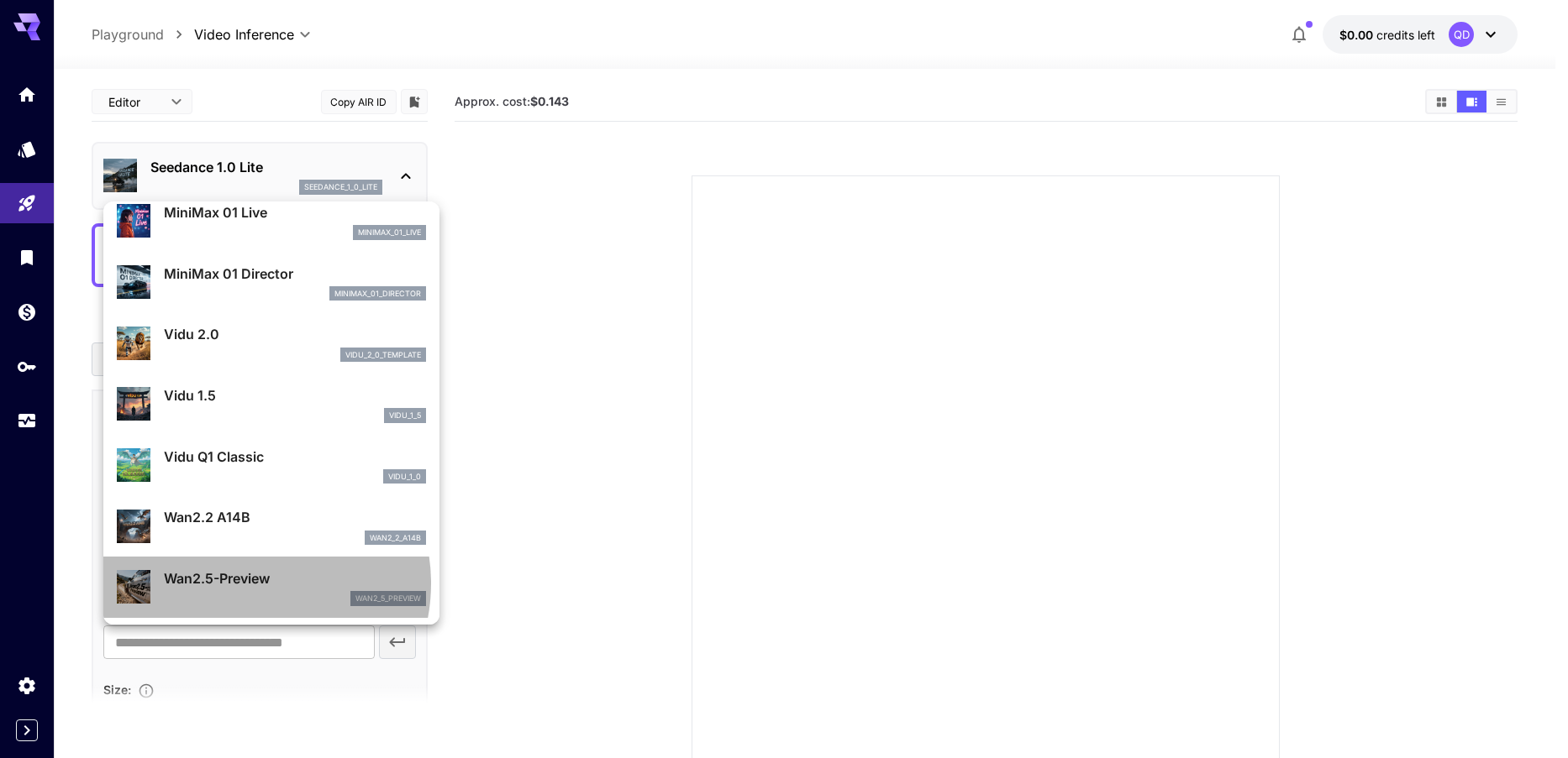
click at [243, 583] on p "Wan2.5-Preview" at bounding box center [295, 579] width 262 height 20
type input "**********"
type input "***"
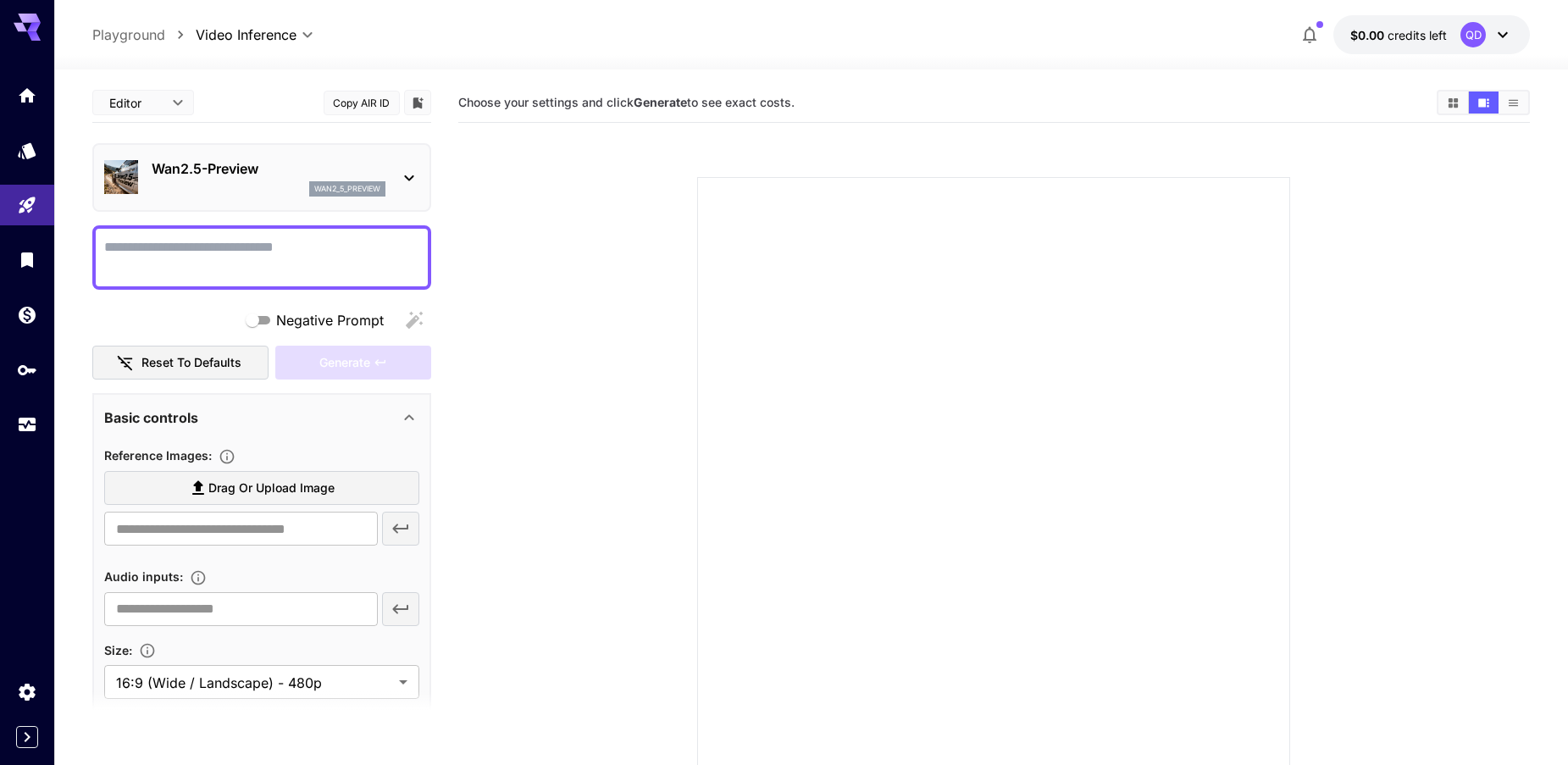
click at [731, 103] on span "Choose your settings and click Generate to see exact costs." at bounding box center [626, 102] width 337 height 15
drag, startPoint x: 563, startPoint y: 103, endPoint x: 739, endPoint y: 110, distance: 176.1
click at [736, 110] on h5 "Choose your settings and click Generate to see exact costs." at bounding box center [626, 103] width 337 height 17
click at [755, 111] on div "Choose your settings and click Generate to see exact costs." at bounding box center [994, 102] width 1073 height 25
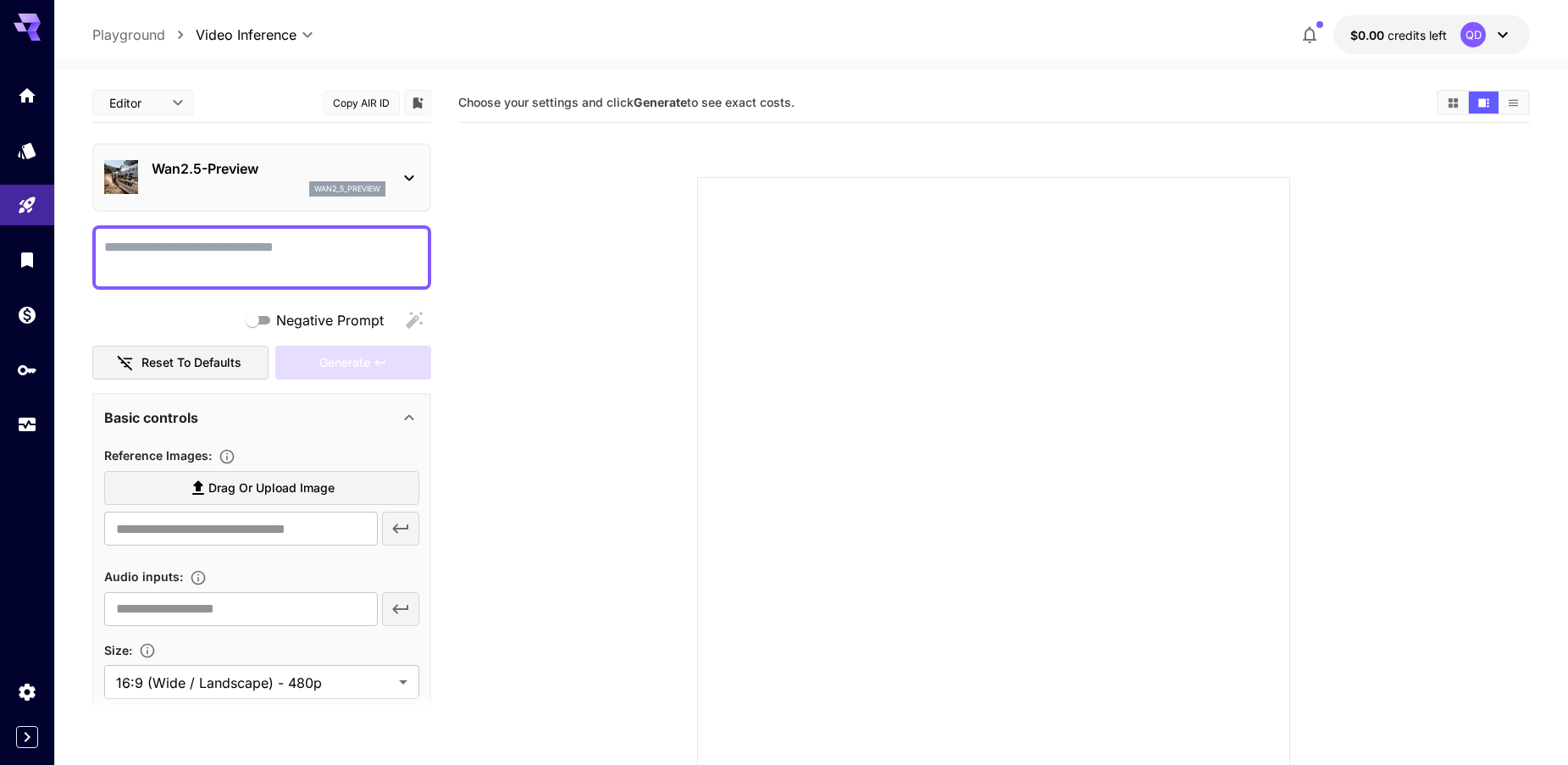
click at [772, 102] on span "Choose your settings and click Generate to see exact costs." at bounding box center [626, 102] width 337 height 15
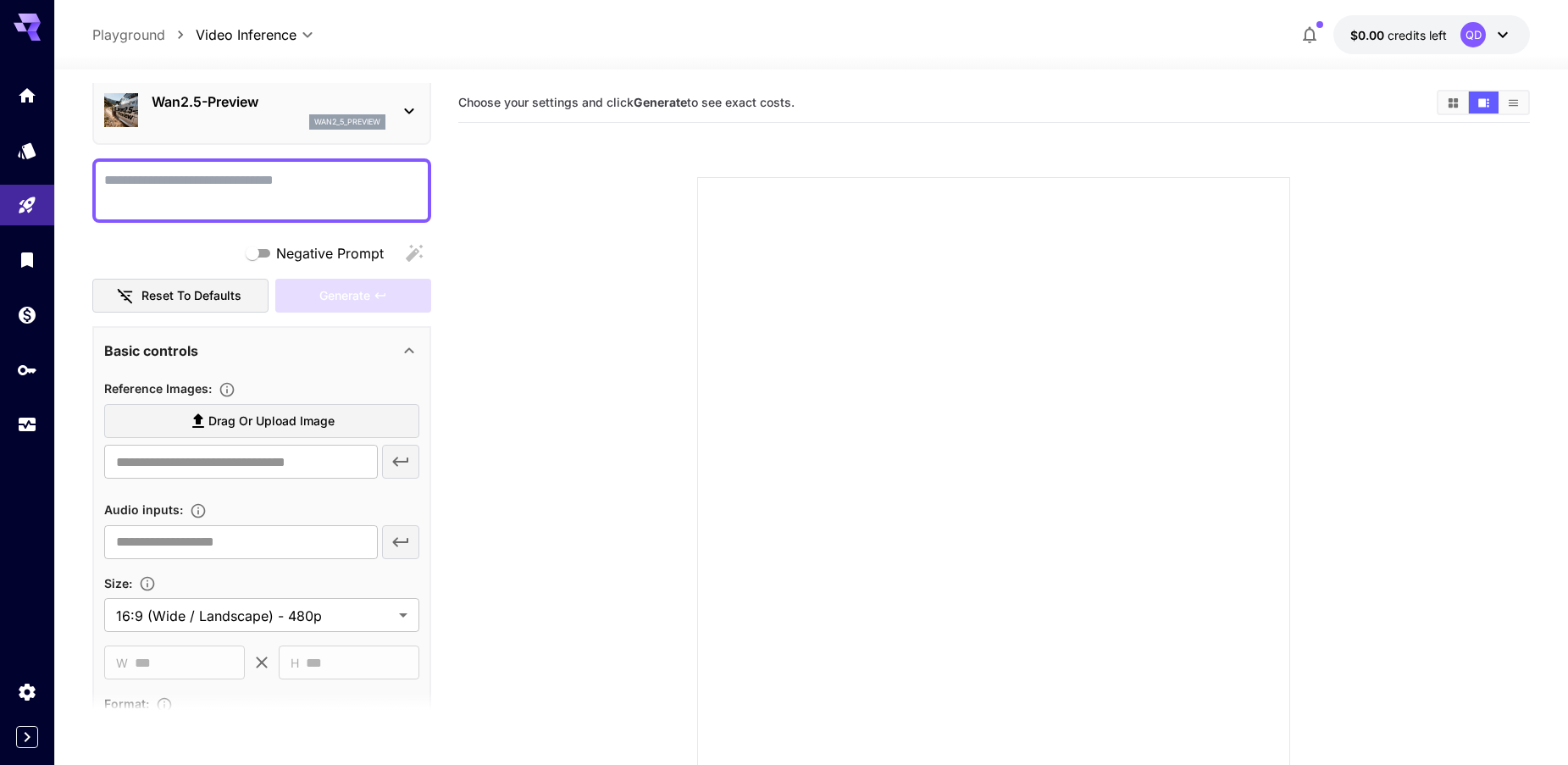
scroll to position [0, 0]
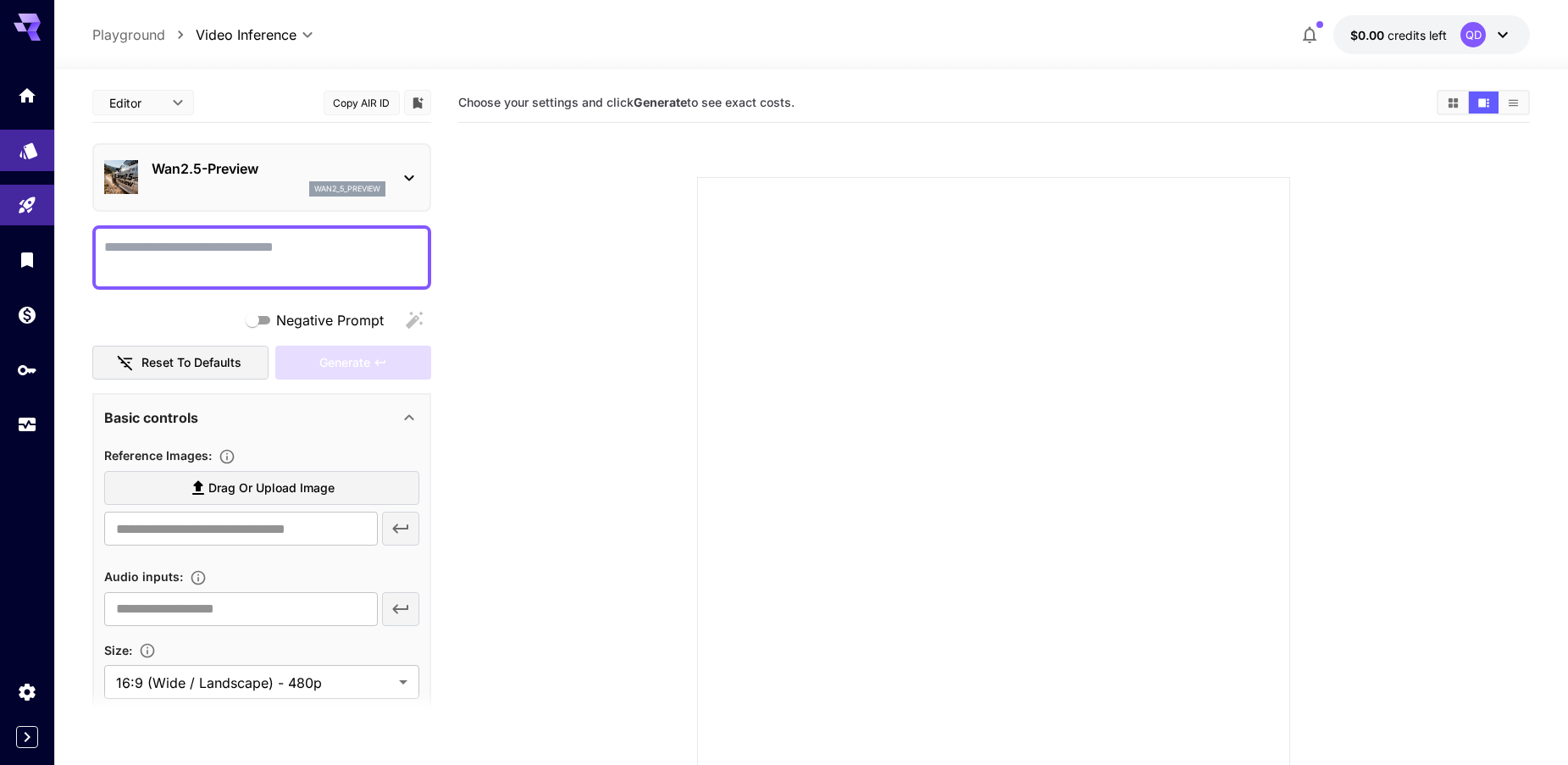
click at [29, 153] on icon "Models" at bounding box center [28, 145] width 18 height 17
